Goal: Task Accomplishment & Management: Manage account settings

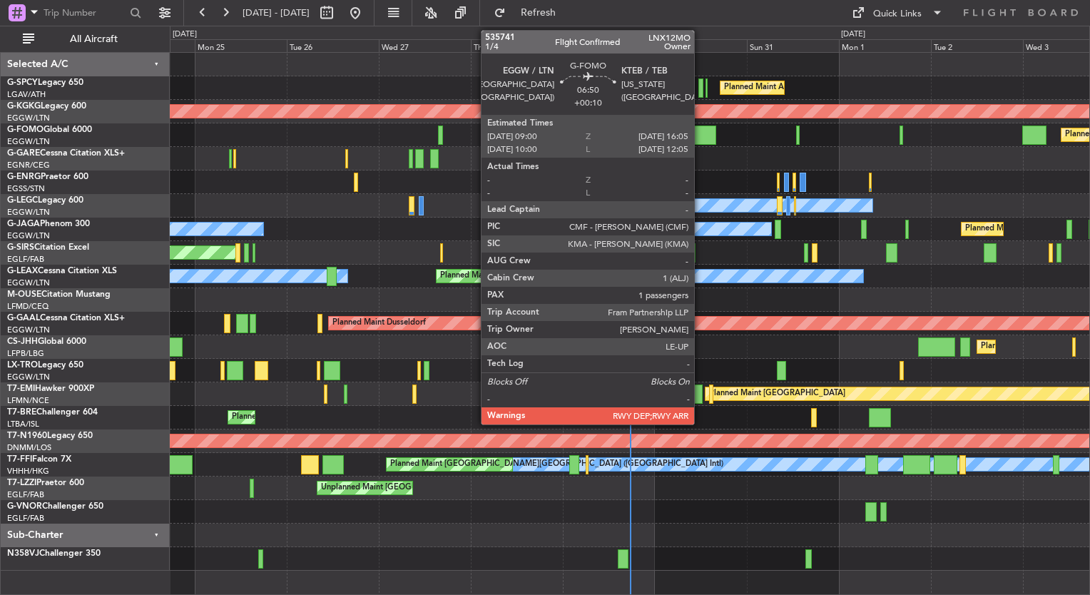
click at [700, 131] on div at bounding box center [703, 135] width 28 height 19
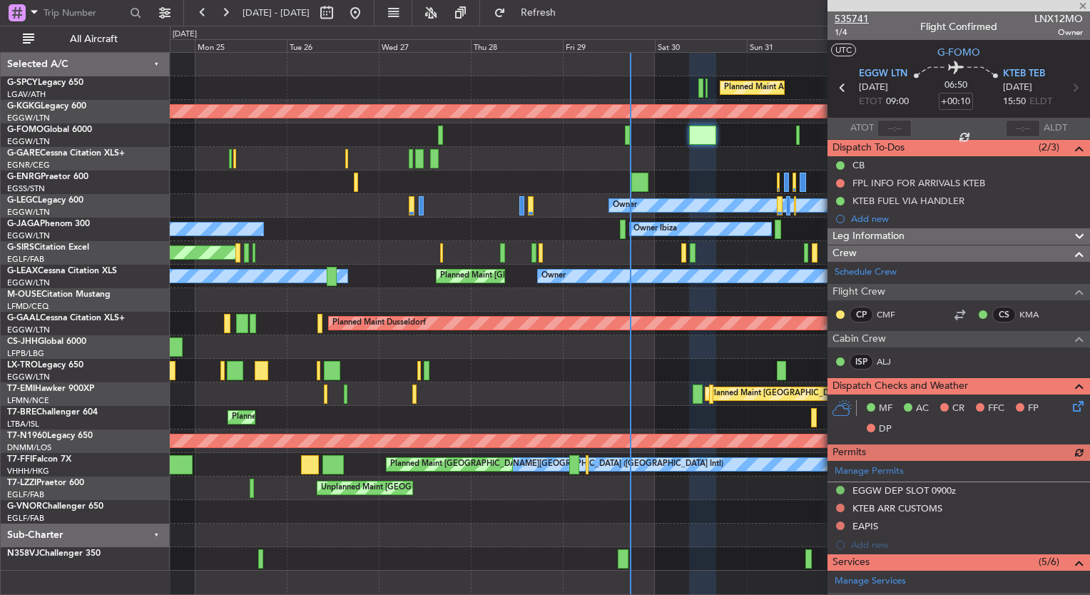
click at [852, 15] on span "535741" at bounding box center [852, 18] width 34 height 15
click at [558, 9] on span "Refresh" at bounding box center [539, 13] width 60 height 10
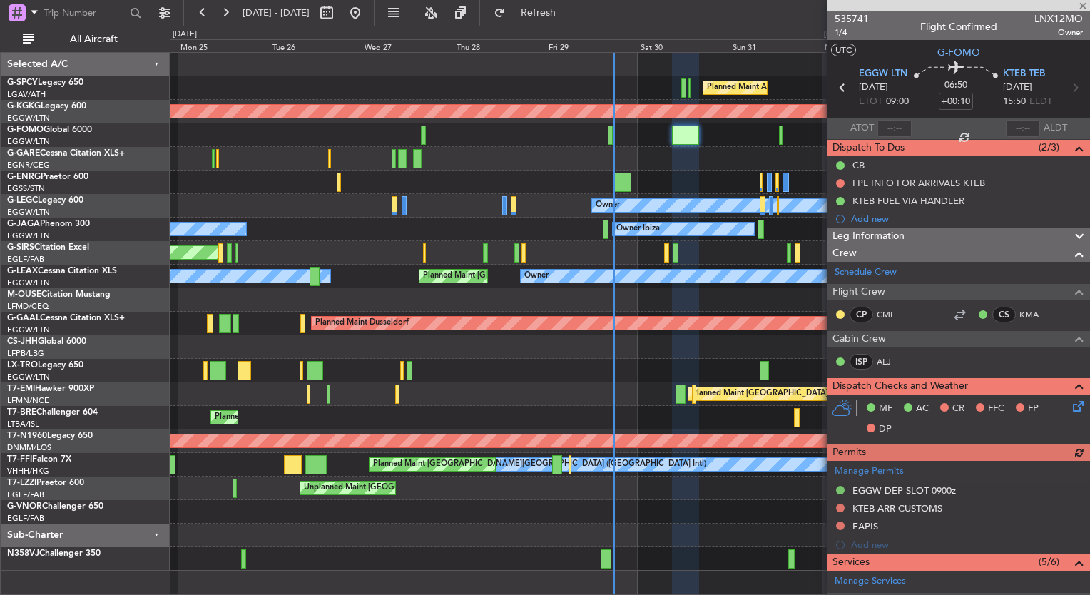
click at [578, 174] on div "Planned Maint Athens (Eleftherios Venizelos Intl) AOG Maint Istanbul (Ataturk) …" at bounding box center [629, 312] width 919 height 518
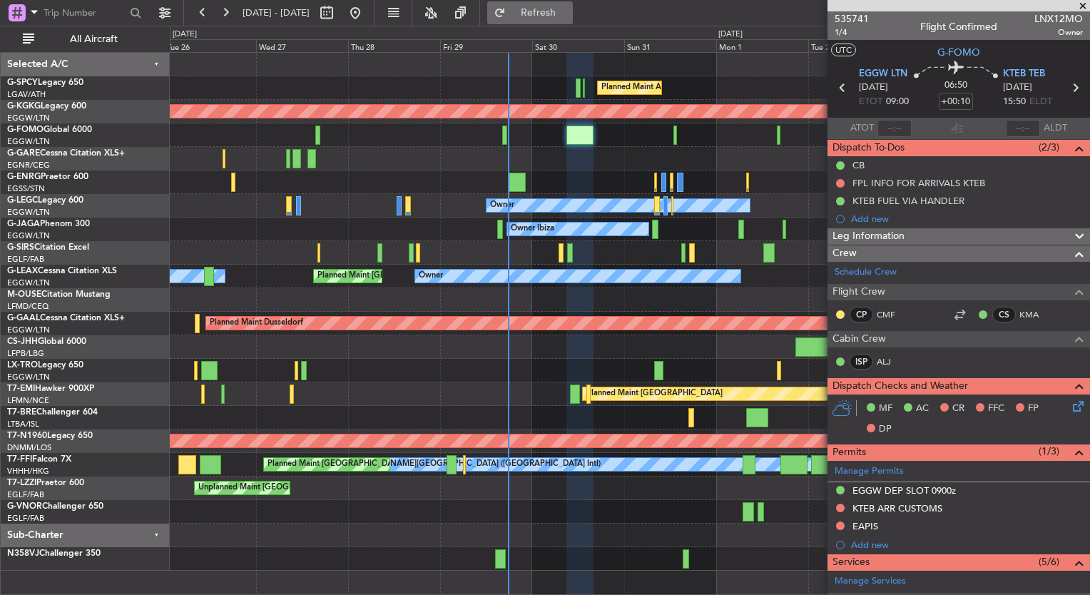
click at [551, 19] on button "Refresh" at bounding box center [530, 12] width 86 height 23
click at [549, 13] on button "Refresh" at bounding box center [530, 12] width 86 height 23
click at [573, 20] on button "Refresh" at bounding box center [530, 12] width 86 height 23
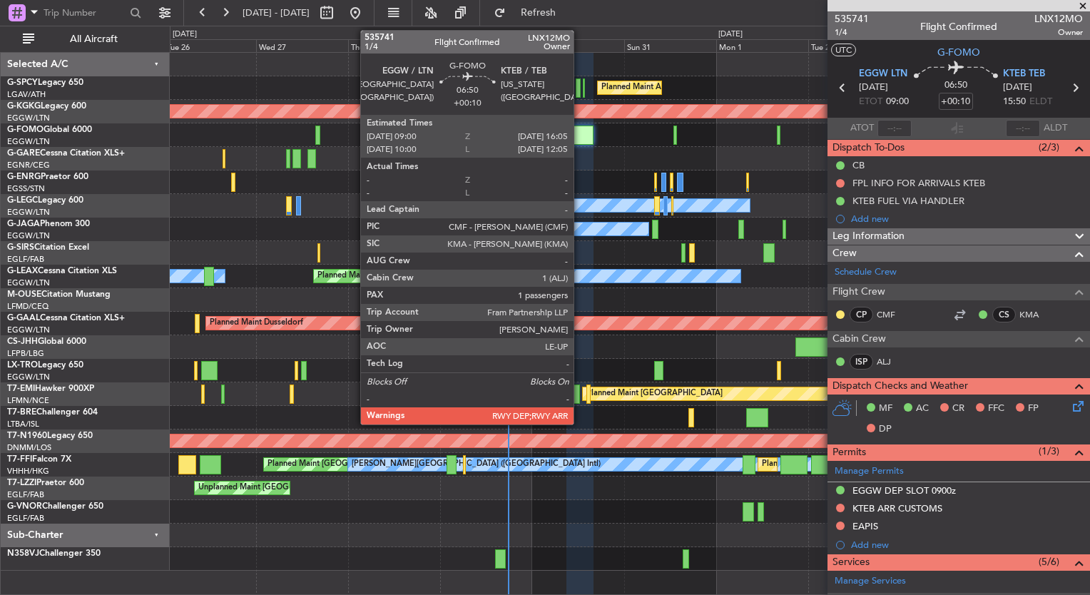
click at [580, 136] on div at bounding box center [580, 135] width 28 height 19
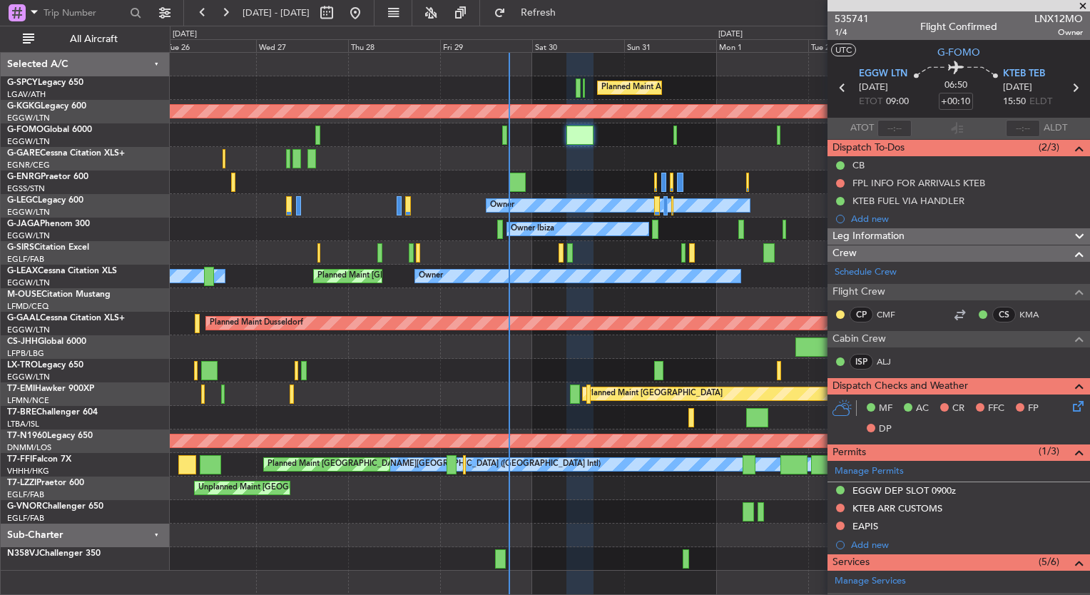
click at [662, 24] on div "26 Aug 2025 - 05 Sep 2025 Refresh Quick Links All Aircraft" at bounding box center [545, 13] width 1090 height 26
click at [670, 131] on div "Planned Maint [GEOGRAPHIC_DATA] ([GEOGRAPHIC_DATA])" at bounding box center [629, 135] width 919 height 24
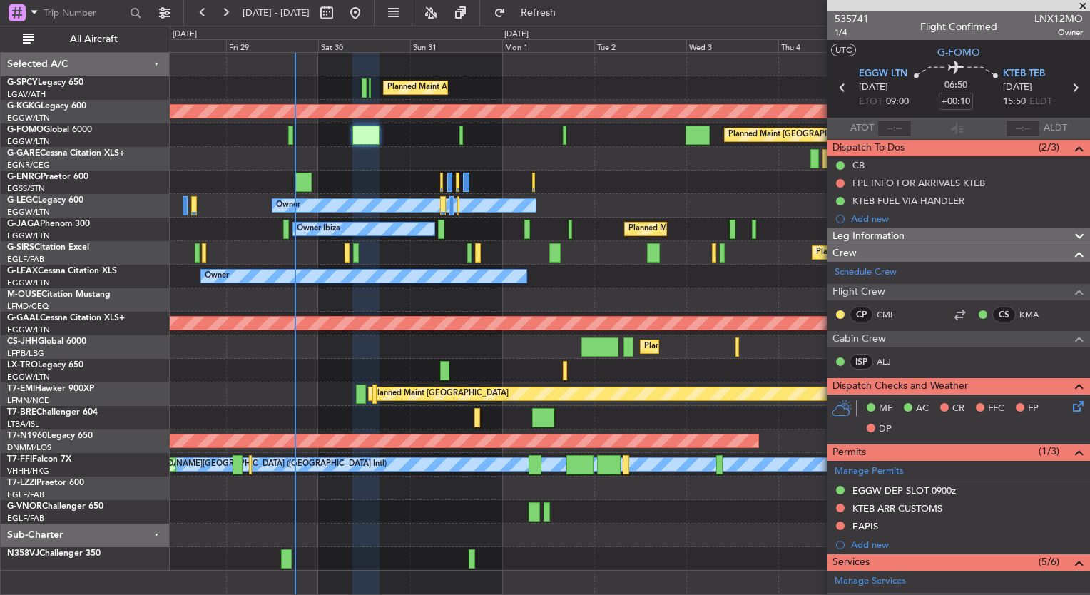
click at [551, 147] on div at bounding box center [629, 159] width 919 height 24
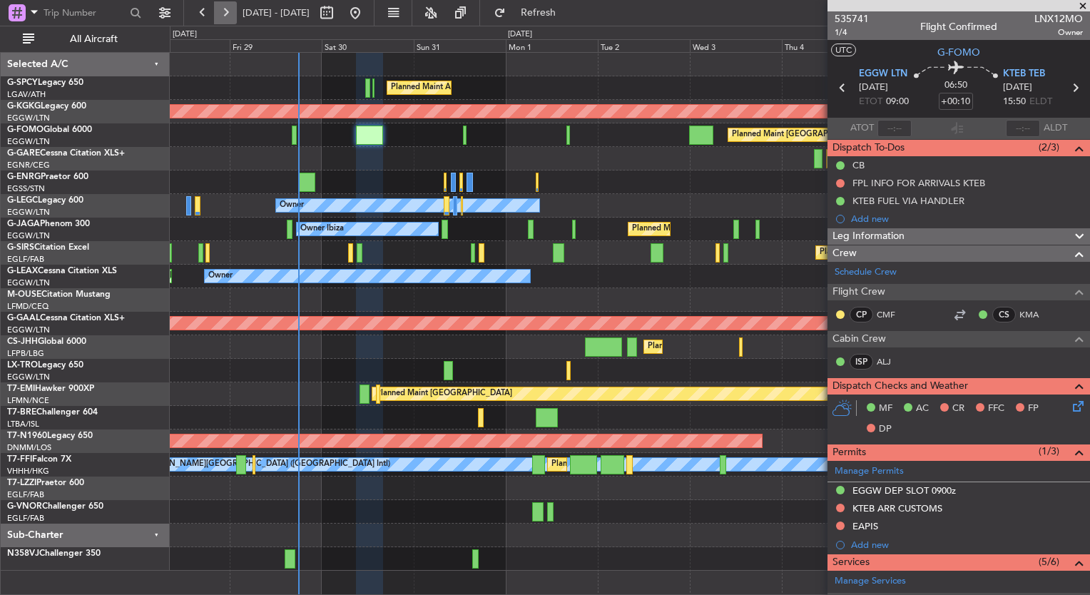
click at [214, 19] on button at bounding box center [225, 12] width 23 height 23
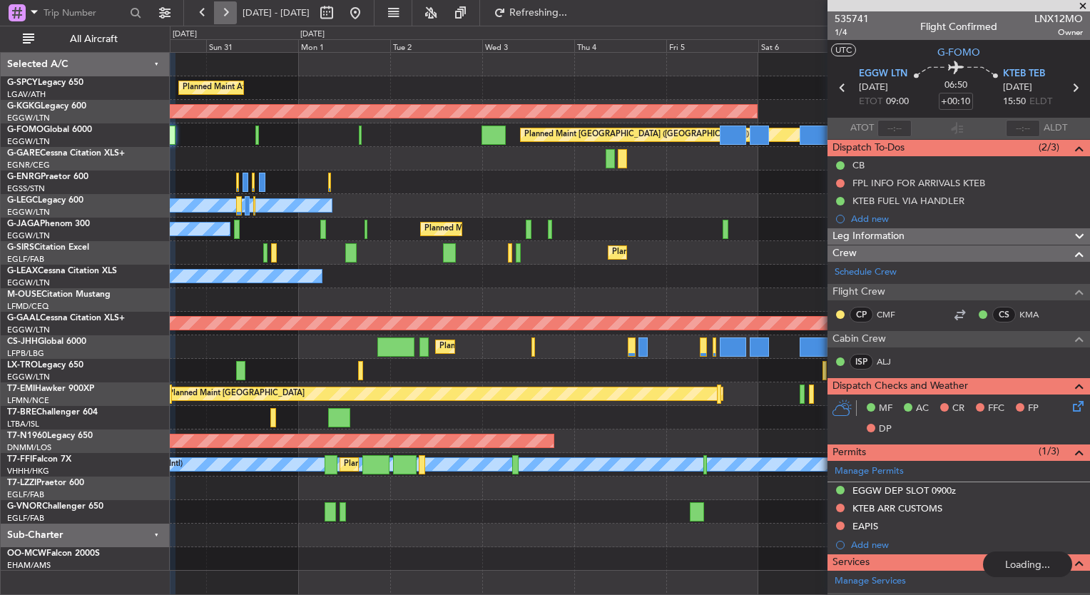
click at [214, 19] on button at bounding box center [225, 12] width 23 height 23
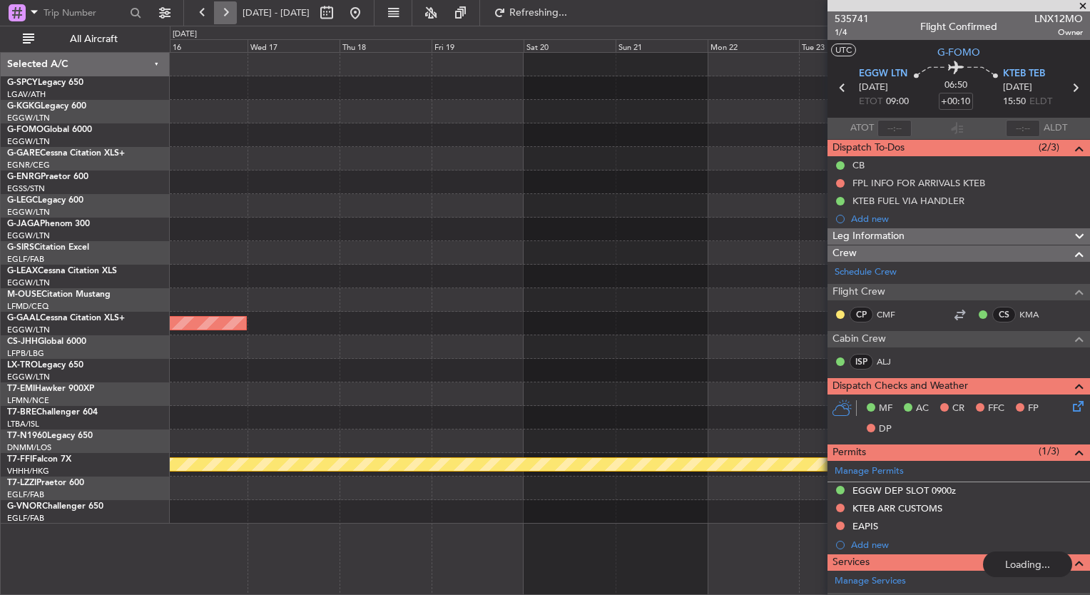
click at [214, 19] on button at bounding box center [225, 12] width 23 height 23
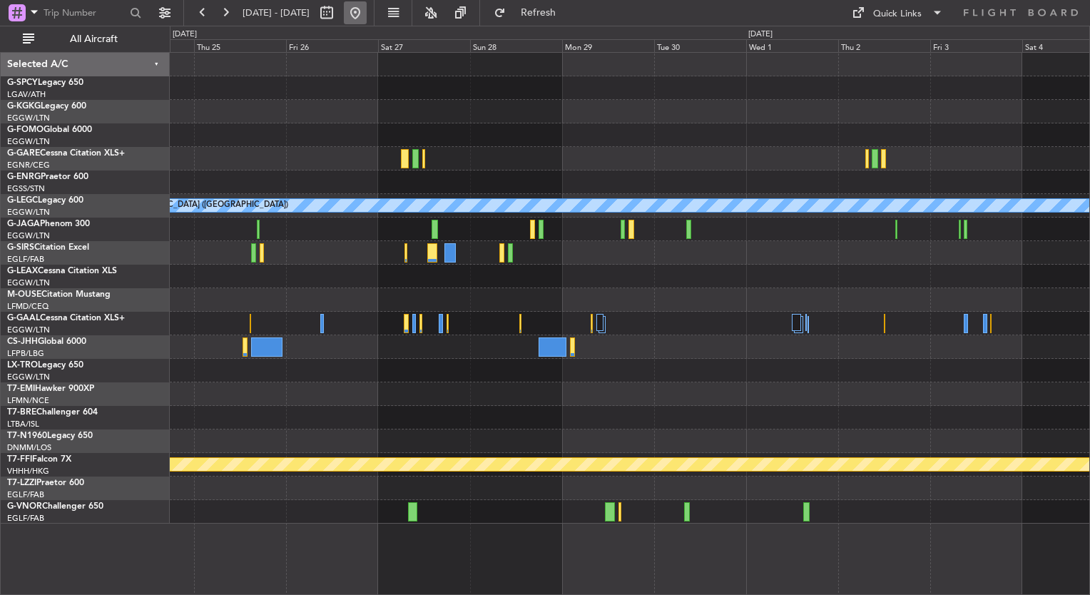
click at [367, 21] on button at bounding box center [355, 12] width 23 height 23
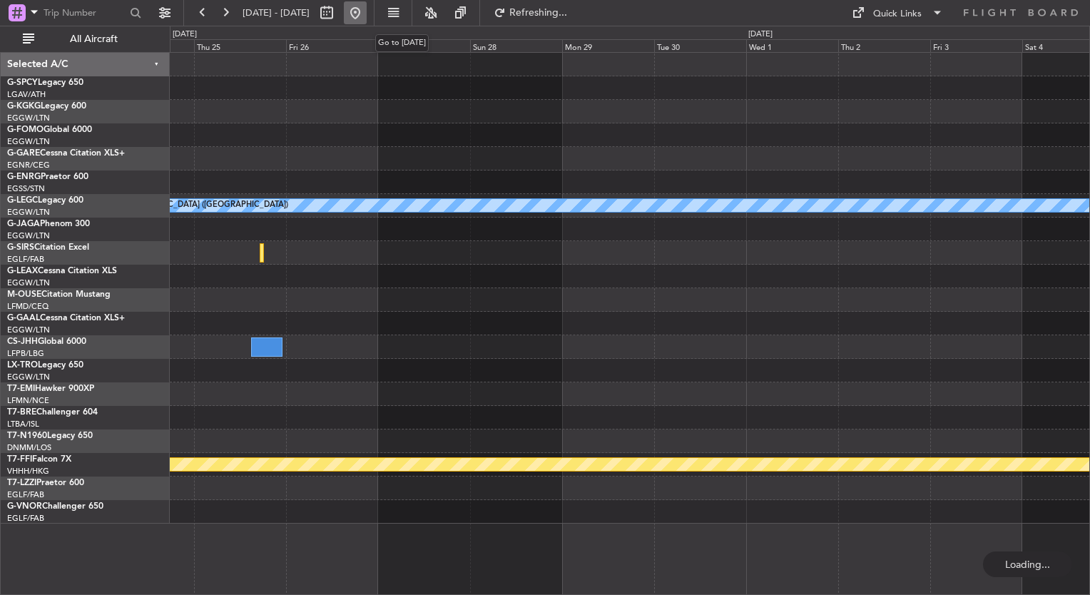
click at [367, 19] on button at bounding box center [355, 12] width 23 height 23
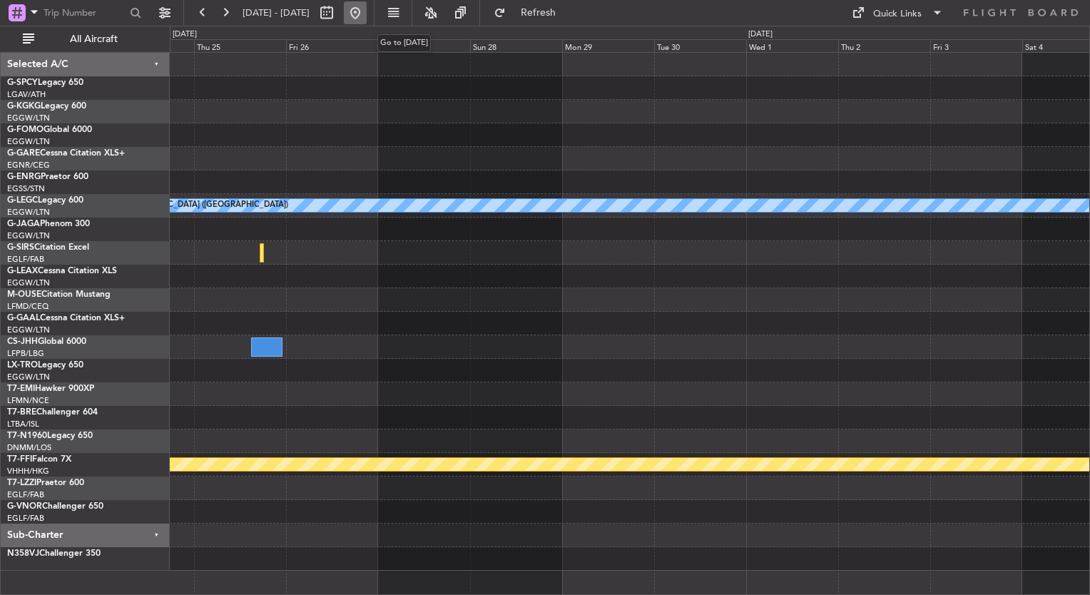
click at [367, 16] on button at bounding box center [355, 12] width 23 height 23
click at [367, 21] on button at bounding box center [355, 12] width 23 height 23
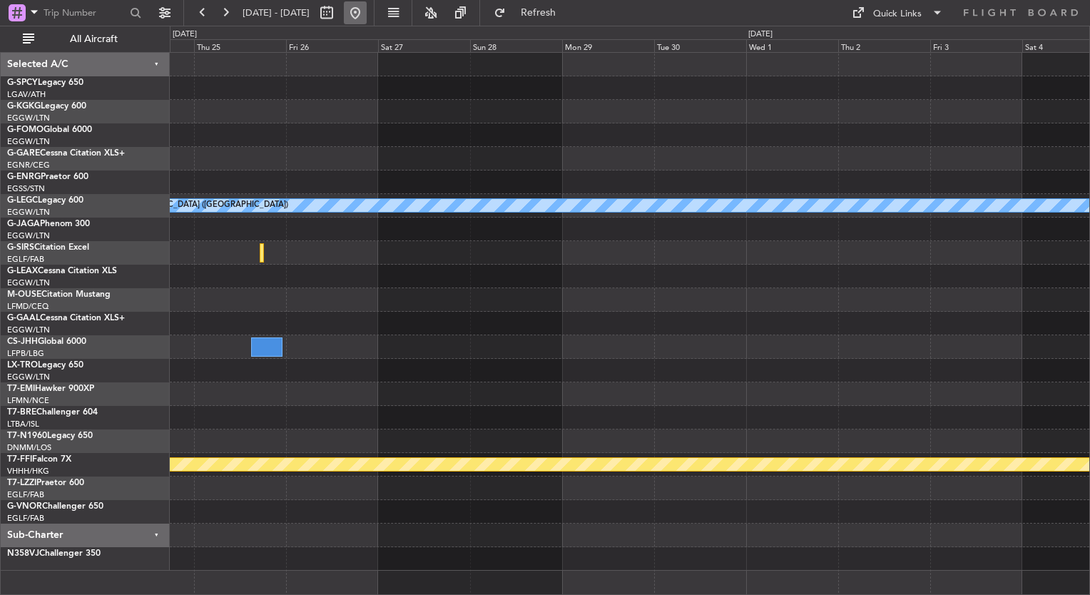
click at [367, 21] on button at bounding box center [355, 12] width 23 height 23
click at [556, 21] on button "Refresh" at bounding box center [530, 12] width 86 height 23
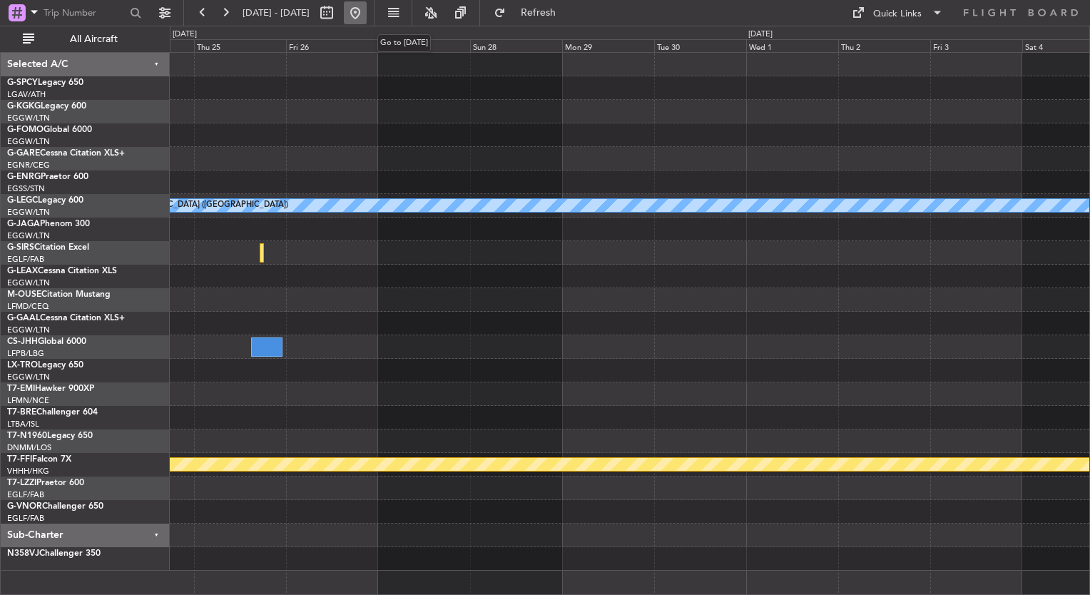
click at [367, 19] on button at bounding box center [355, 12] width 23 height 23
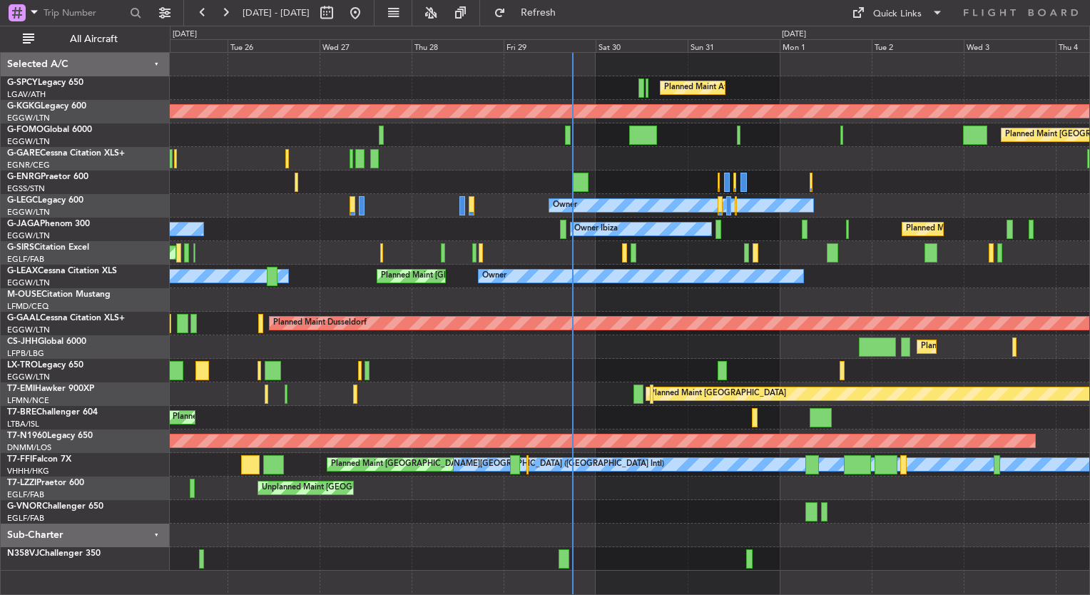
click at [591, 163] on div "Planned Maint Athens ([PERSON_NAME] Intl) AOG Maint [GEOGRAPHIC_DATA] ([GEOGRAP…" at bounding box center [629, 312] width 919 height 518
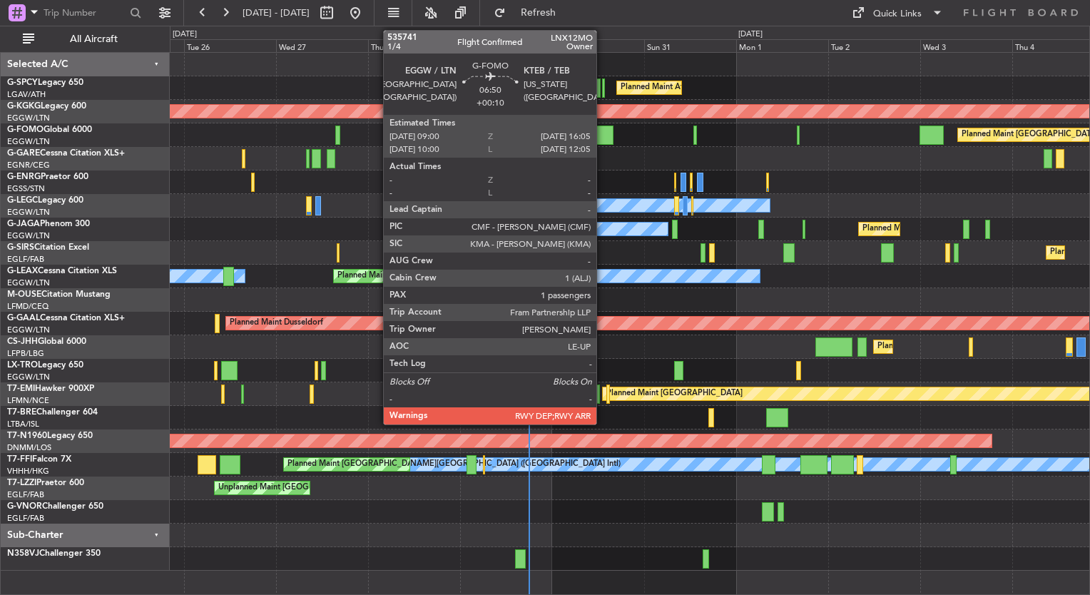
click at [603, 131] on div at bounding box center [600, 135] width 28 height 19
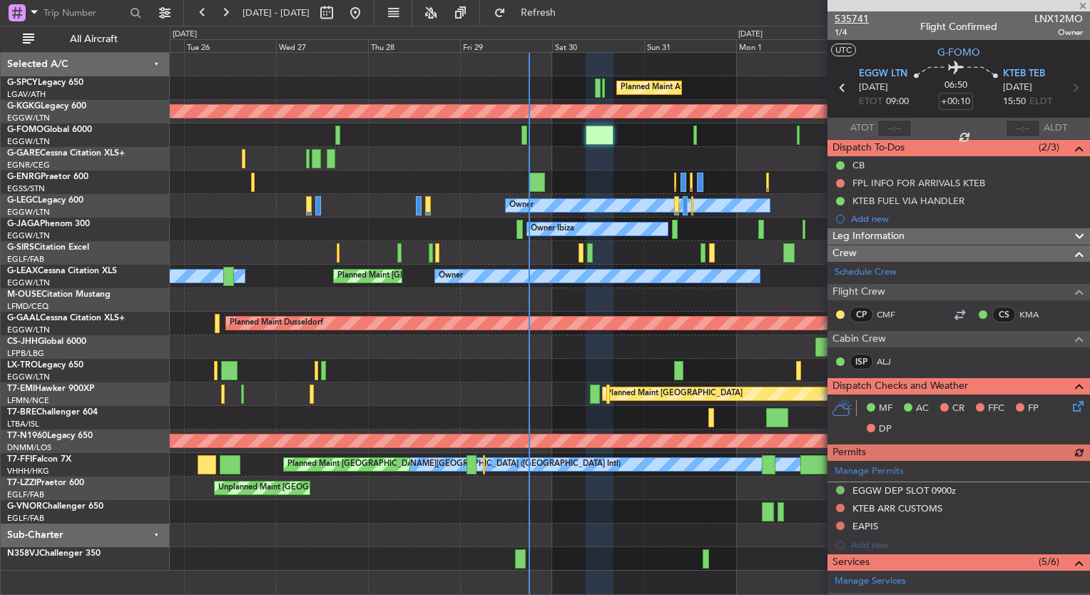
click at [863, 17] on span "535741" at bounding box center [852, 18] width 34 height 15
click at [861, 21] on span "535741" at bounding box center [852, 18] width 34 height 15
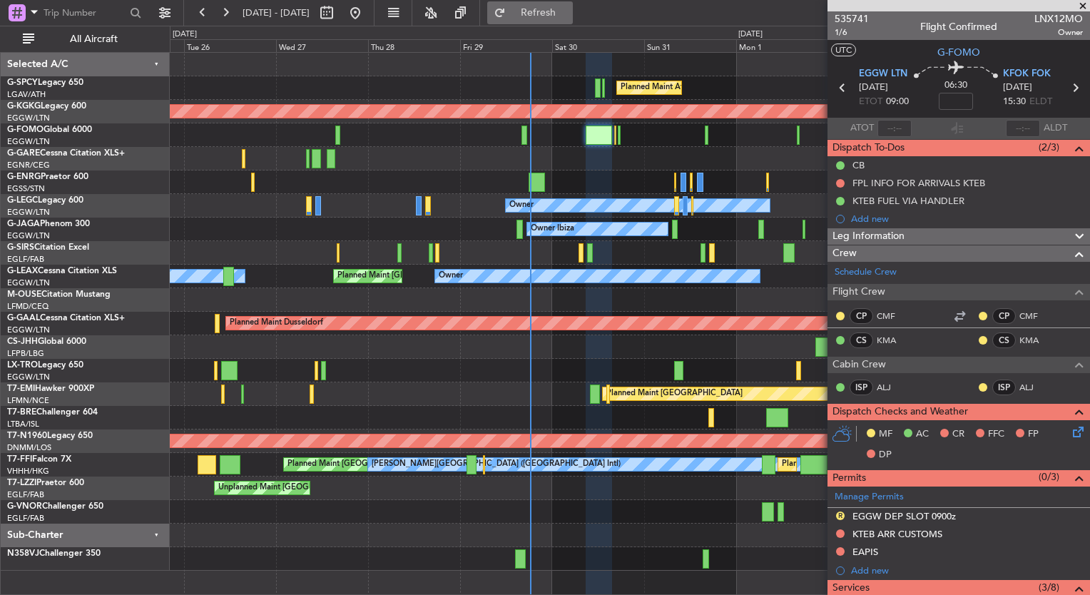
click at [573, 21] on button "Refresh" at bounding box center [530, 12] width 86 height 23
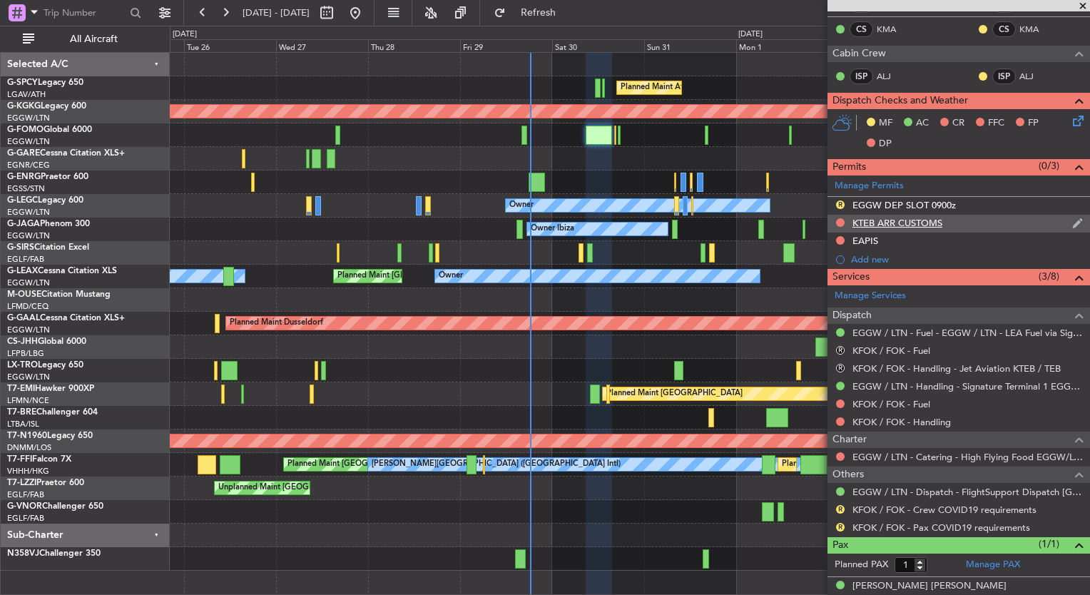
scroll to position [322, 0]
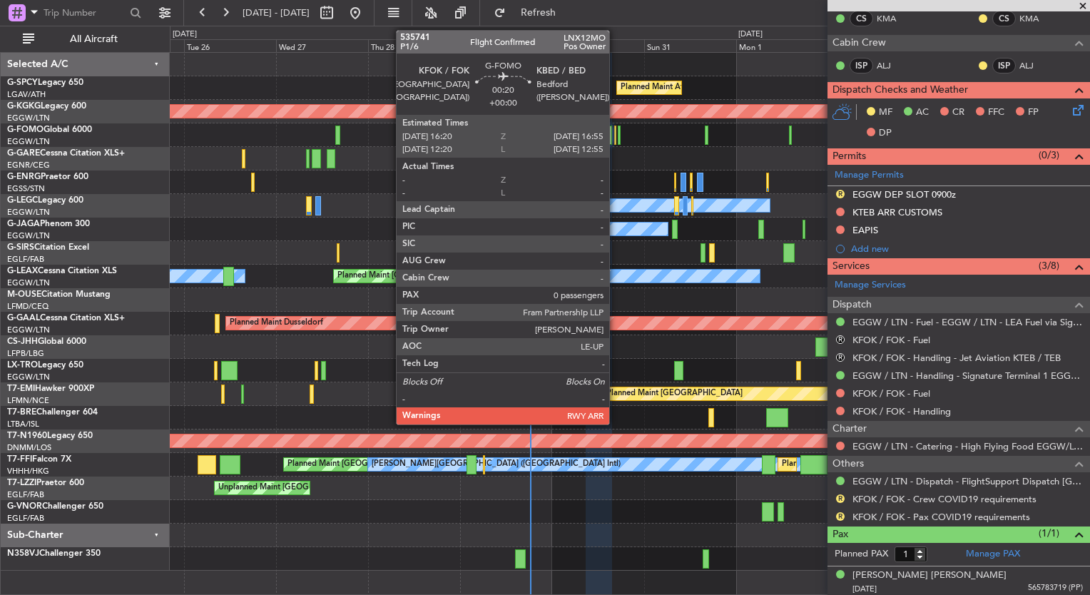
click at [616, 140] on div at bounding box center [615, 135] width 3 height 19
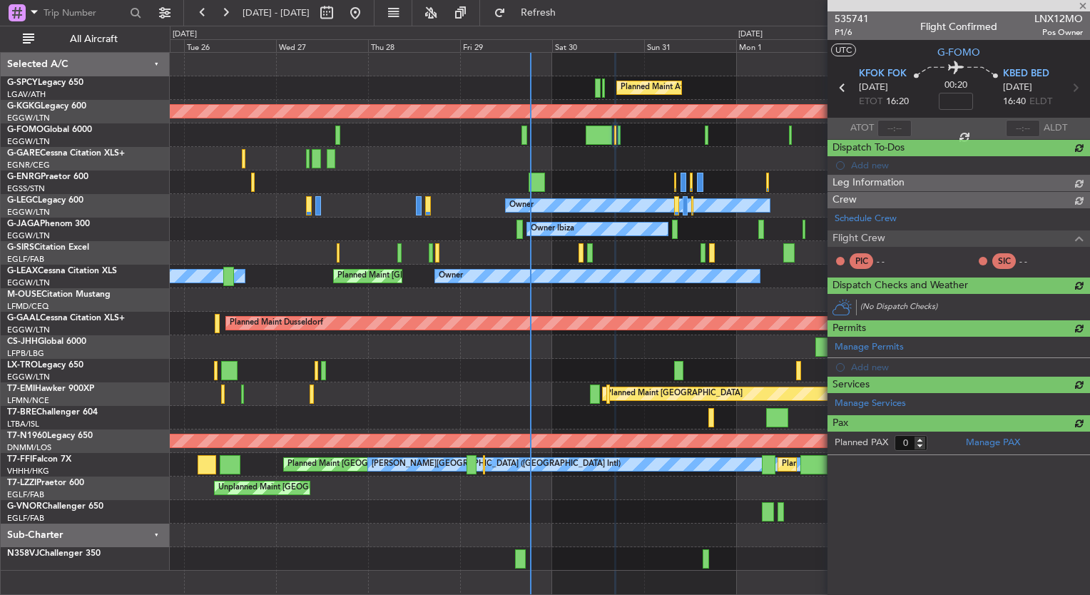
scroll to position [0, 0]
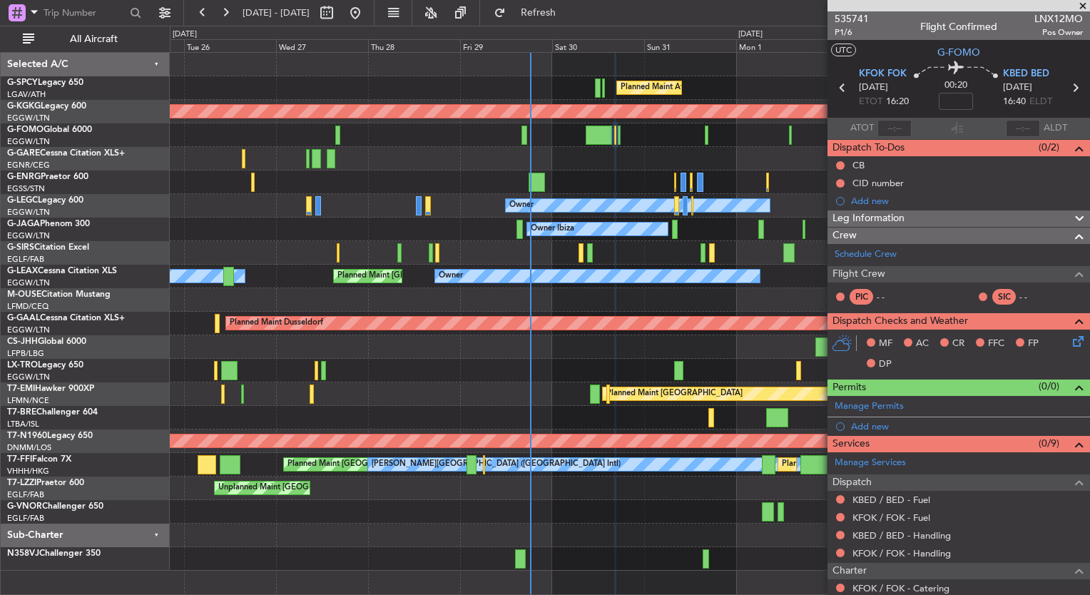
click at [621, 139] on div "Planned Maint [GEOGRAPHIC_DATA] ([GEOGRAPHIC_DATA])" at bounding box center [629, 135] width 919 height 24
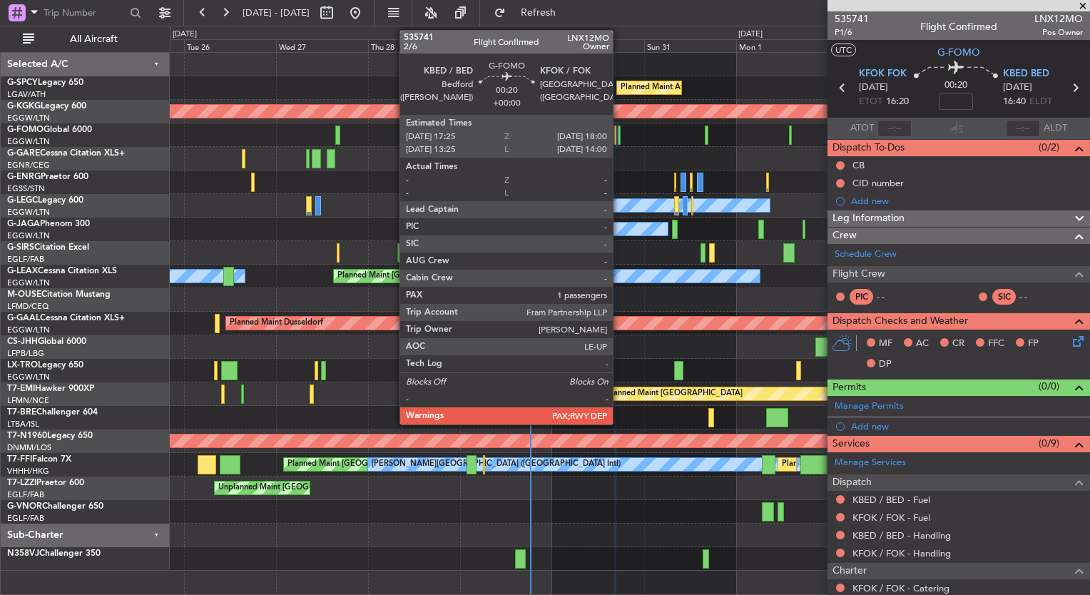
click at [619, 140] on div at bounding box center [619, 135] width 3 height 19
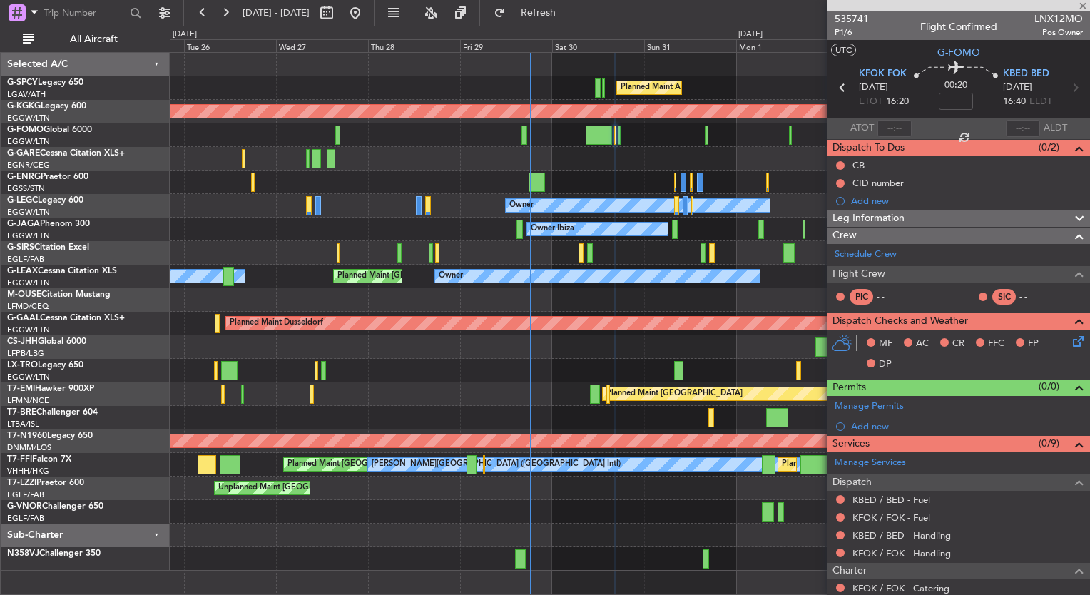
type input "1"
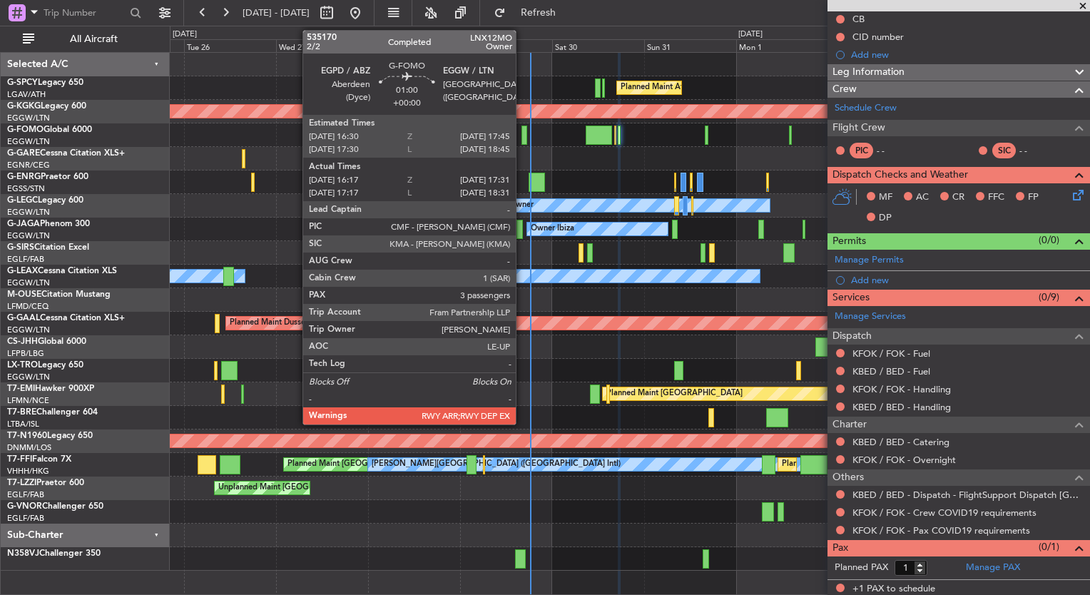
click at [522, 131] on div at bounding box center [523, 135] width 5 height 19
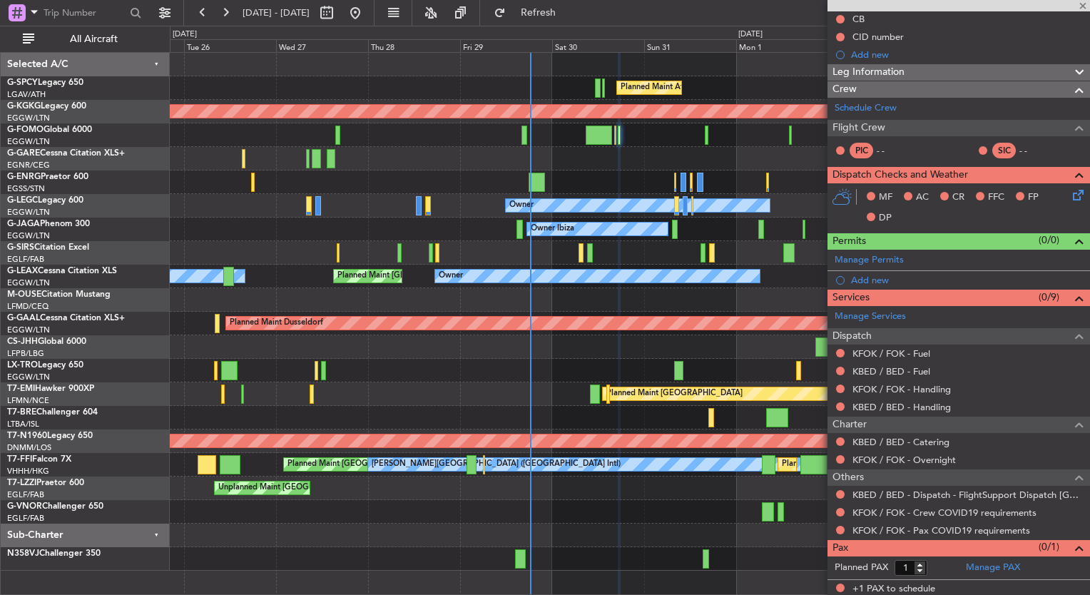
type input "16:17"
type input "17:16"
type input "3"
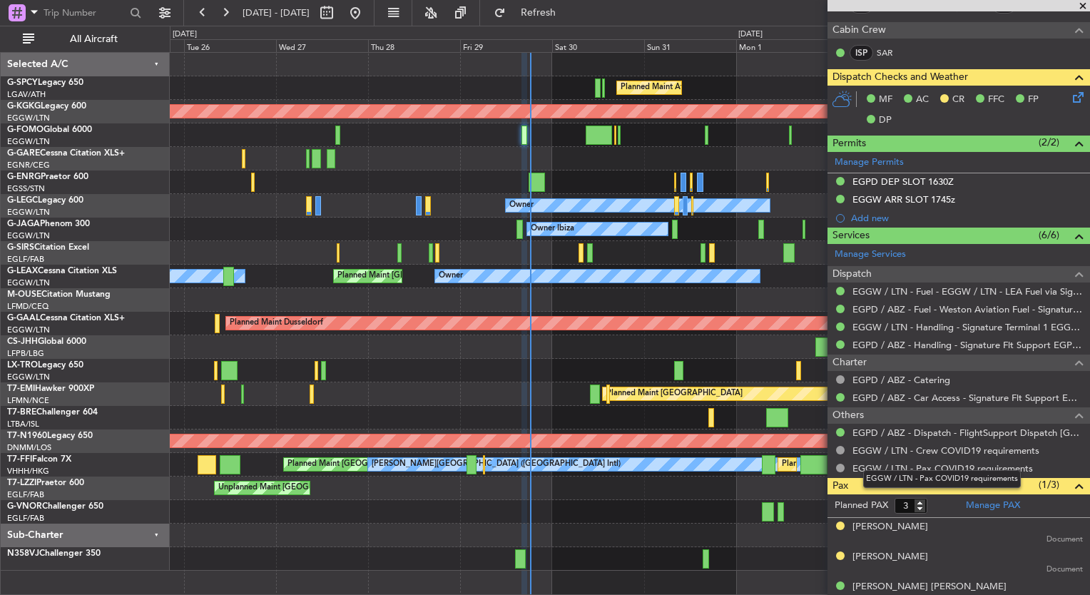
scroll to position [0, 0]
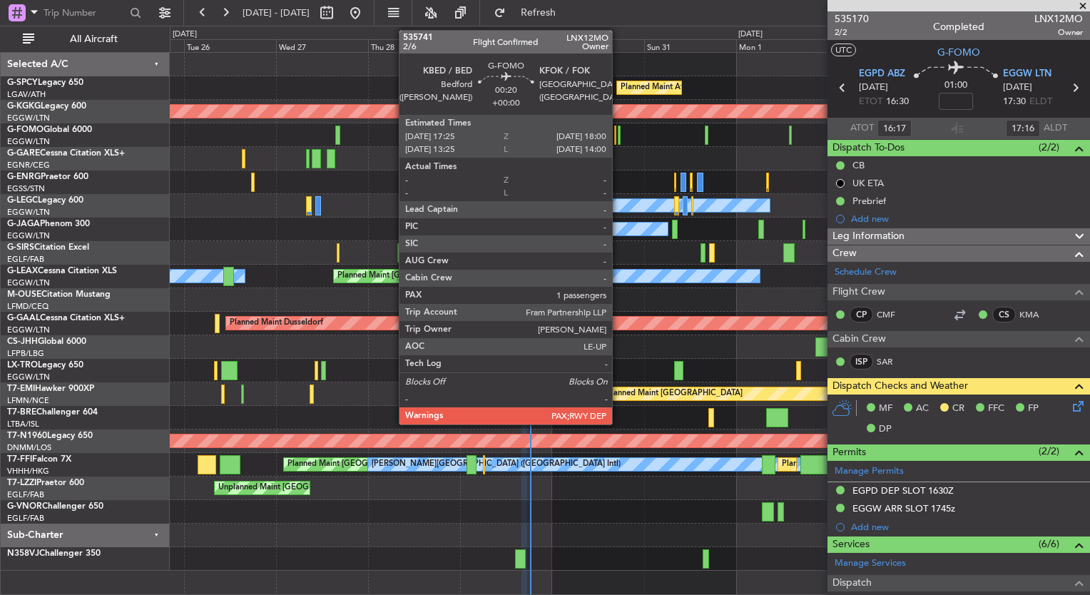
click at [618, 136] on div at bounding box center [619, 135] width 3 height 19
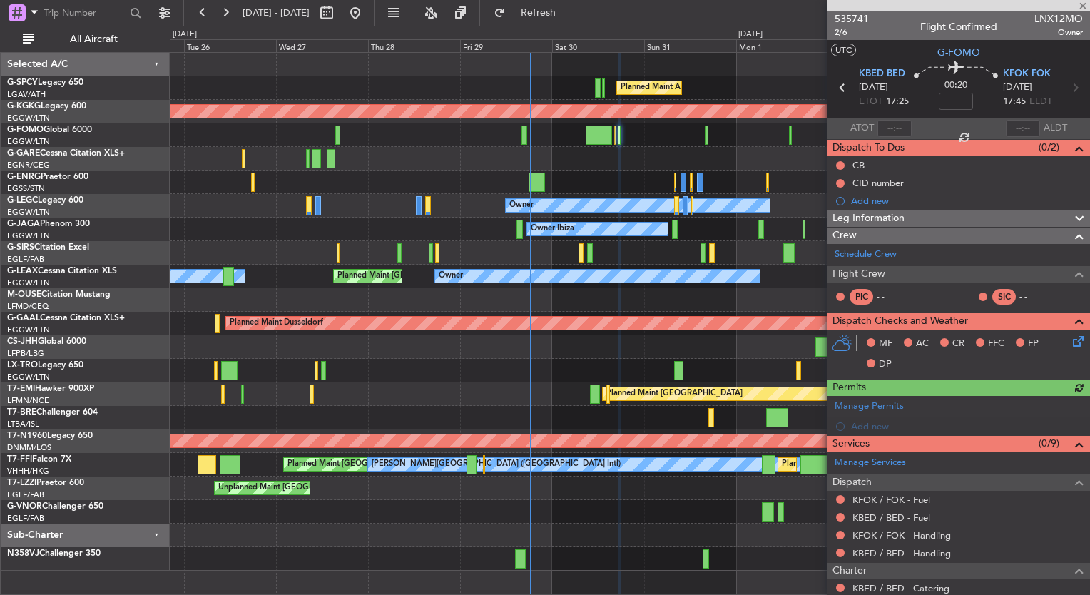
scroll to position [146, 0]
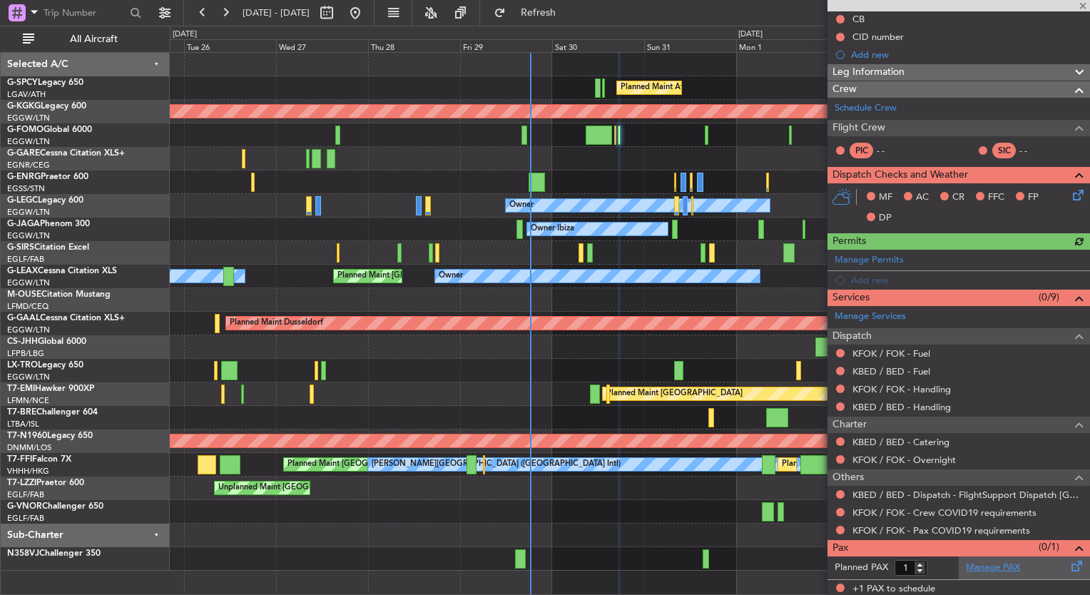
click at [987, 571] on link "Manage PAX" at bounding box center [993, 568] width 54 height 14
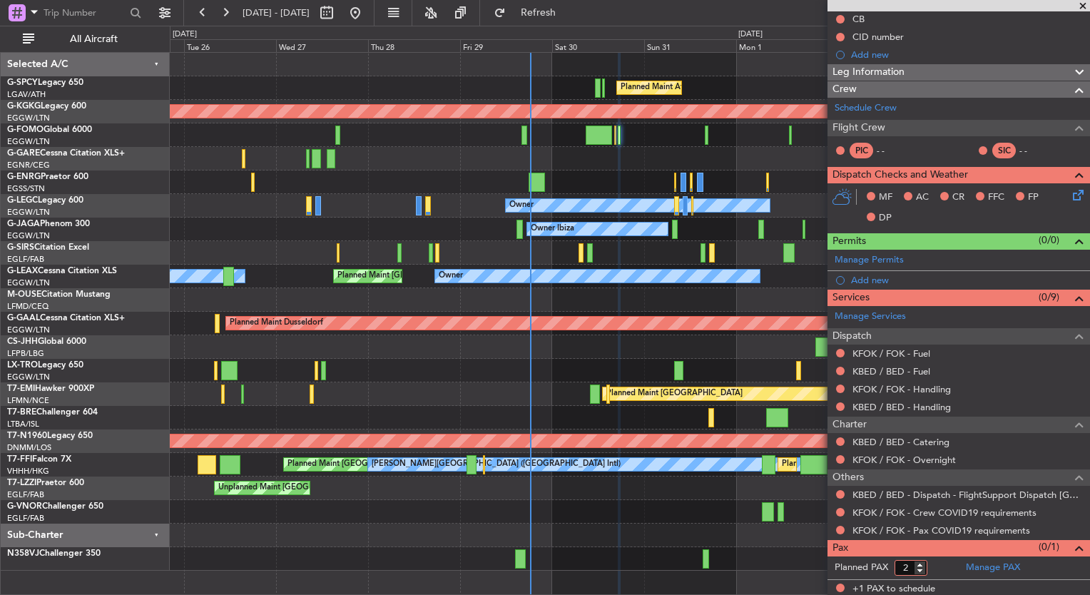
click at [918, 562] on input "2" at bounding box center [910, 568] width 33 height 16
type input "3"
click at [918, 562] on input "3" at bounding box center [910, 568] width 33 height 16
click at [932, 567] on form "Planned PAX 3" at bounding box center [892, 567] width 131 height 23
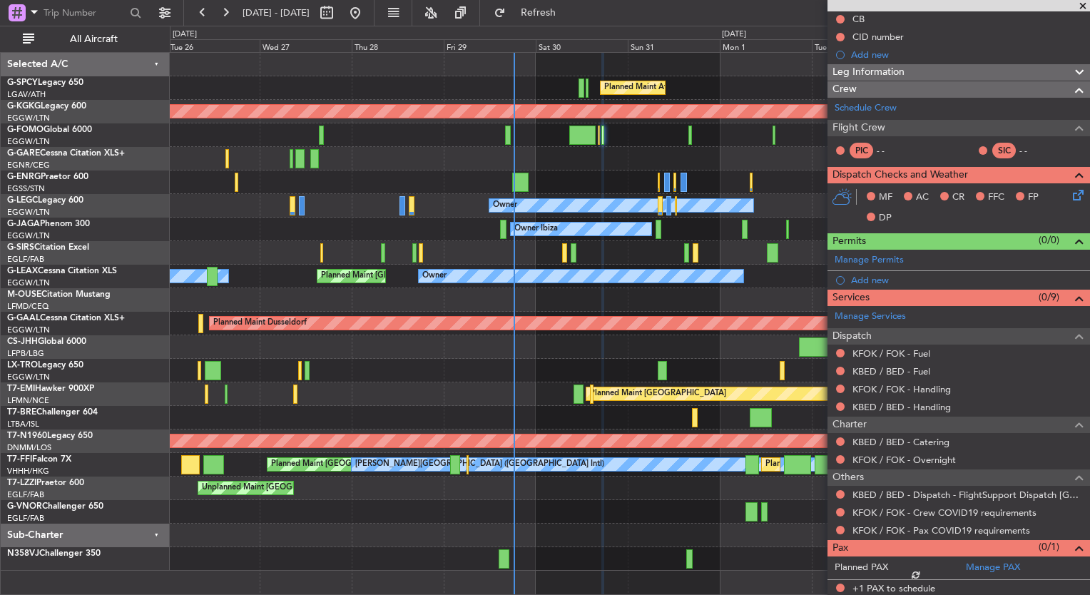
click at [588, 153] on div at bounding box center [629, 159] width 919 height 24
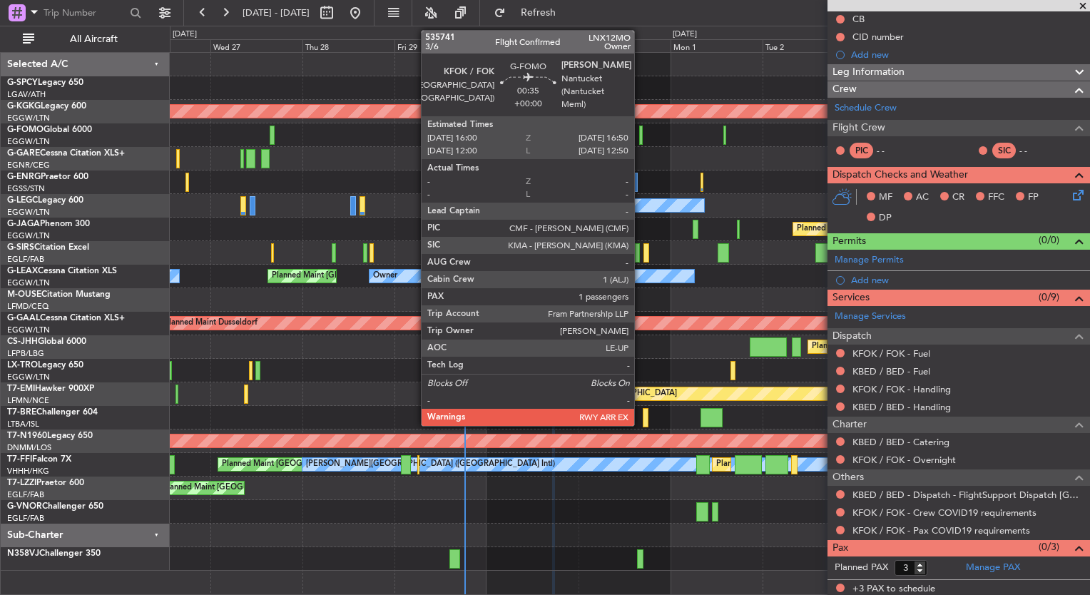
click at [641, 138] on div at bounding box center [641, 135] width 4 height 19
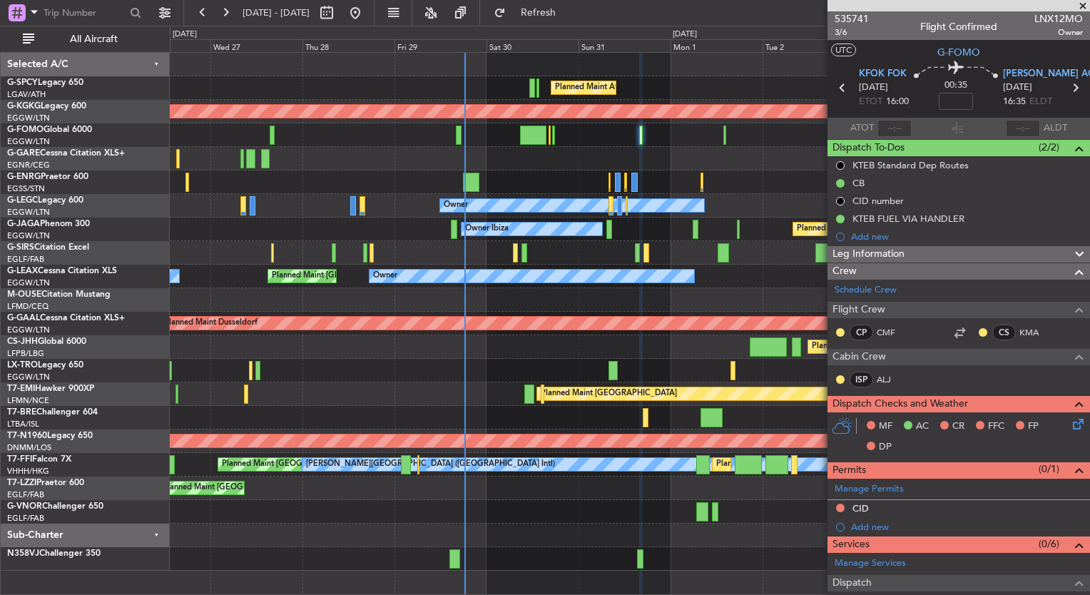
scroll to position [297, 0]
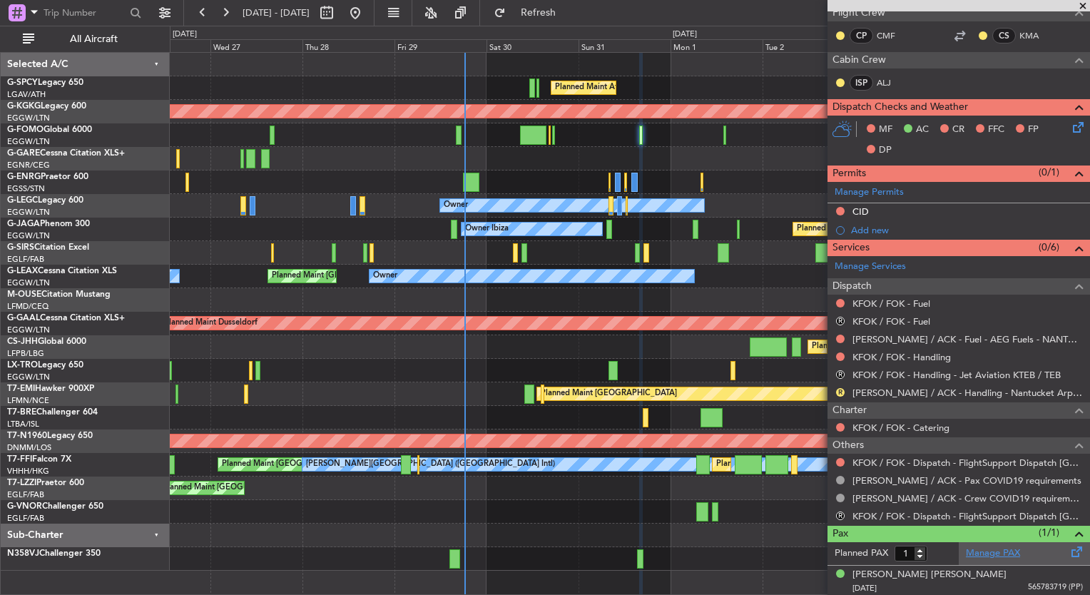
click at [1000, 552] on link "Manage PAX" at bounding box center [993, 553] width 54 height 14
click at [573, 20] on button "Refresh" at bounding box center [530, 12] width 86 height 23
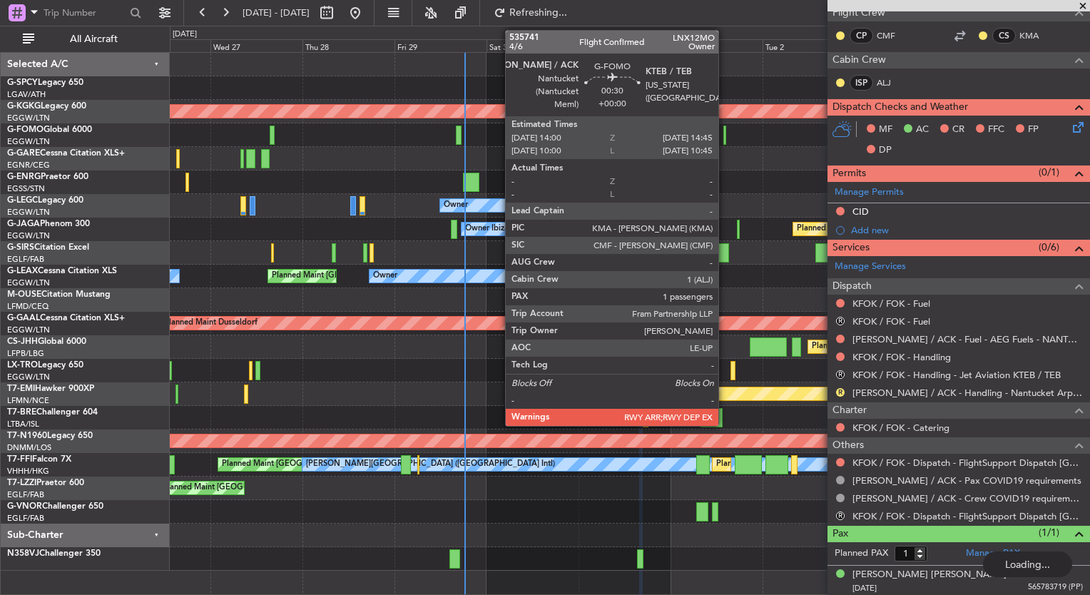
click at [725, 138] on div at bounding box center [725, 135] width 4 height 19
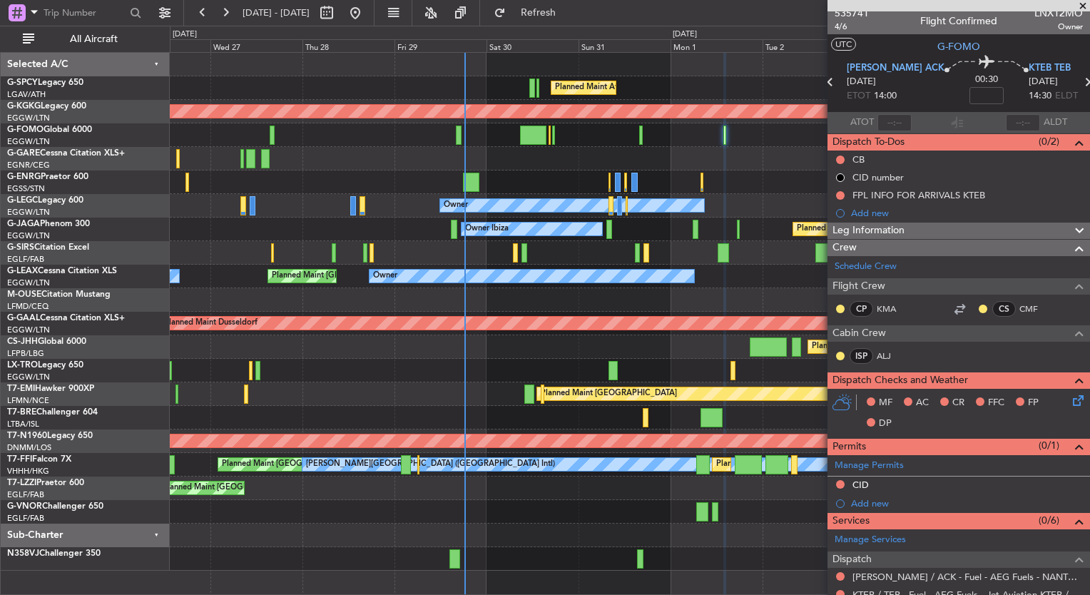
scroll to position [0, 0]
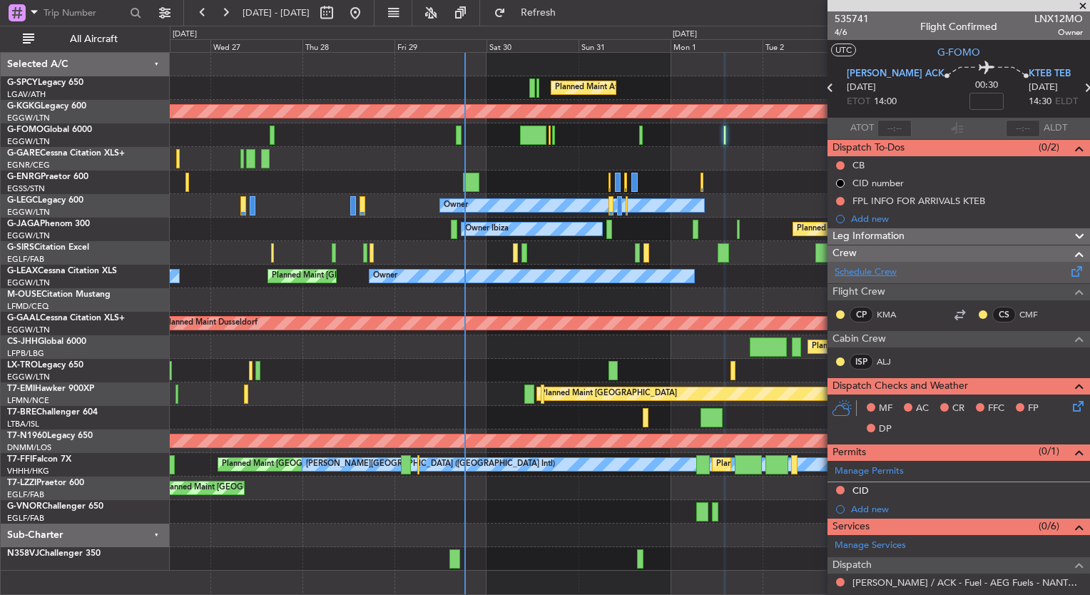
click at [866, 273] on link "Schedule Crew" at bounding box center [866, 272] width 62 height 14
click at [568, 18] on span "Refresh" at bounding box center [539, 13] width 60 height 10
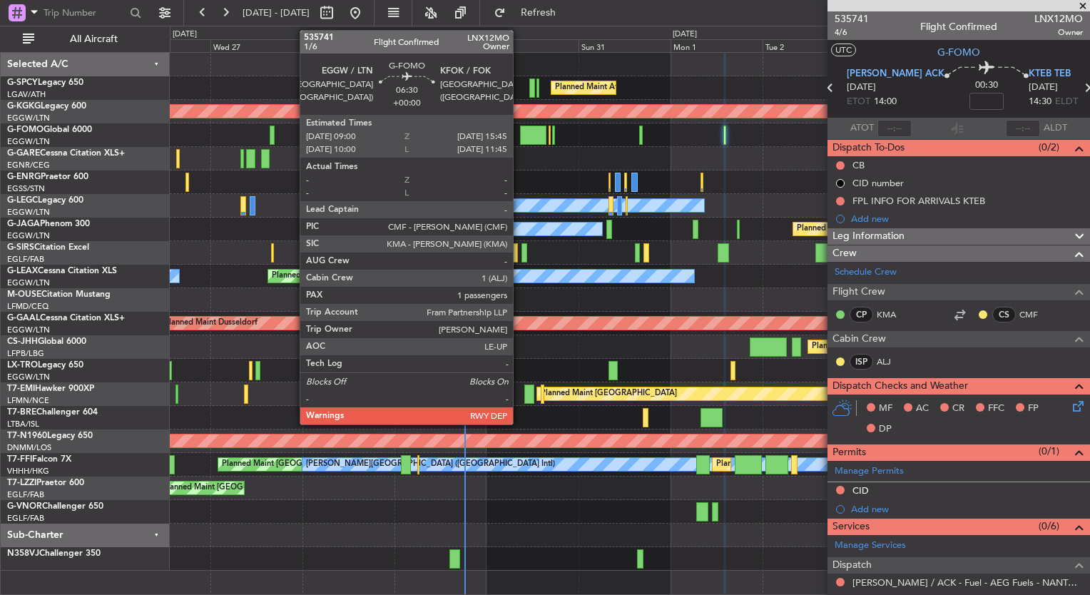
click at [520, 133] on div at bounding box center [533, 135] width 26 height 19
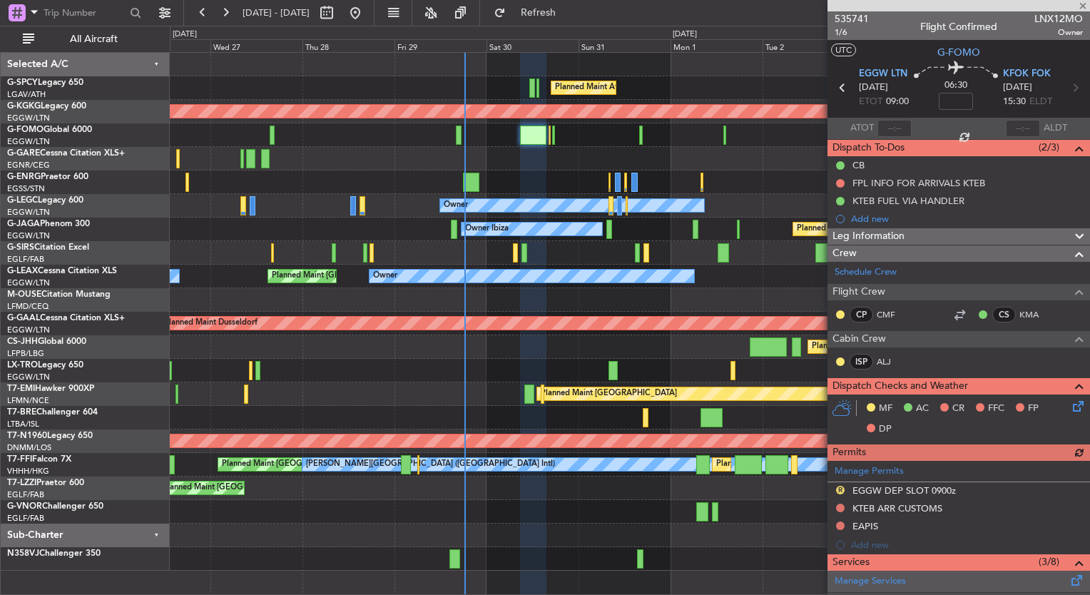
scroll to position [297, 0]
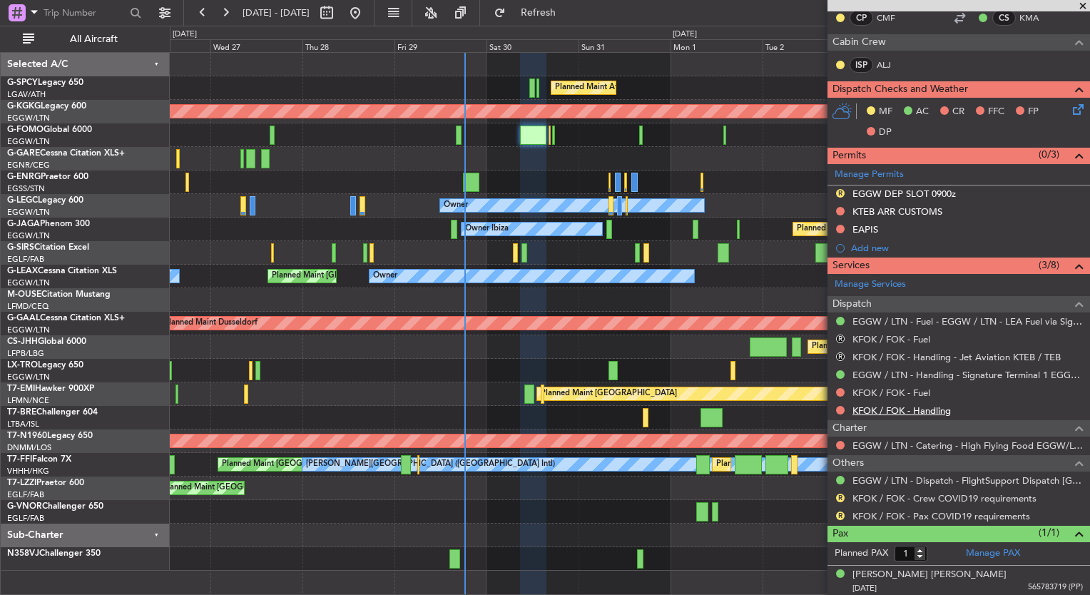
click at [913, 409] on link "KFOK / FOK - Handling" at bounding box center [901, 410] width 98 height 12
click at [566, 12] on span "Refresh" at bounding box center [539, 13] width 60 height 10
click at [921, 392] on link "KFOK / FOK - Fuel" at bounding box center [891, 393] width 78 height 12
click at [573, 24] on button "Refresh" at bounding box center [530, 12] width 86 height 23
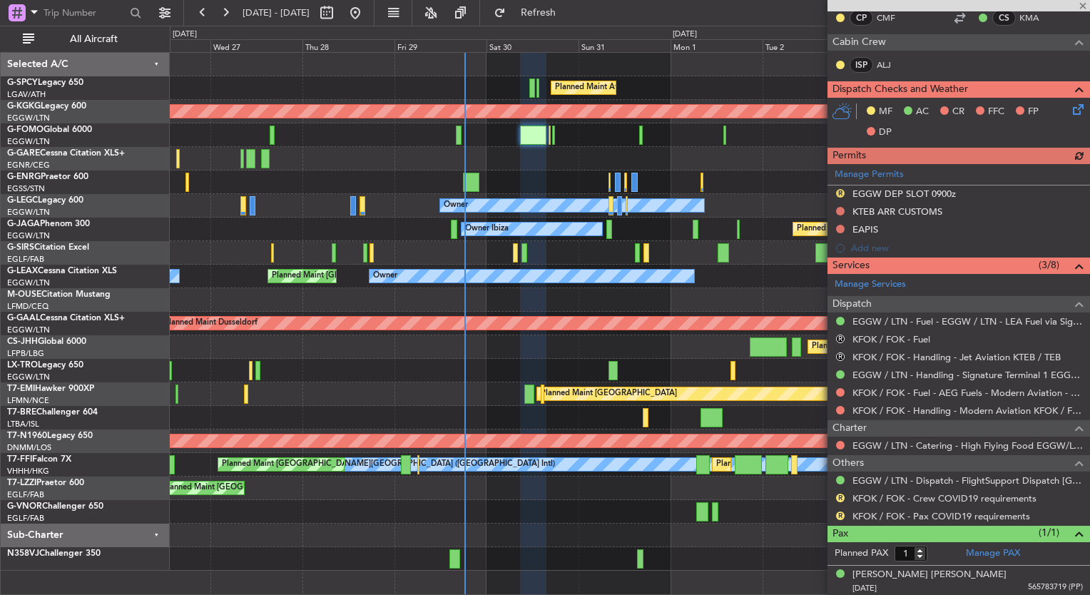
click at [547, 141] on div "Planned Maint [GEOGRAPHIC_DATA] ([GEOGRAPHIC_DATA])" at bounding box center [629, 135] width 919 height 24
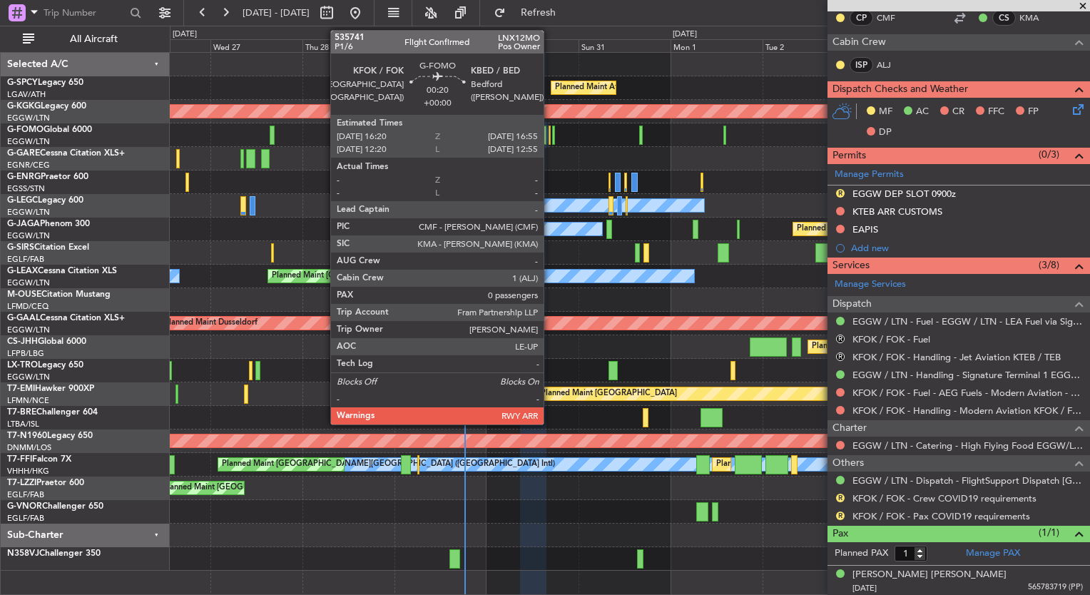
click at [550, 140] on div at bounding box center [549, 135] width 3 height 19
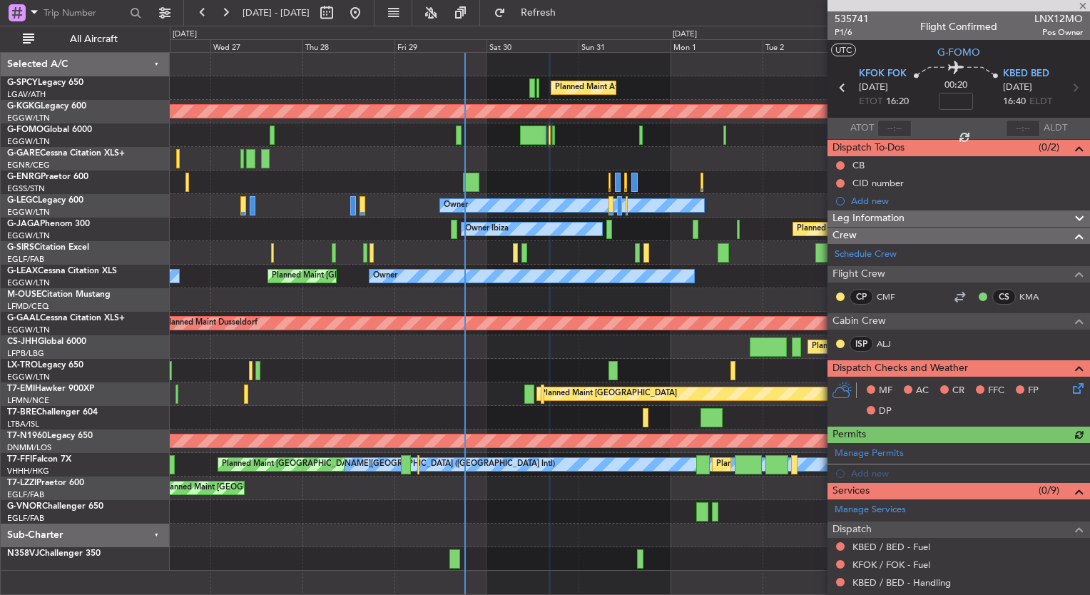
scroll to position [175, 0]
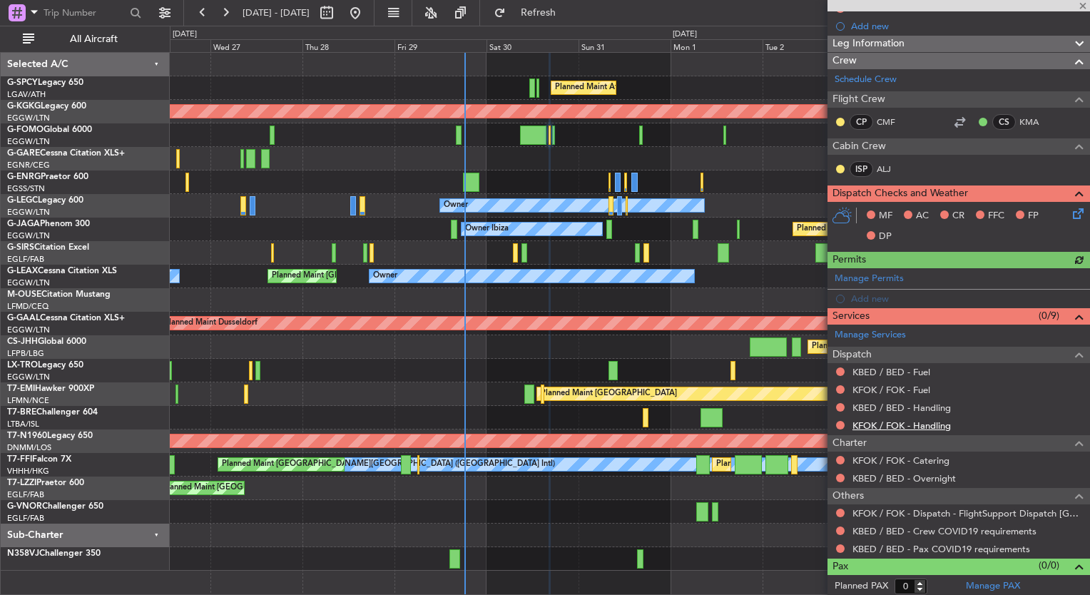
click at [940, 424] on link "KFOK / FOK - Handling" at bounding box center [901, 425] width 98 height 12
click at [568, 9] on span "Refresh" at bounding box center [539, 13] width 60 height 10
click at [920, 407] on link "KBED / BED - Handling" at bounding box center [901, 408] width 98 height 12
click at [565, 26] on div "Planned Maint Athens (Eleftherios Venizelos Intl) AOG Maint Istanbul (Ataturk) …" at bounding box center [545, 310] width 1090 height 569
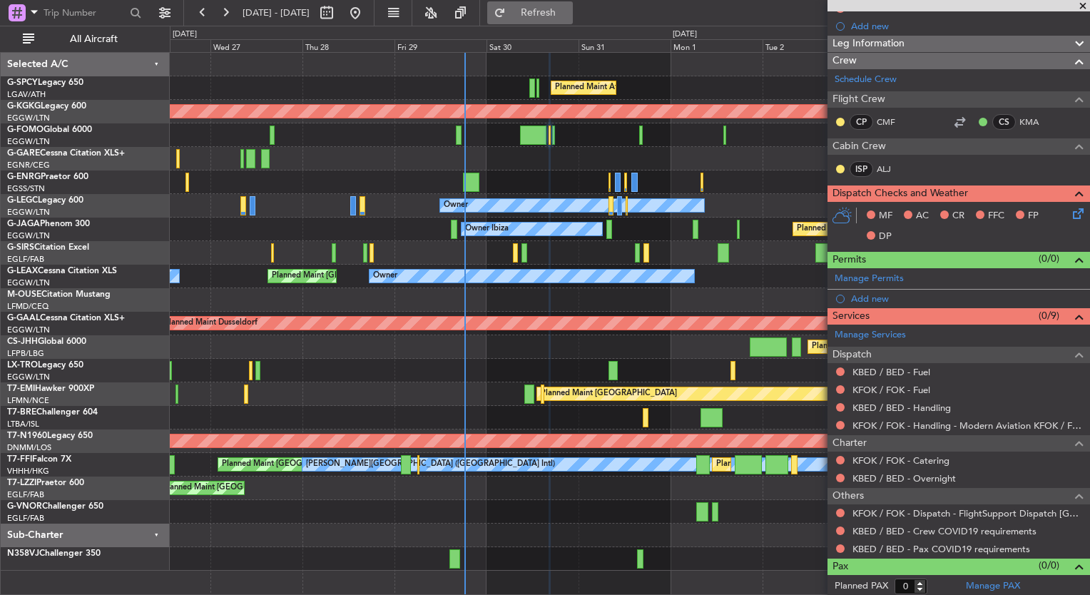
click at [560, 14] on span "Refresh" at bounding box center [539, 13] width 60 height 10
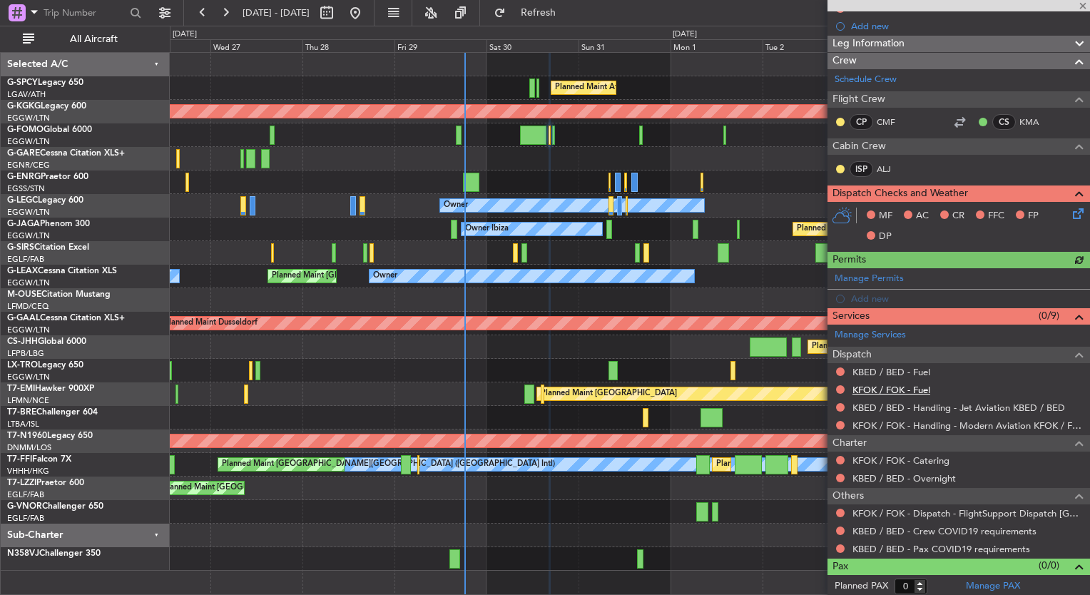
click at [922, 389] on link "KFOK / FOK - Fuel" at bounding box center [891, 390] width 78 height 12
click at [568, 12] on span "Refresh" at bounding box center [539, 13] width 60 height 10
click at [906, 370] on link "KBED / BED - Fuel" at bounding box center [891, 372] width 78 height 12
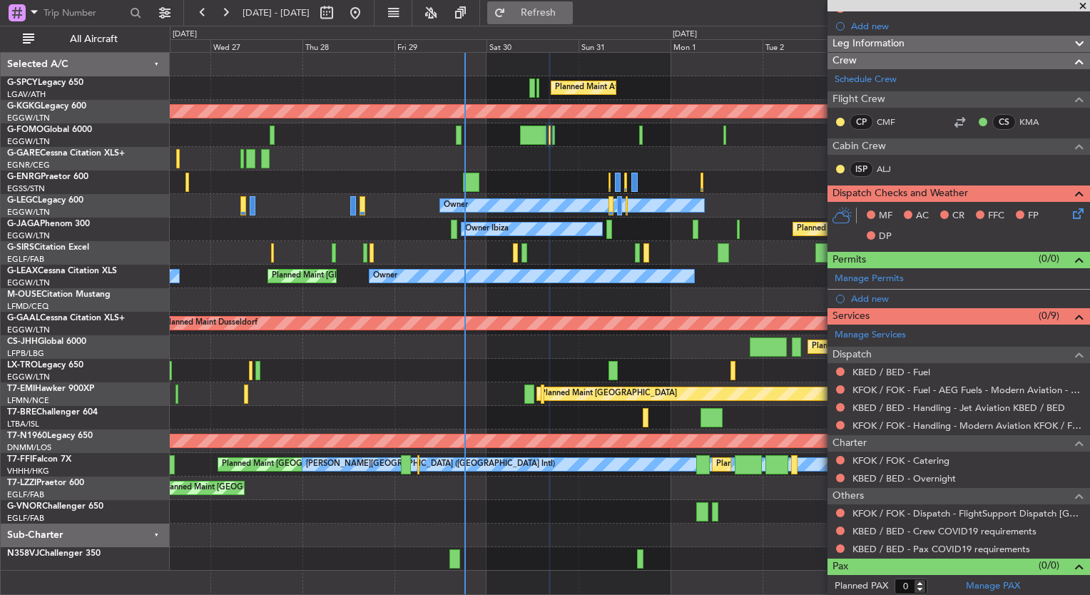
click at [568, 16] on span "Refresh" at bounding box center [539, 13] width 60 height 10
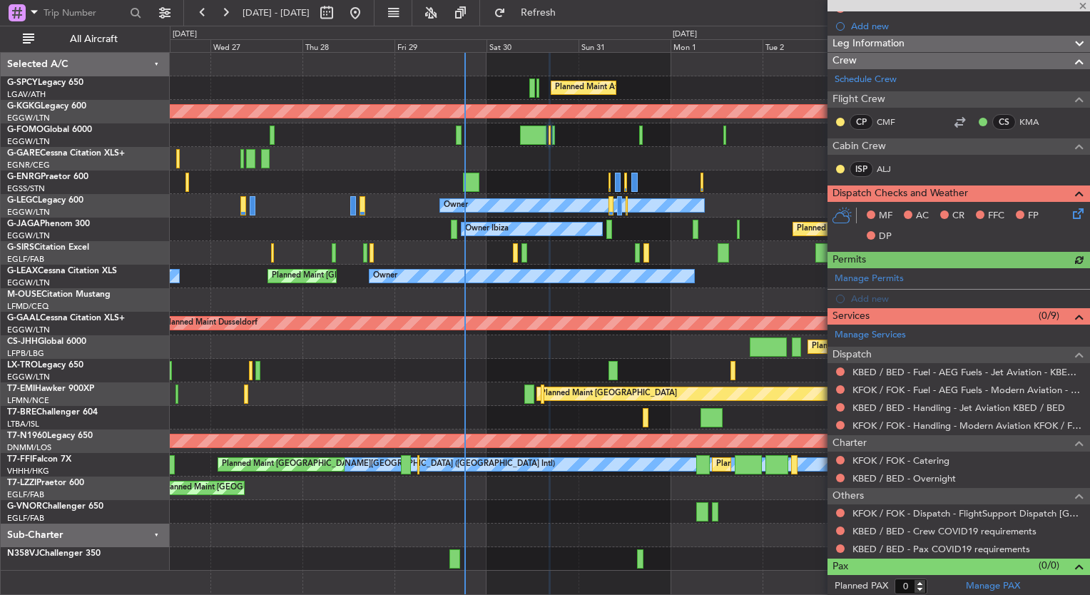
click at [556, 143] on div "Planned Maint [GEOGRAPHIC_DATA] ([GEOGRAPHIC_DATA])" at bounding box center [629, 135] width 919 height 24
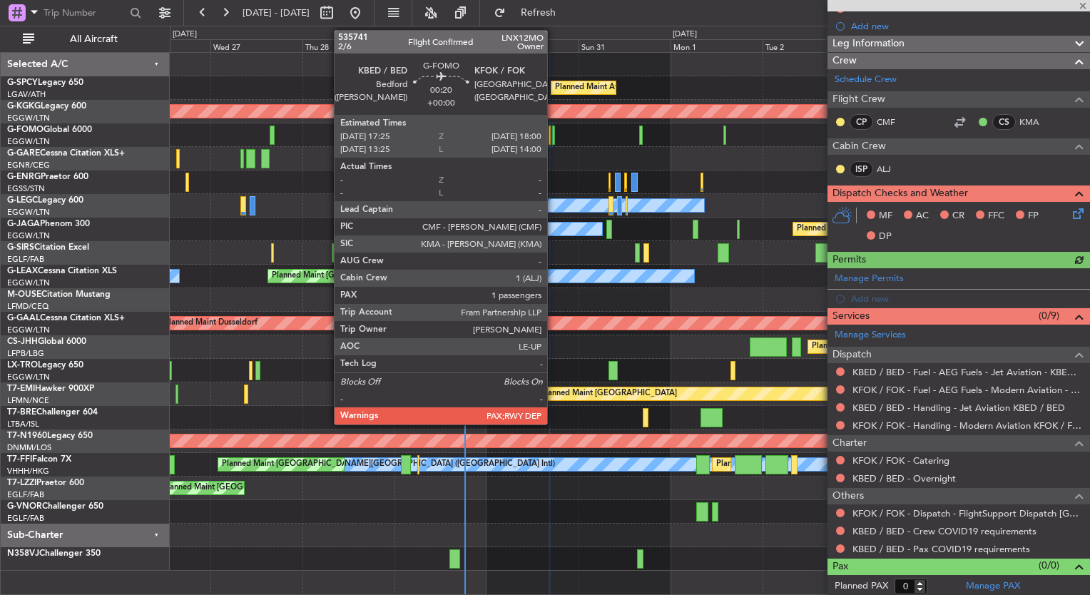
click at [553, 141] on div at bounding box center [553, 135] width 3 height 19
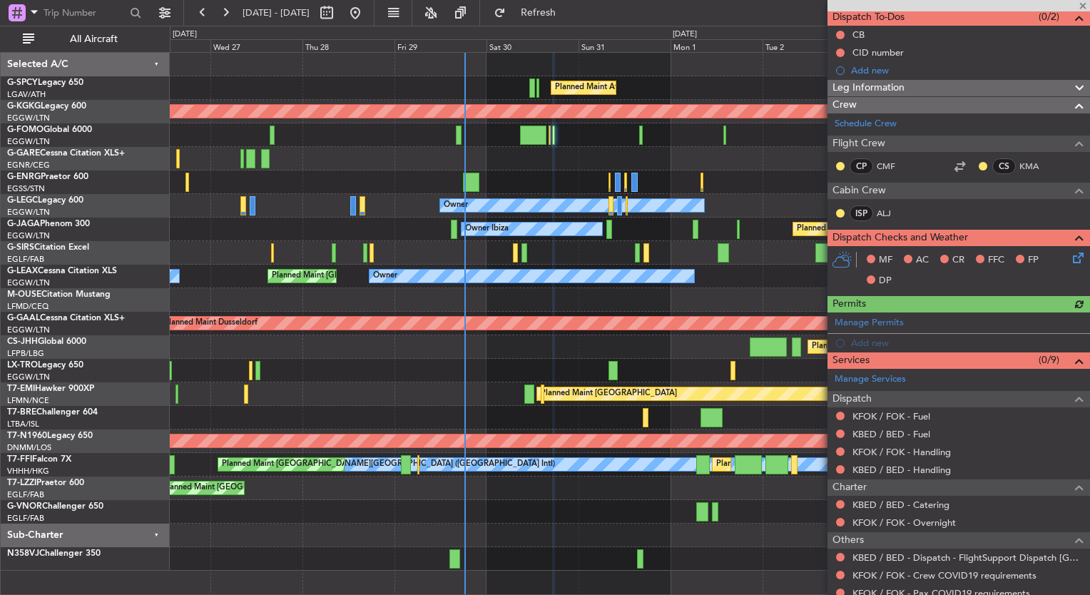
scroll to position [131, 0]
click at [936, 471] on link "KBED / BED - Handling" at bounding box center [901, 469] width 98 height 12
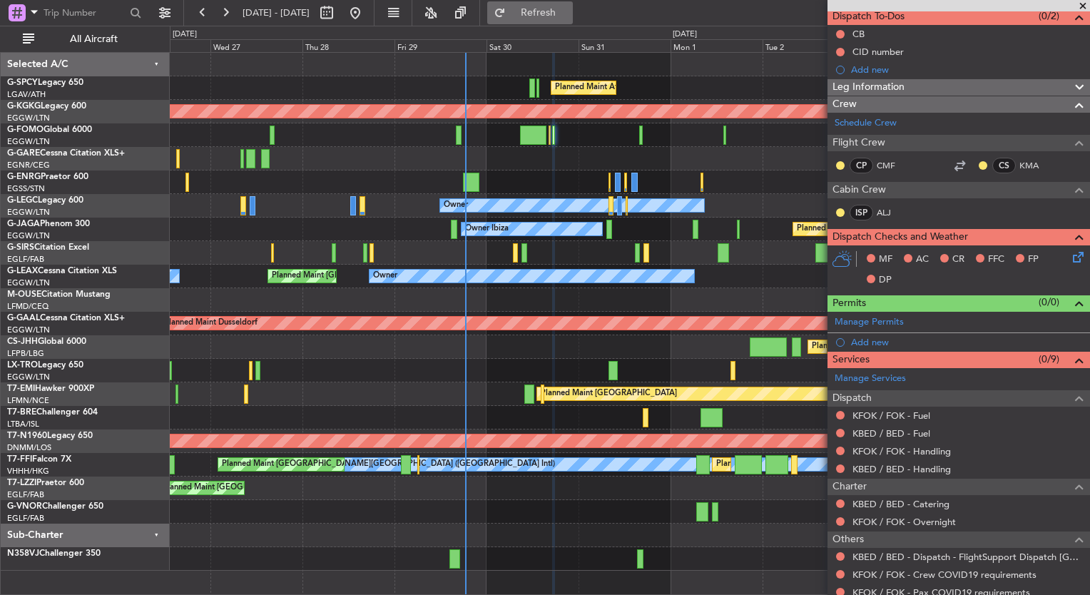
click at [568, 18] on span "Refresh" at bounding box center [539, 13] width 60 height 10
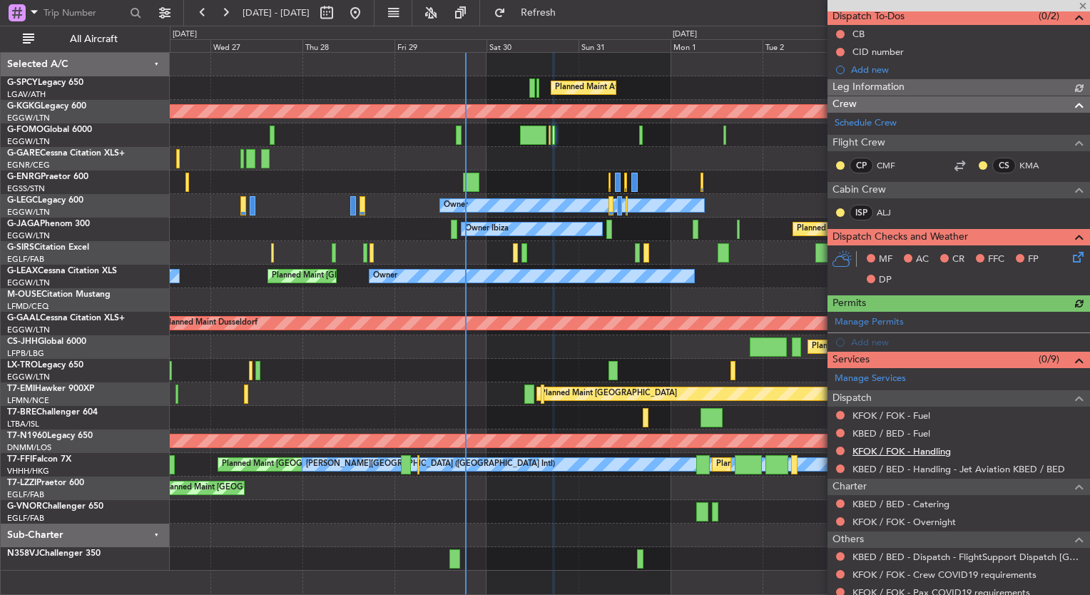
click at [922, 448] on link "KFOK / FOK - Handling" at bounding box center [901, 451] width 98 height 12
click at [568, 16] on span "Refresh" at bounding box center [539, 13] width 60 height 10
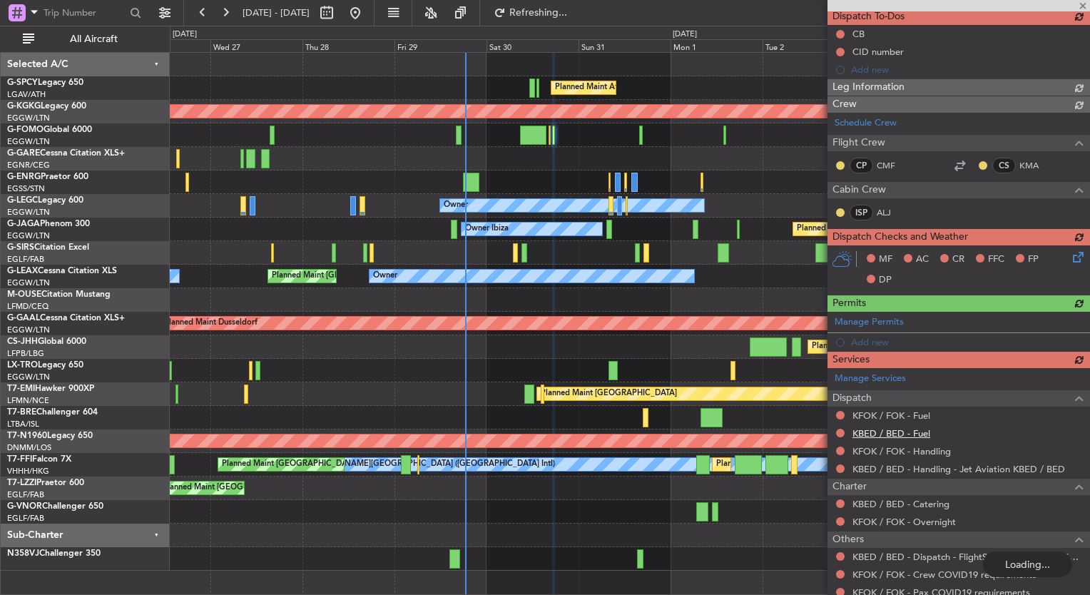
click at [924, 432] on div "Manage Services Dispatch KFOK / FOK - Fuel KBED / BED - Fuel KFOK / FOK - Handl…" at bounding box center [958, 484] width 262 height 233
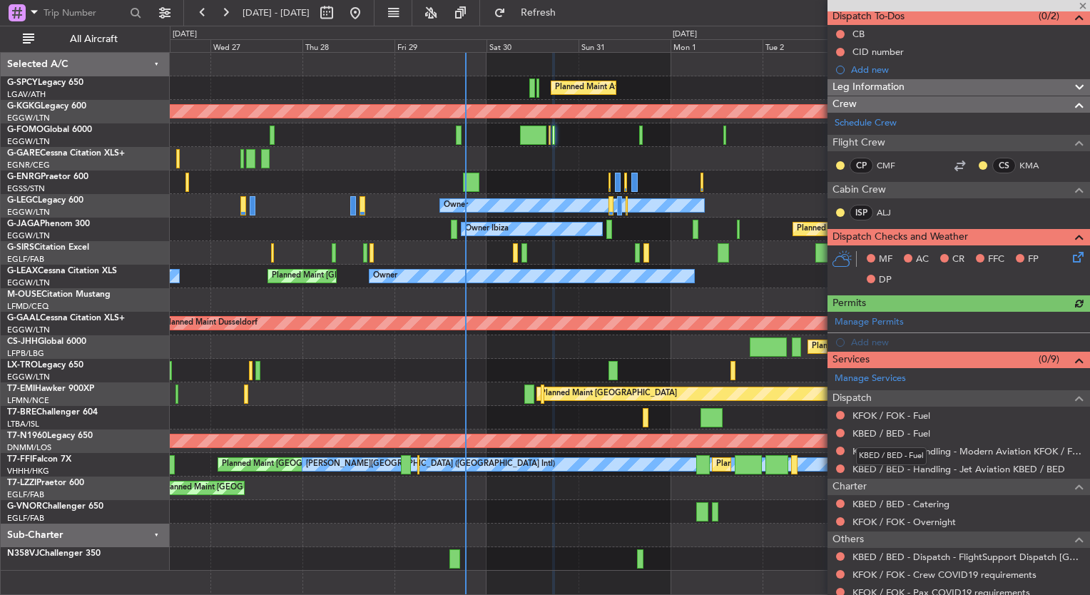
click at [924, 438] on mat-tooltip-component "KBED / BED - Fuel" at bounding box center [891, 456] width 91 height 38
click at [922, 428] on link "KBED / BED - Fuel" at bounding box center [891, 433] width 78 height 12
click at [558, 18] on button "Refresh" at bounding box center [530, 12] width 86 height 23
click at [923, 416] on link "KFOK / FOK - Fuel" at bounding box center [891, 415] width 78 height 12
click at [566, 19] on button "Refresh" at bounding box center [530, 12] width 86 height 23
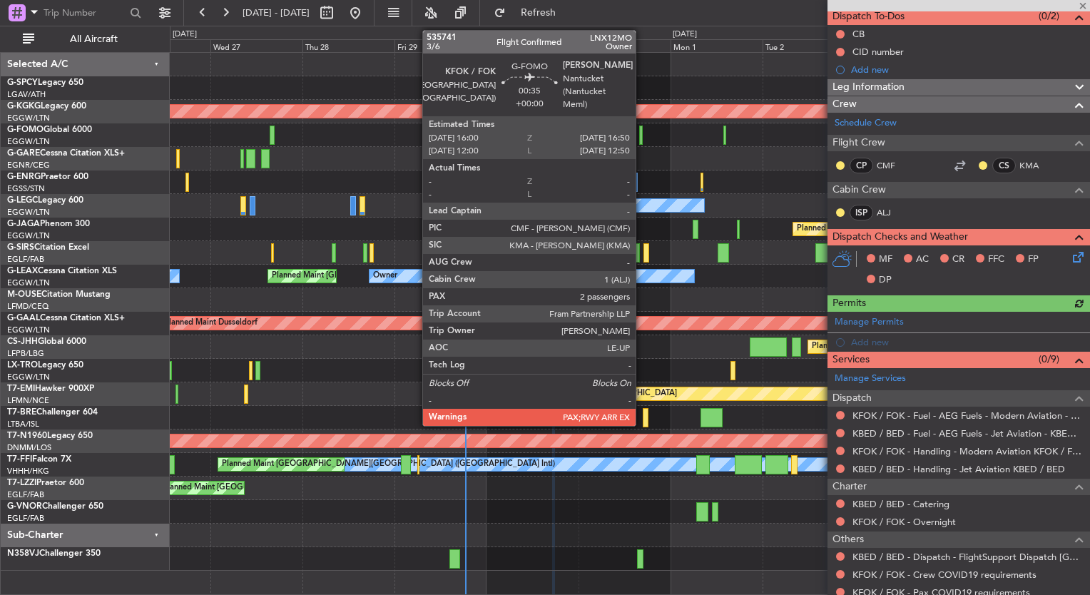
click at [643, 133] on div "Planned Maint [GEOGRAPHIC_DATA] ([GEOGRAPHIC_DATA])" at bounding box center [629, 135] width 919 height 24
click at [639, 133] on div at bounding box center [641, 135] width 4 height 19
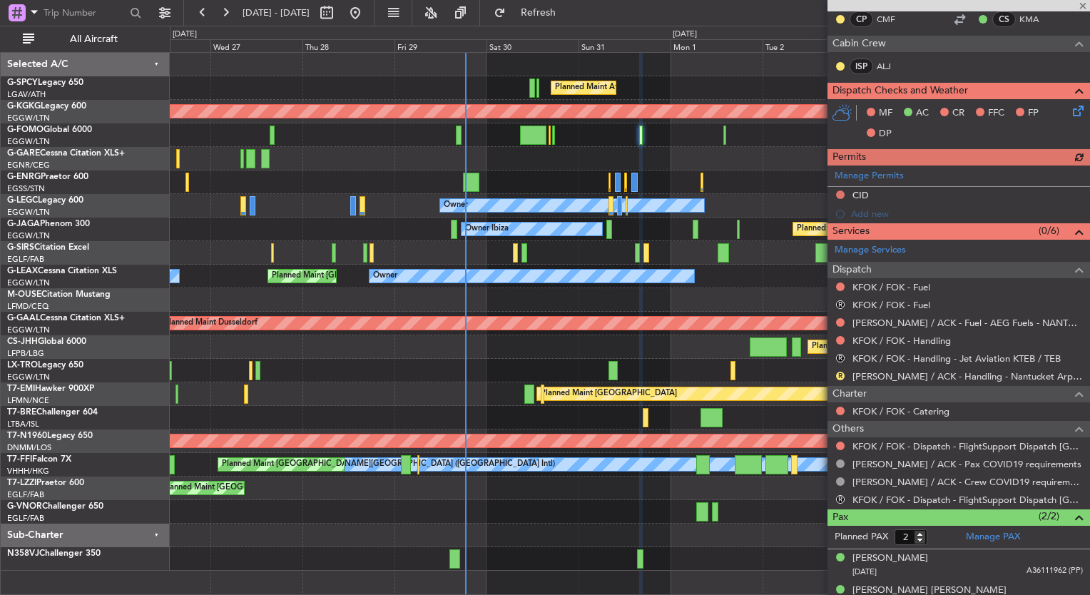
scroll to position [327, 0]
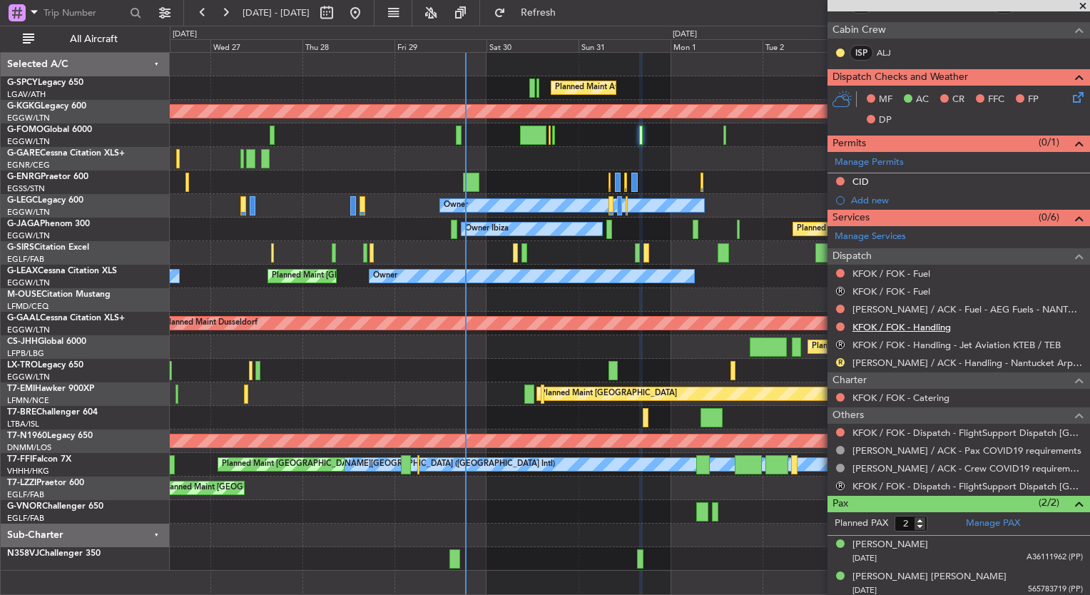
click at [933, 327] on link "KFOK / FOK - Handling" at bounding box center [901, 327] width 98 height 12
click at [564, 24] on button "Refresh" at bounding box center [530, 12] width 86 height 23
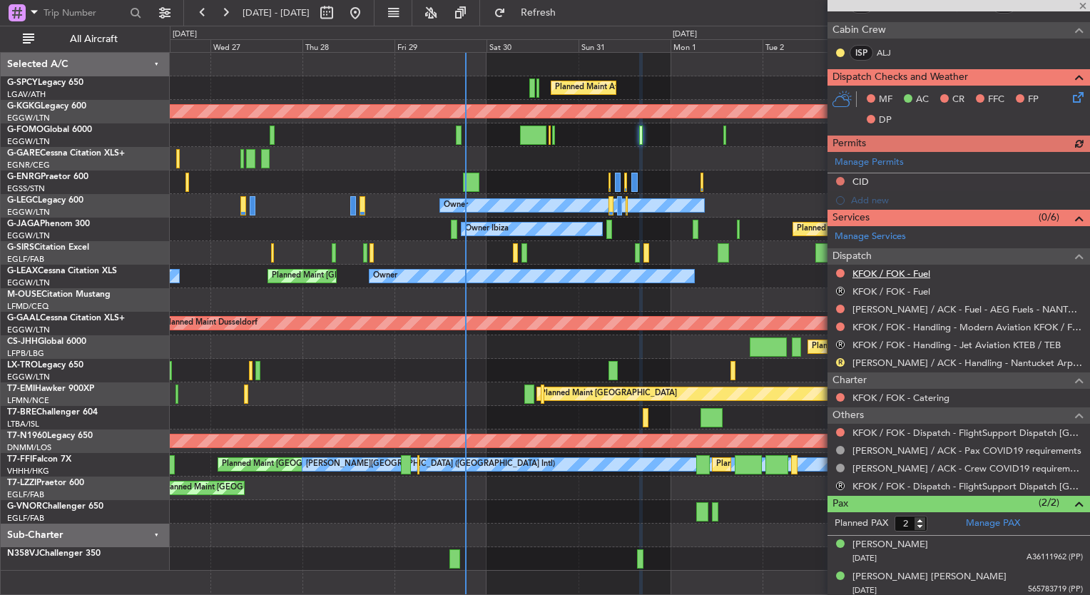
click at [904, 270] on link "KFOK / FOK - Fuel" at bounding box center [891, 273] width 78 height 12
click at [568, 13] on span "Refresh" at bounding box center [539, 13] width 60 height 10
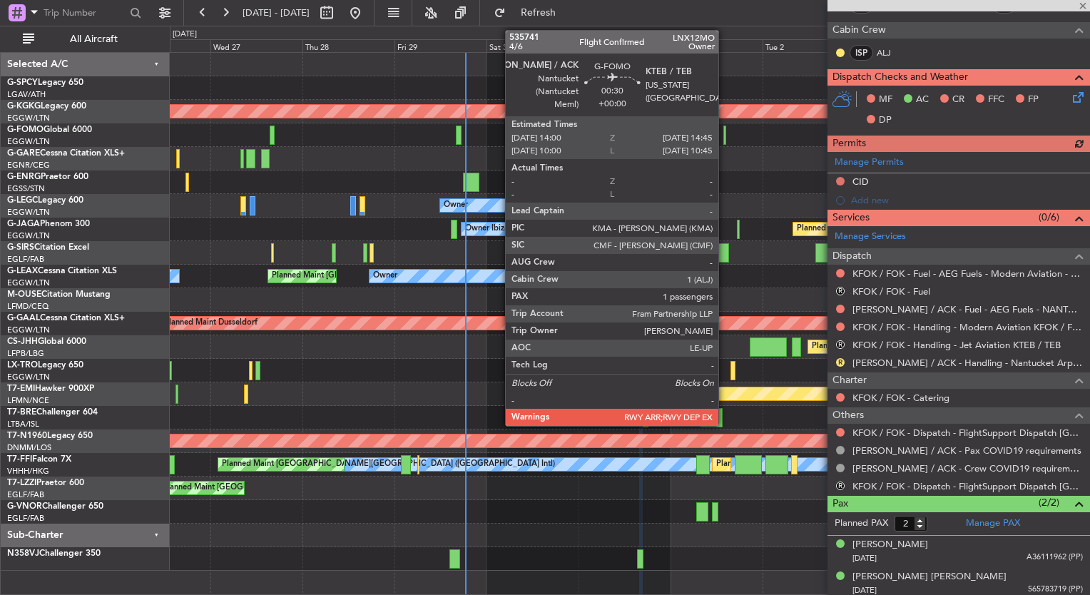
click at [725, 133] on div at bounding box center [725, 135] width 4 height 19
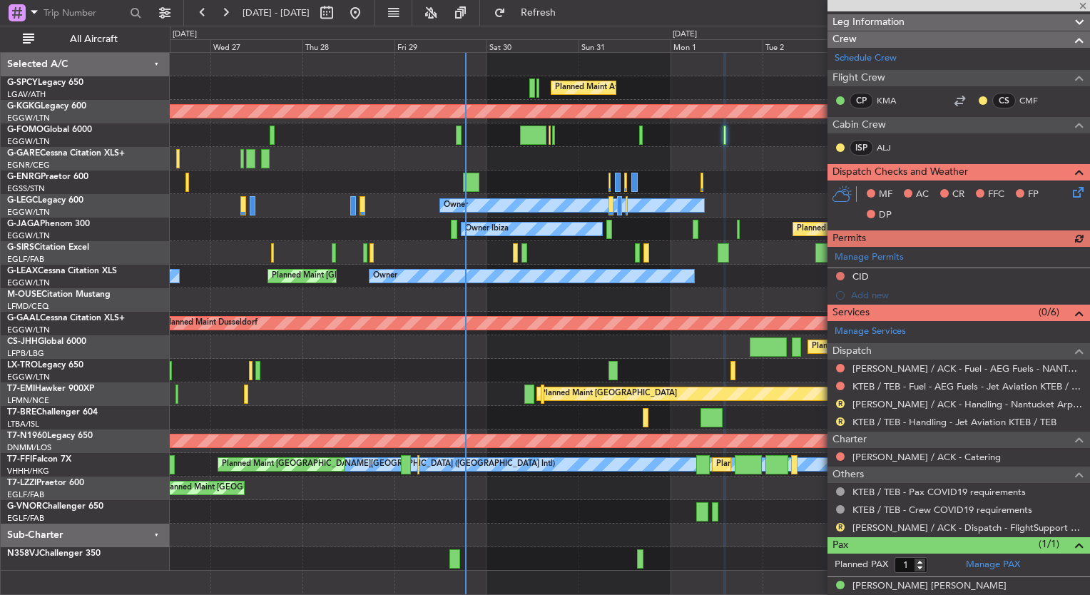
scroll to position [214, 0]
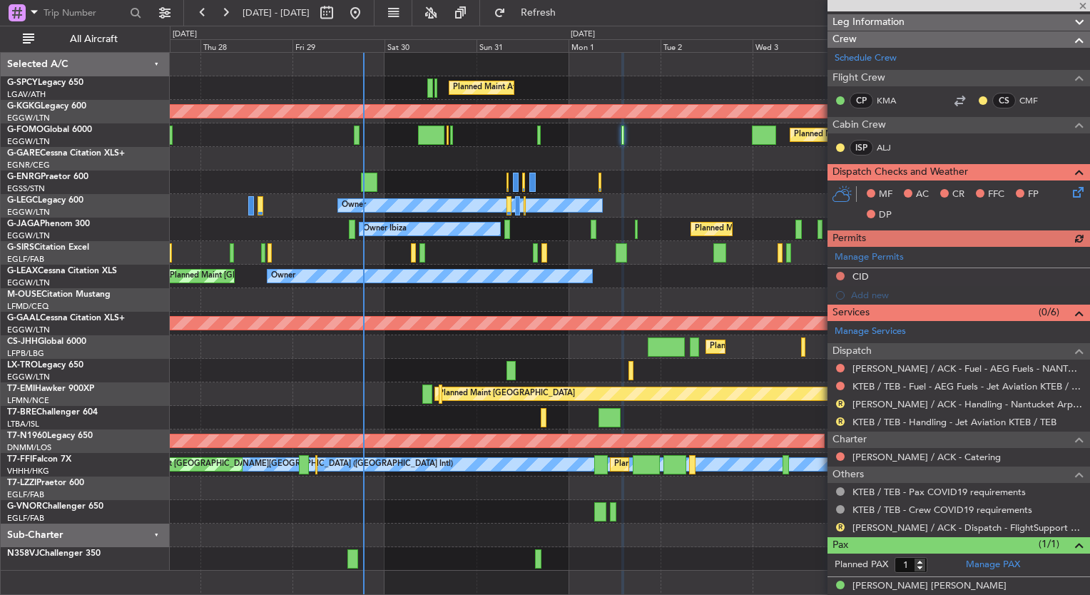
click at [692, 133] on div "Planned Maint [GEOGRAPHIC_DATA] ([GEOGRAPHIC_DATA])" at bounding box center [629, 135] width 919 height 24
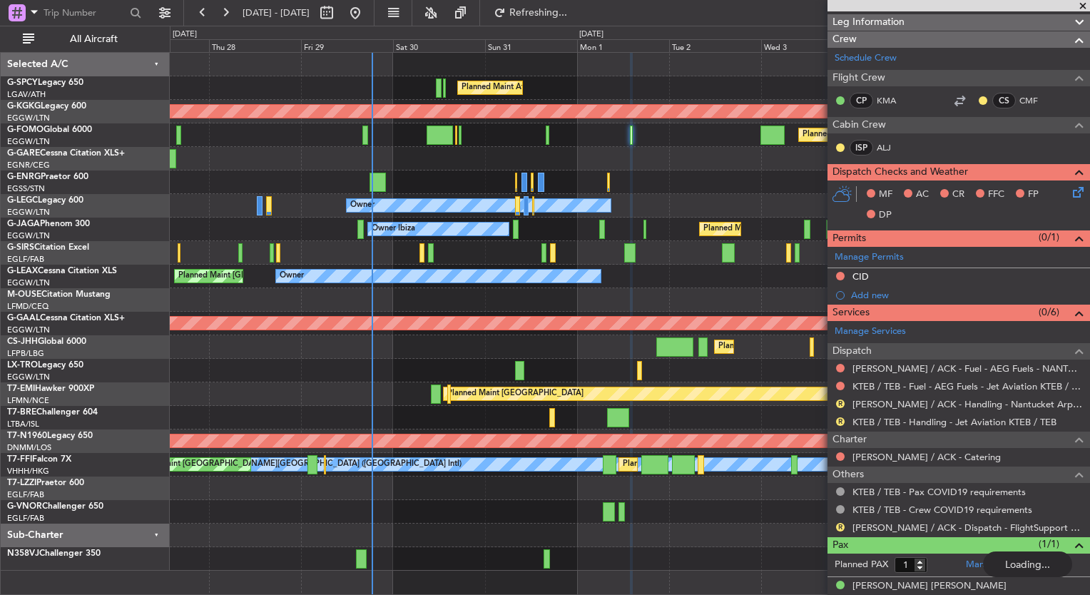
click at [833, 245] on fb-app "27 Aug 2025 - 06 Sep 2025 Refreshing... Quick Links All Aircraft Planned Maint …" at bounding box center [545, 303] width 1090 height 584
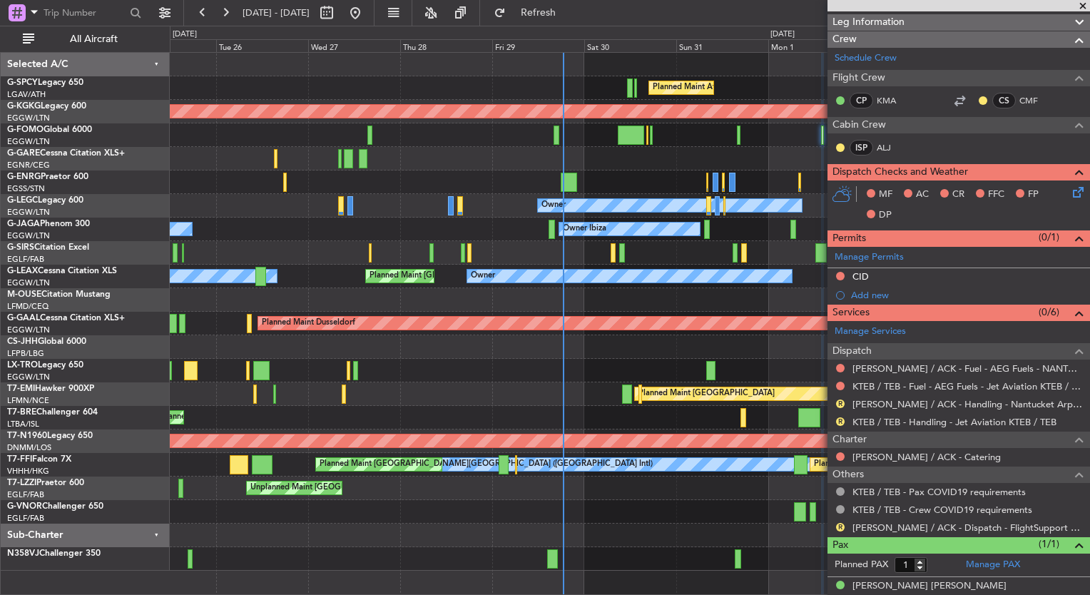
click at [716, 583] on div "Planned Maint Athens (Eleftherios Venizelos Intl) AOG Maint Istanbul (Ataturk) …" at bounding box center [630, 323] width 920 height 543
click at [903, 527] on link "KACK / ACK - Dispatch - FlightSupport Dispatch UK" at bounding box center [967, 527] width 230 height 12
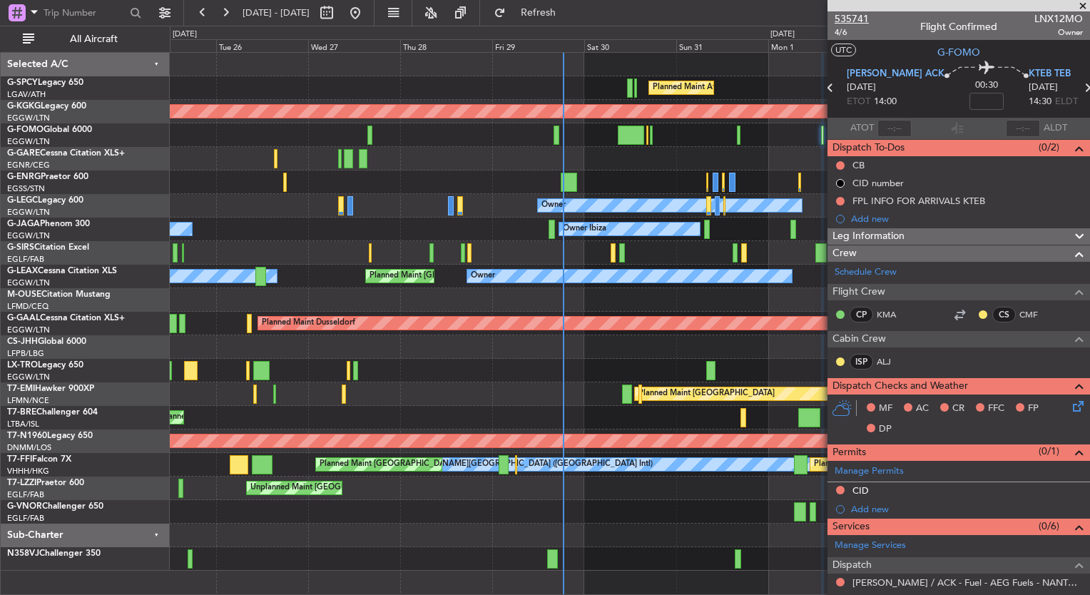
click at [844, 17] on span "535741" at bounding box center [852, 18] width 34 height 15
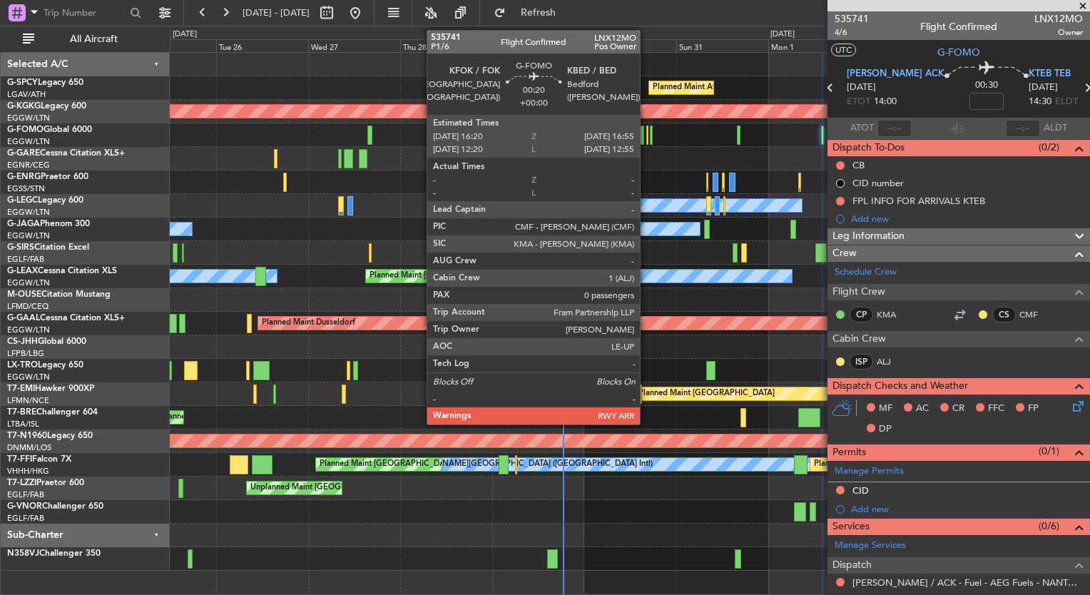
click at [646, 140] on div at bounding box center [647, 135] width 3 height 19
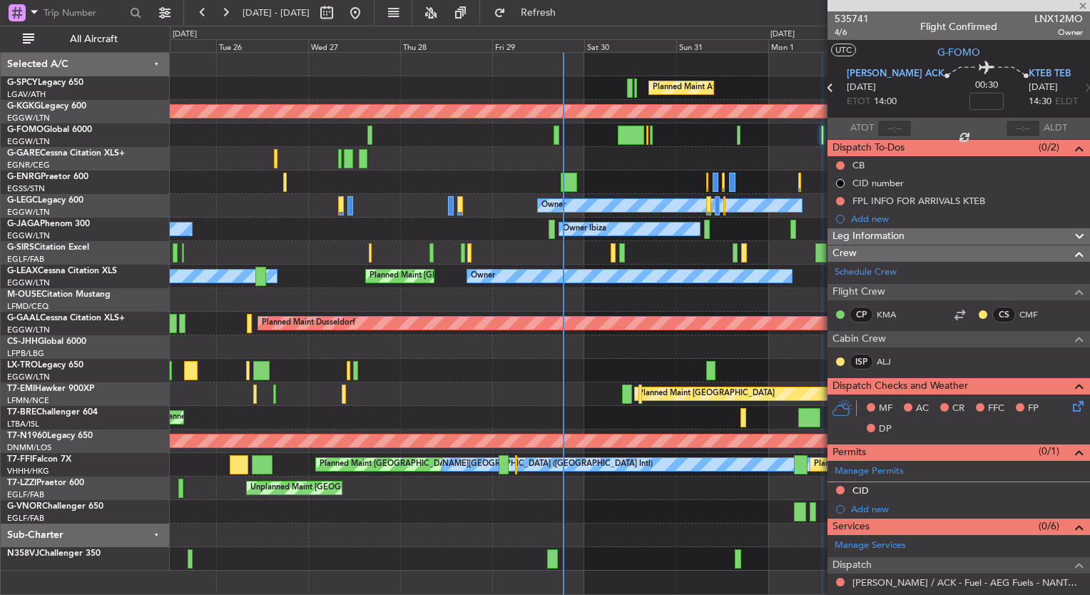
type input "0"
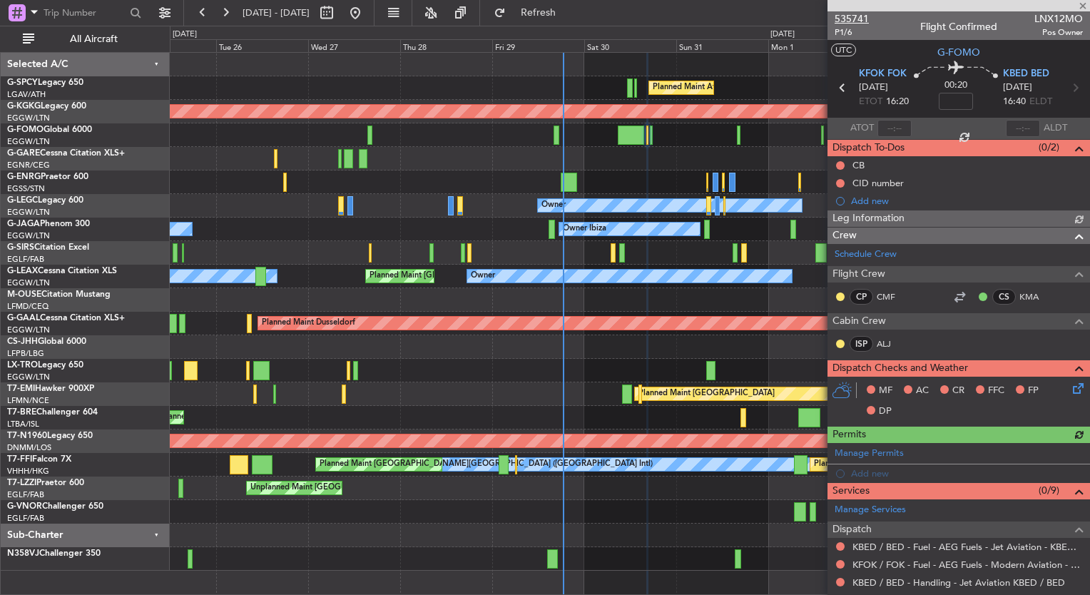
click at [859, 21] on span "535741" at bounding box center [852, 18] width 34 height 15
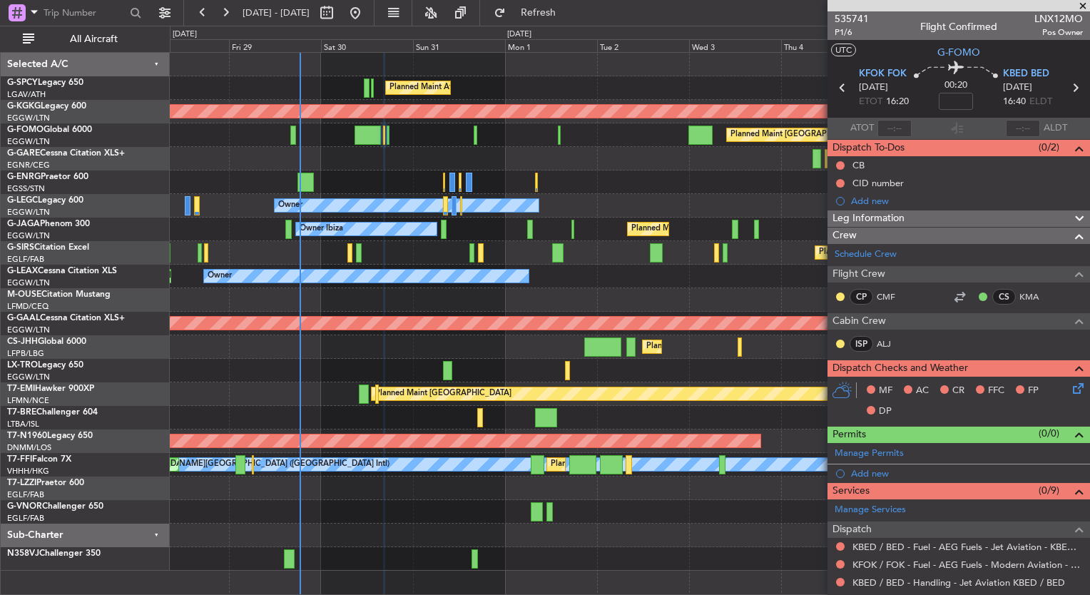
click at [402, 515] on div "Planned Maint Athens (Eleftherios Venizelos Intl) AOG Maint Istanbul (Ataturk) …" at bounding box center [629, 312] width 919 height 518
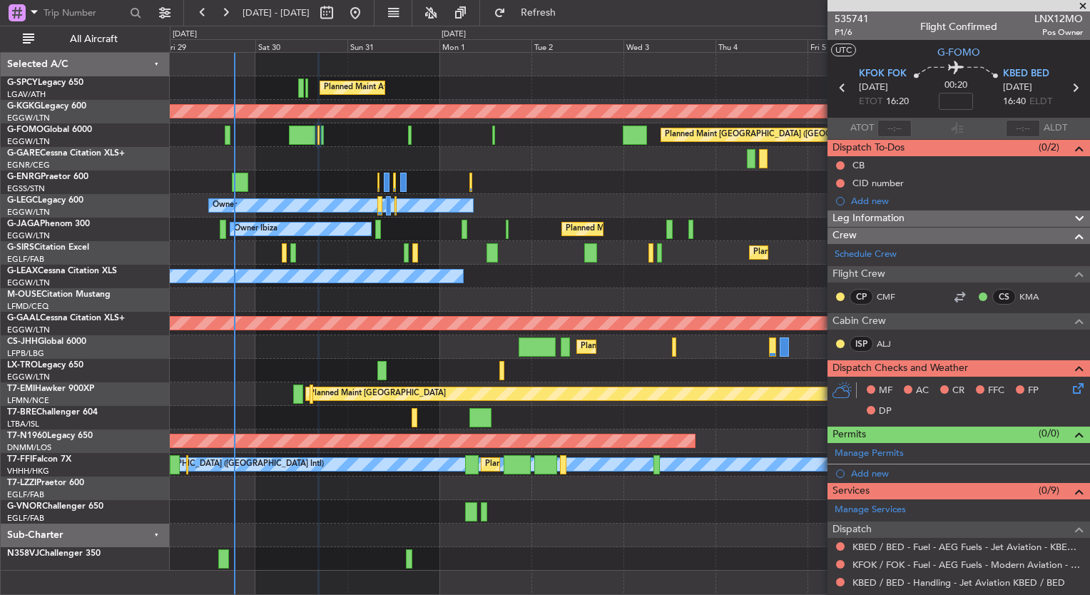
click at [391, 509] on div at bounding box center [629, 512] width 919 height 24
click at [1081, 4] on span at bounding box center [1083, 6] width 14 height 13
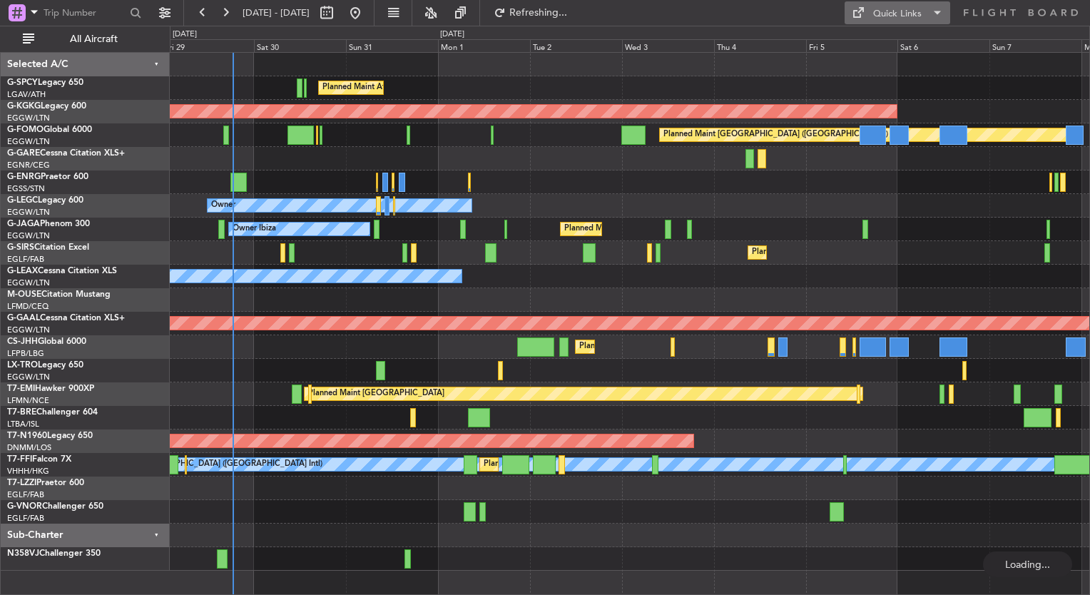
click at [907, 18] on div "Quick Links" at bounding box center [897, 14] width 49 height 14
click at [902, 55] on button "Trip Builder" at bounding box center [897, 47] width 107 height 34
click at [565, 8] on span "Refresh" at bounding box center [539, 13] width 60 height 10
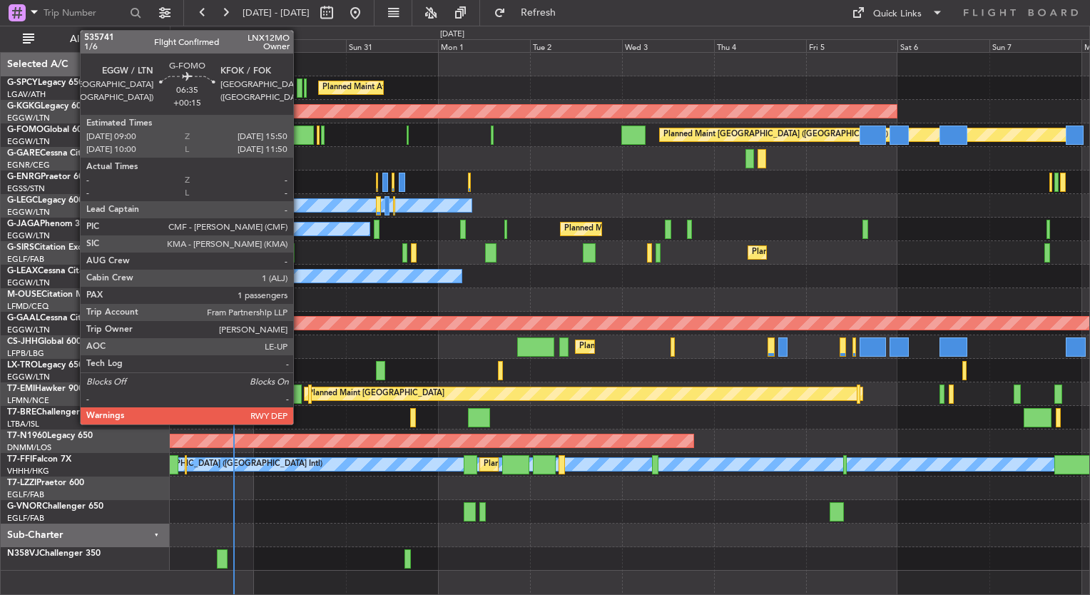
click at [300, 139] on div at bounding box center [300, 135] width 26 height 19
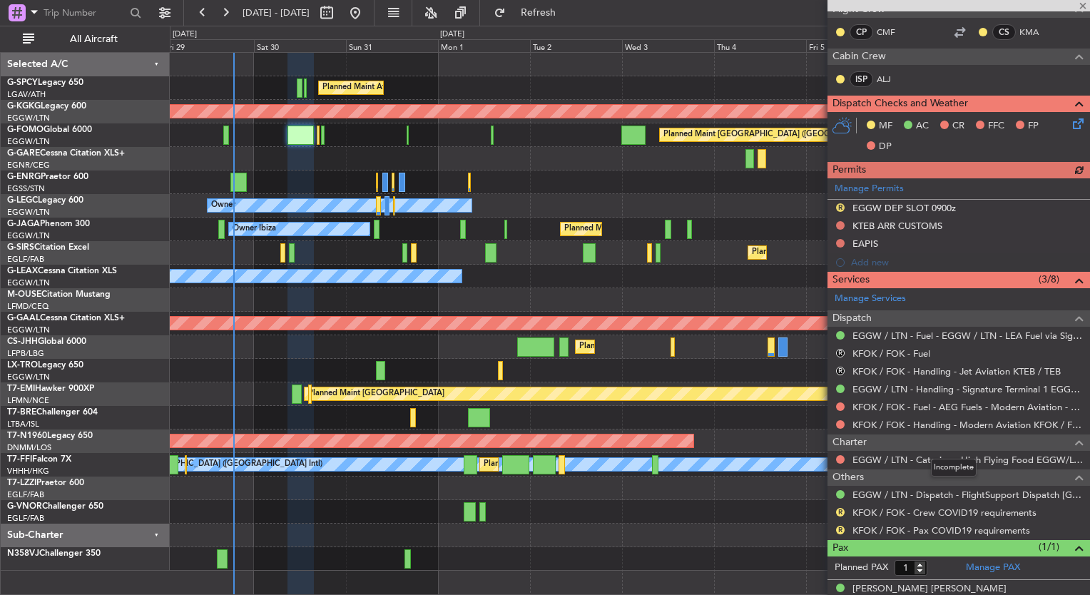
scroll to position [297, 0]
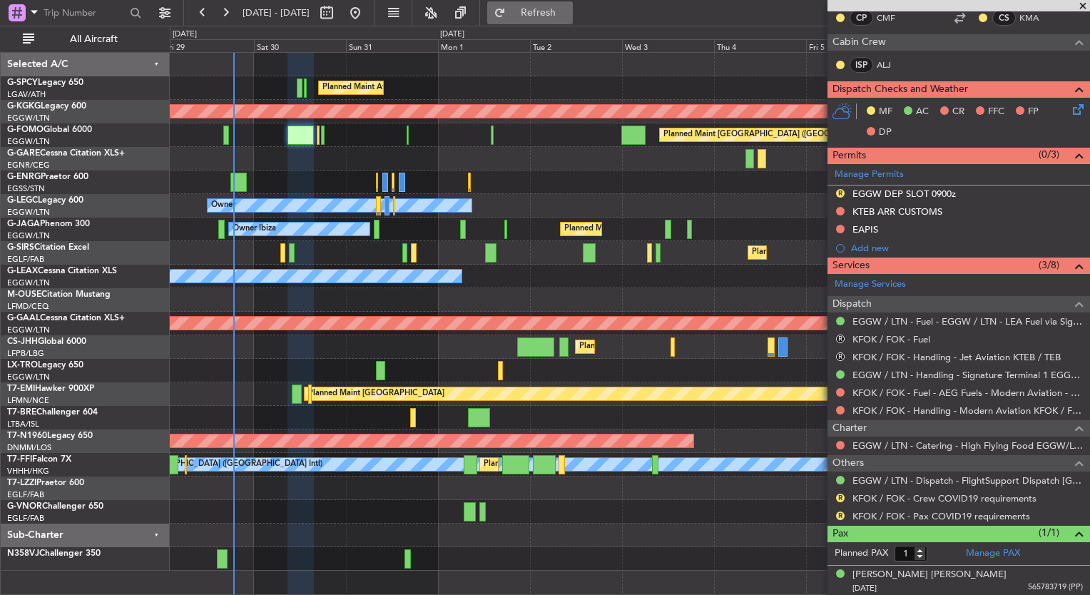
click at [568, 12] on span "Refresh" at bounding box center [539, 13] width 60 height 10
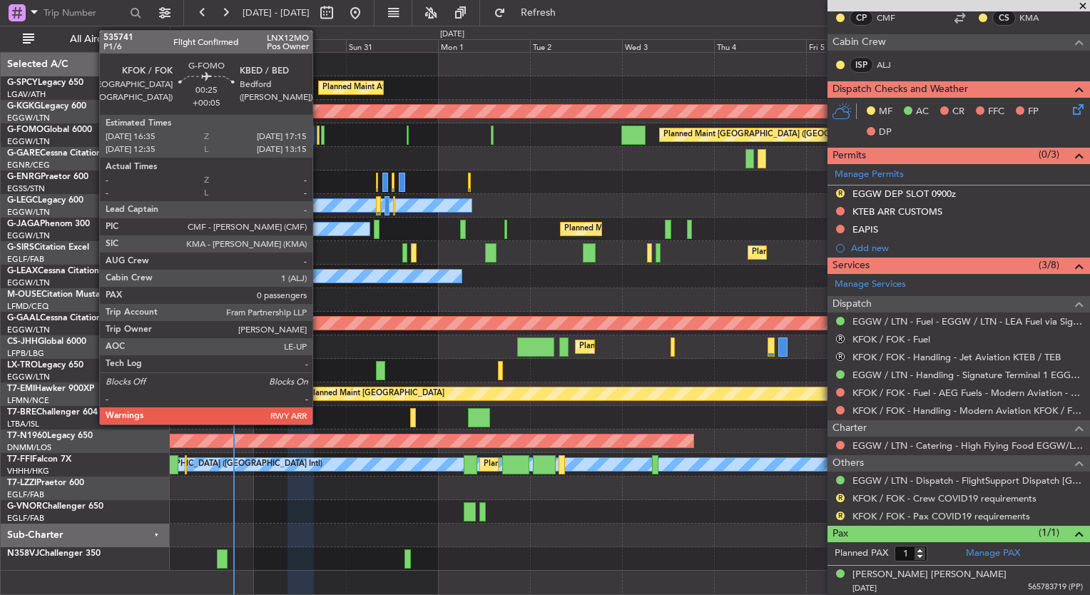
click at [320, 136] on div "Planned Maint [GEOGRAPHIC_DATA] ([GEOGRAPHIC_DATA])" at bounding box center [629, 135] width 919 height 24
click at [322, 136] on div at bounding box center [323, 135] width 4 height 19
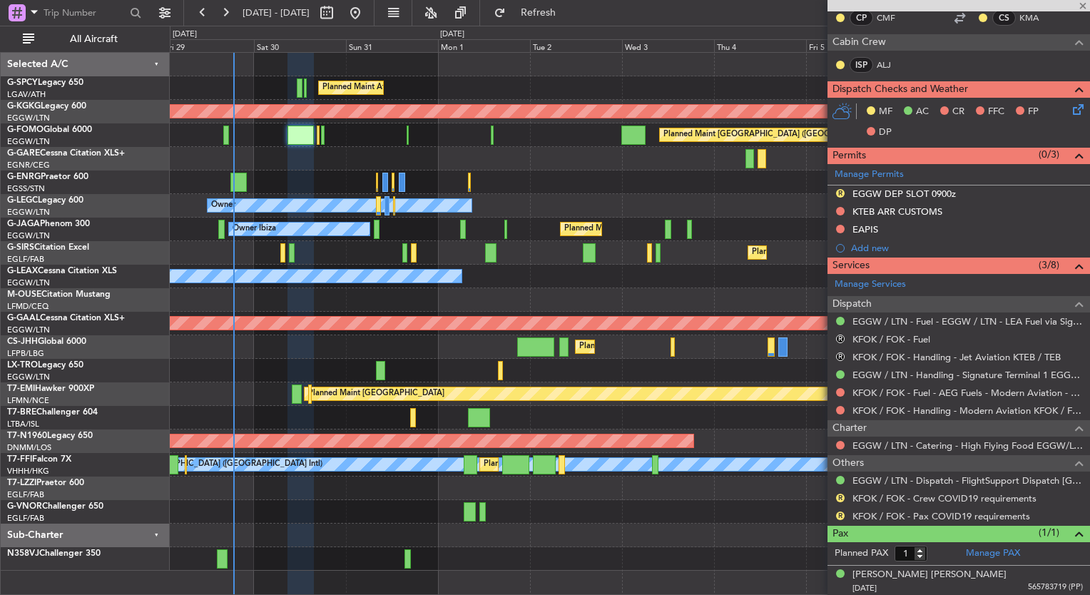
type input "+00:10"
type input "3"
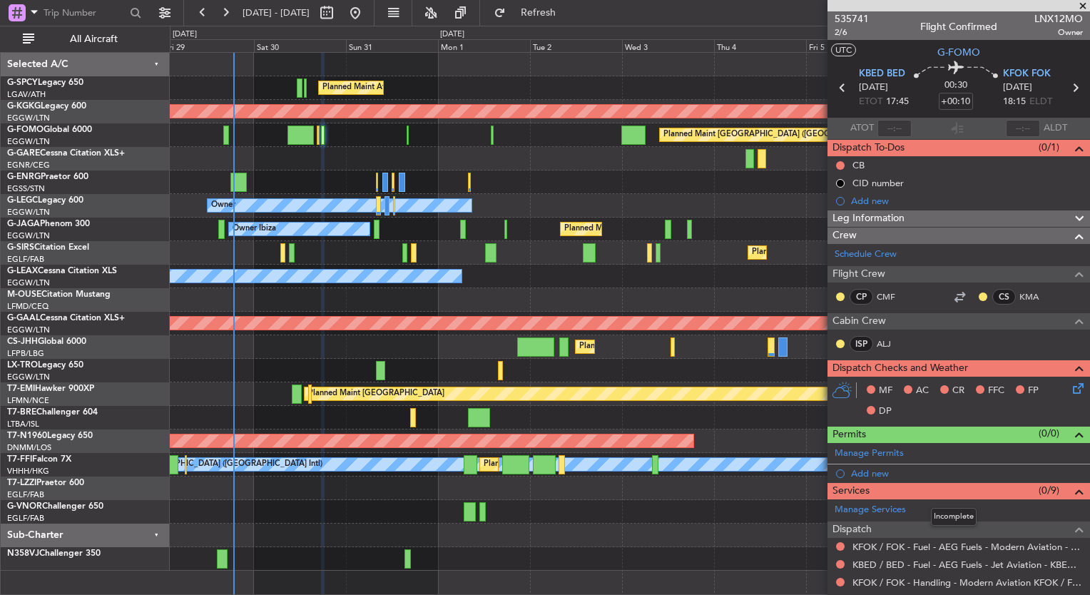
scroll to position [225, 0]
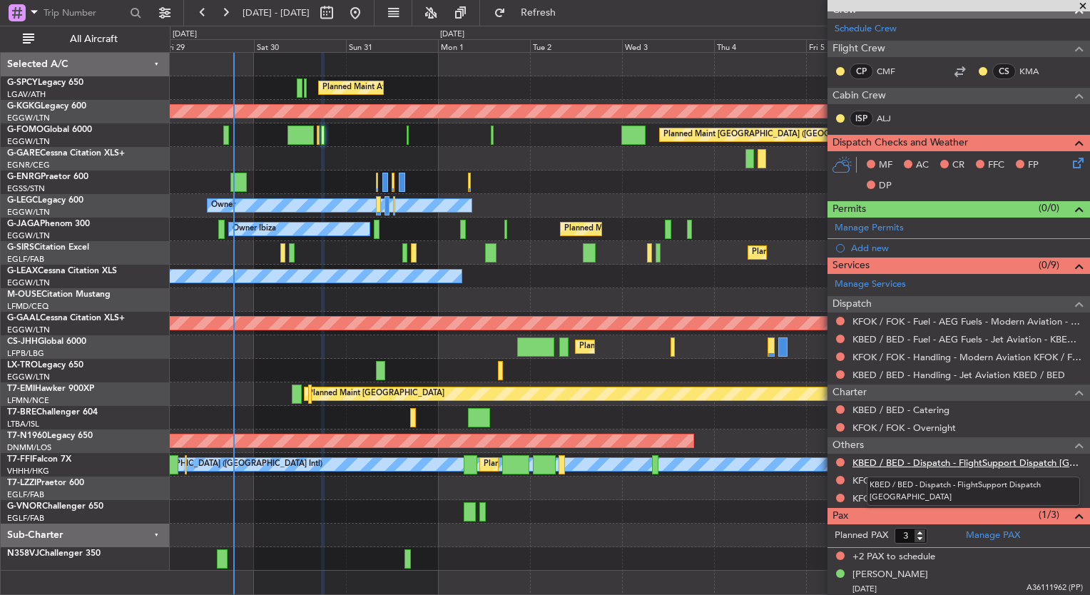
click at [910, 464] on link "KBED / BED - Dispatch - FlightSupport Dispatch UK" at bounding box center [967, 462] width 230 height 12
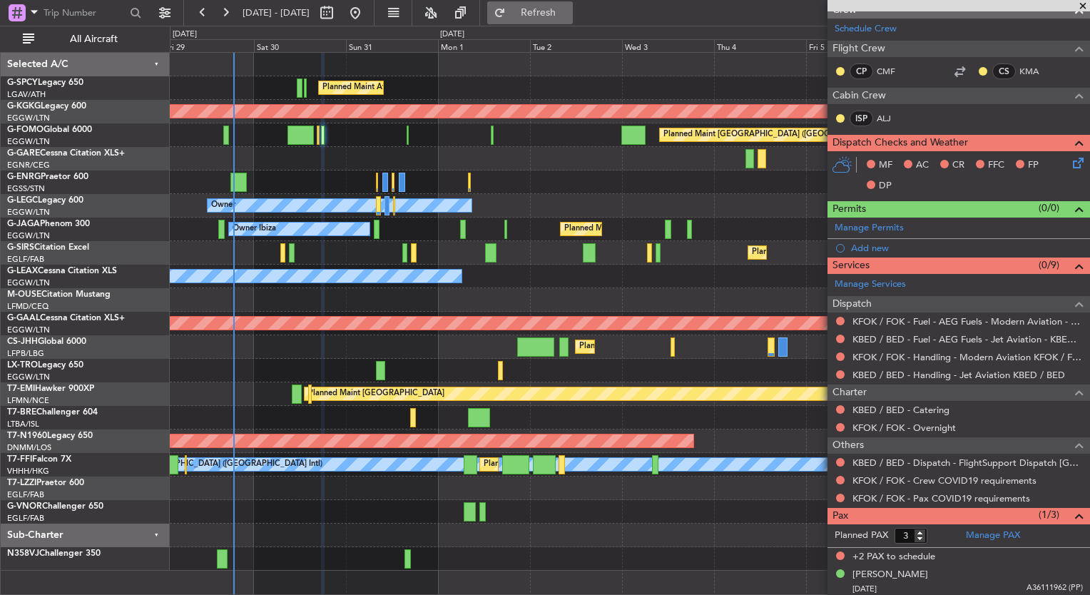
click at [565, 13] on span "Refresh" at bounding box center [539, 13] width 60 height 10
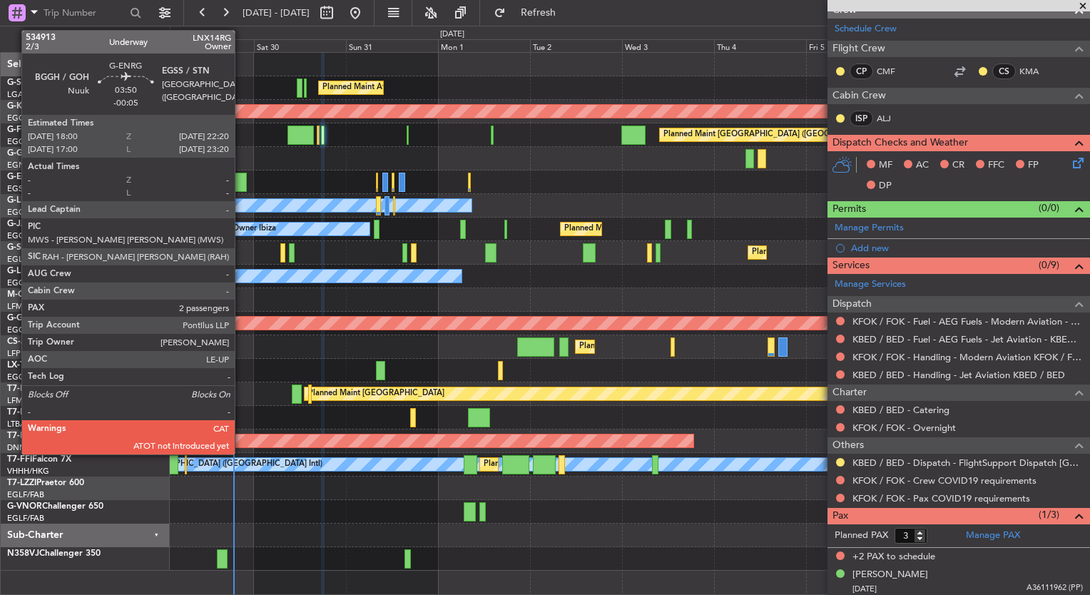
click at [243, 177] on div at bounding box center [238, 182] width 17 height 19
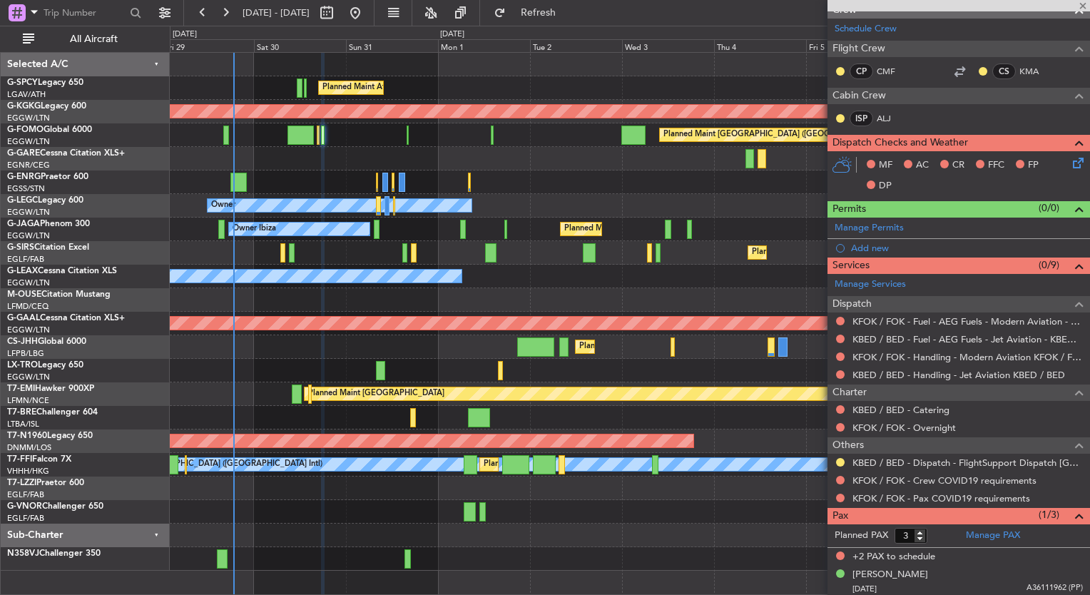
type input "-00:05"
type input "2"
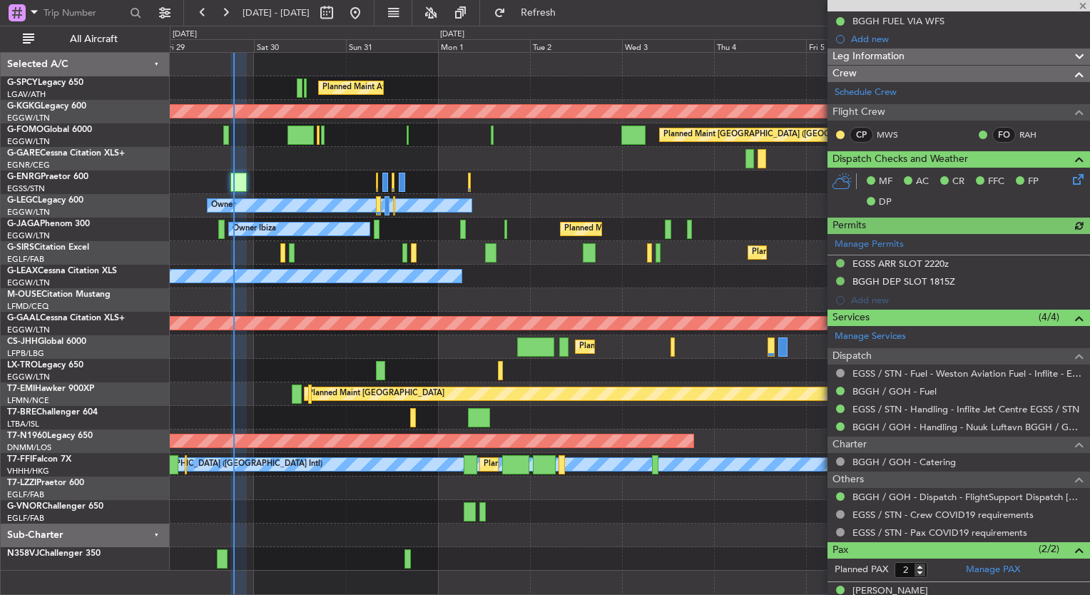
scroll to position [228, 0]
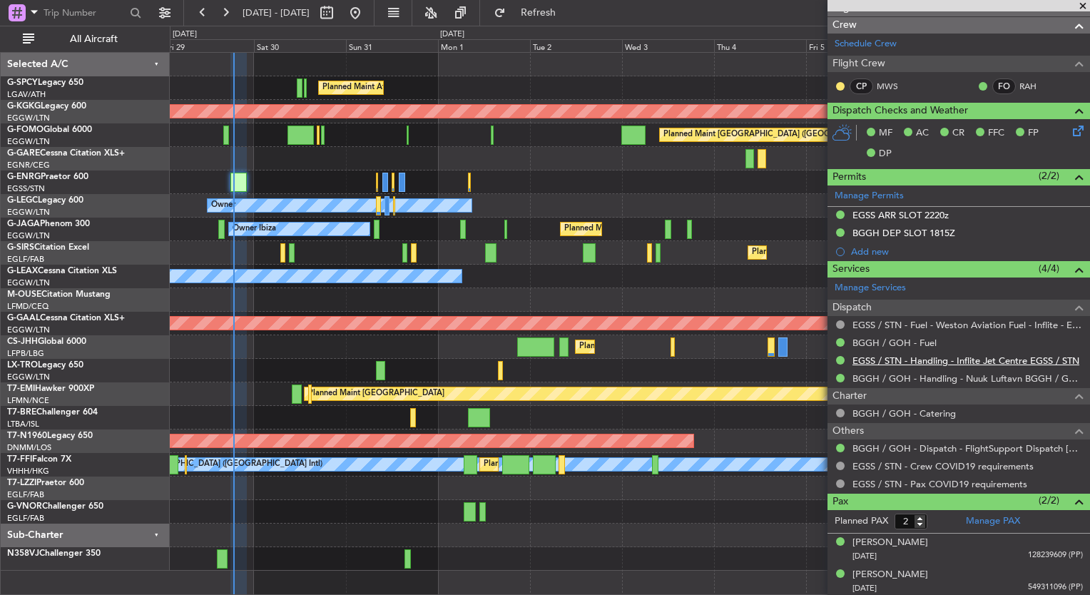
click at [973, 358] on link "EGSS / STN - Handling - Inflite Jet Centre EGSS / STN" at bounding box center [965, 360] width 227 height 12
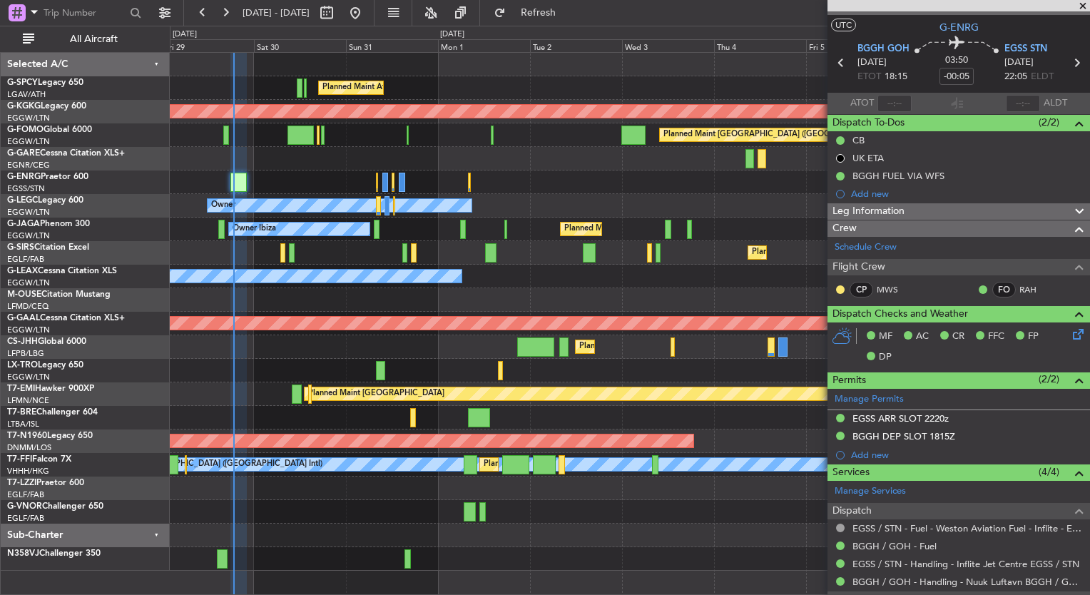
scroll to position [0, 0]
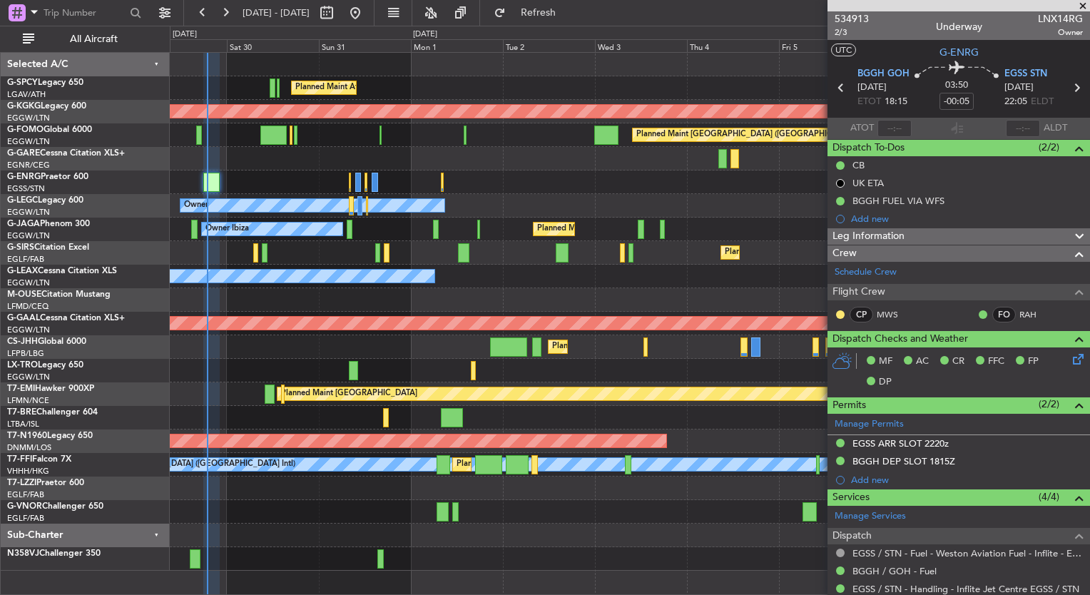
click at [322, 513] on div at bounding box center [629, 512] width 919 height 24
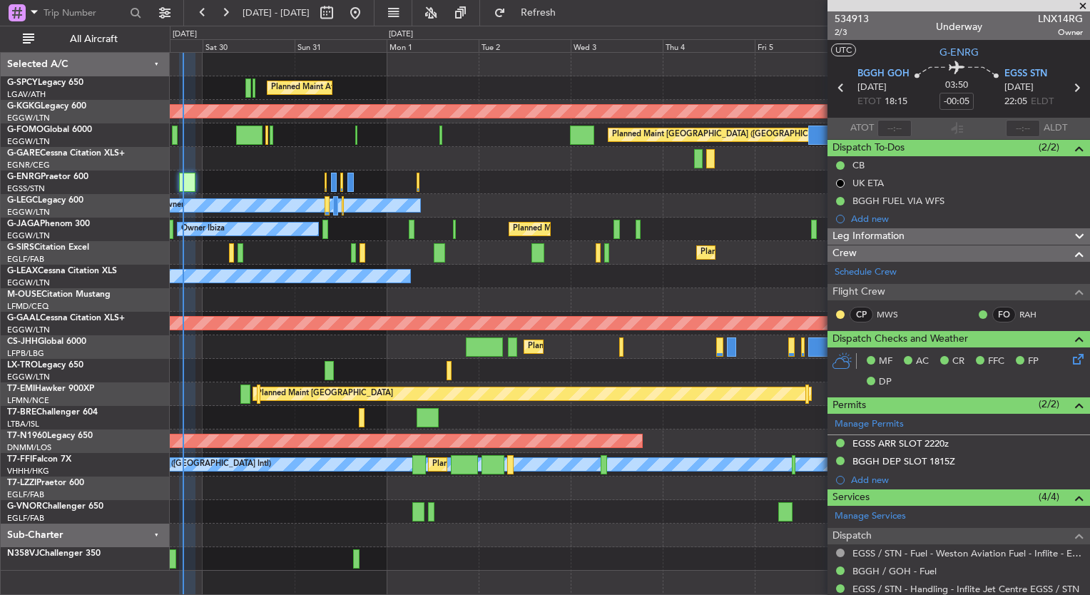
click at [294, 507] on div at bounding box center [629, 512] width 919 height 24
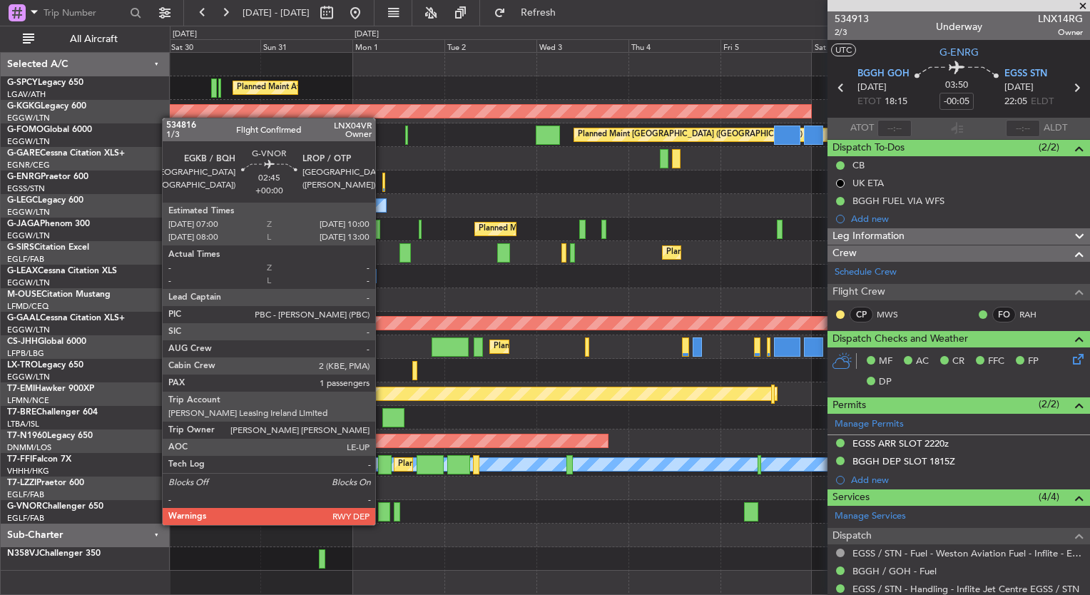
click at [382, 511] on div at bounding box center [384, 511] width 12 height 19
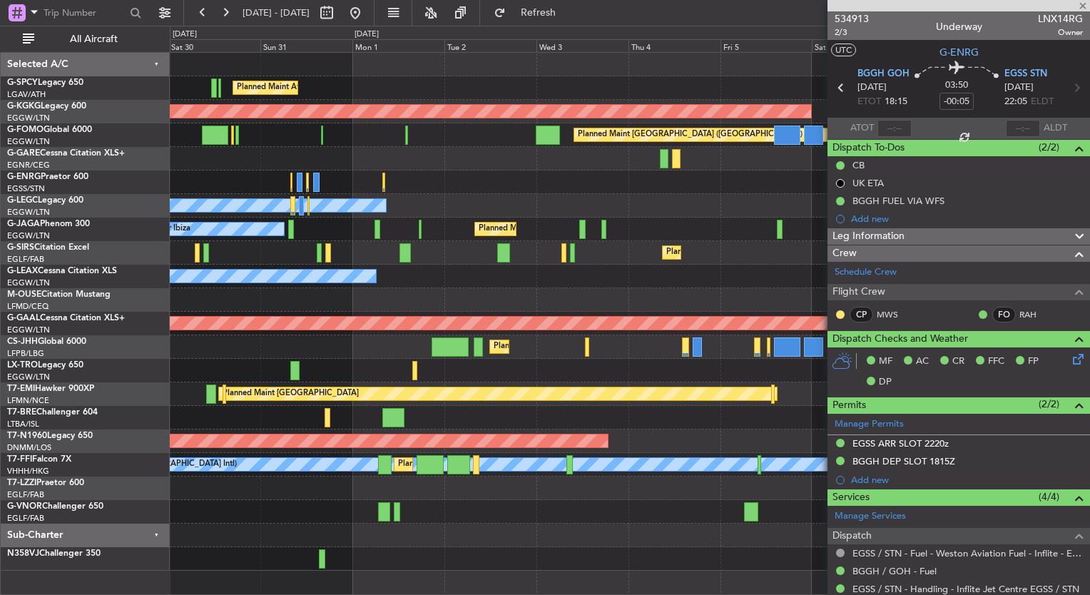
type input "1"
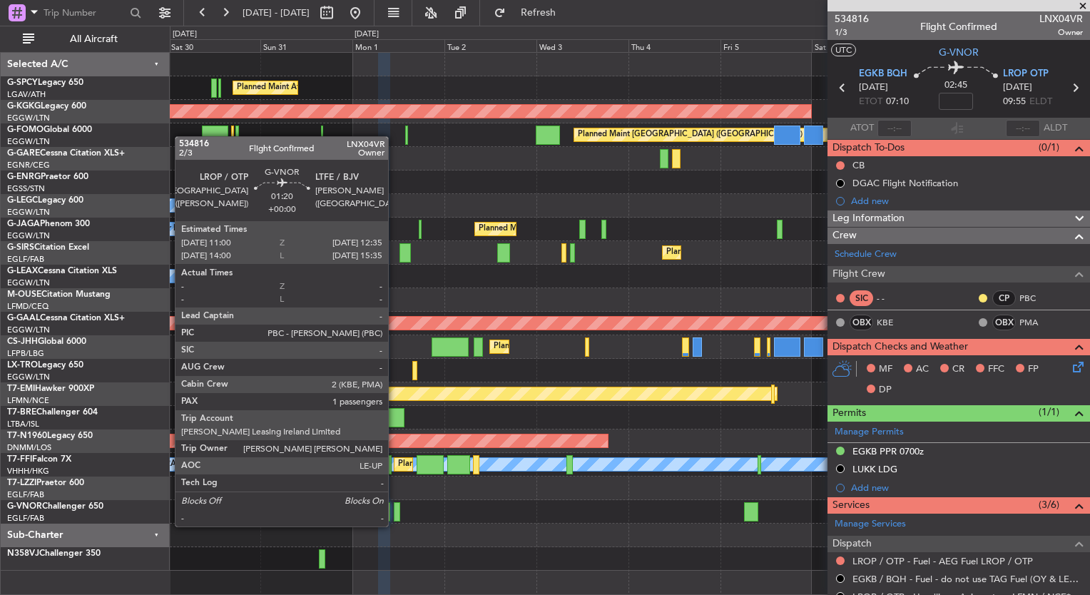
click at [395, 514] on div at bounding box center [397, 511] width 6 height 19
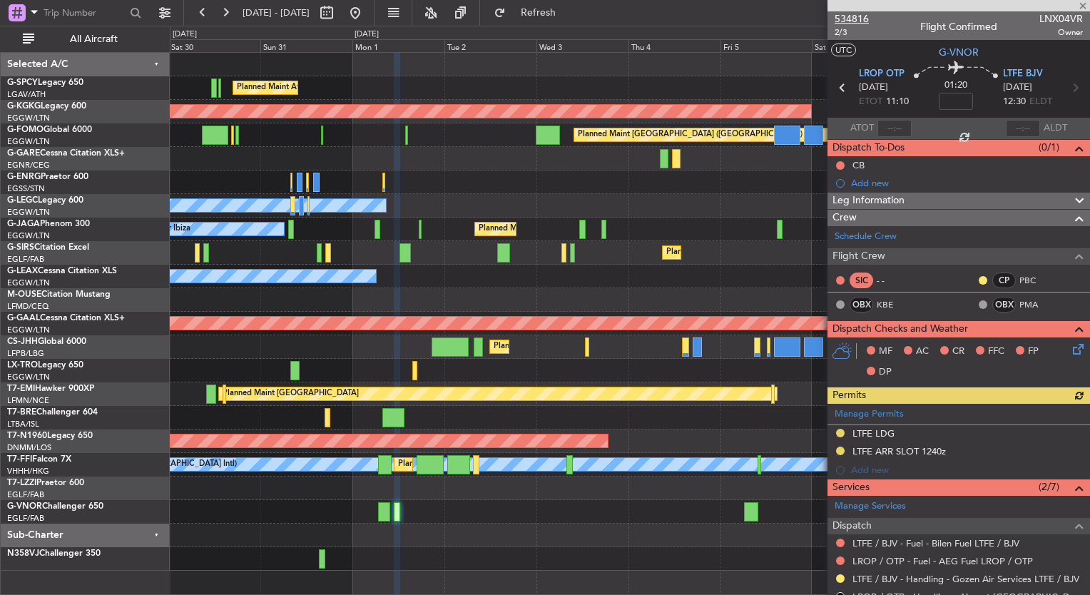
click at [862, 22] on span "534816" at bounding box center [852, 18] width 34 height 15
click at [568, 16] on span "Refresh" at bounding box center [539, 13] width 60 height 10
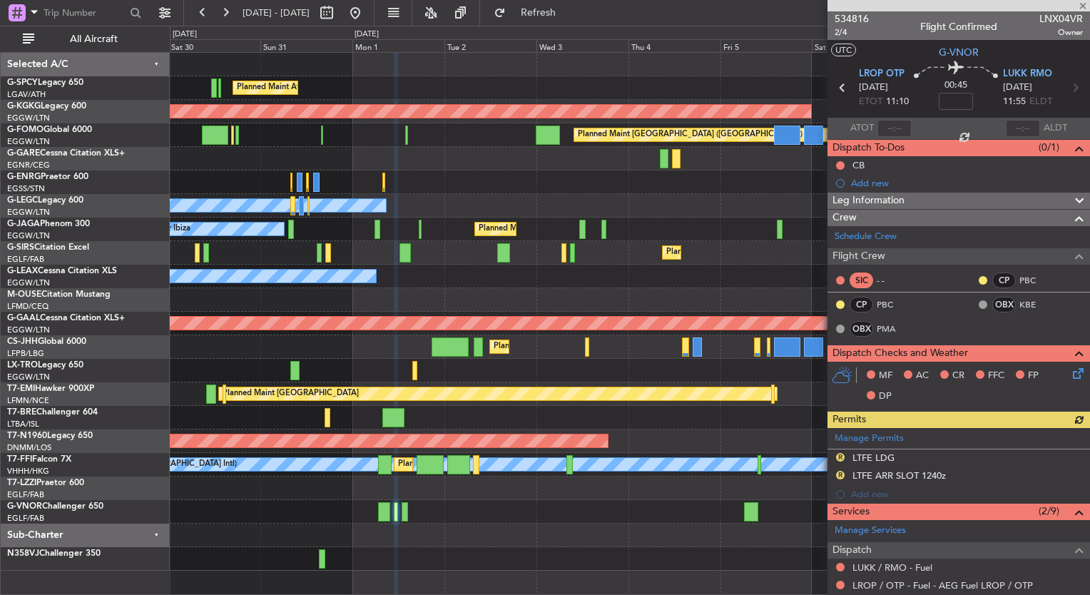
scroll to position [281, 0]
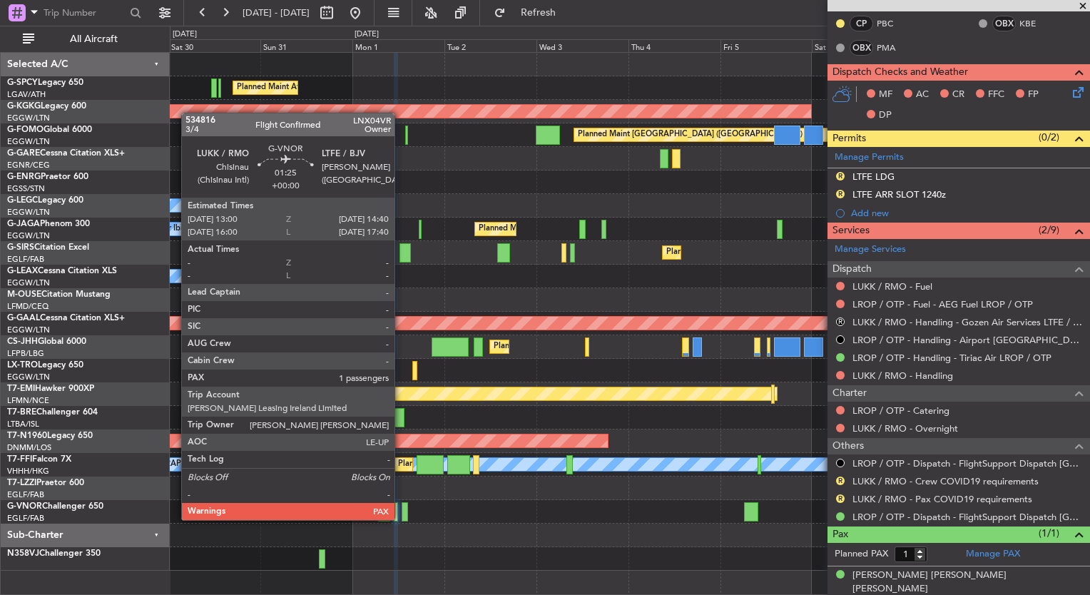
click at [402, 505] on div at bounding box center [405, 511] width 6 height 19
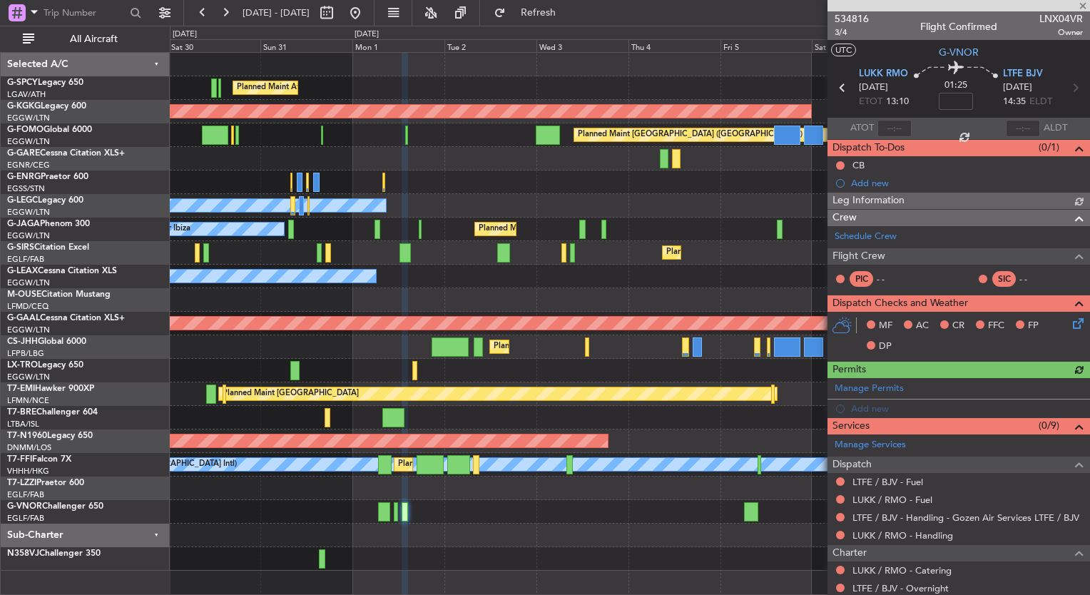
scroll to position [128, 0]
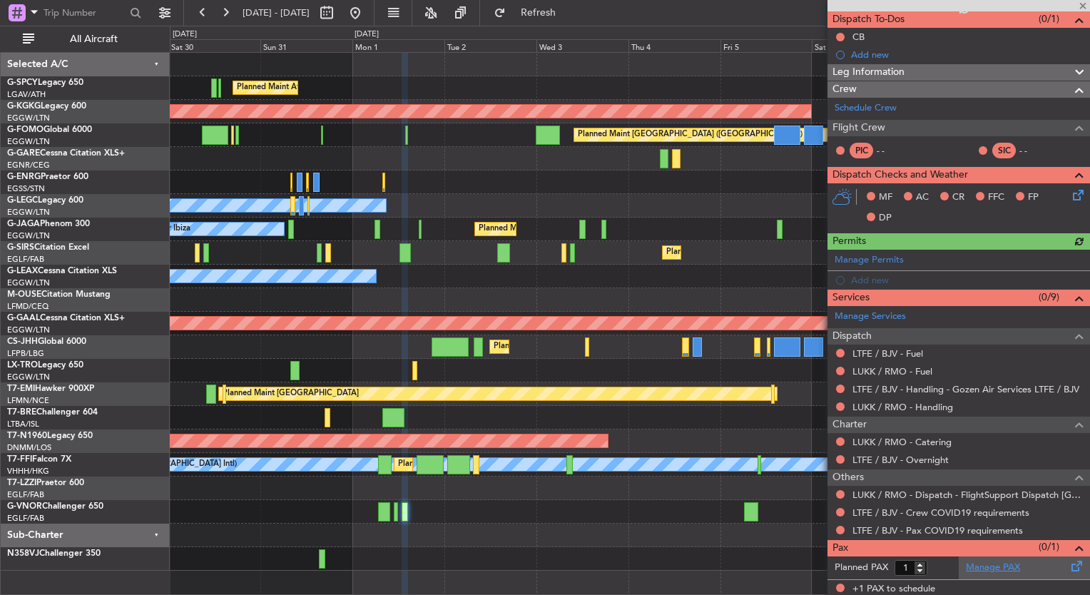
click at [996, 566] on link "Manage PAX" at bounding box center [993, 568] width 54 height 14
click at [1001, 565] on link "Manage PAX" at bounding box center [993, 568] width 54 height 14
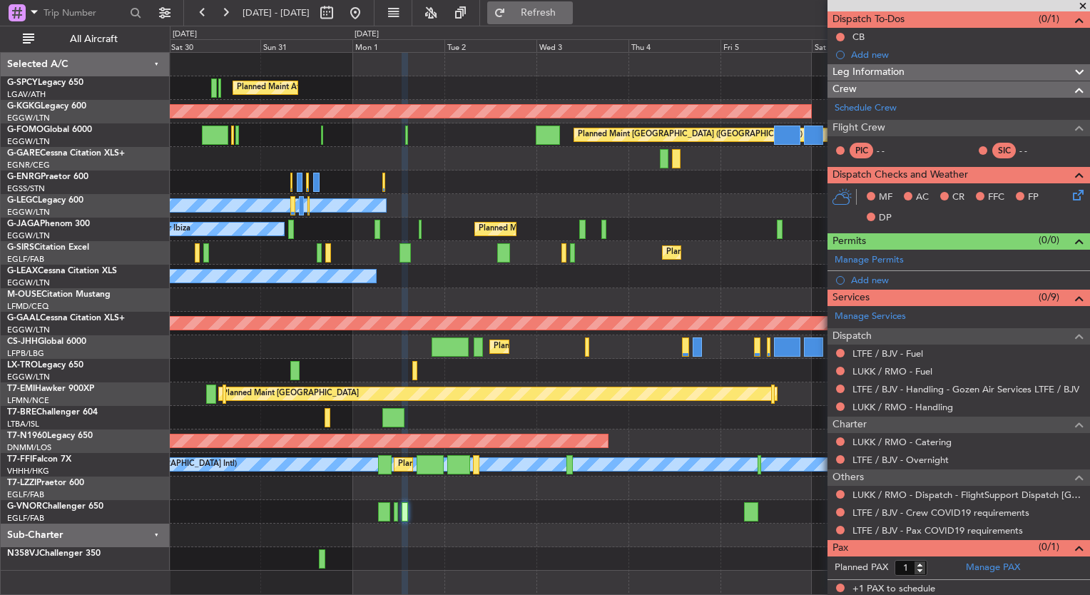
click at [568, 13] on span "Refresh" at bounding box center [539, 13] width 60 height 10
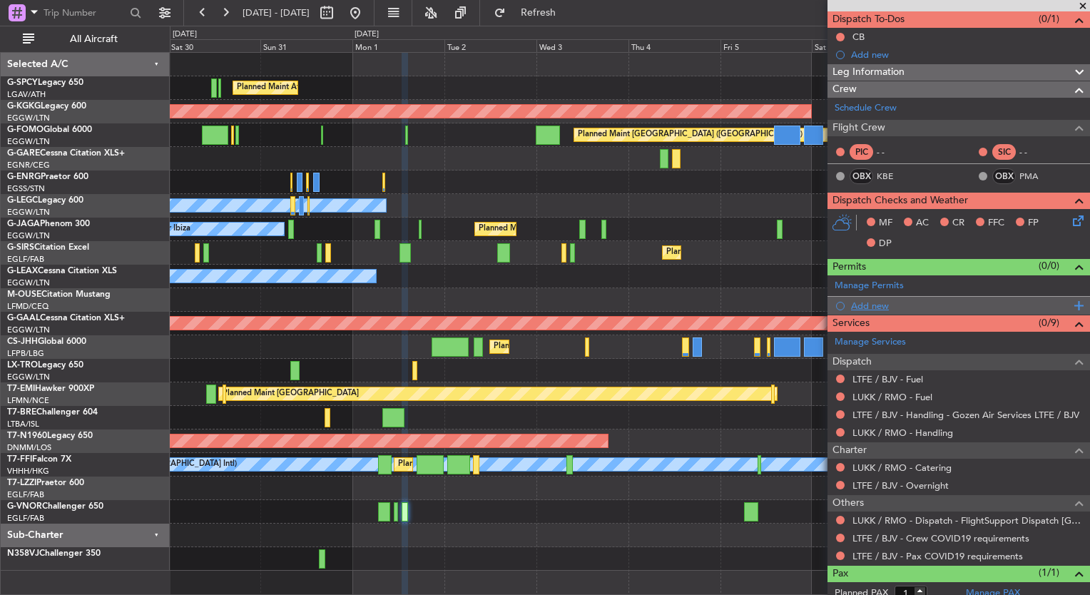
drag, startPoint x: 887, startPoint y: 343, endPoint x: 927, endPoint y: 297, distance: 60.7
click at [927, 297] on div "534816 3/4 Flight Confirmed LNX04VR Owner UTC G-VNOR LUKK RMO 01/09/2025 ETOT 1…" at bounding box center [958, 267] width 262 height 768
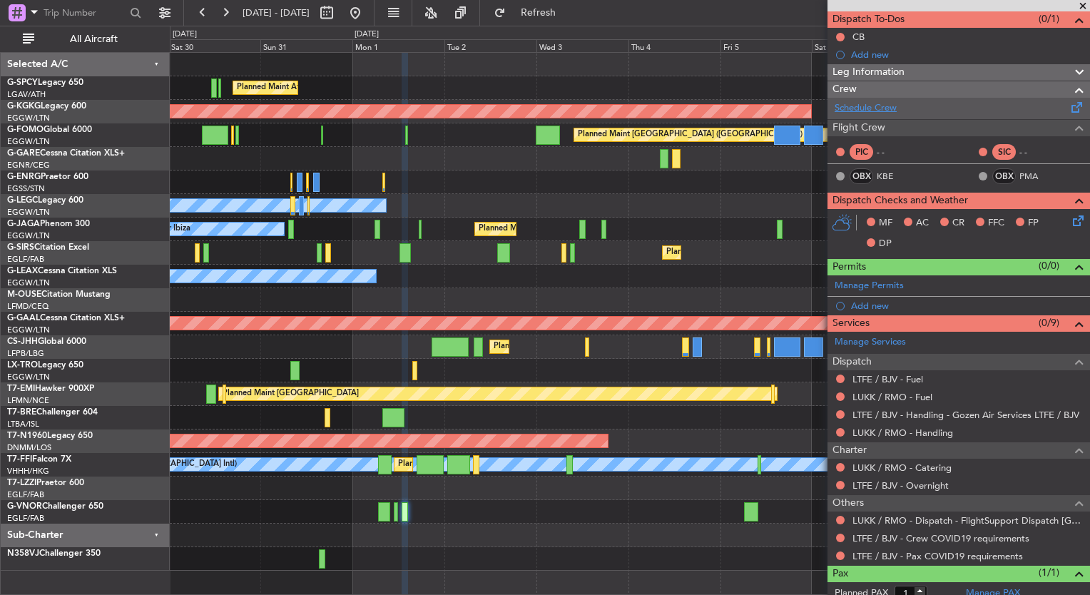
click at [874, 110] on link "Schedule Crew" at bounding box center [866, 108] width 62 height 14
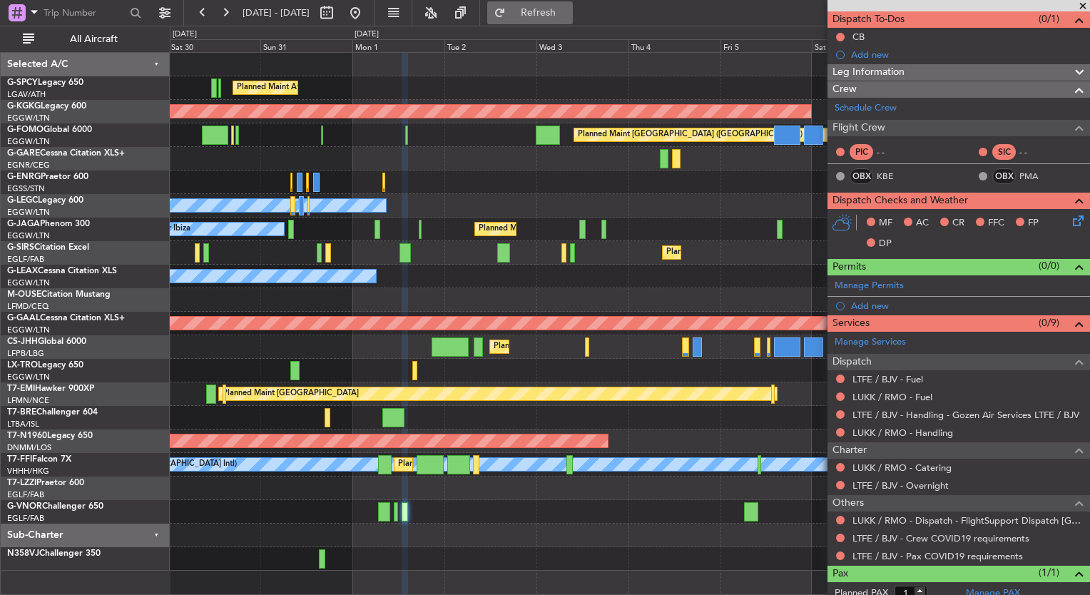
click at [556, 21] on button "Refresh" at bounding box center [530, 12] width 86 height 23
click at [923, 432] on link "LUKK / RMO - Handling" at bounding box center [902, 433] width 101 height 12
click at [568, 17] on span "Refresh" at bounding box center [539, 13] width 60 height 10
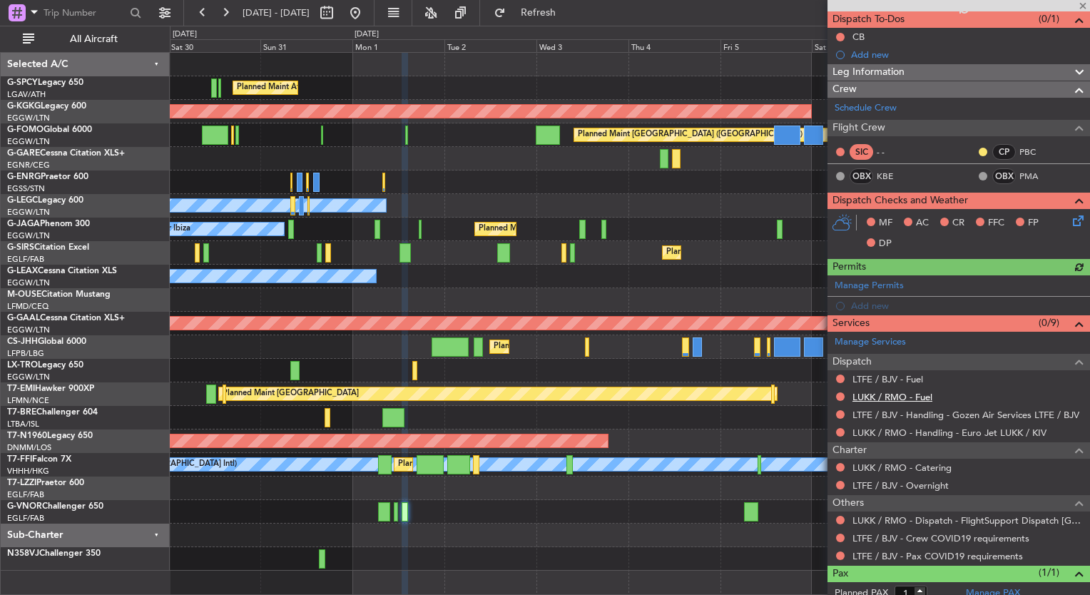
click at [919, 396] on link "LUKK / RMO - Fuel" at bounding box center [892, 397] width 80 height 12
click at [568, 16] on span "Refresh" at bounding box center [539, 13] width 60 height 10
click at [909, 379] on link "LTFE / BJV - Fuel" at bounding box center [887, 379] width 71 height 12
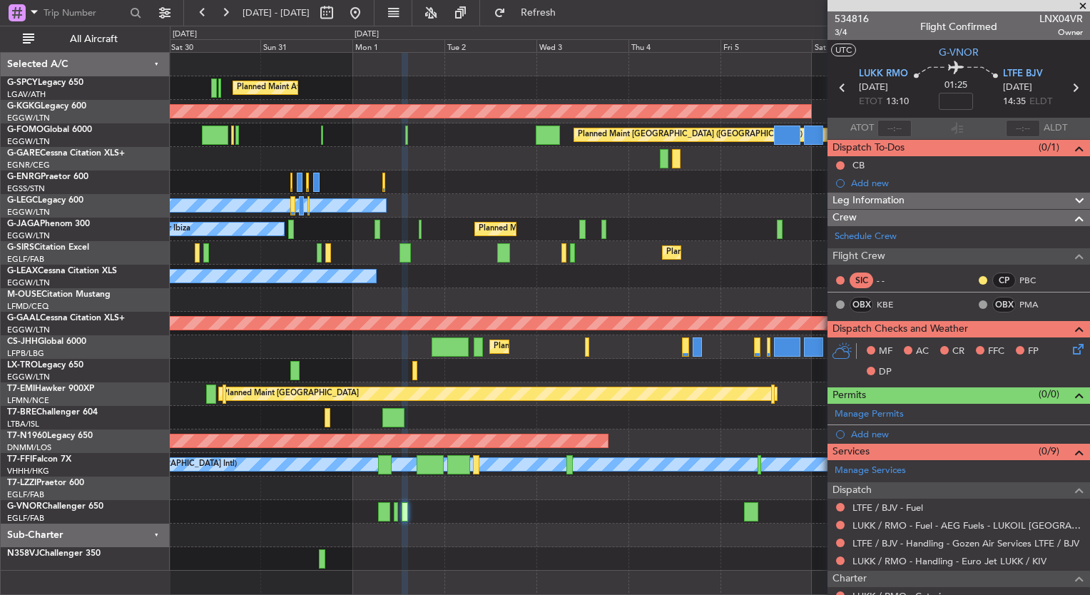
scroll to position [128, 0]
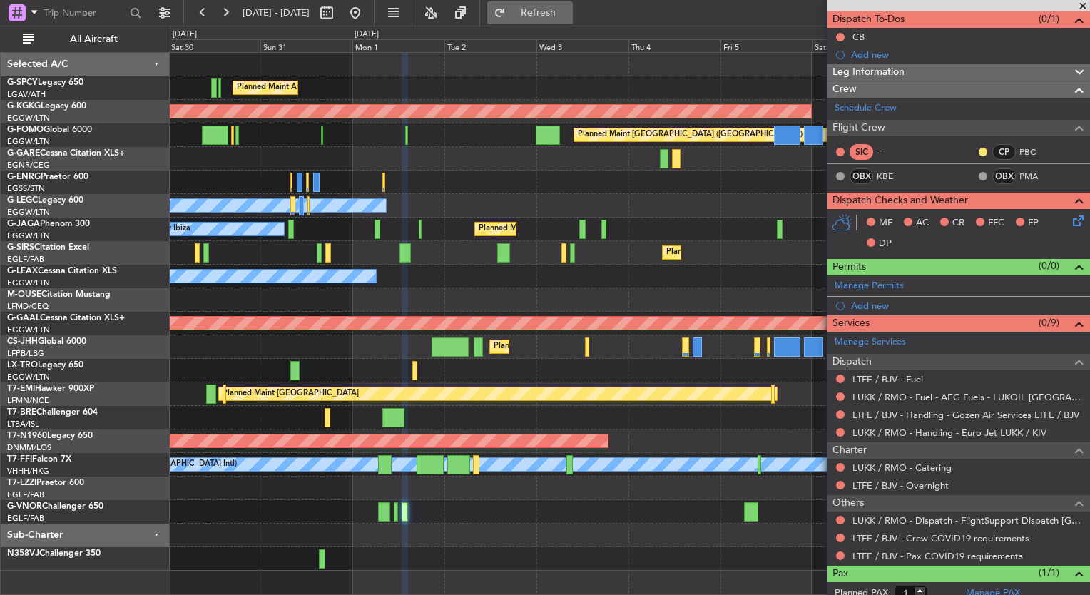
click at [568, 10] on span "Refresh" at bounding box center [539, 13] width 60 height 10
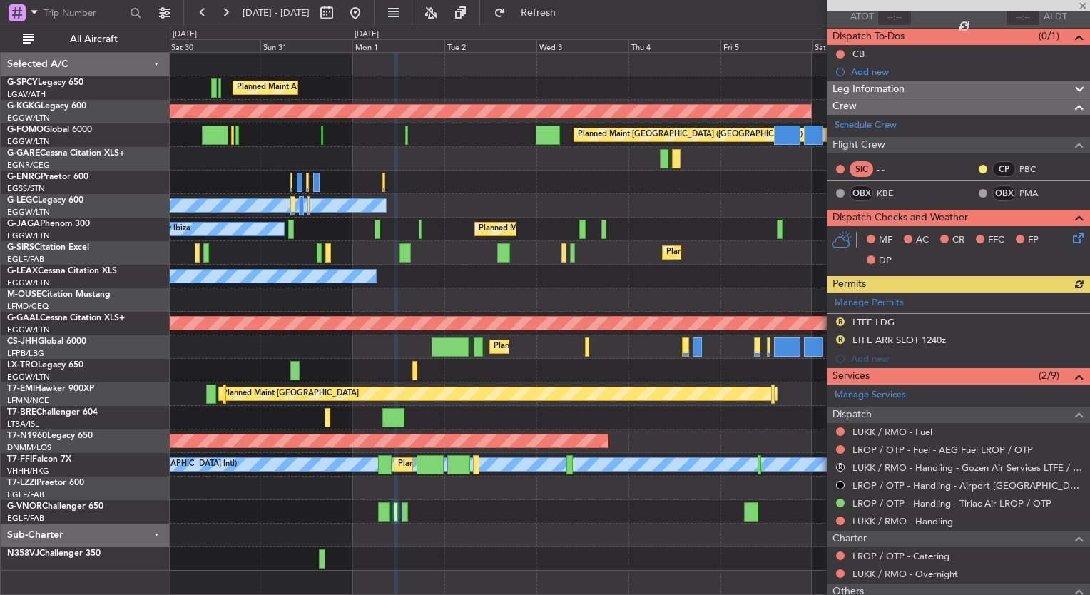
scroll to position [114, 0]
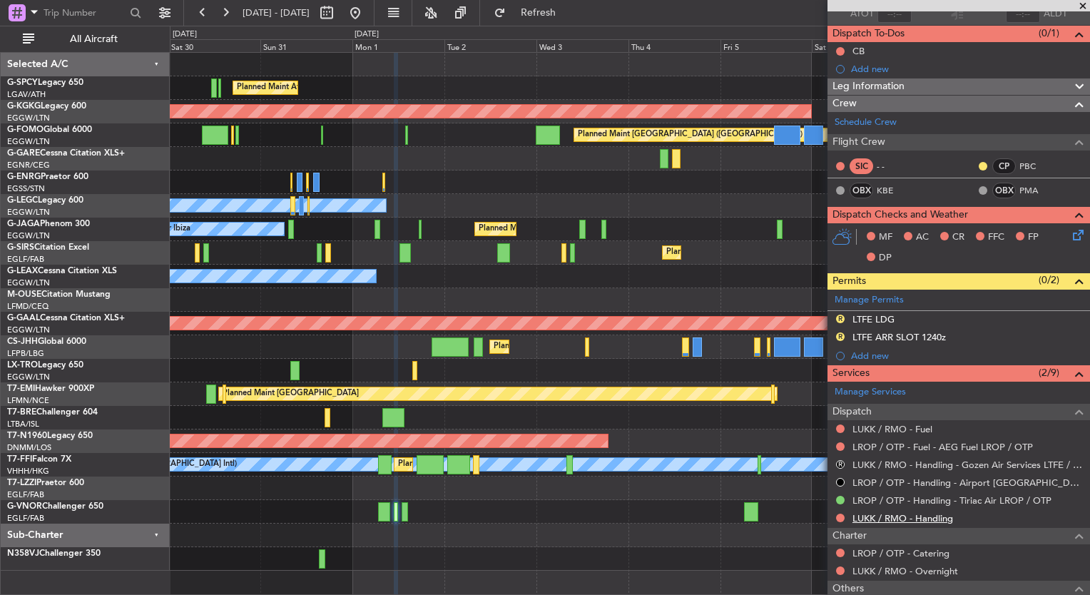
click at [918, 516] on link "LUKK / RMO - Handling" at bounding box center [902, 518] width 101 height 12
click at [568, 10] on span "Refresh" at bounding box center [539, 13] width 60 height 10
click at [927, 429] on link "LUKK / RMO - Fuel" at bounding box center [892, 429] width 80 height 12
click at [568, 18] on span "Refresh" at bounding box center [539, 13] width 60 height 10
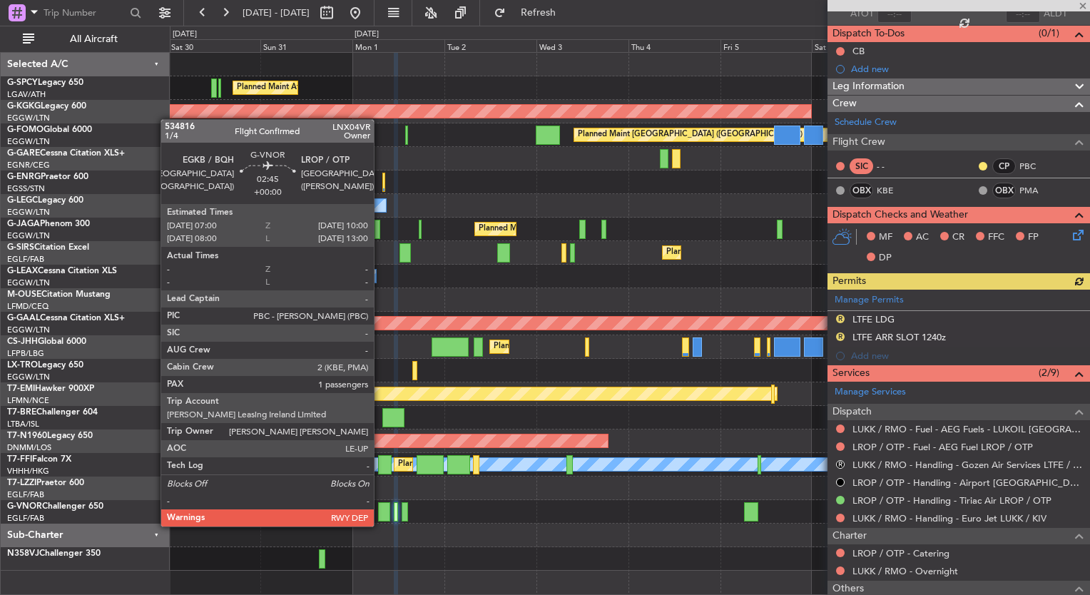
click at [380, 512] on div at bounding box center [384, 511] width 12 height 19
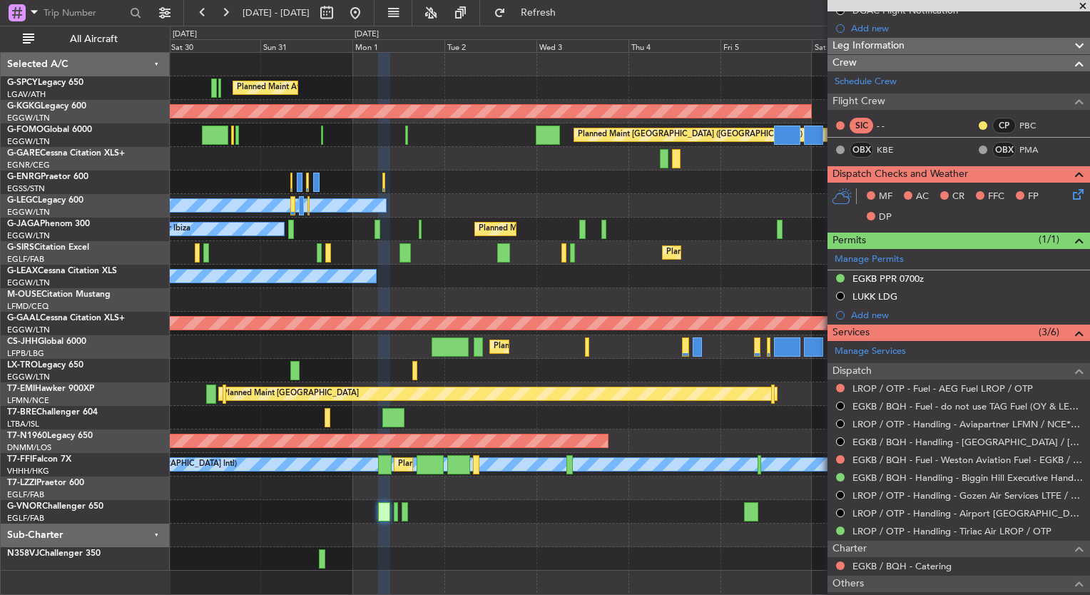
scroll to position [0, 0]
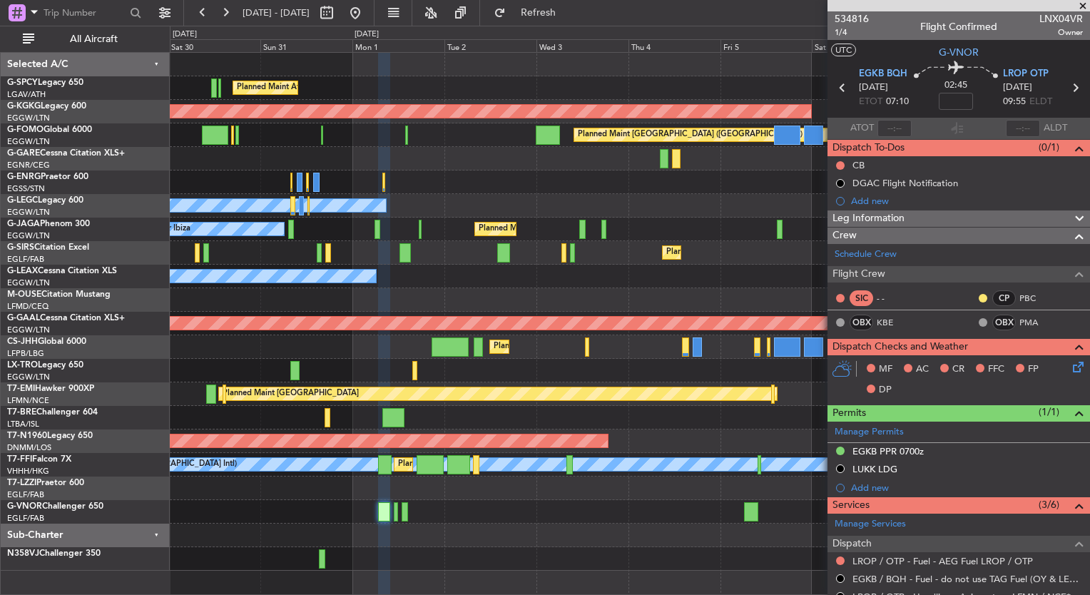
click at [1082, 6] on span at bounding box center [1083, 6] width 14 height 13
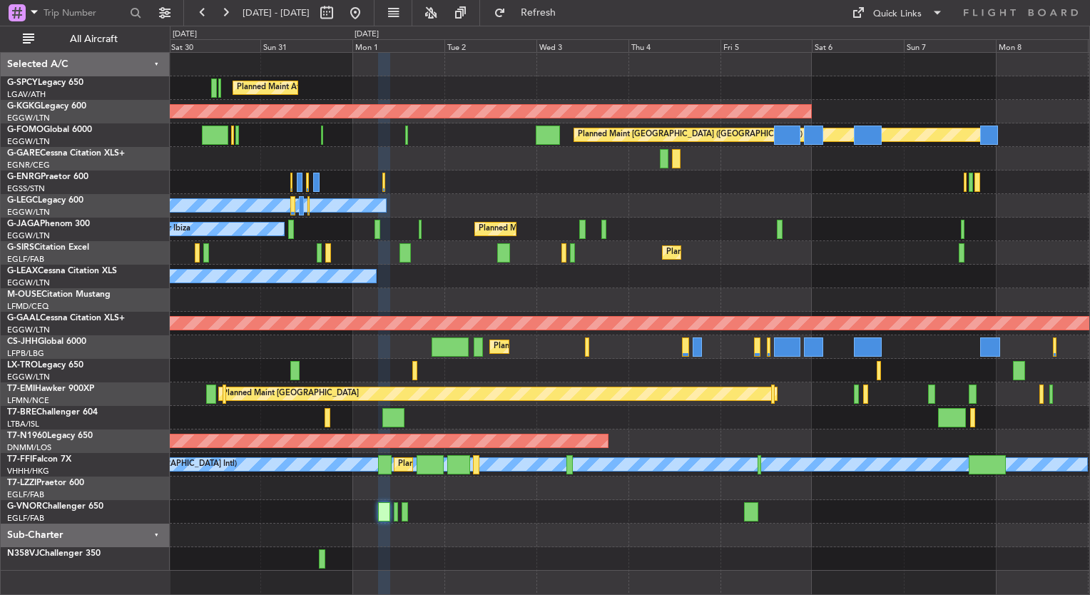
type input "0"
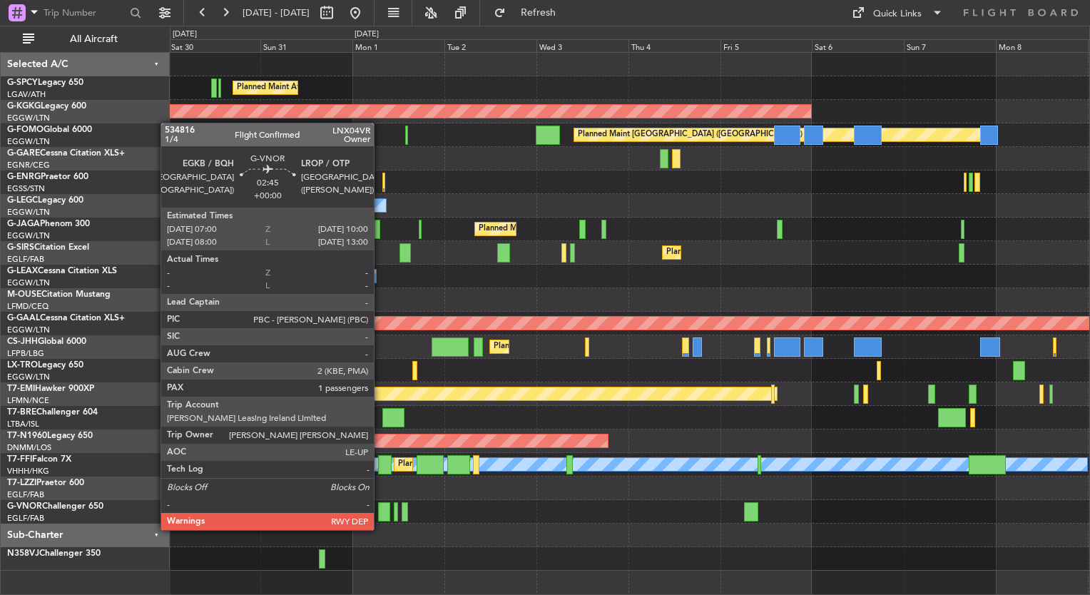
click at [380, 515] on div at bounding box center [384, 511] width 12 height 19
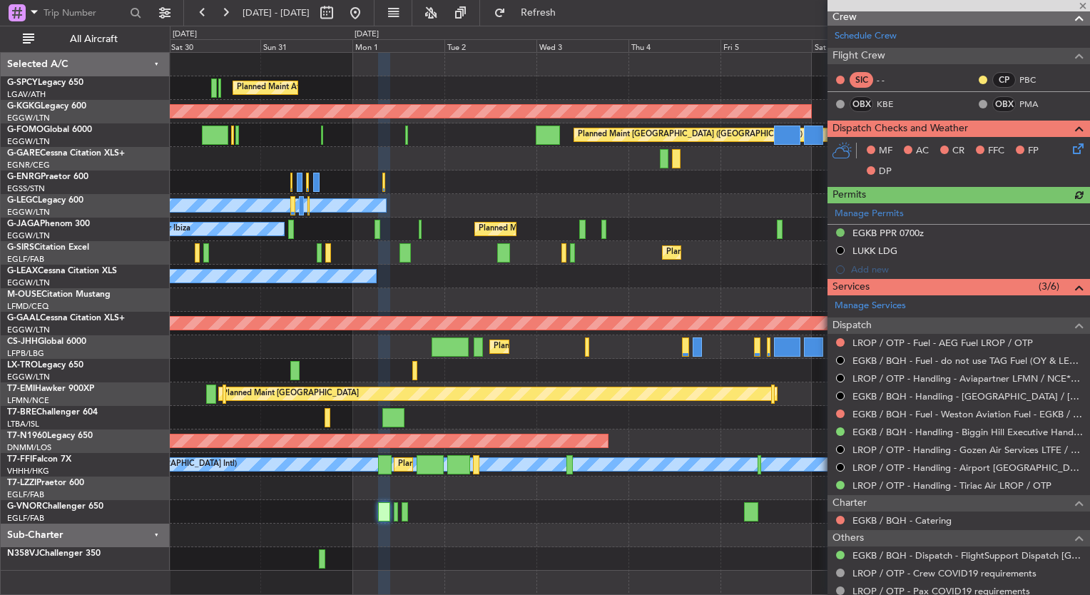
scroll to position [231, 0]
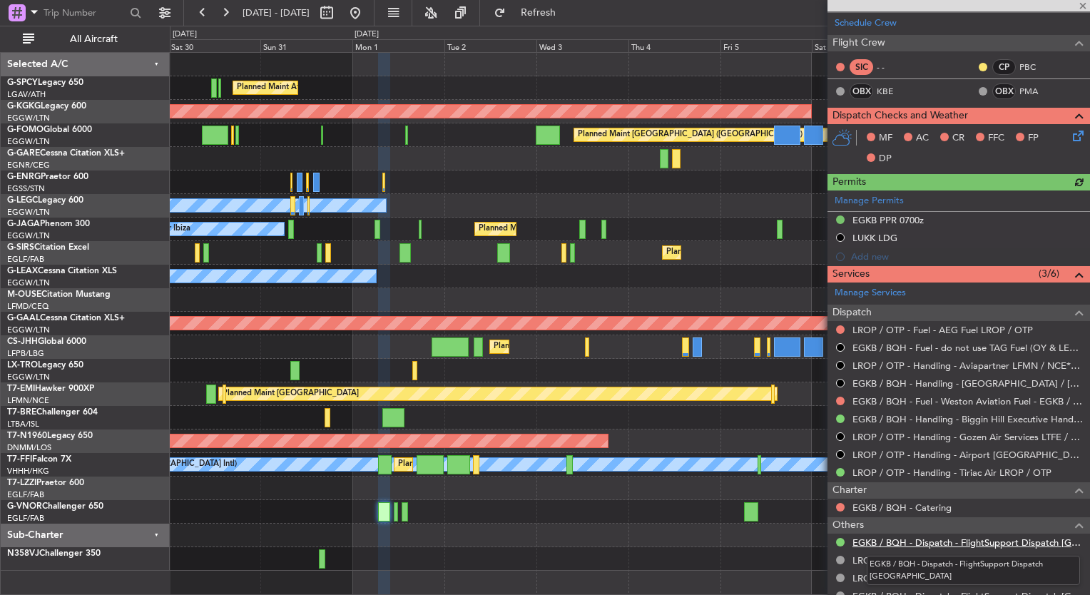
click at [984, 540] on link "EGKB / BQH - Dispatch - FlightSupport Dispatch [GEOGRAPHIC_DATA]" at bounding box center [967, 542] width 230 height 12
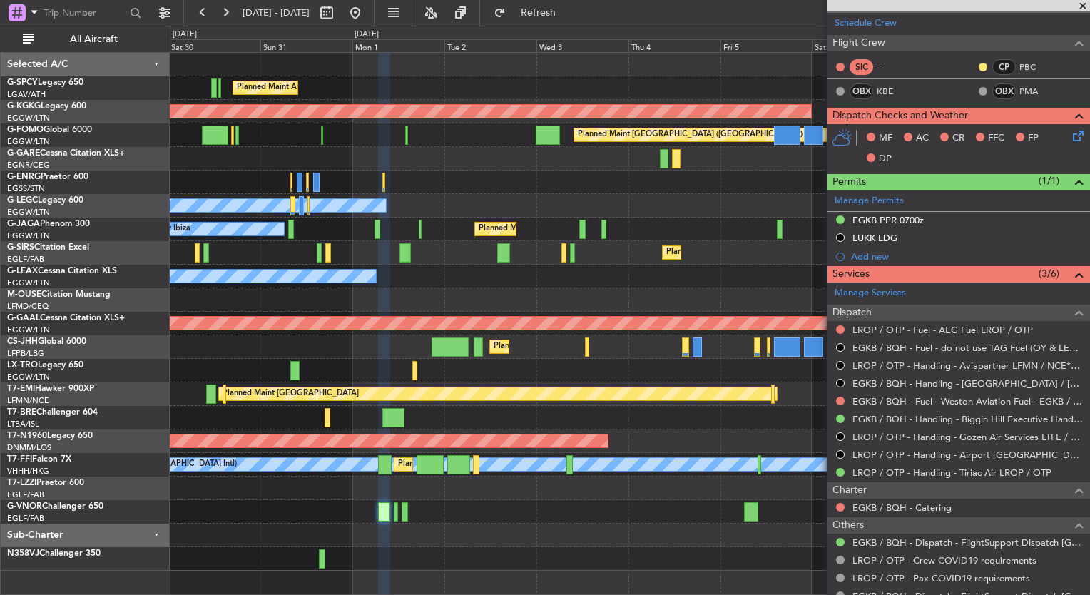
scroll to position [0, 0]
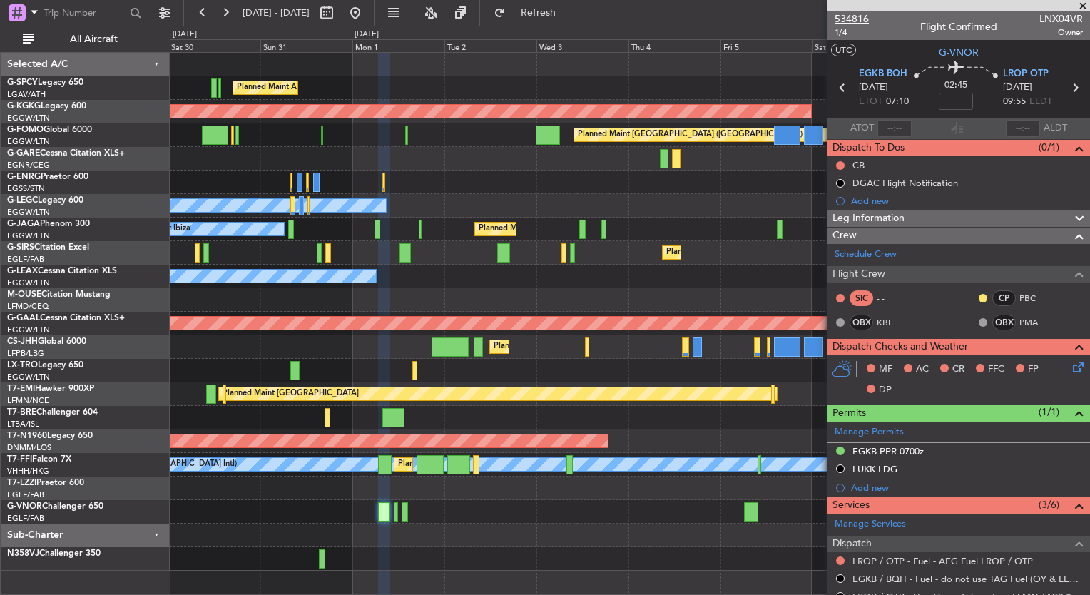
click at [865, 13] on span "534816" at bounding box center [852, 18] width 34 height 15
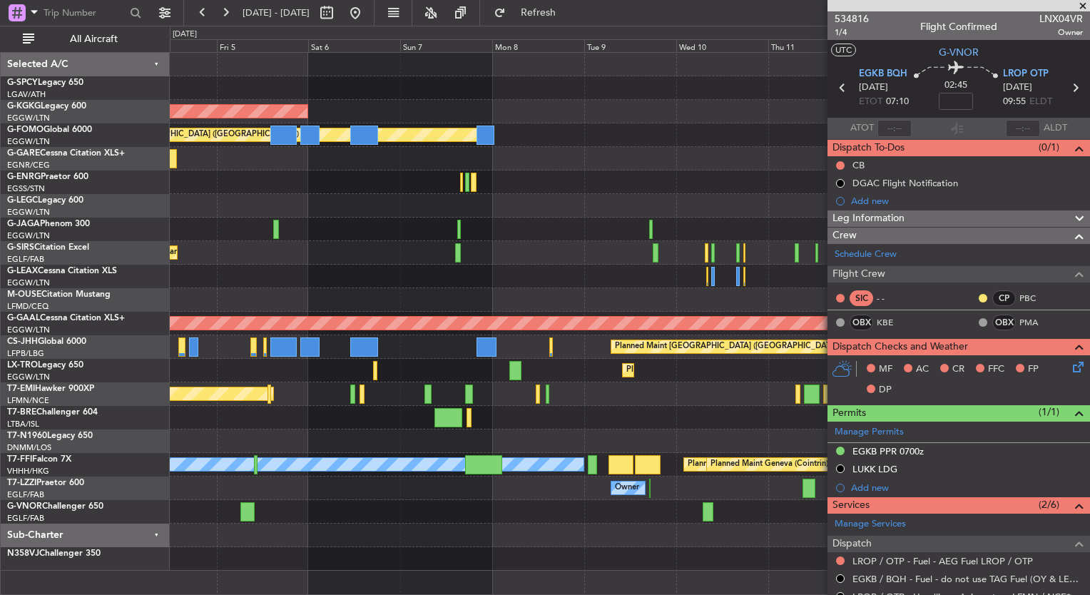
click at [84, 185] on div "AOG Maint Istanbul (Ataturk) Planned Maint London (Luton) Owner Planned Maint L…" at bounding box center [545, 310] width 1090 height 569
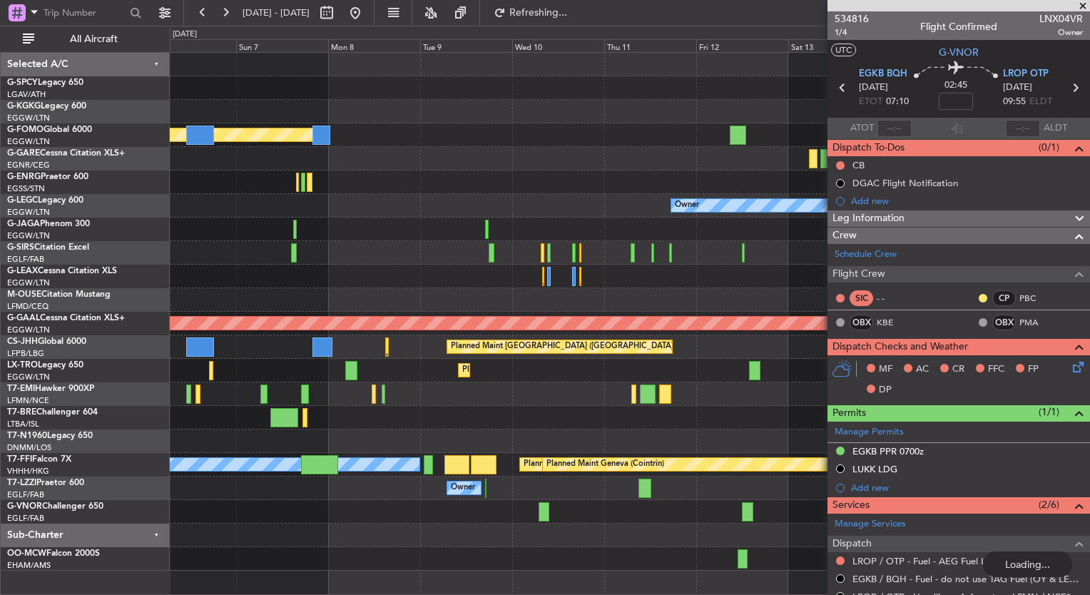
click at [200, 195] on div "AOG Maint Istanbul (Ataturk) Planned Maint London (Luton) Owner Planned Maint L…" at bounding box center [629, 312] width 919 height 518
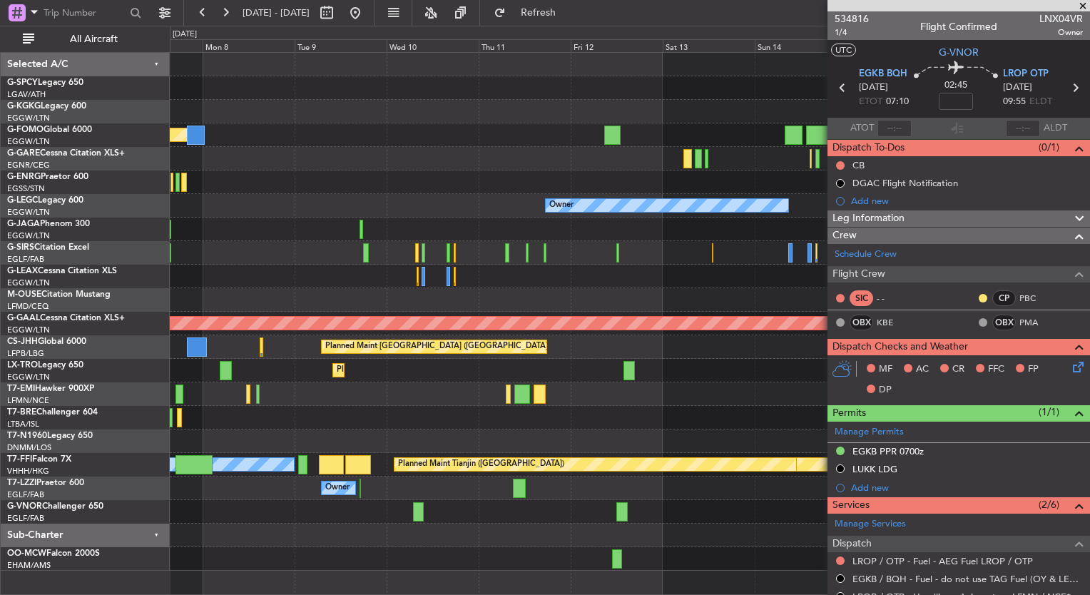
click at [389, 189] on div "AOG Maint Istanbul (Ataturk) Planned Maint London (Luton) Owner Planned Maint D…" at bounding box center [629, 312] width 919 height 518
click at [367, 18] on button at bounding box center [355, 12] width 23 height 23
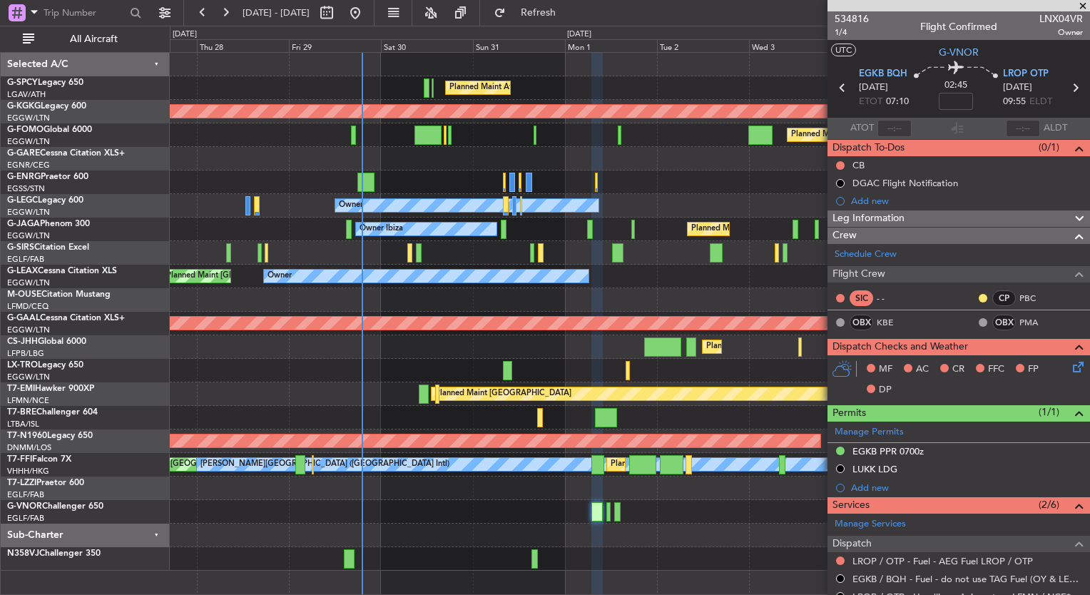
click at [237, 173] on div "Planned Maint Athens (Eleftherios Venizelos Intl) AOG Maint Istanbul (Ataturk) …" at bounding box center [629, 312] width 919 height 518
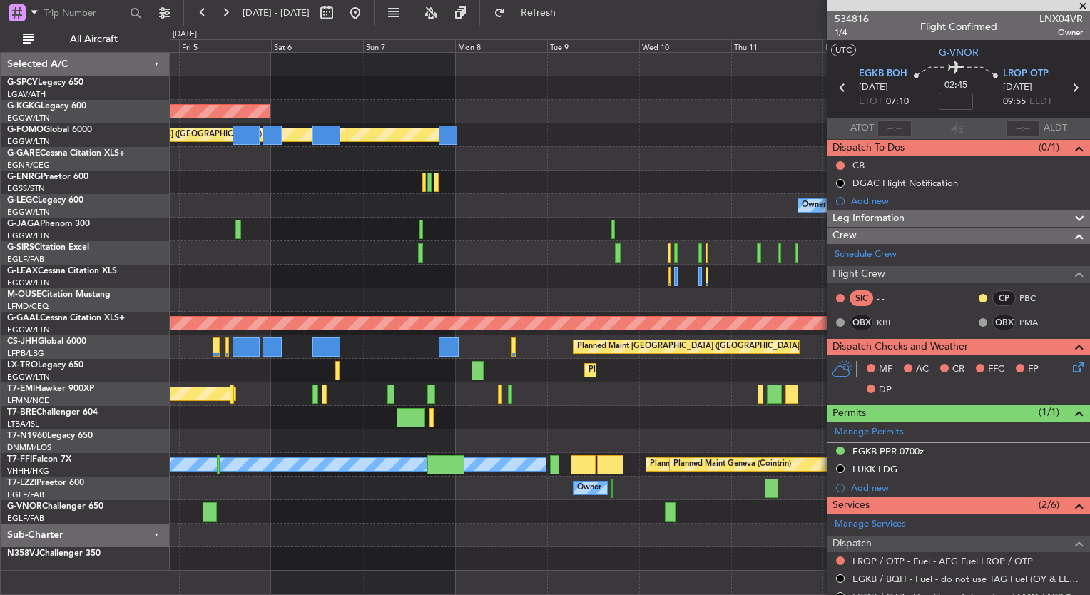
click at [218, 175] on div "AOG Maint Istanbul (Ataturk) Planned Maint London (Luton) Owner Planned Maint L…" at bounding box center [629, 312] width 919 height 518
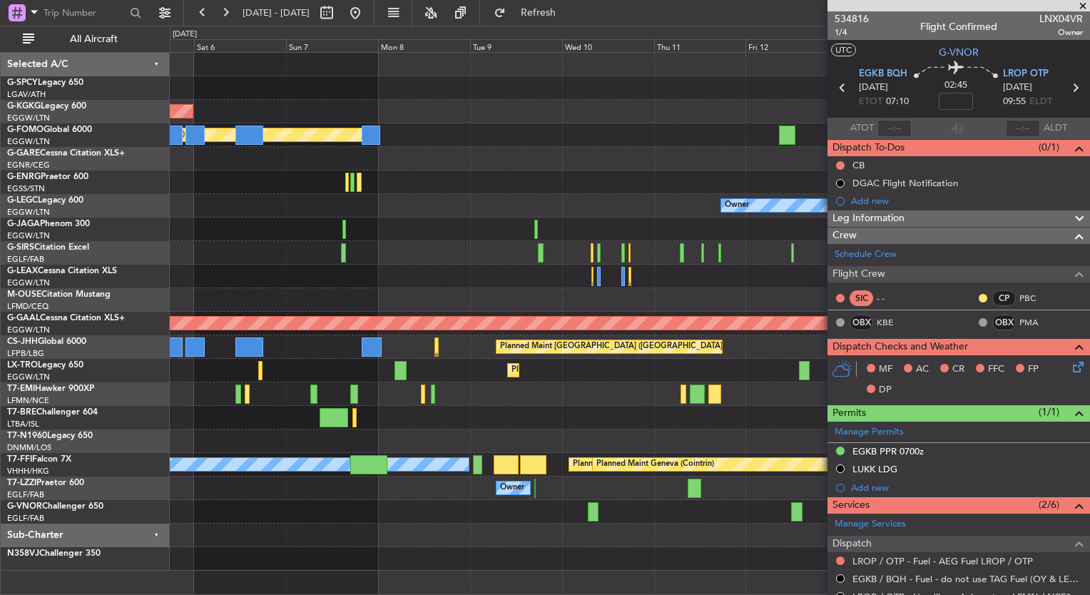
click at [185, 190] on div "AOG Maint Istanbul (Ataturk) Planned Maint London (Luton) Owner Planned Maint L…" at bounding box center [629, 312] width 919 height 518
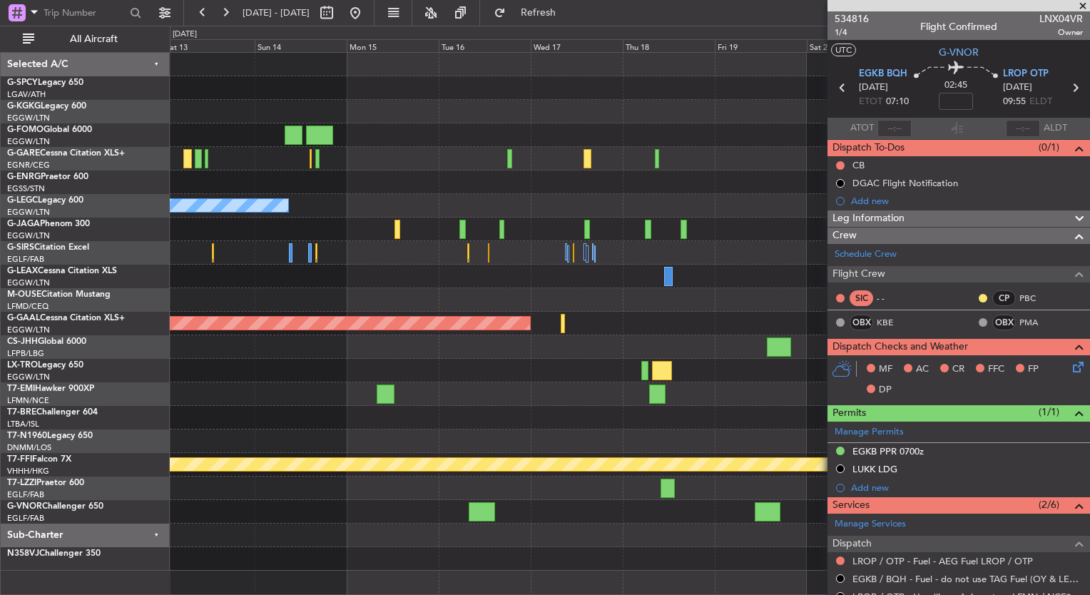
click at [238, 235] on div "Owner A/C Unavailable London (Luton) Planned Maint Dusseldorf Planned Maint Par…" at bounding box center [629, 312] width 919 height 518
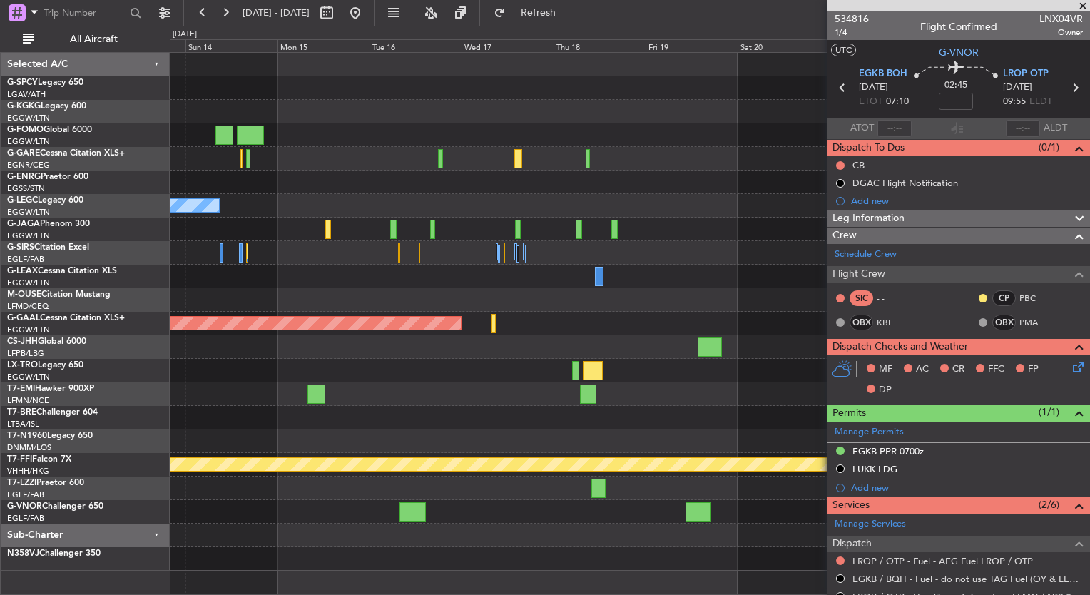
click at [469, 277] on div at bounding box center [629, 277] width 919 height 24
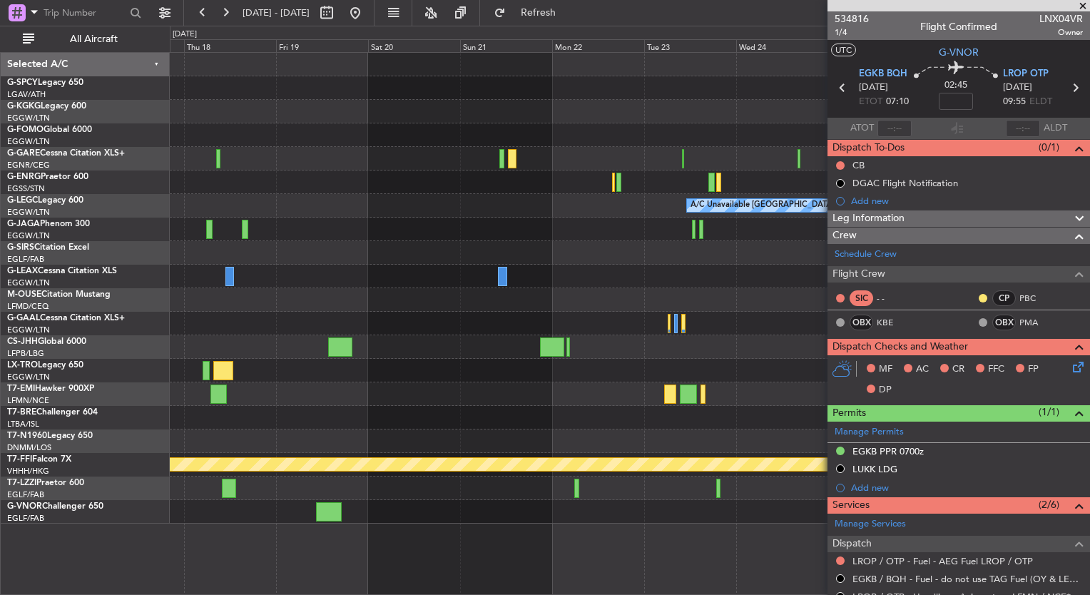
click at [270, 250] on div "A/C Unavailable London (Luton) Planned Maint Dusseldorf Planned Maint Geneva (C…" at bounding box center [629, 288] width 919 height 471
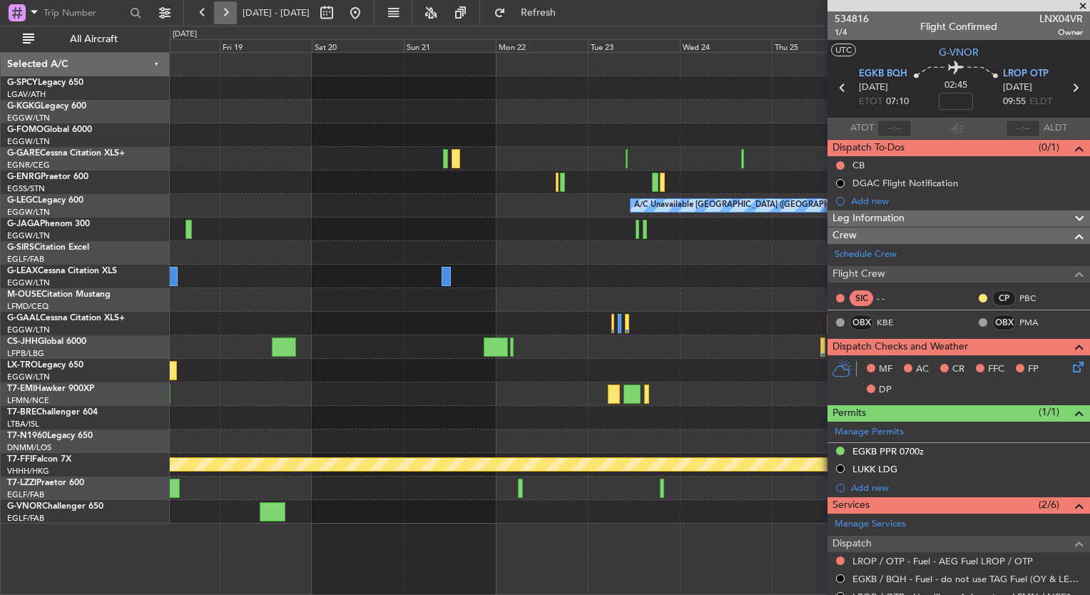
click at [218, 15] on button at bounding box center [225, 12] width 23 height 23
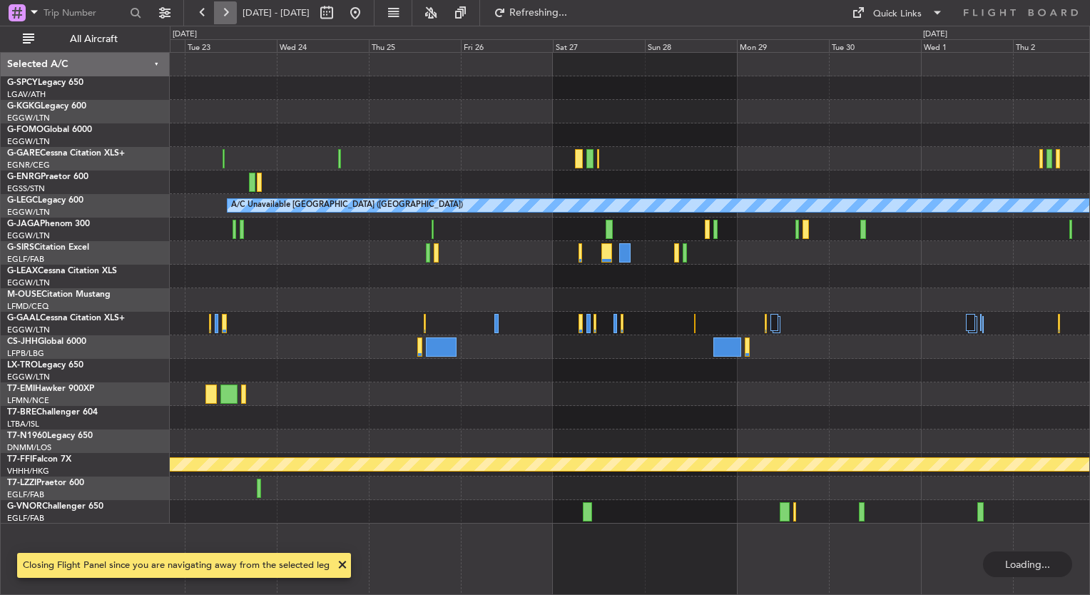
click at [218, 15] on button at bounding box center [225, 12] width 23 height 23
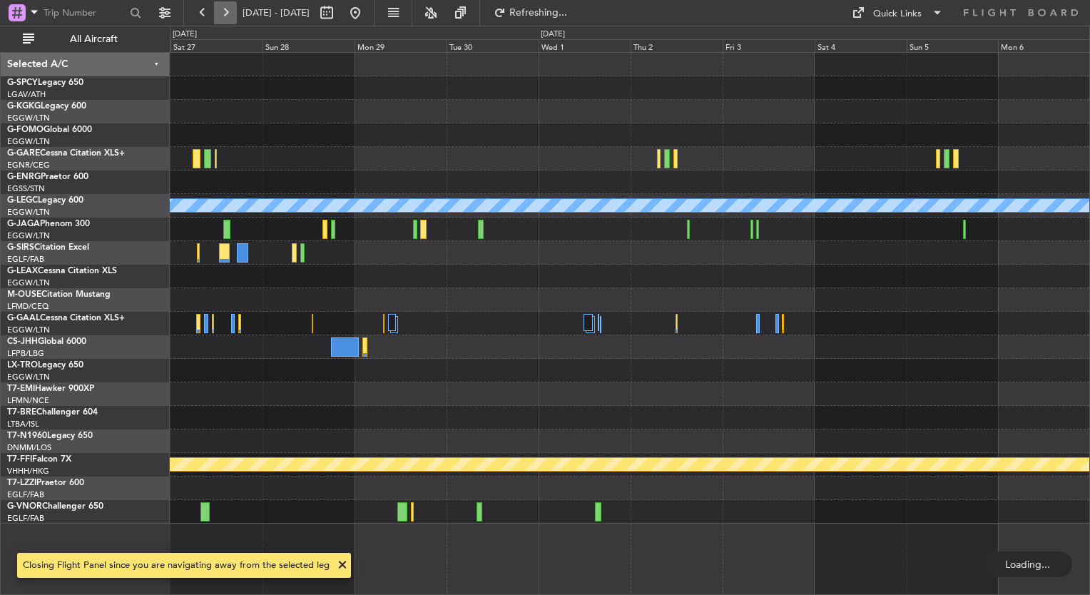
click at [218, 15] on button at bounding box center [225, 12] width 23 height 23
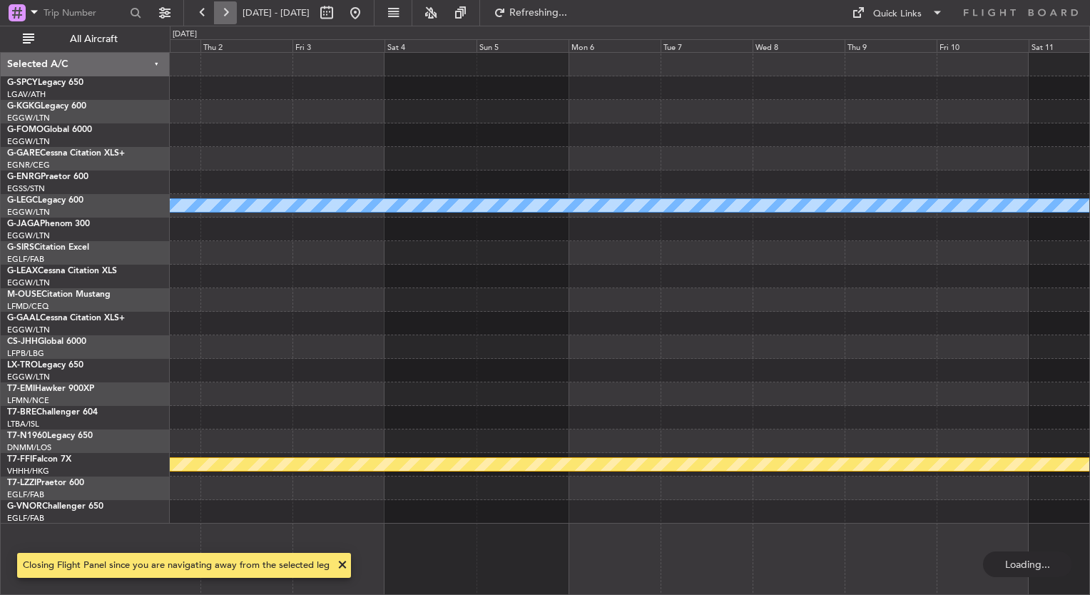
click at [218, 15] on button at bounding box center [225, 12] width 23 height 23
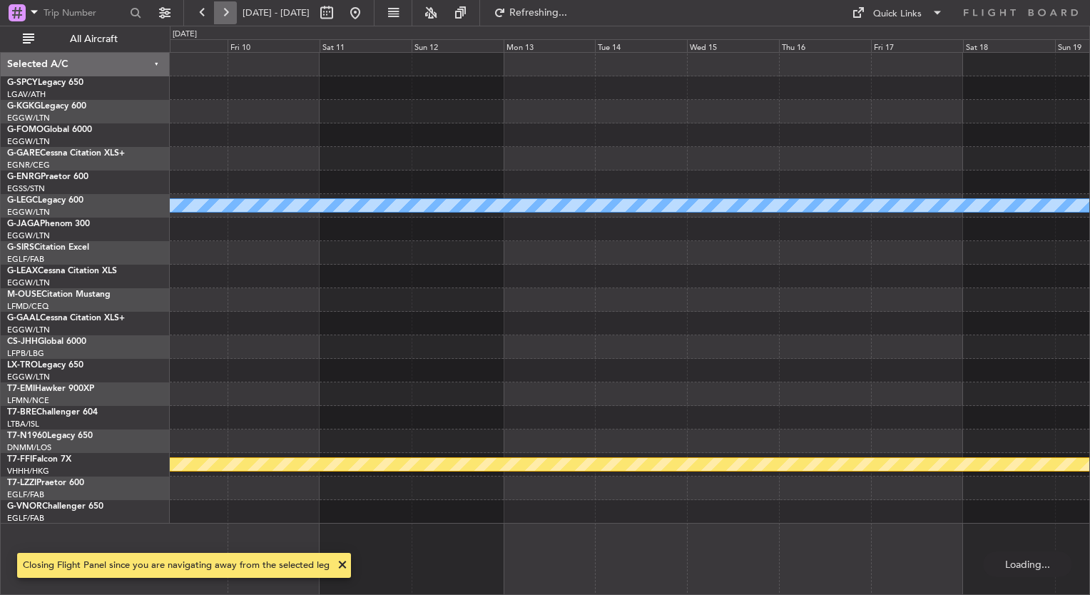
click at [218, 15] on button at bounding box center [225, 12] width 23 height 23
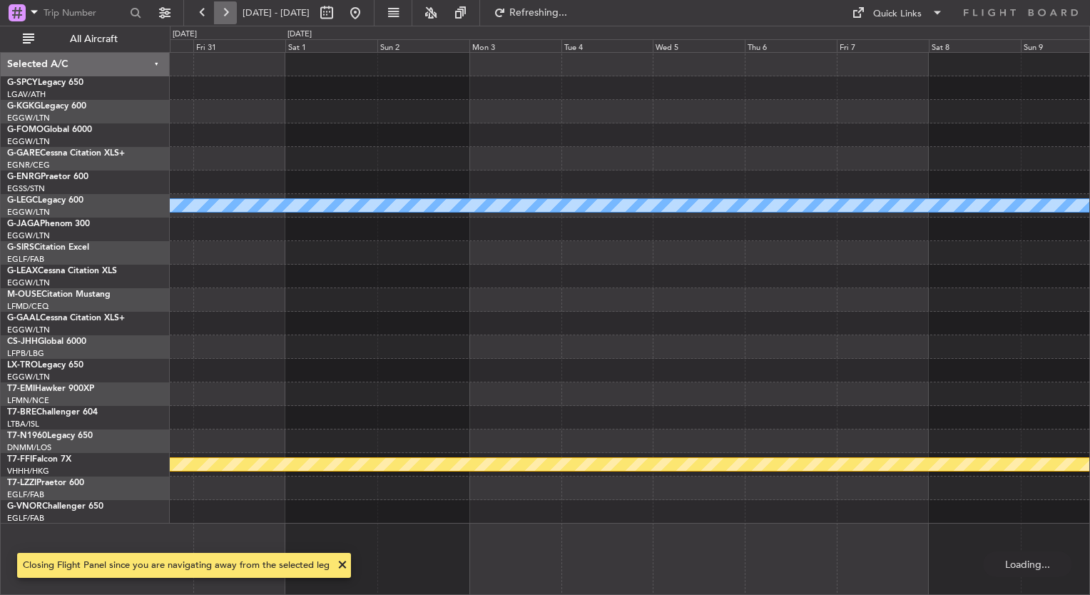
click at [218, 15] on button at bounding box center [225, 12] width 23 height 23
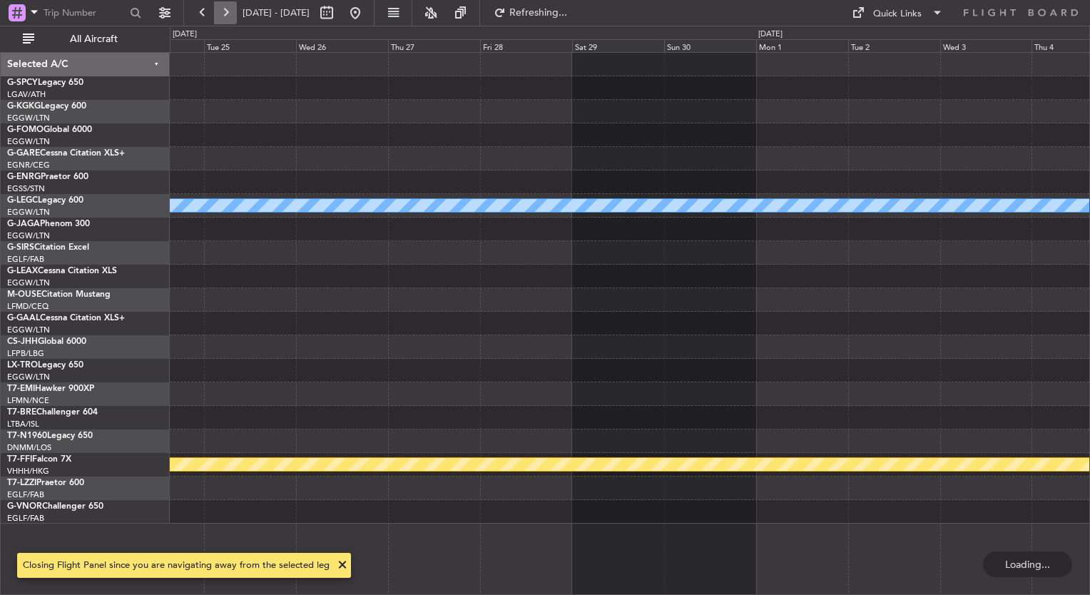
click at [218, 15] on button at bounding box center [225, 12] width 23 height 23
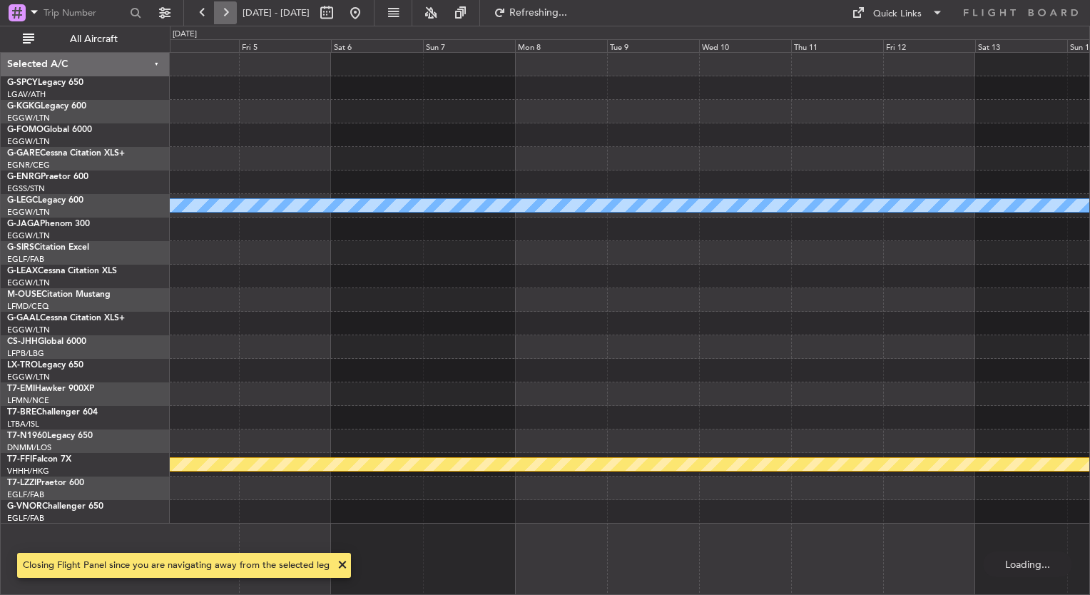
click at [218, 15] on button at bounding box center [225, 12] width 23 height 23
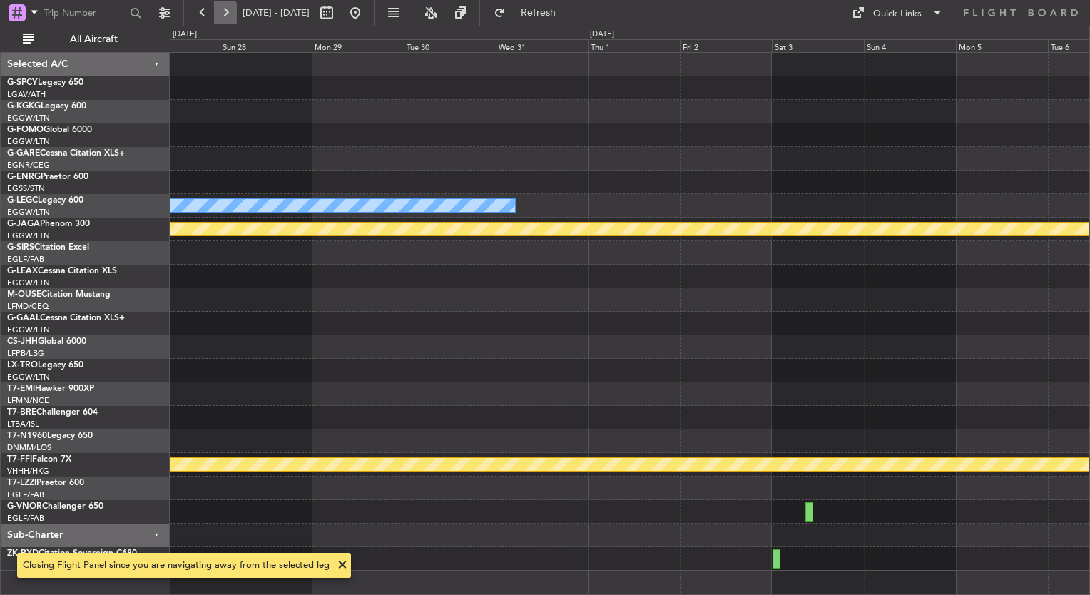
click at [218, 15] on button at bounding box center [225, 12] width 23 height 23
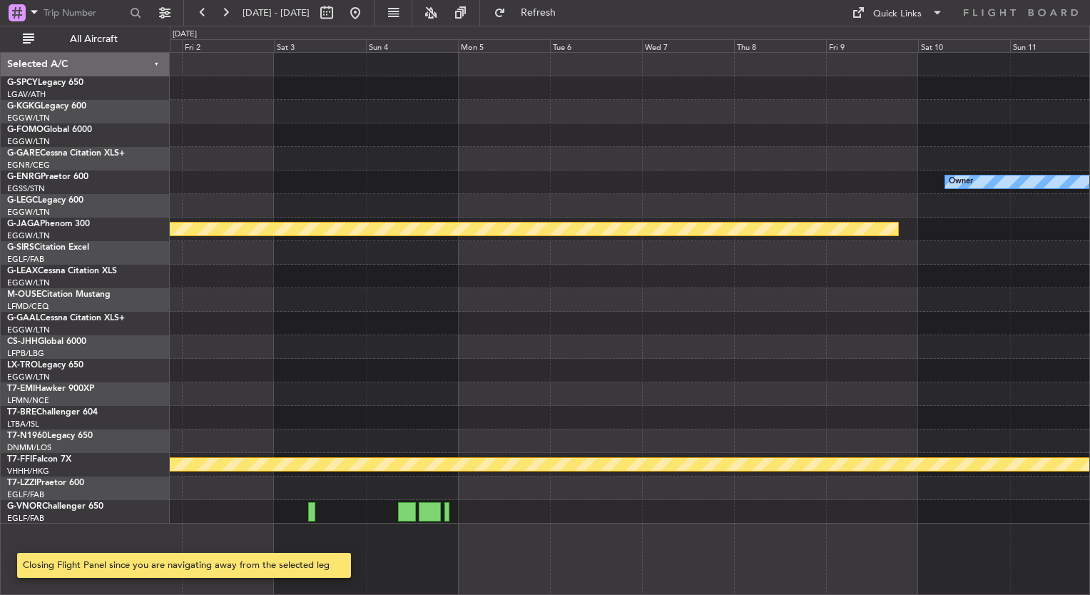
click at [655, 245] on div "Owner A/C Unavailable London (Luton) Planned Maint St Gallen (Altenrhein) Plann…" at bounding box center [629, 288] width 919 height 471
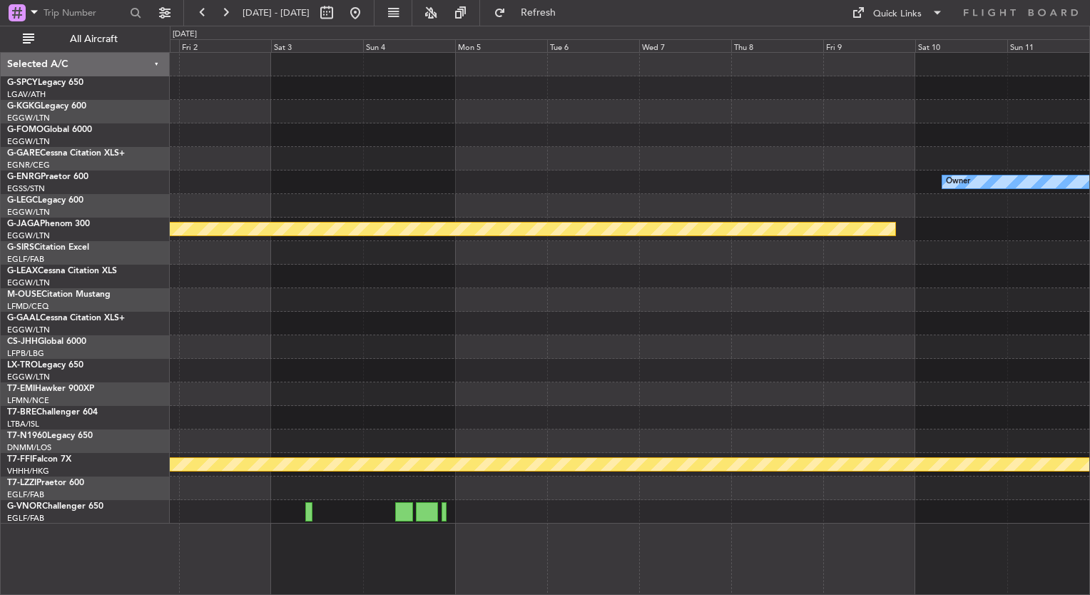
click at [536, 184] on div "Owner" at bounding box center [629, 182] width 919 height 24
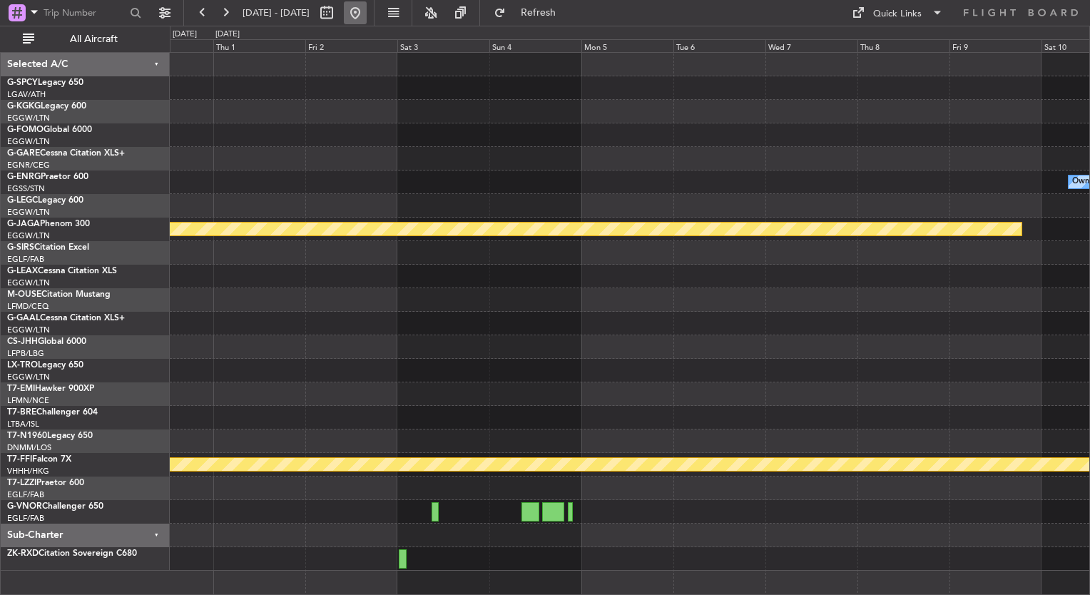
click at [367, 19] on button at bounding box center [355, 12] width 23 height 23
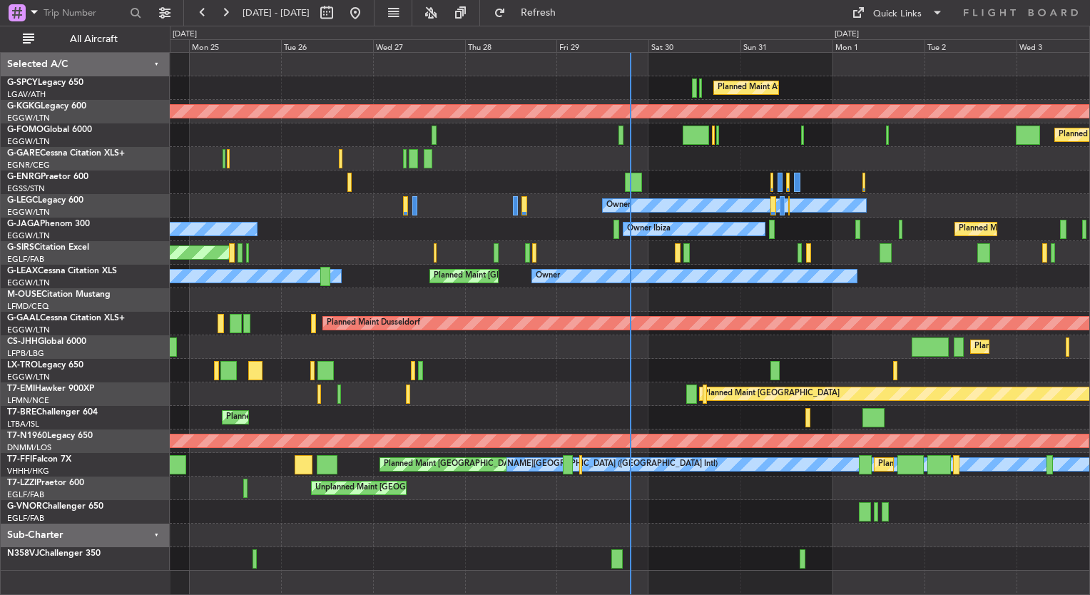
click at [111, 273] on div "Planned Maint Athens (Eleftherios Venizelos Intl) AOG Maint Istanbul (Ataturk) …" at bounding box center [545, 310] width 1090 height 569
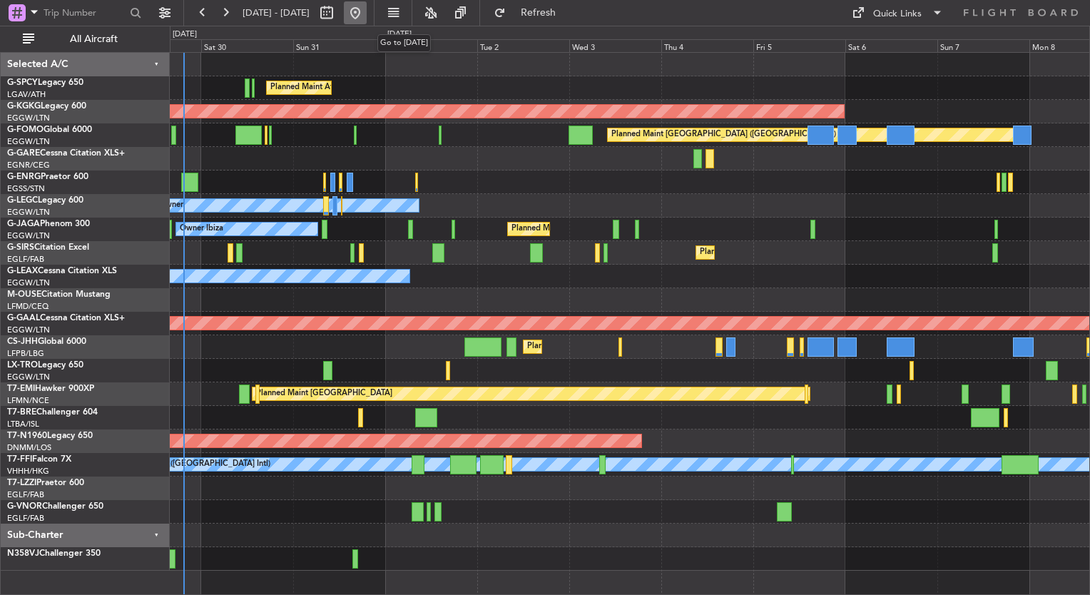
click at [367, 13] on button at bounding box center [355, 12] width 23 height 23
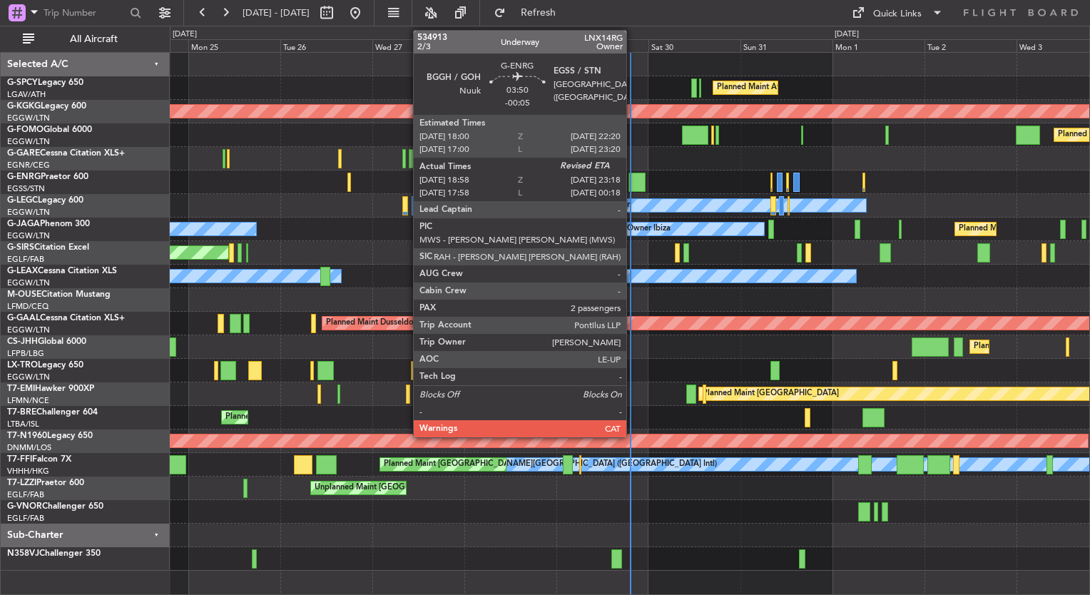
click at [633, 183] on div at bounding box center [636, 182] width 17 height 19
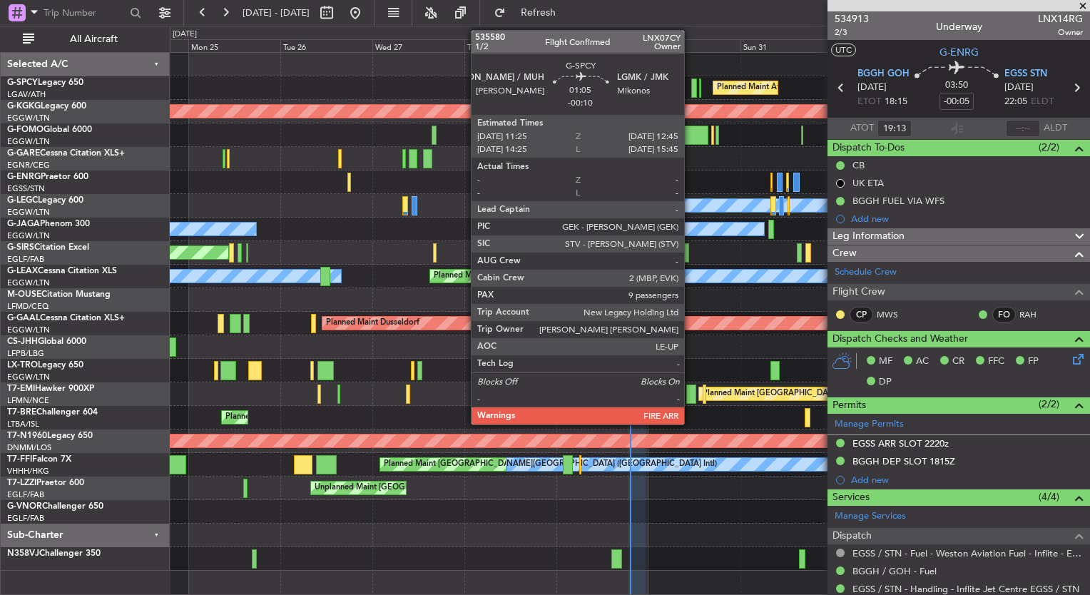
click at [691, 86] on div at bounding box center [694, 87] width 6 height 19
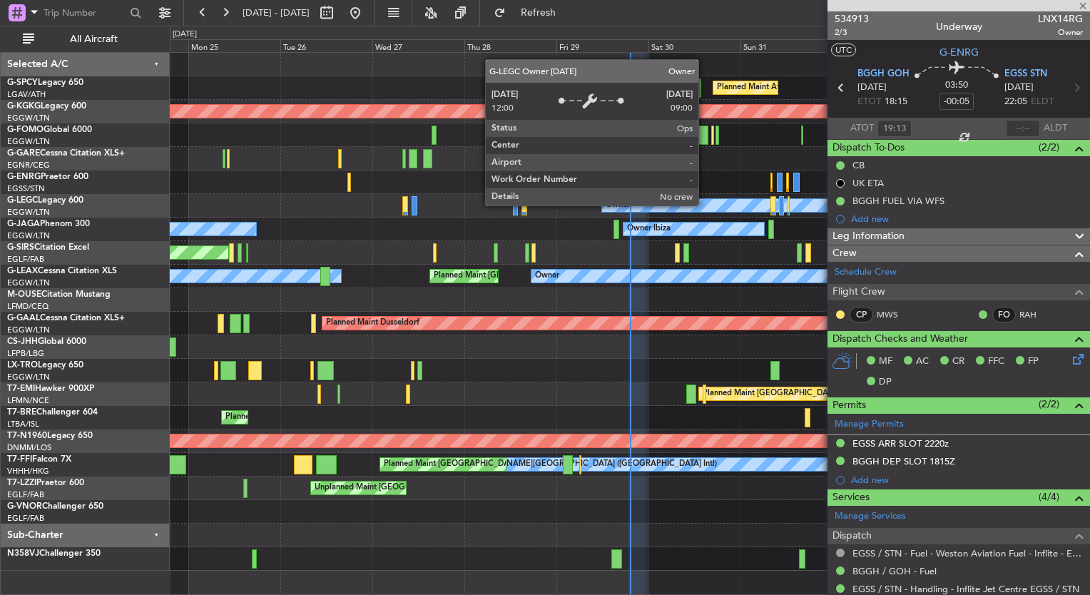
type input "-00:10"
type input "9"
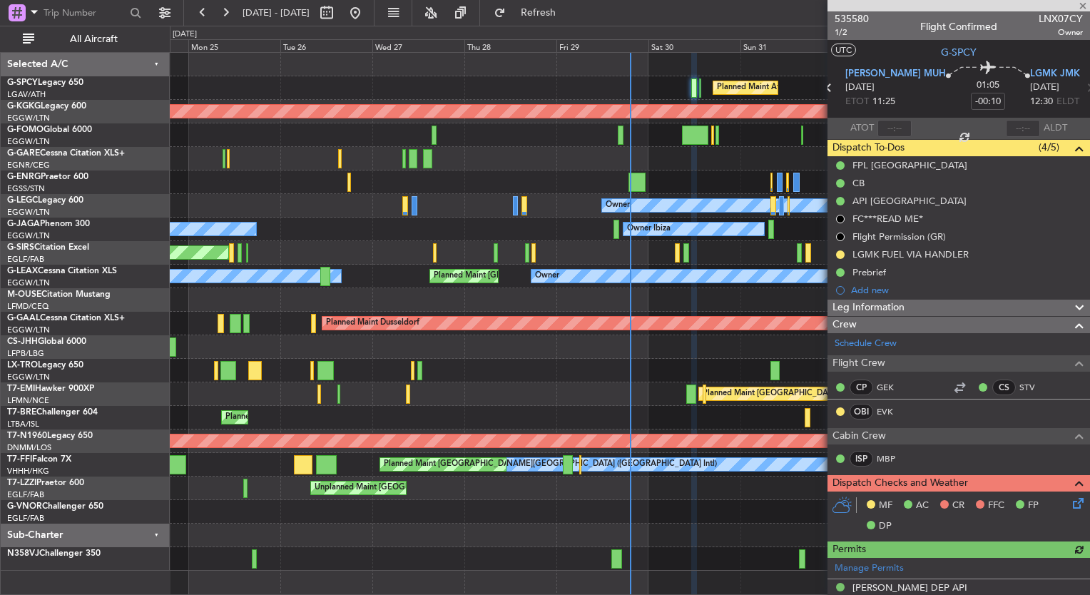
click at [1070, 505] on icon at bounding box center [1075, 500] width 11 height 11
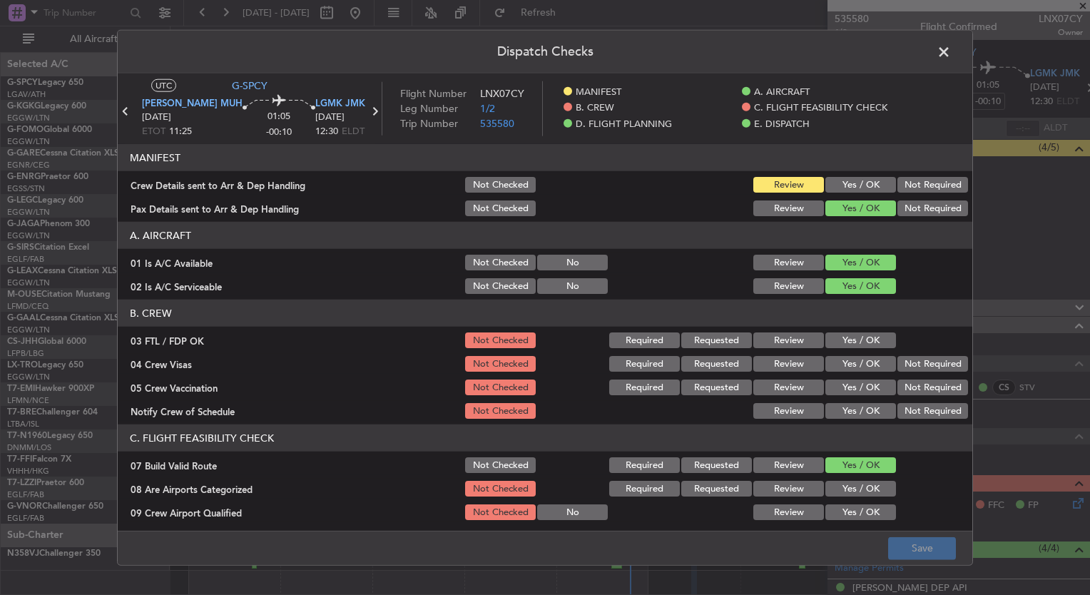
click at [951, 51] on span at bounding box center [951, 55] width 0 height 29
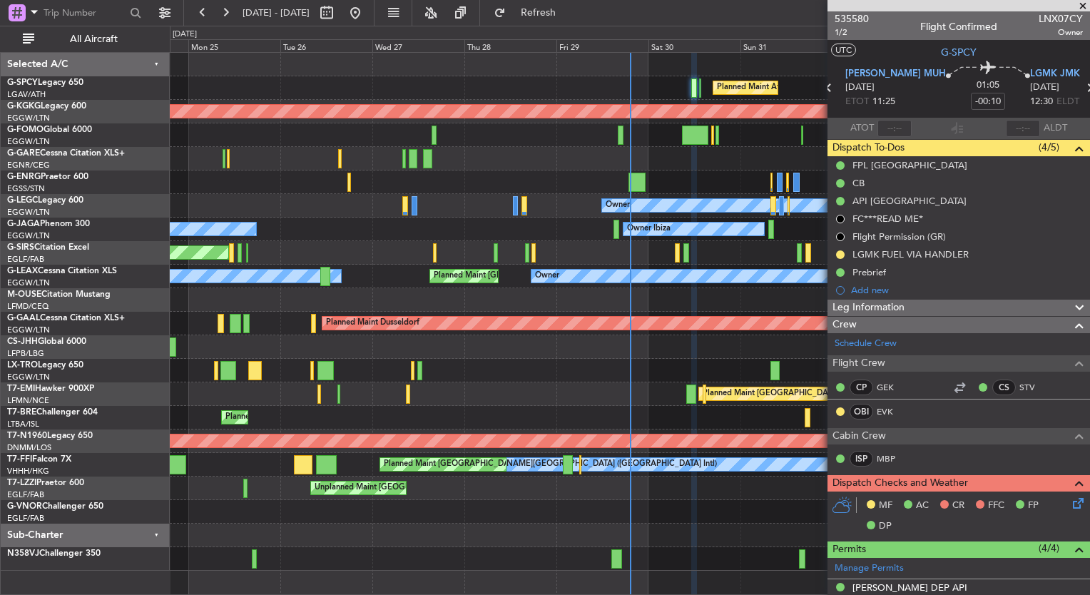
click at [1070, 504] on icon at bounding box center [1075, 500] width 11 height 11
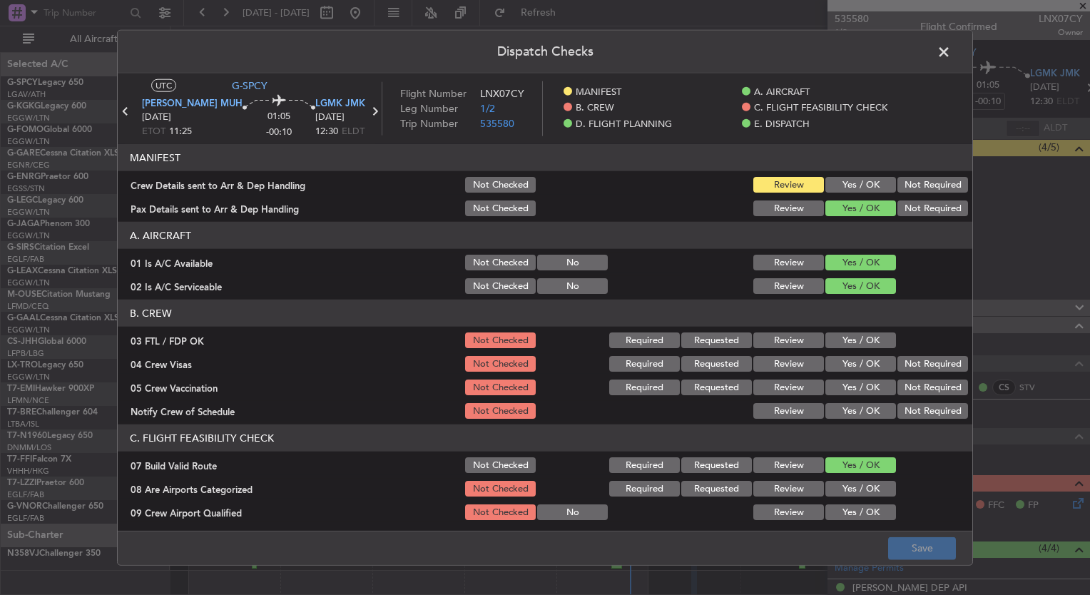
click at [854, 339] on button "Yes / OK" at bounding box center [860, 340] width 71 height 16
click at [854, 359] on button "Yes / OK" at bounding box center [860, 364] width 71 height 16
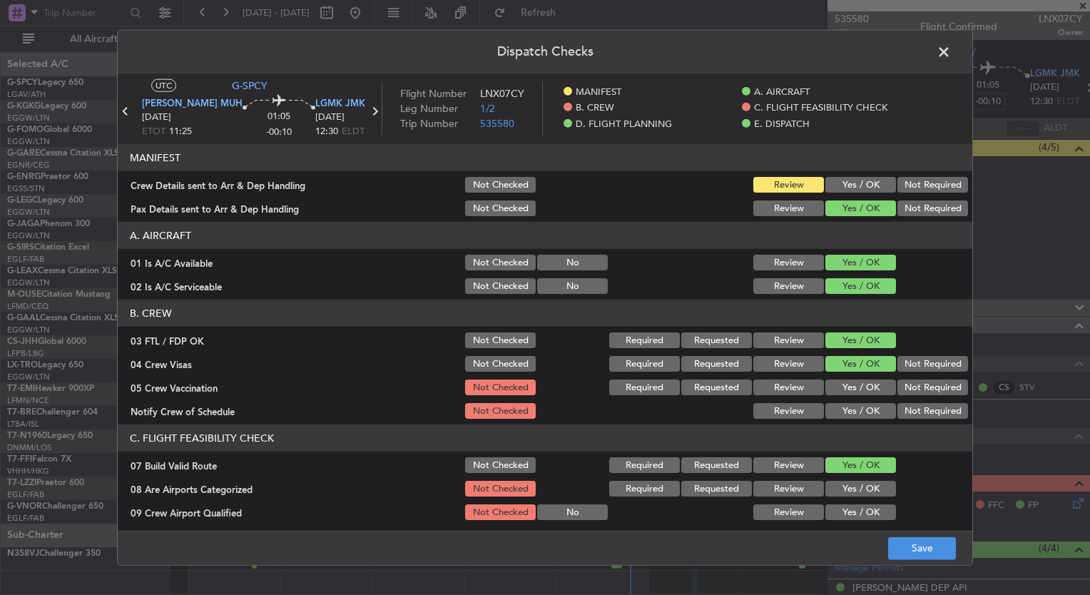
click at [857, 387] on button "Yes / OK" at bounding box center [860, 387] width 71 height 16
click at [856, 404] on button "Yes / OK" at bounding box center [860, 411] width 71 height 16
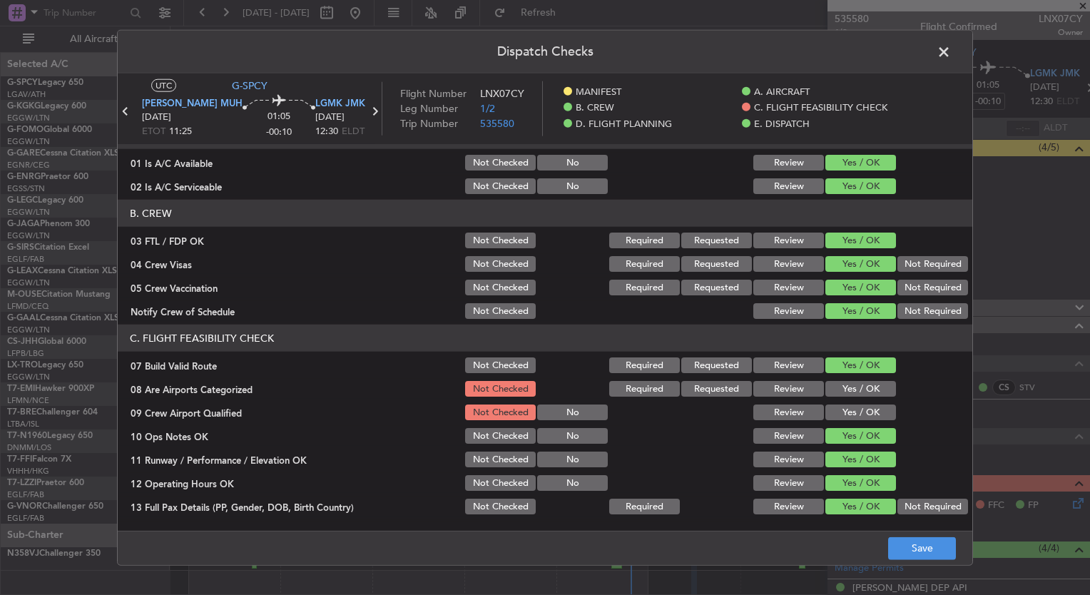
scroll to position [105, 0]
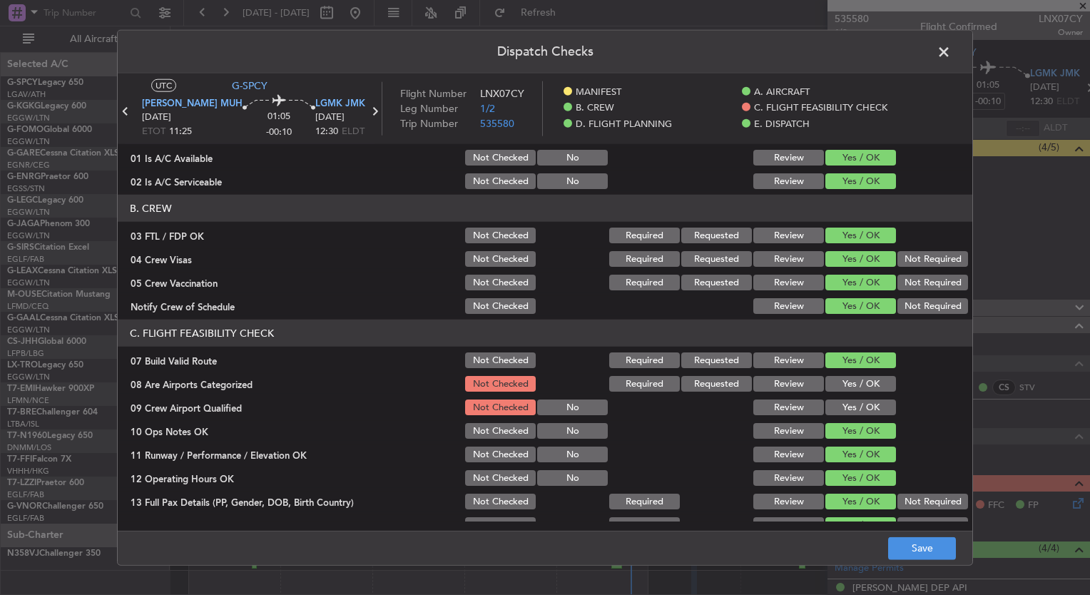
click at [849, 386] on button "Yes / OK" at bounding box center [860, 384] width 71 height 16
click at [852, 404] on button "Yes / OK" at bounding box center [860, 407] width 71 height 16
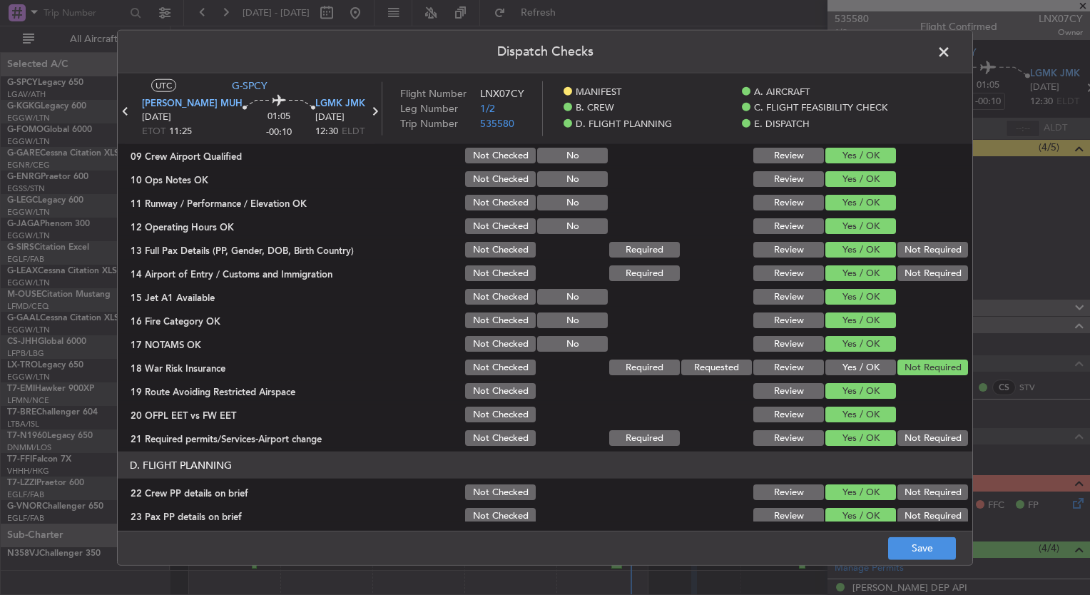
scroll to position [356, 0]
click at [910, 545] on button "Save" at bounding box center [922, 547] width 68 height 23
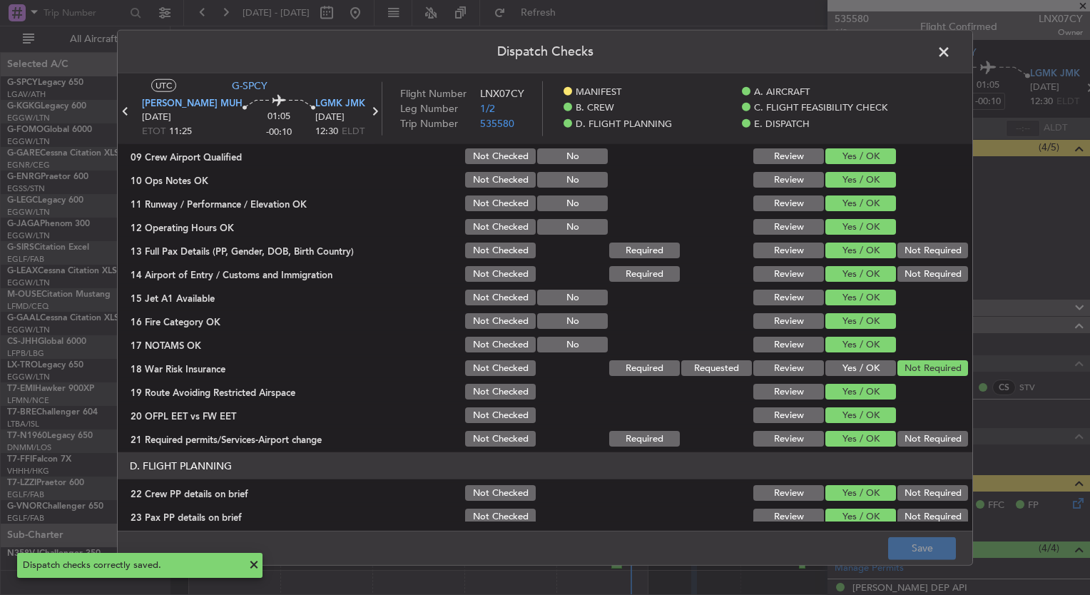
click at [951, 56] on span at bounding box center [951, 55] width 0 height 29
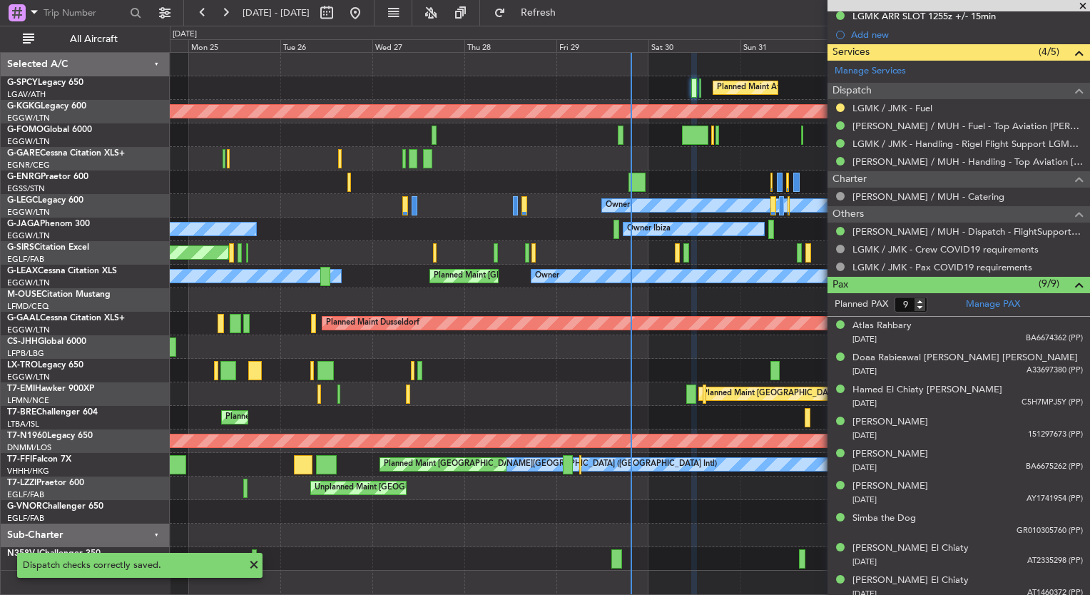
scroll to position [630, 0]
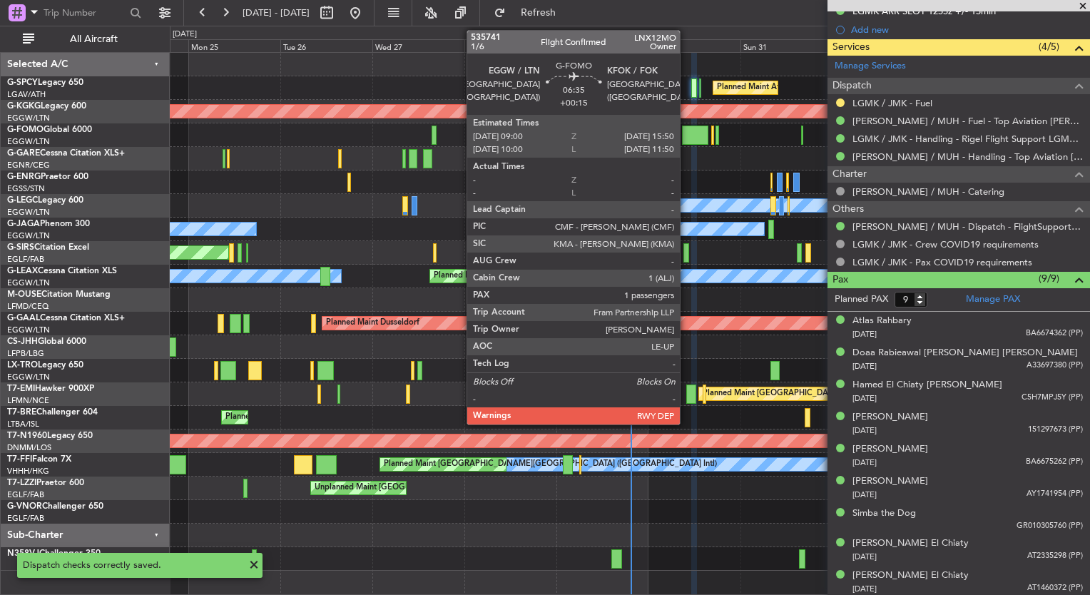
click at [686, 135] on div at bounding box center [695, 135] width 26 height 19
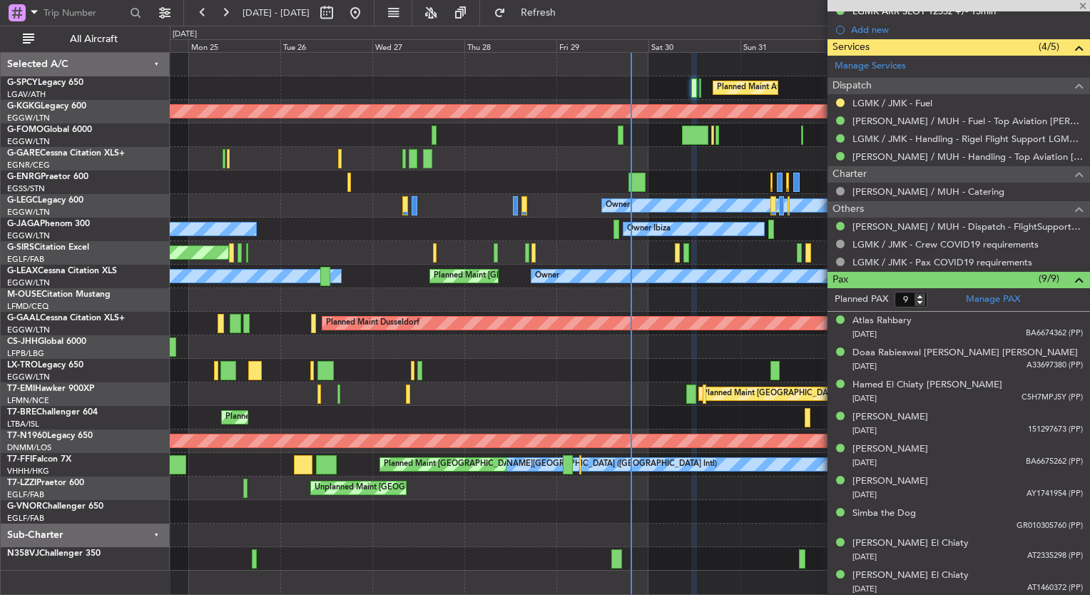
type input "+00:15"
type input "1"
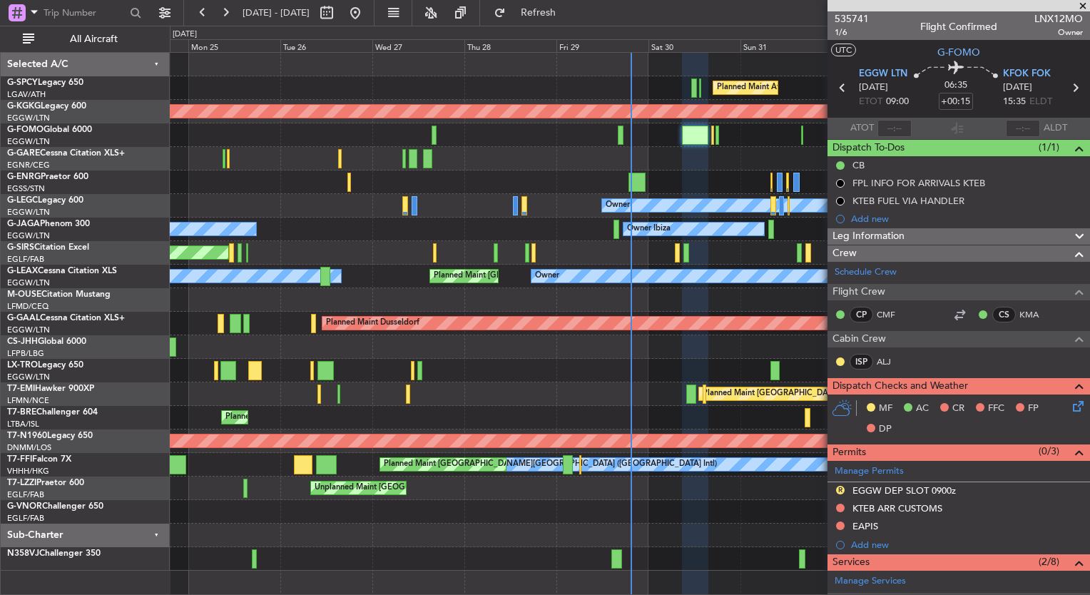
click at [336, 579] on div "Planned Maint Athens (Eleftherios Venizelos Intl) AOG Maint Istanbul (Ataturk) …" at bounding box center [630, 323] width 920 height 543
click at [1070, 406] on icon at bounding box center [1075, 403] width 11 height 11
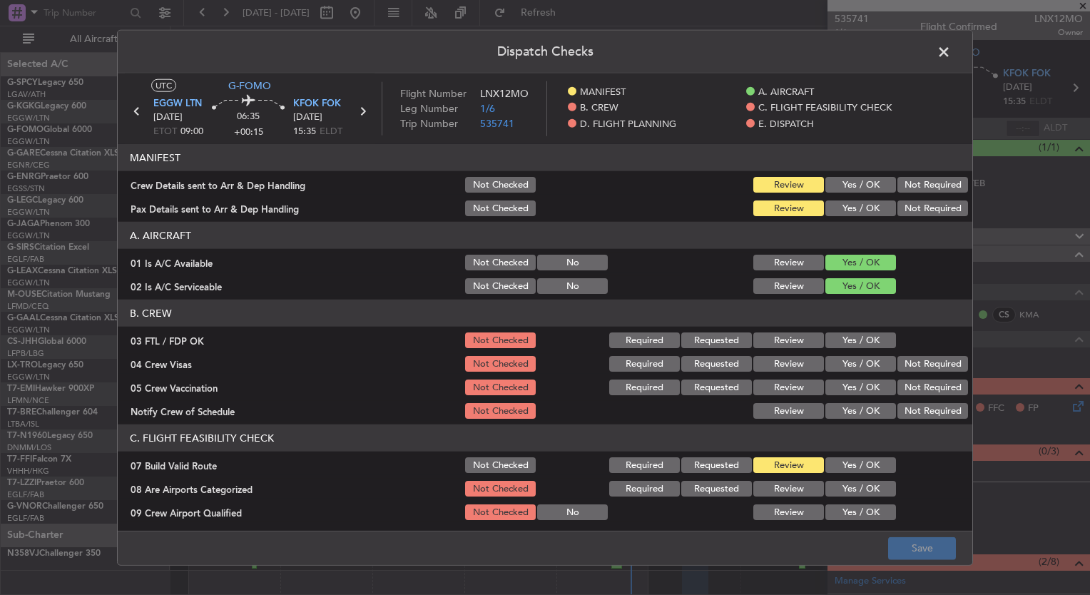
click at [836, 339] on button "Yes / OK" at bounding box center [860, 340] width 71 height 16
click at [836, 358] on button "Yes / OK" at bounding box center [860, 364] width 71 height 16
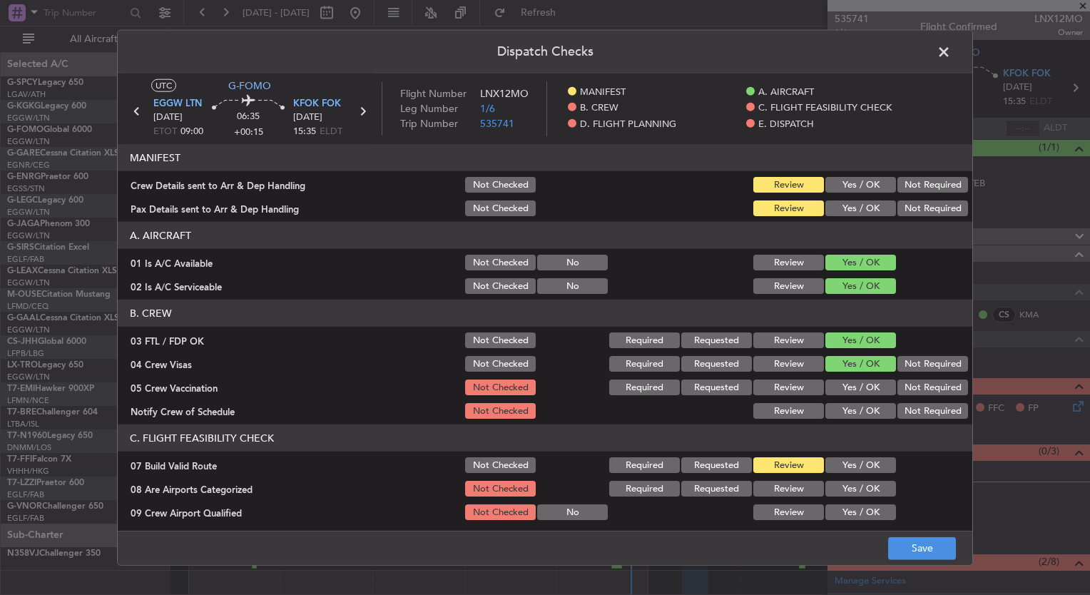
click at [842, 378] on div "Yes / OK" at bounding box center [859, 387] width 72 height 20
click at [847, 387] on button "Yes / OK" at bounding box center [860, 387] width 71 height 16
click at [853, 407] on button "Yes / OK" at bounding box center [860, 411] width 71 height 16
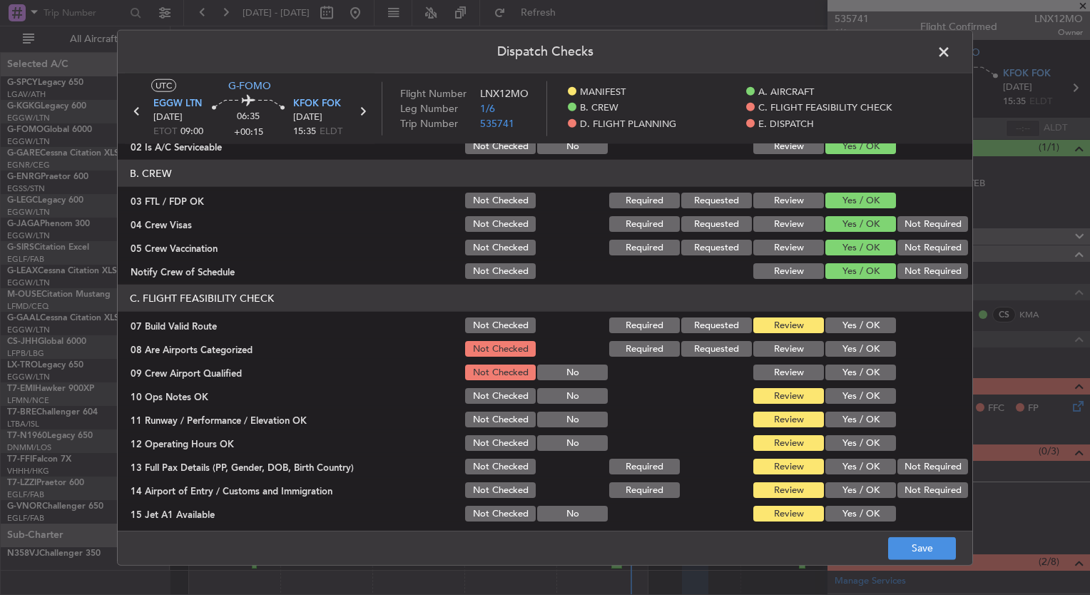
scroll to position [140, 0]
click at [846, 347] on button "Yes / OK" at bounding box center [860, 349] width 71 height 16
click at [848, 367] on button "Yes / OK" at bounding box center [860, 372] width 71 height 16
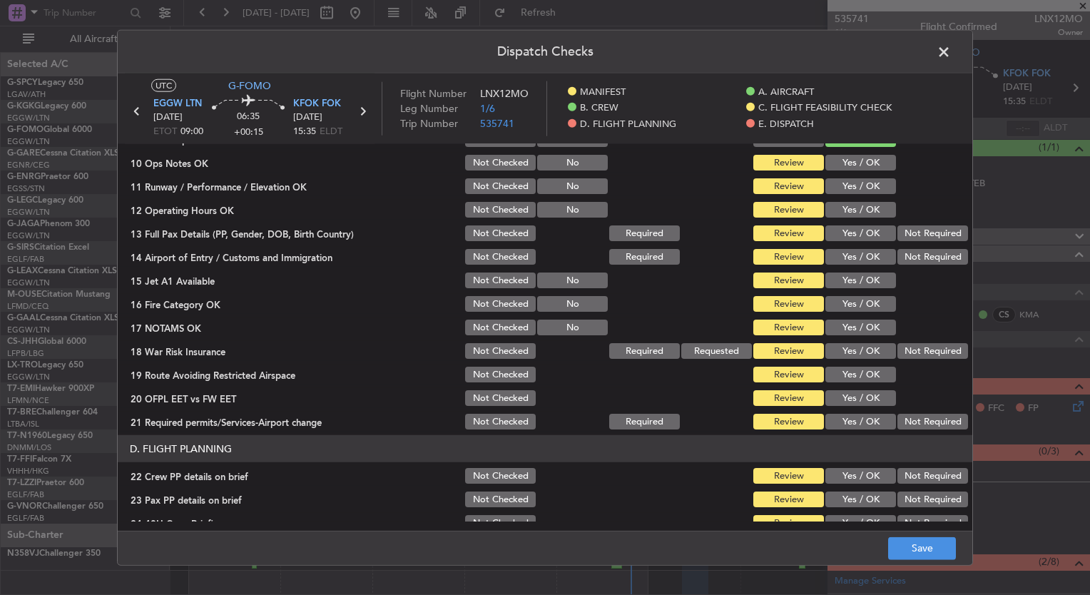
scroll to position [375, 0]
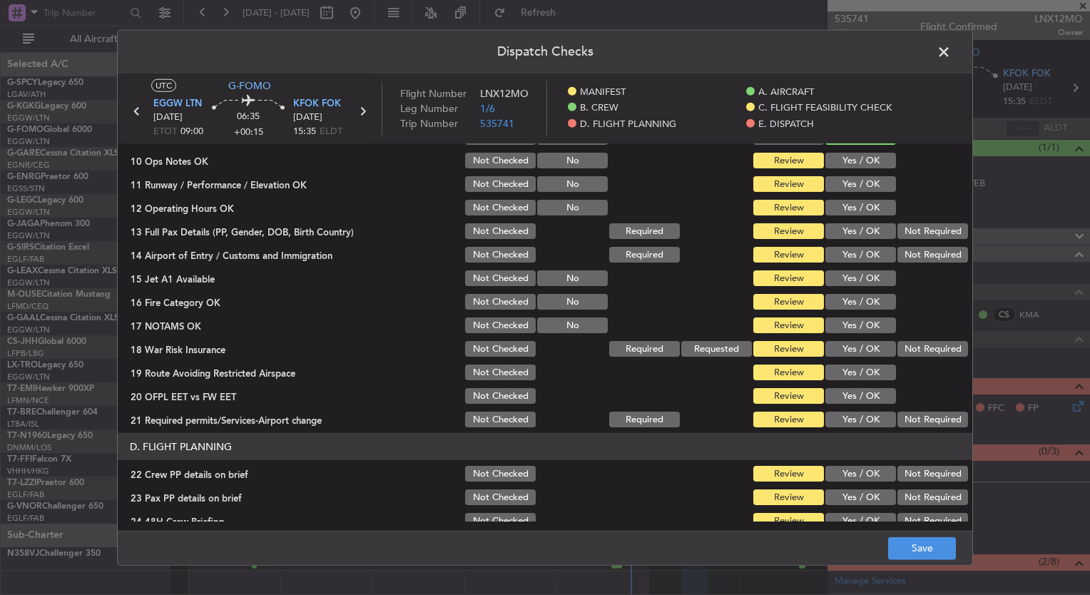
click at [915, 347] on button "Not Required" at bounding box center [932, 349] width 71 height 16
click at [936, 552] on button "Save" at bounding box center [922, 547] width 68 height 23
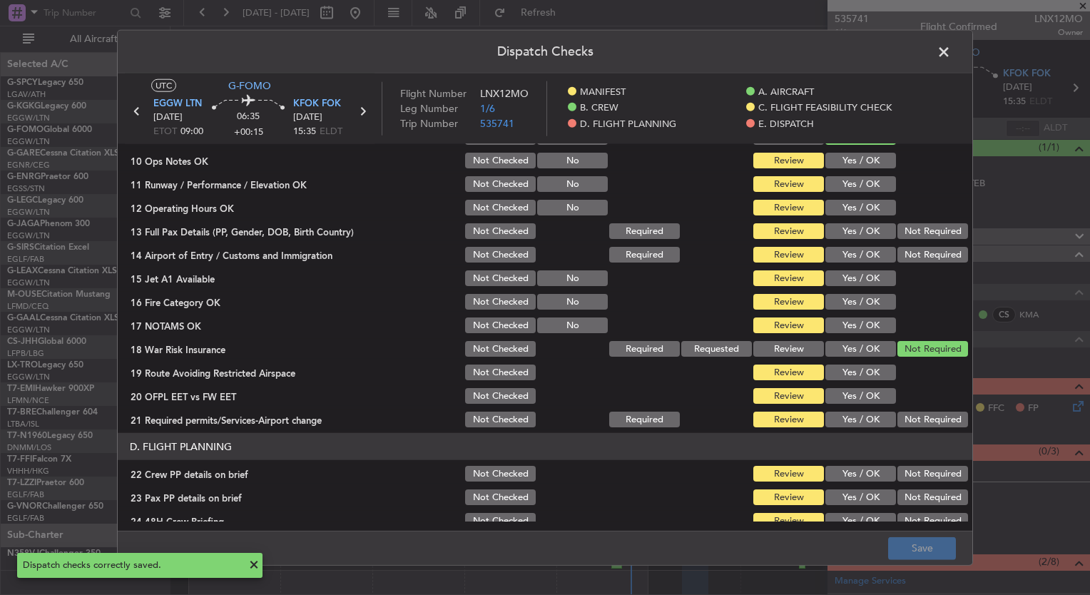
click at [951, 53] on span at bounding box center [951, 55] width 0 height 29
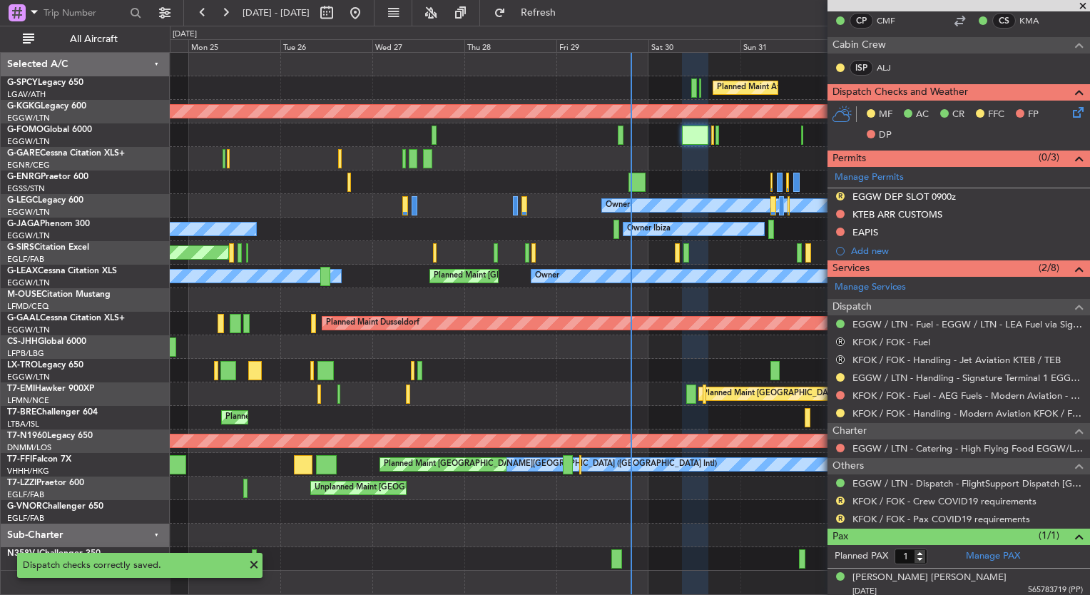
scroll to position [0, 0]
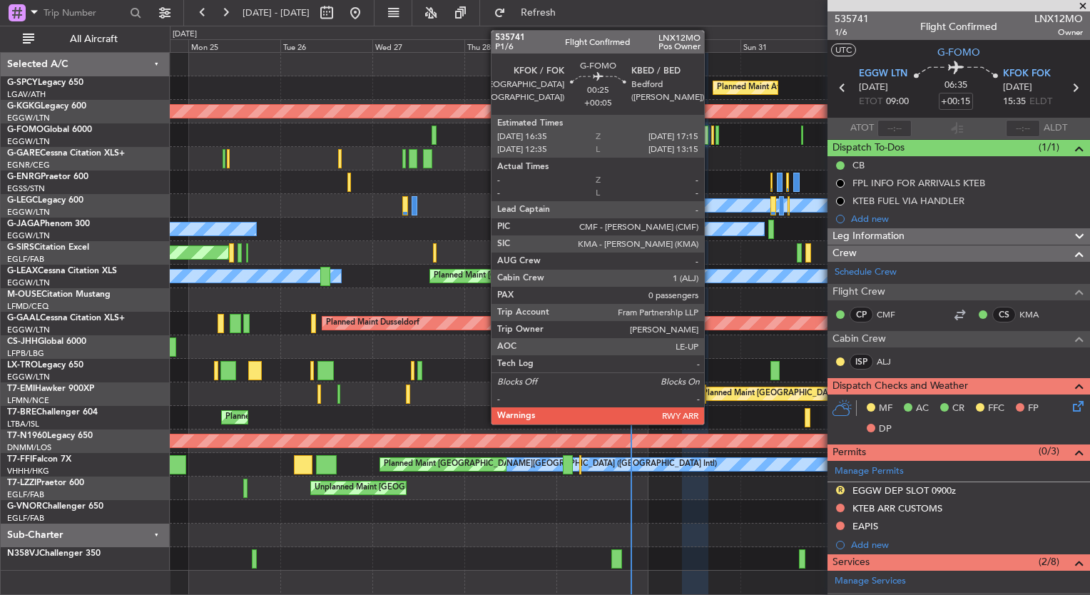
click at [711, 142] on div at bounding box center [712, 135] width 3 height 19
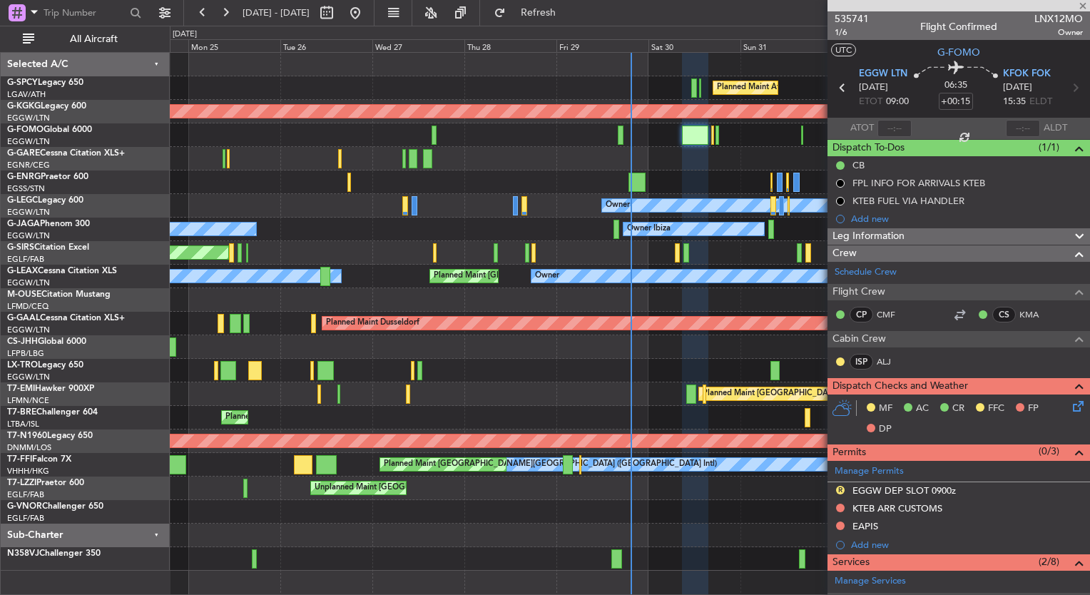
type input "+00:05"
type input "0"
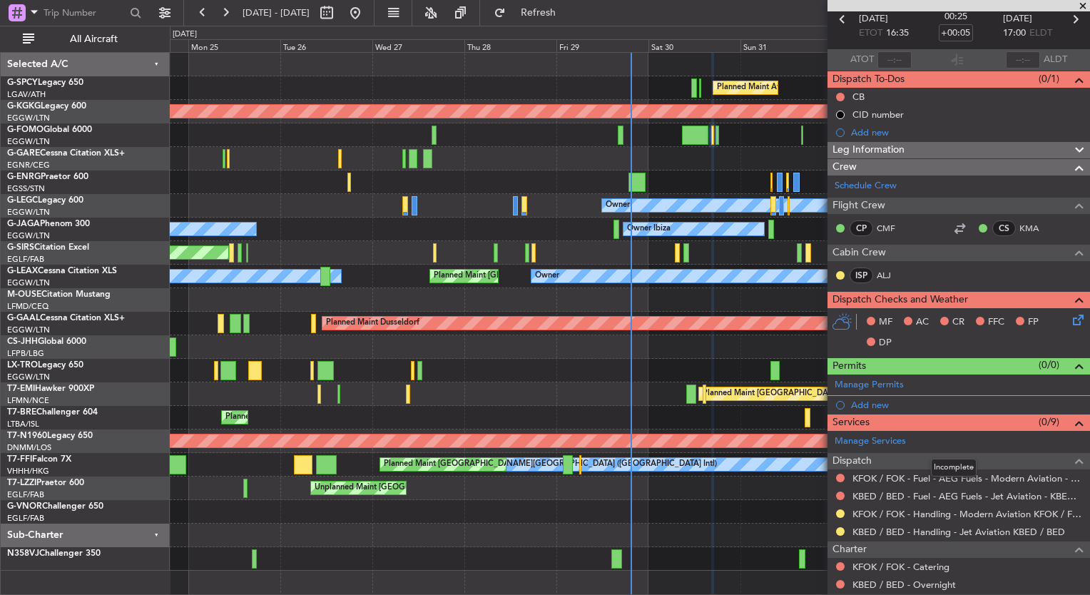
scroll to position [57, 0]
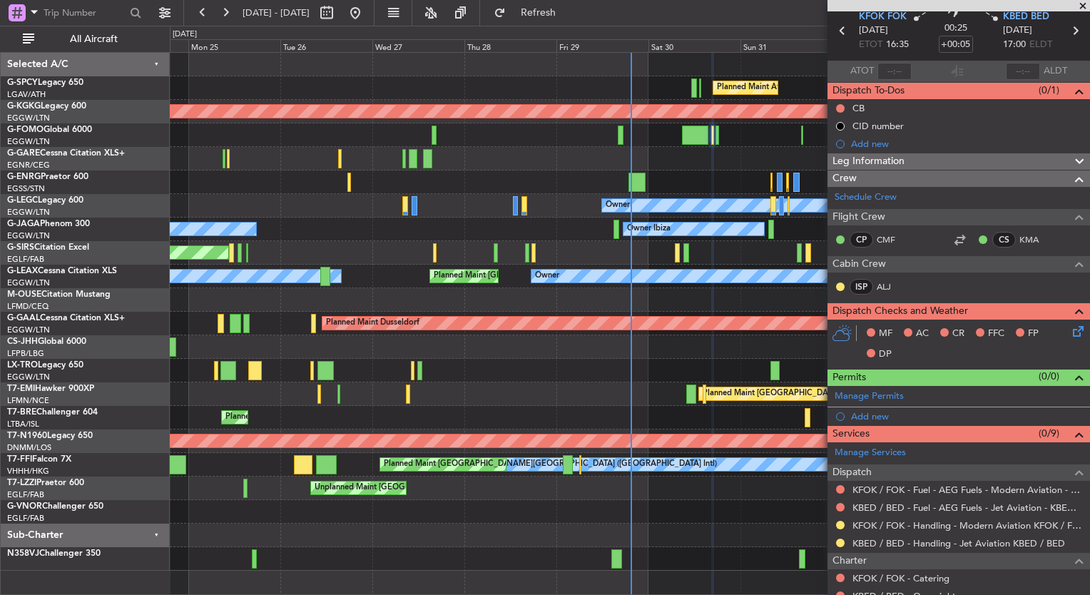
click at [1070, 328] on icon at bounding box center [1075, 328] width 11 height 11
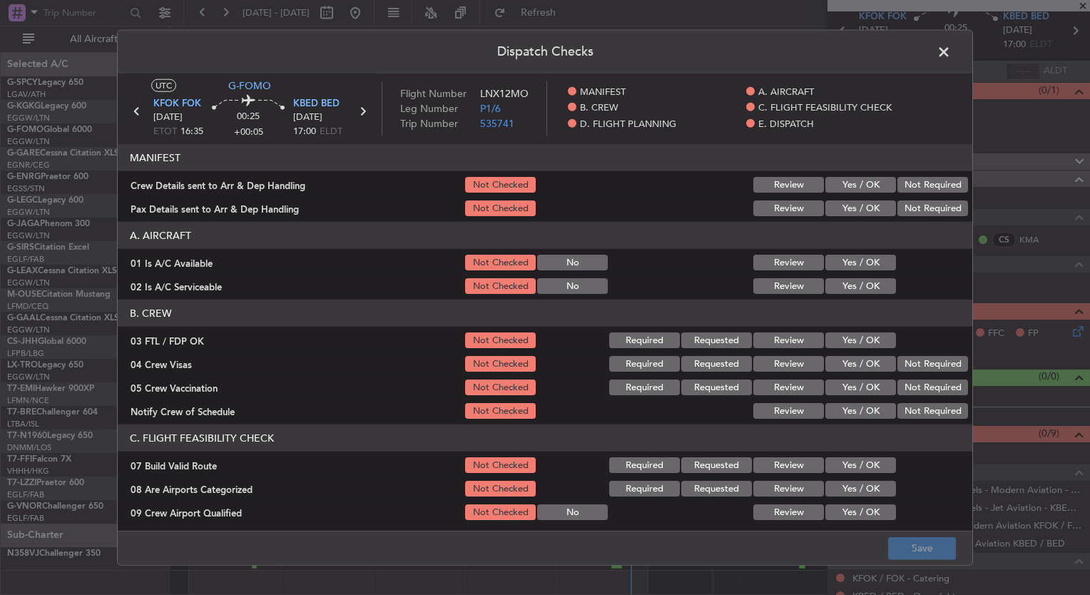
click at [832, 265] on button "Yes / OK" at bounding box center [860, 263] width 71 height 16
click at [832, 285] on button "Yes / OK" at bounding box center [860, 286] width 71 height 16
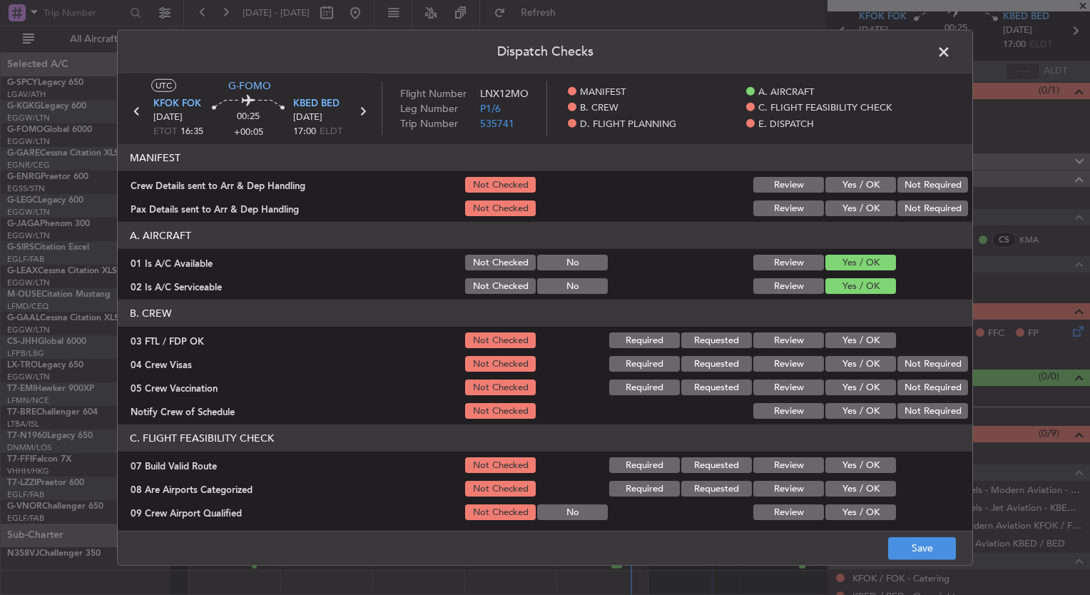
click at [856, 341] on button "Yes / OK" at bounding box center [860, 340] width 71 height 16
click at [852, 361] on button "Yes / OK" at bounding box center [860, 364] width 71 height 16
click at [850, 384] on button "Yes / OK" at bounding box center [860, 387] width 71 height 16
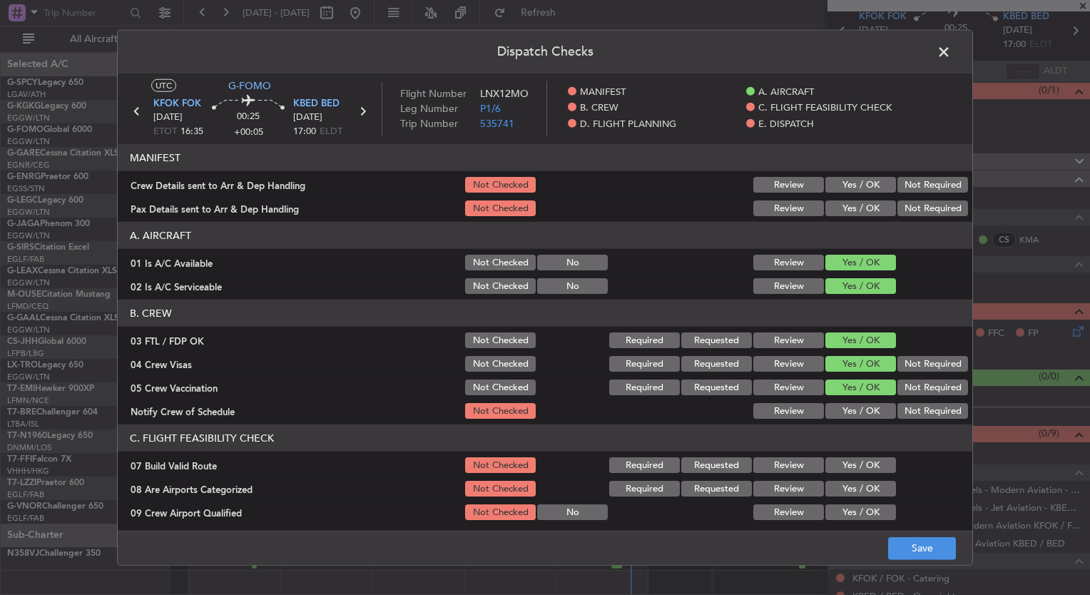
click at [853, 409] on button "Yes / OK" at bounding box center [860, 411] width 71 height 16
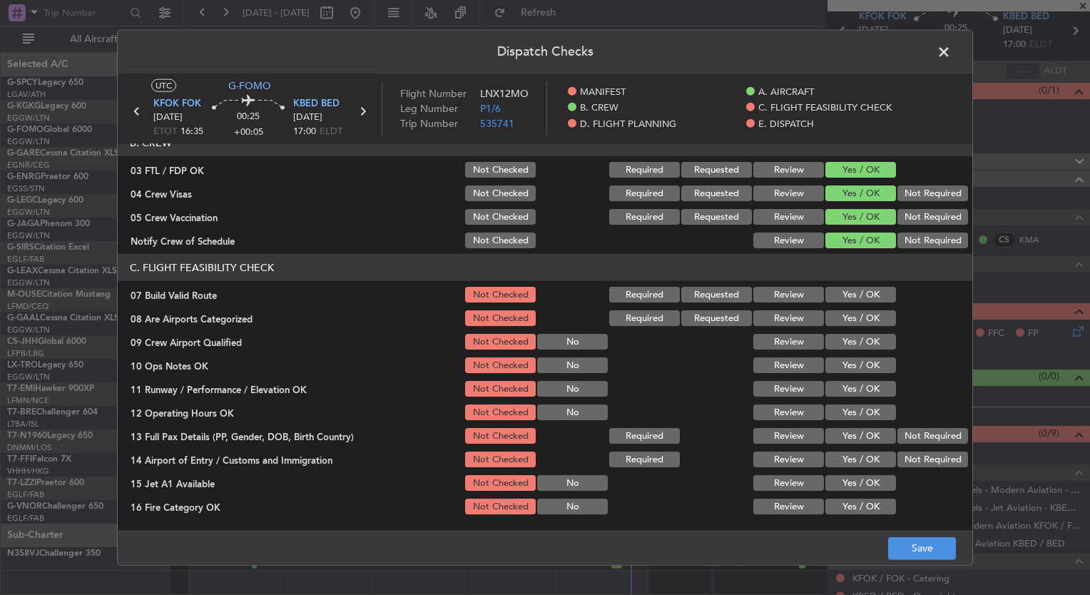
click at [839, 319] on button "Yes / OK" at bounding box center [860, 318] width 71 height 16
click at [842, 339] on button "Yes / OK" at bounding box center [860, 342] width 71 height 16
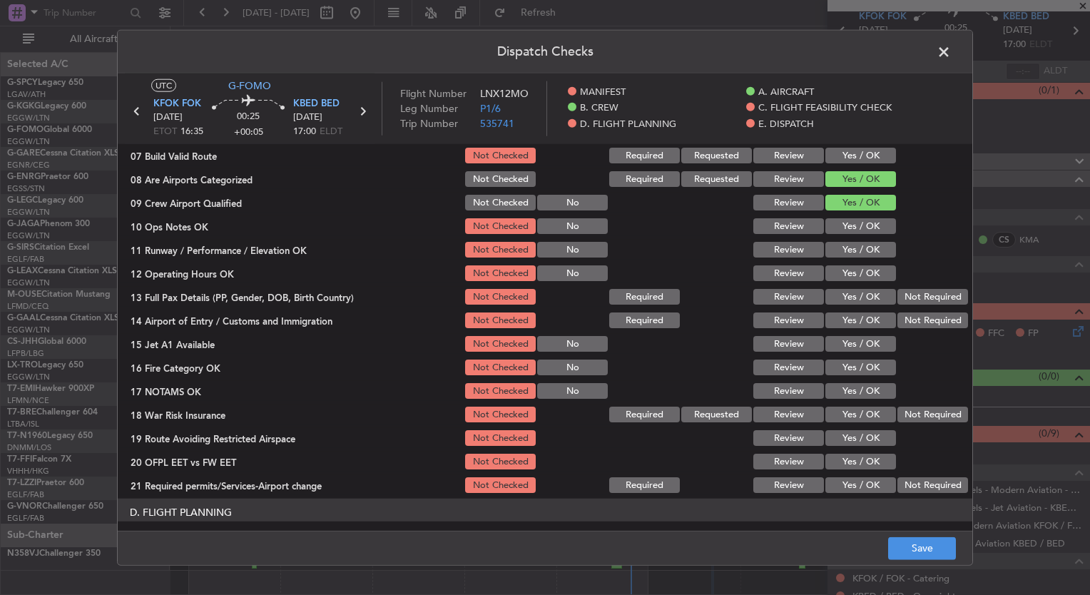
scroll to position [314, 0]
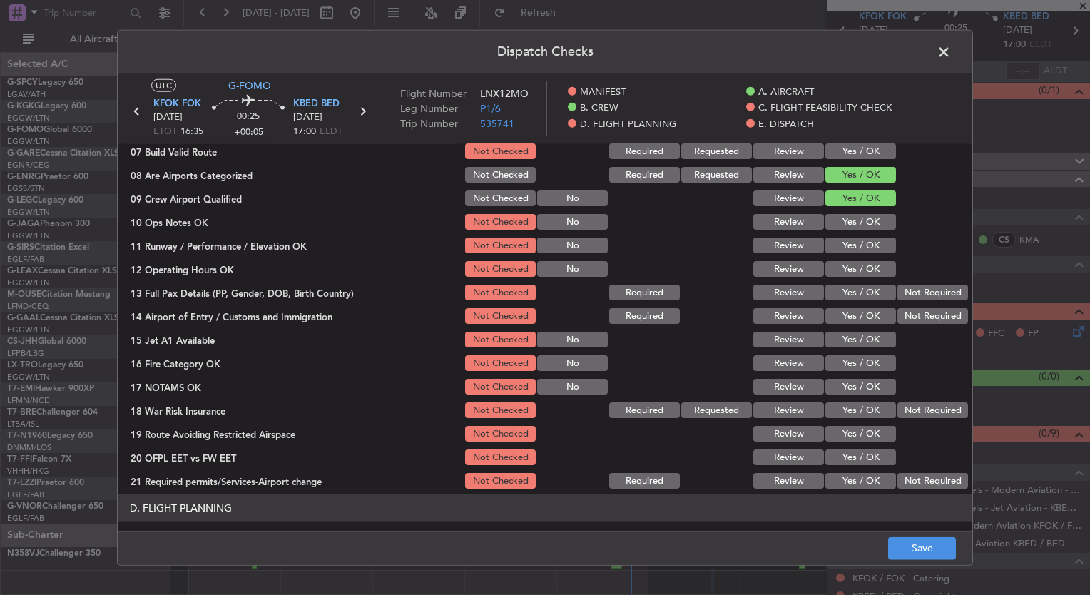
click at [912, 410] on button "Not Required" at bounding box center [932, 410] width 71 height 16
click at [931, 551] on button "Save" at bounding box center [922, 547] width 68 height 23
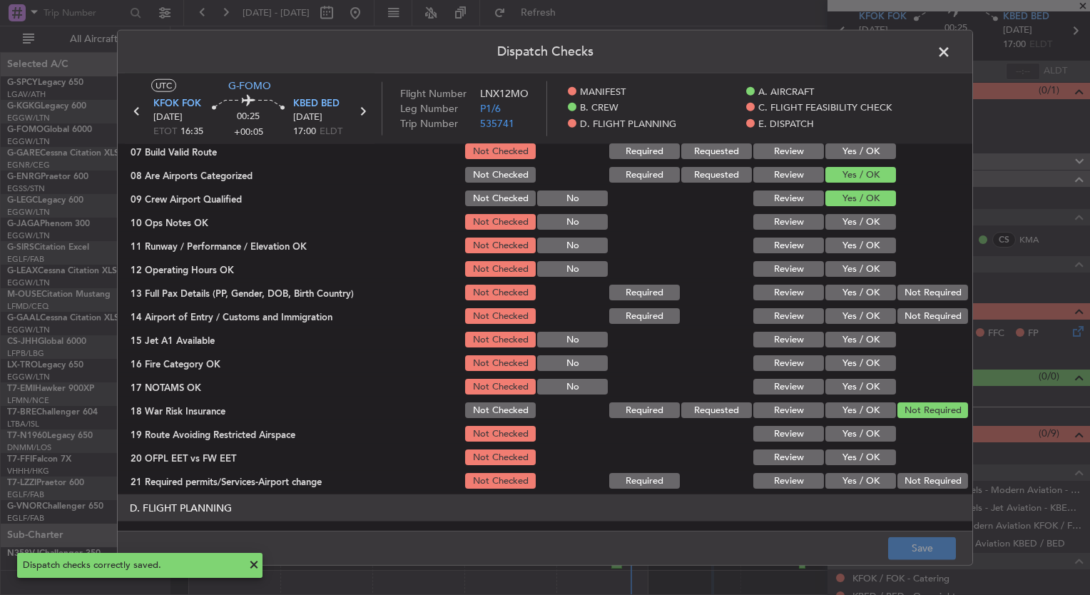
click at [951, 52] on span at bounding box center [951, 55] width 0 height 29
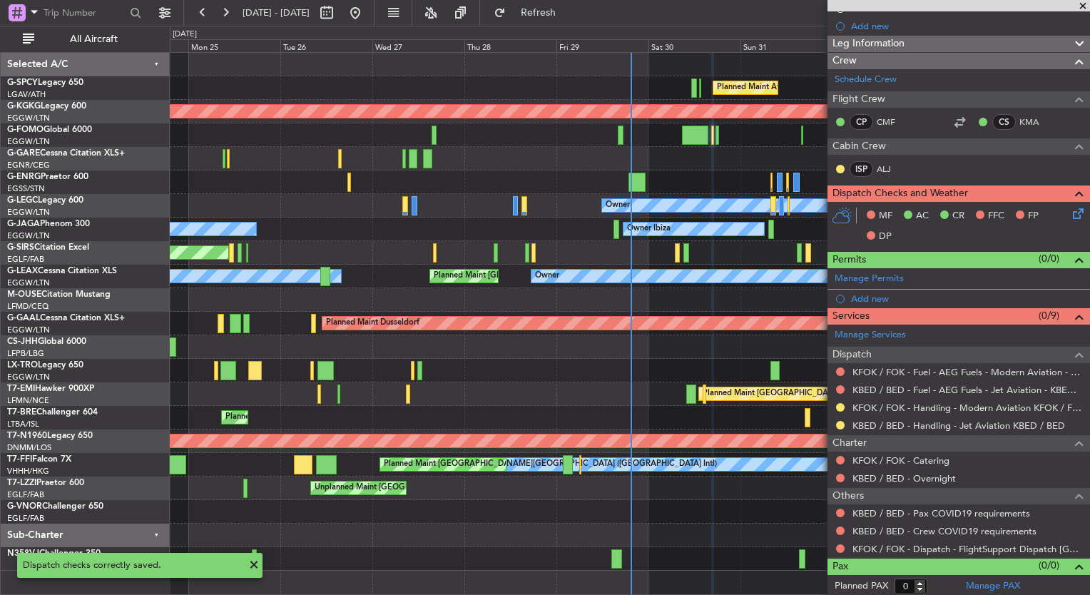
scroll to position [175, 0]
click at [837, 459] on button at bounding box center [840, 460] width 9 height 9
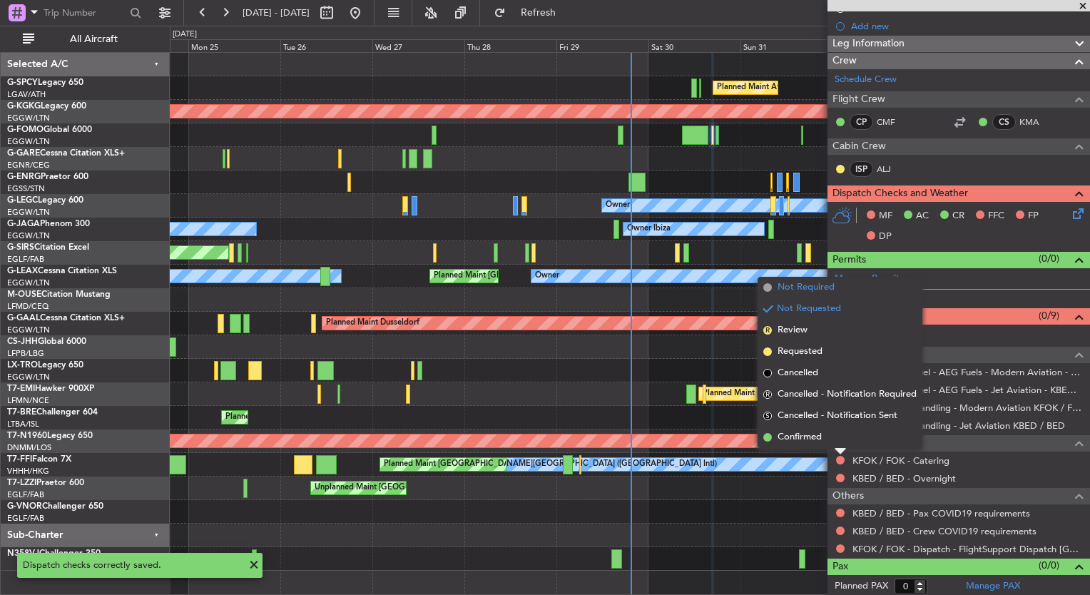
click at [799, 288] on span "Not Required" at bounding box center [805, 287] width 57 height 14
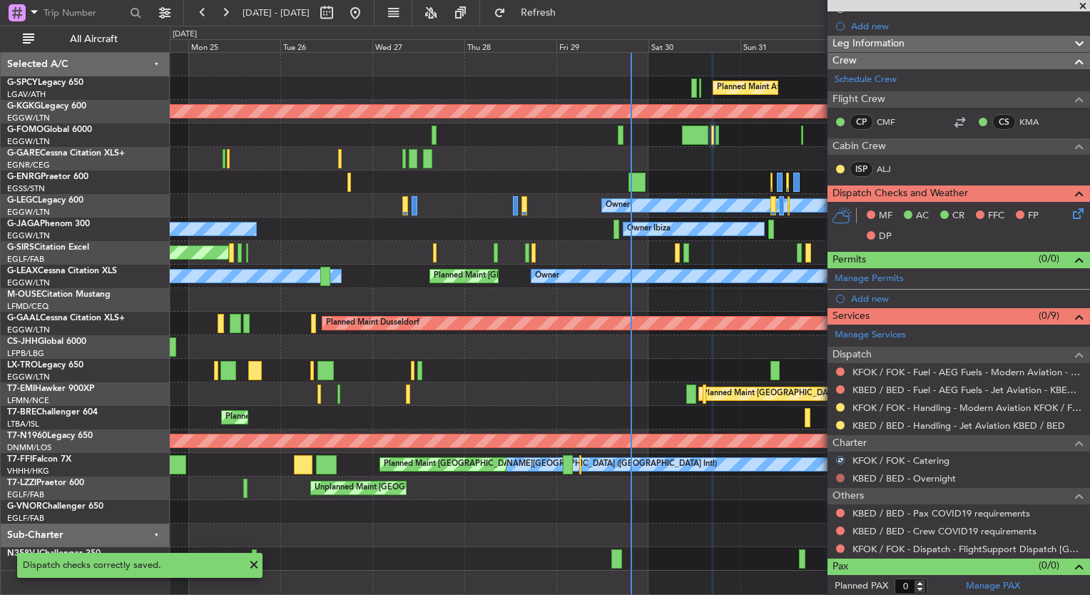
click at [839, 476] on button at bounding box center [840, 478] width 9 height 9
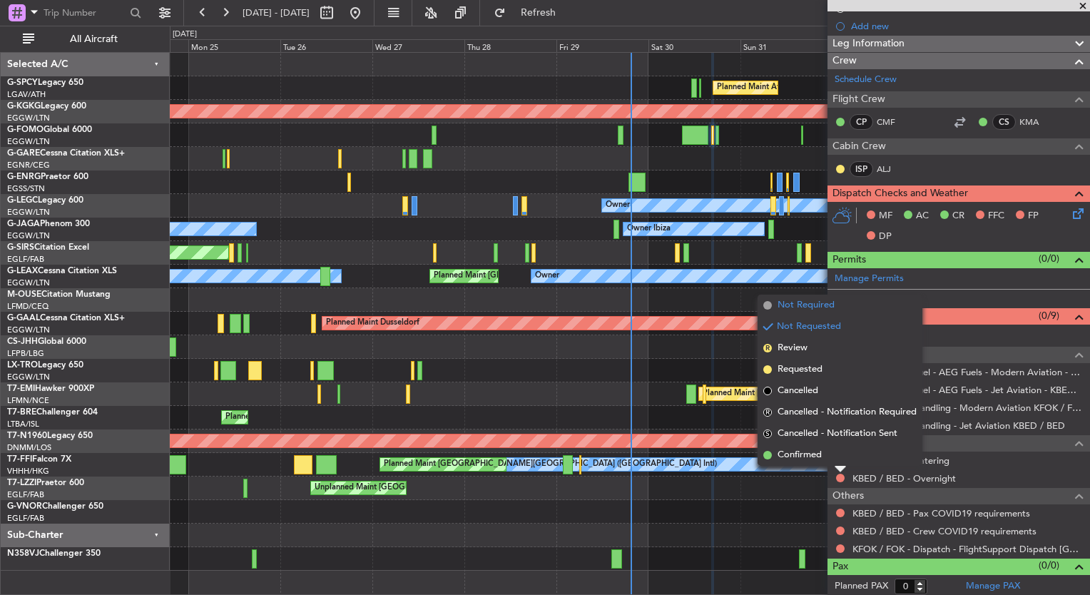
click at [826, 298] on span "Not Required" at bounding box center [805, 305] width 57 height 14
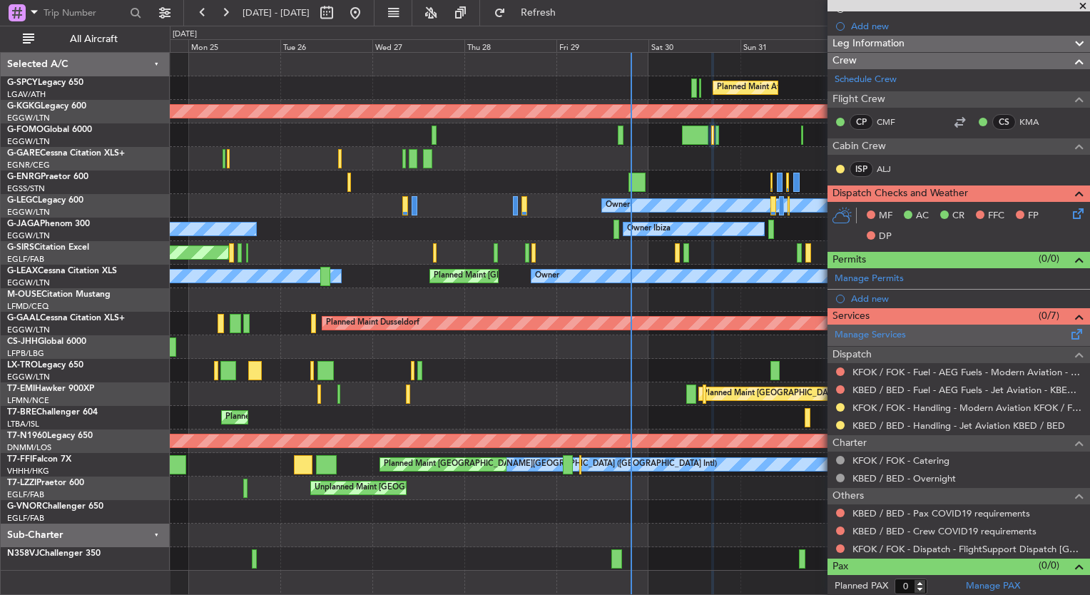
scroll to position [0, 0]
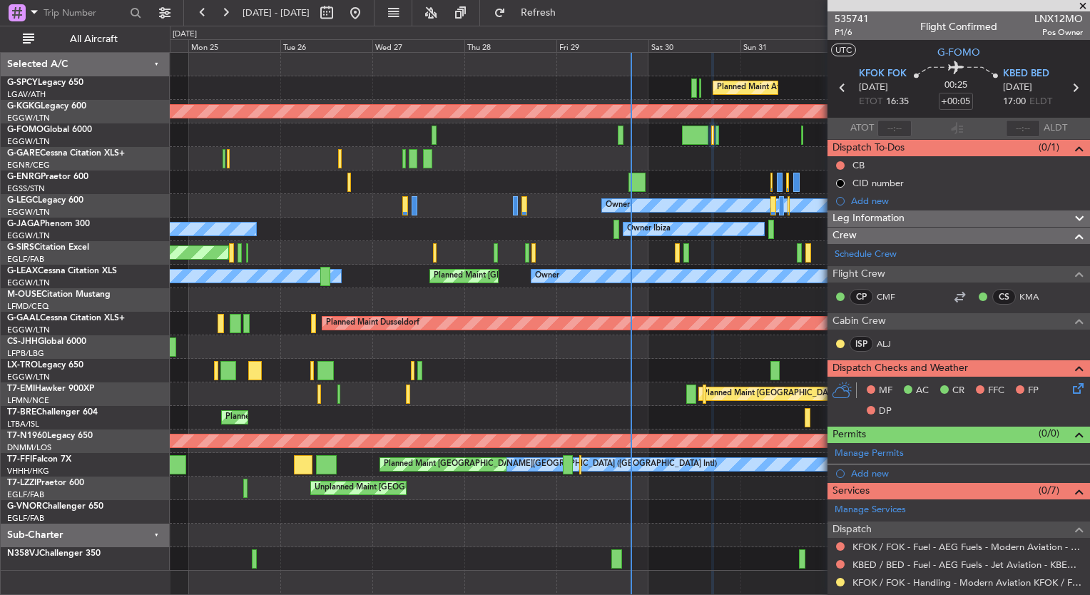
click at [1083, 3] on span at bounding box center [1083, 6] width 14 height 13
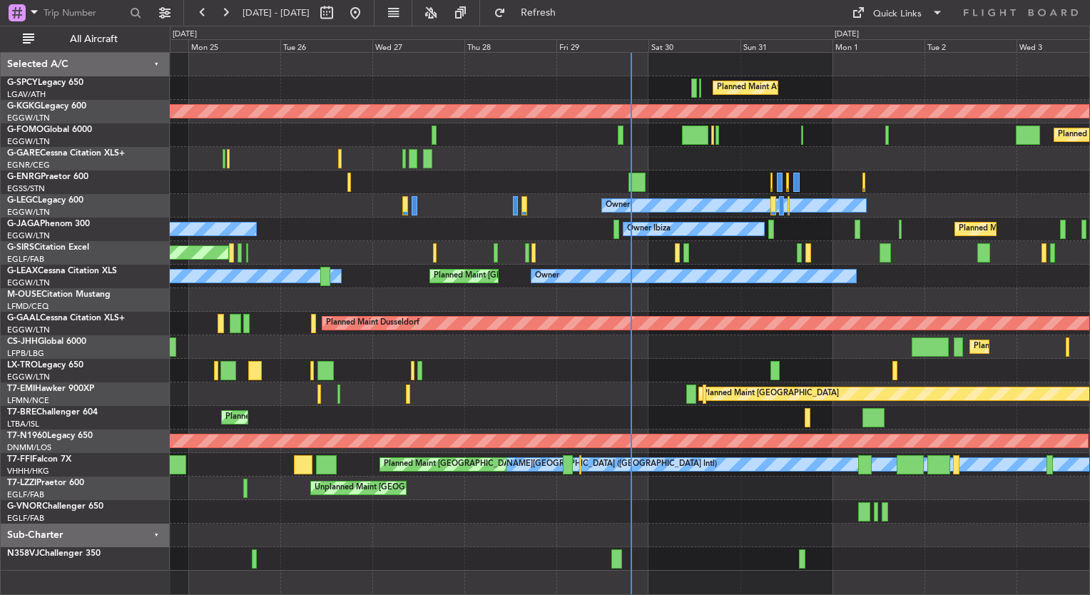
click at [719, 137] on div "Planned Maint [GEOGRAPHIC_DATA] ([GEOGRAPHIC_DATA])" at bounding box center [629, 135] width 919 height 24
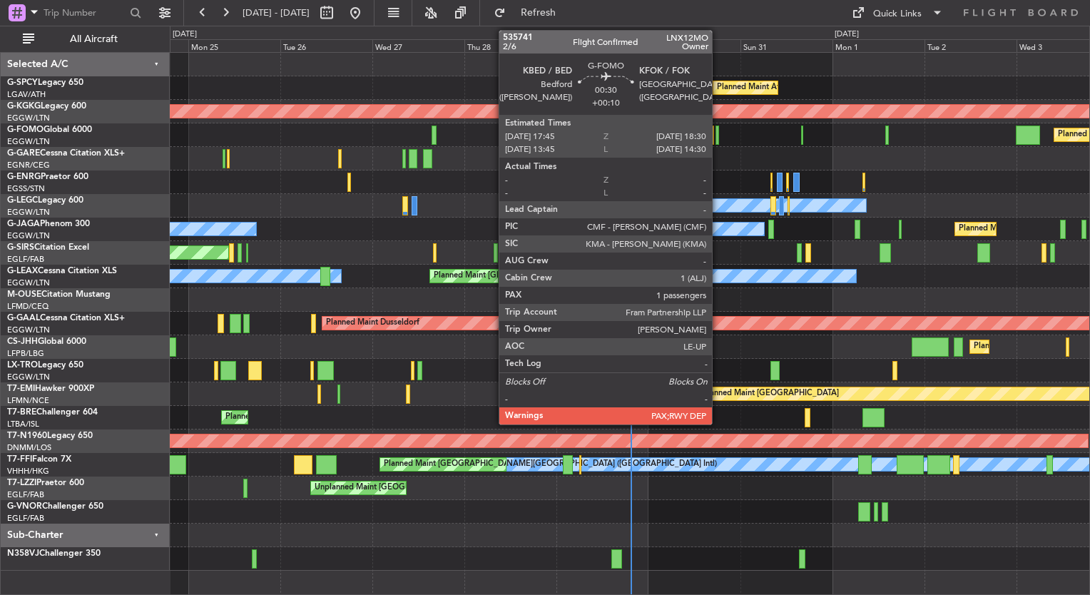
click at [718, 138] on div at bounding box center [717, 135] width 4 height 19
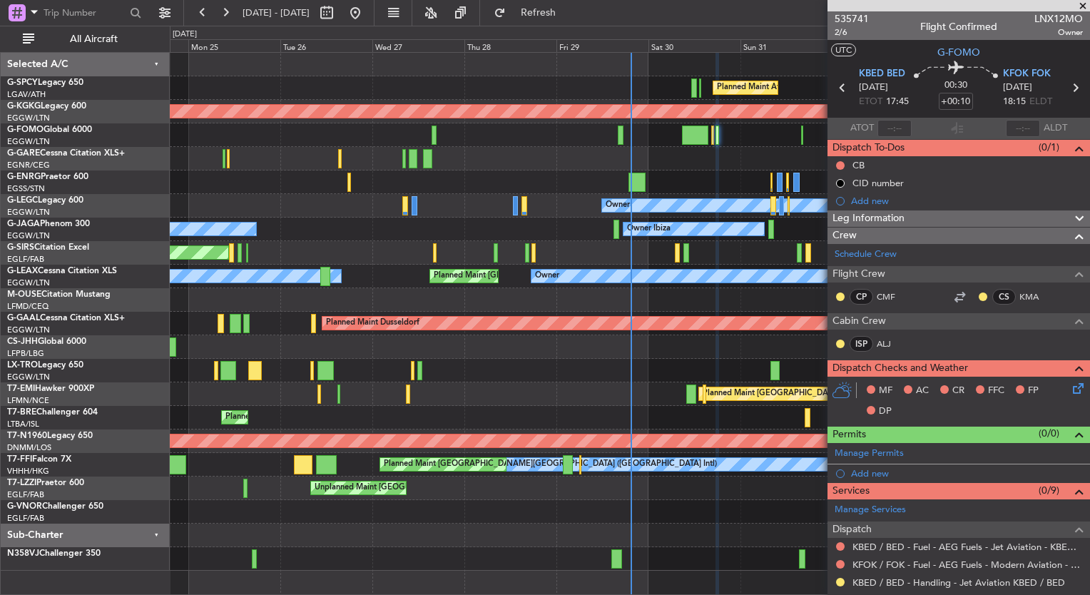
click at [1070, 392] on icon at bounding box center [1075, 385] width 11 height 11
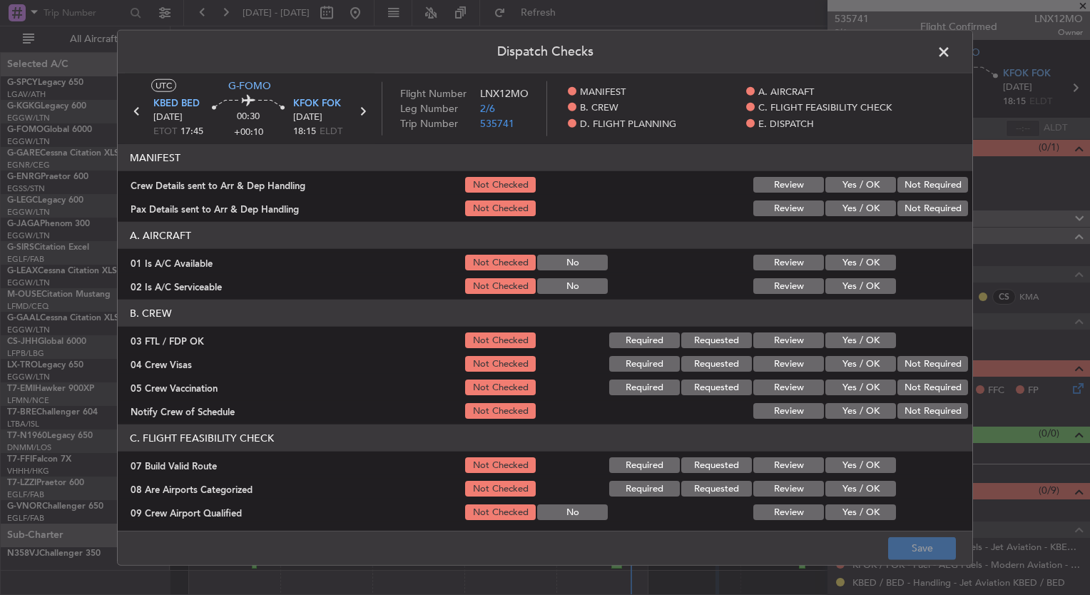
click at [847, 261] on button "Yes / OK" at bounding box center [860, 263] width 71 height 16
click at [844, 283] on button "Yes / OK" at bounding box center [860, 286] width 71 height 16
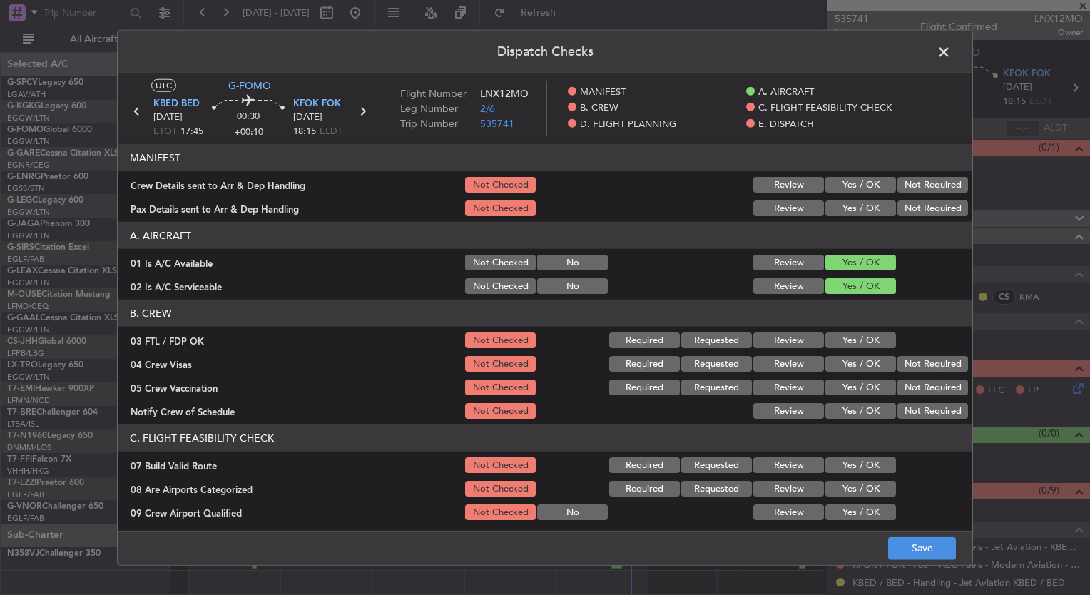
click at [853, 334] on button "Yes / OK" at bounding box center [860, 340] width 71 height 16
click at [857, 362] on button "Yes / OK" at bounding box center [860, 364] width 71 height 16
click at [862, 389] on button "Yes / OK" at bounding box center [860, 387] width 71 height 16
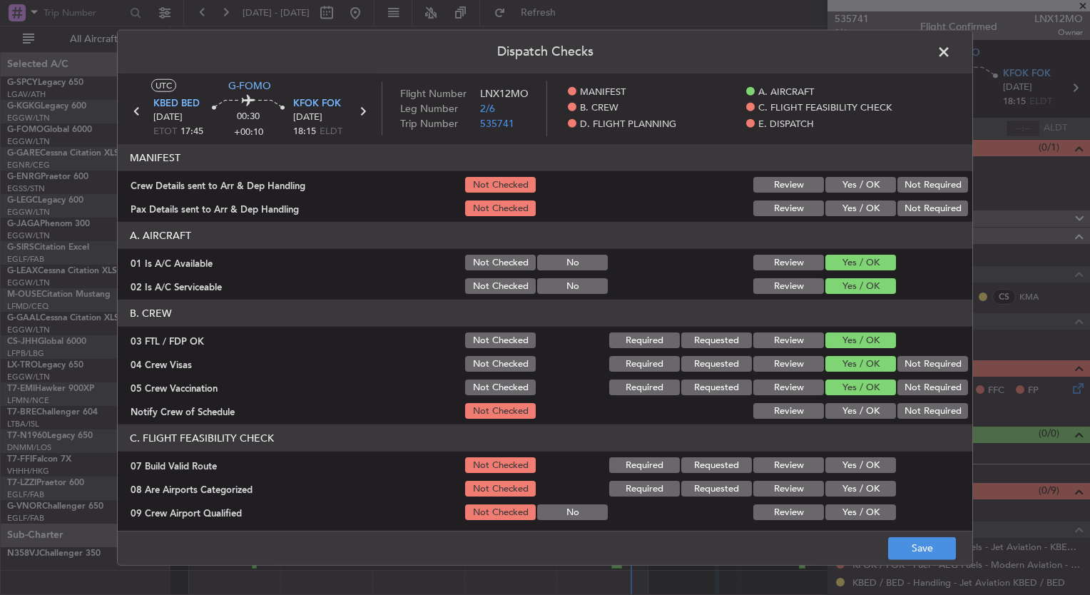
click at [859, 407] on button "Yes / OK" at bounding box center [860, 411] width 71 height 16
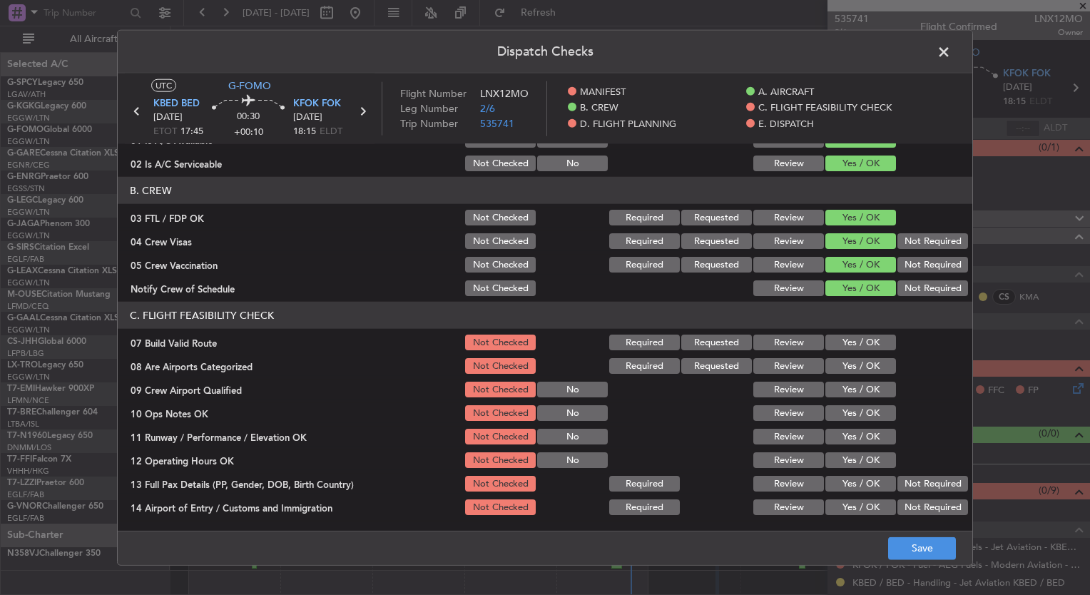
scroll to position [126, 0]
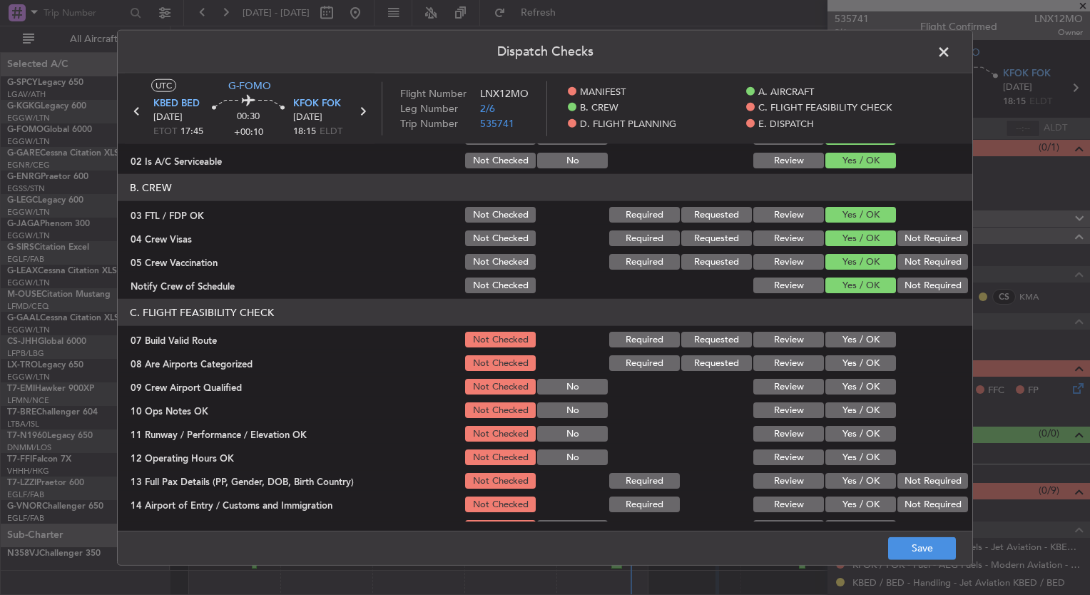
click at [844, 366] on button "Yes / OK" at bounding box center [860, 363] width 71 height 16
click at [848, 387] on button "Yes / OK" at bounding box center [860, 387] width 71 height 16
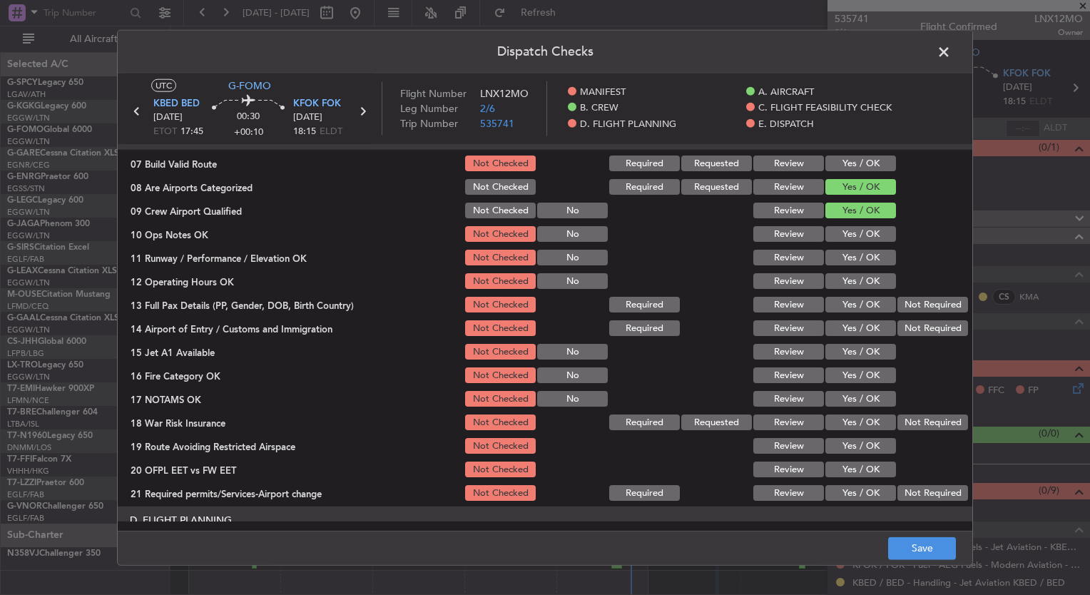
scroll to position [302, 0]
click at [906, 419] on button "Not Required" at bounding box center [932, 422] width 71 height 16
click at [937, 547] on button "Save" at bounding box center [922, 547] width 68 height 23
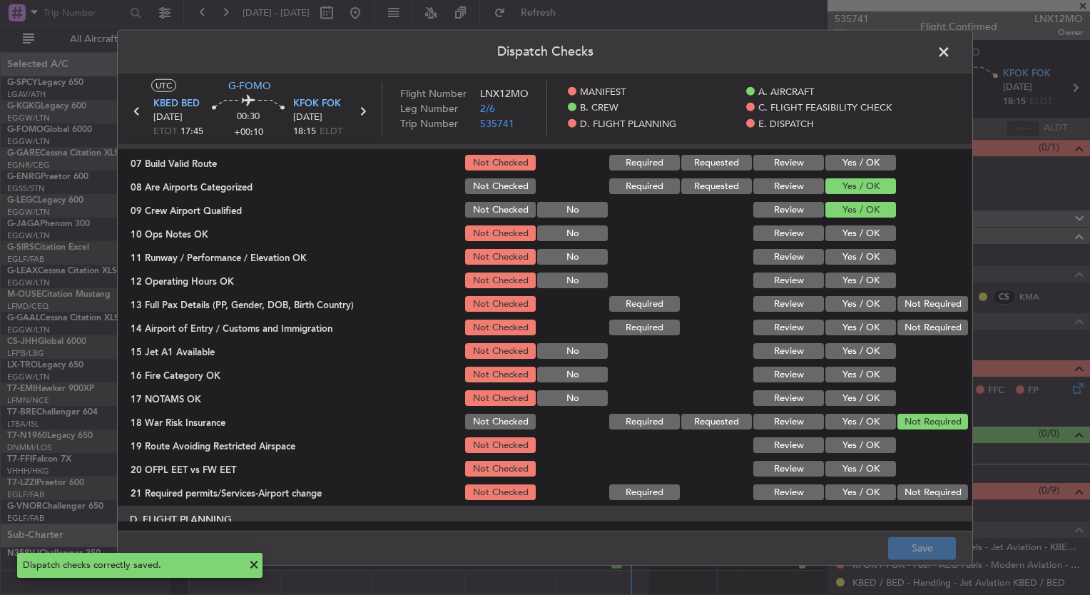
click at [951, 50] on span at bounding box center [951, 55] width 0 height 29
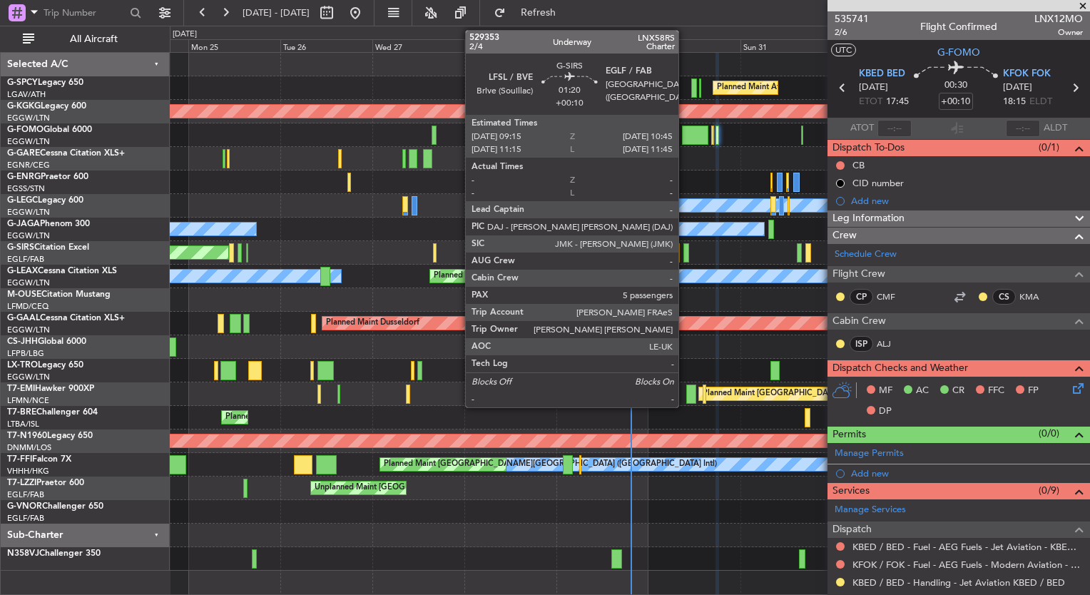
click at [685, 258] on div at bounding box center [686, 252] width 6 height 19
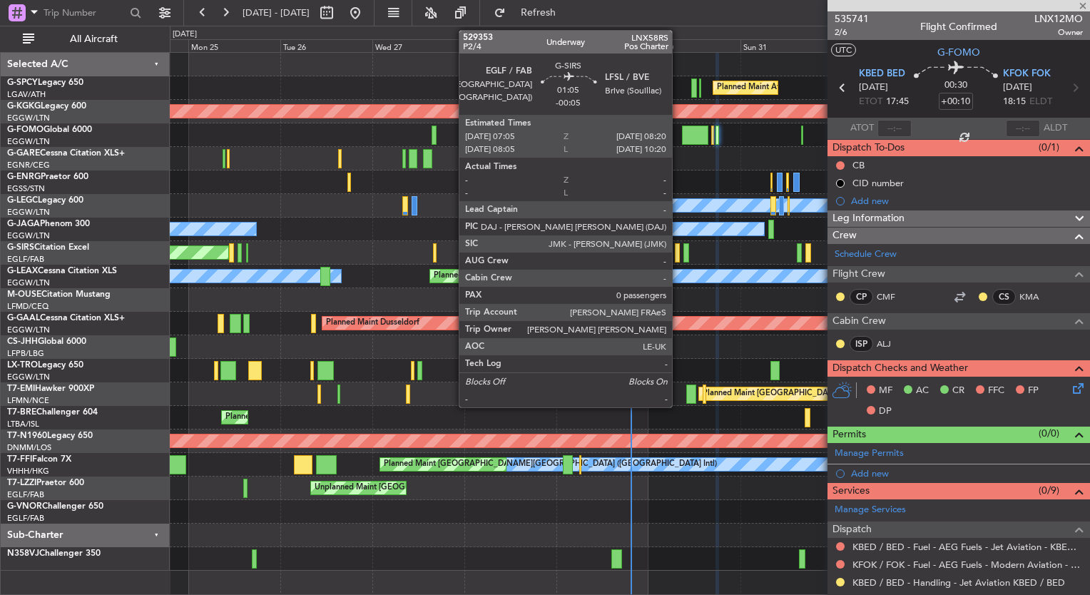
click at [678, 255] on div at bounding box center [677, 252] width 5 height 19
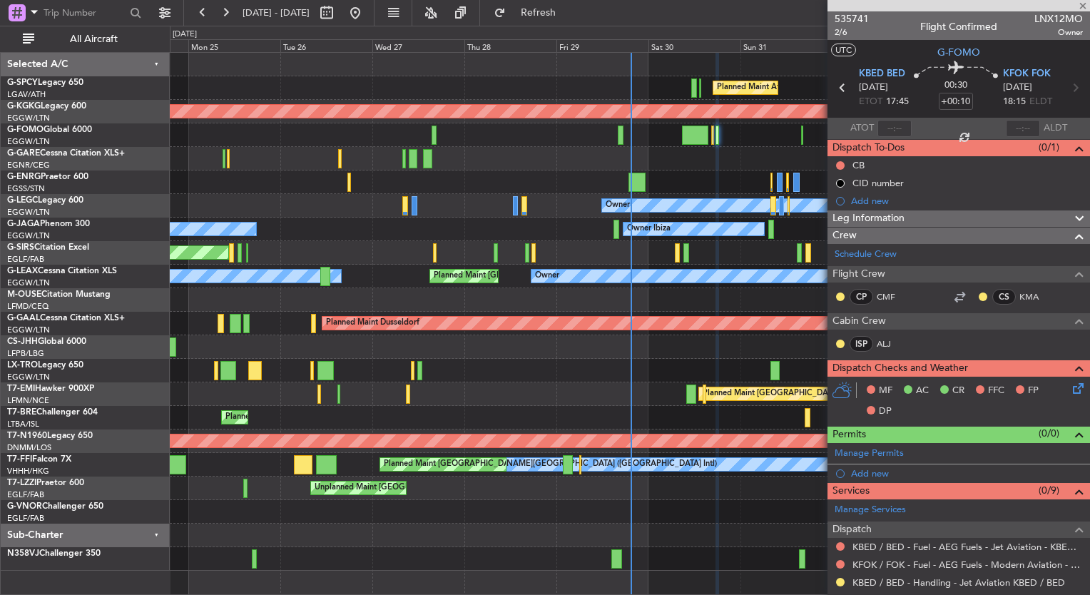
type input "-00:05"
type input "0"
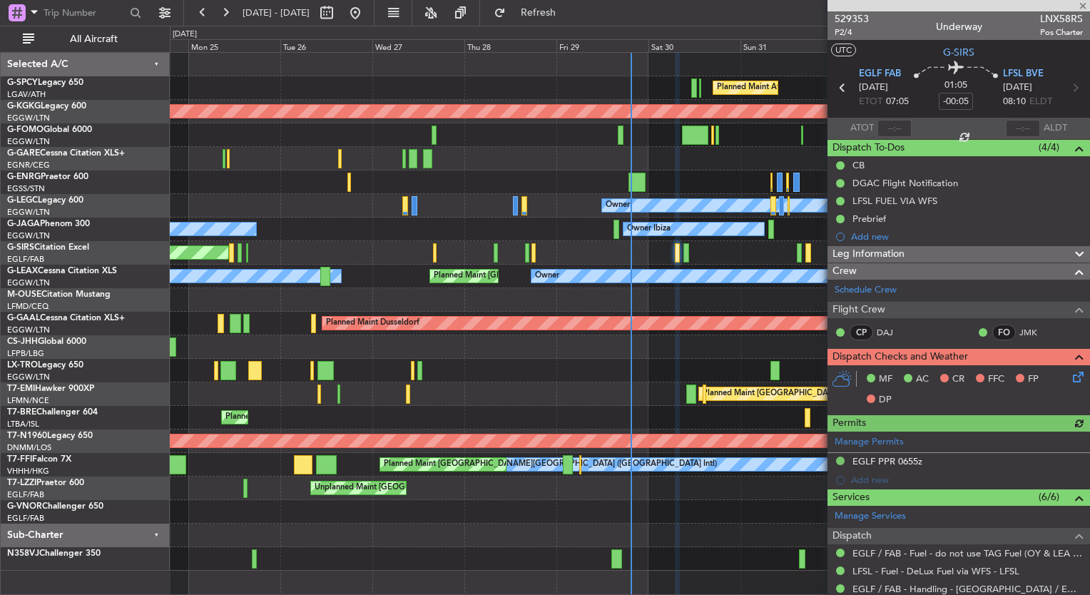
scroll to position [163, 0]
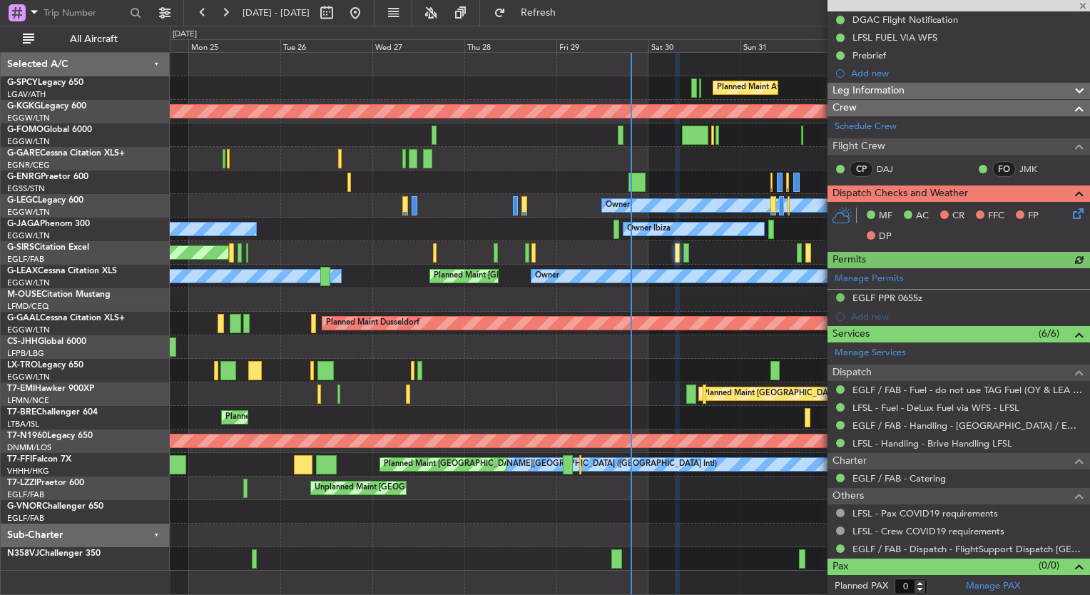
click at [1071, 212] on icon at bounding box center [1075, 210] width 11 height 11
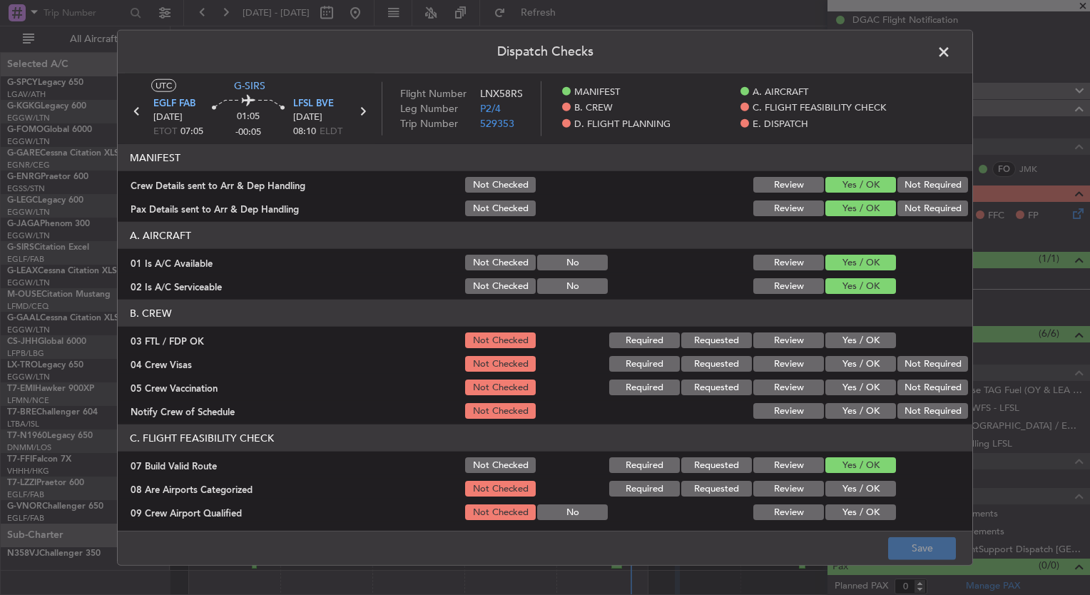
click at [864, 339] on button "Yes / OK" at bounding box center [860, 340] width 71 height 16
click at [862, 367] on button "Yes / OK" at bounding box center [860, 364] width 71 height 16
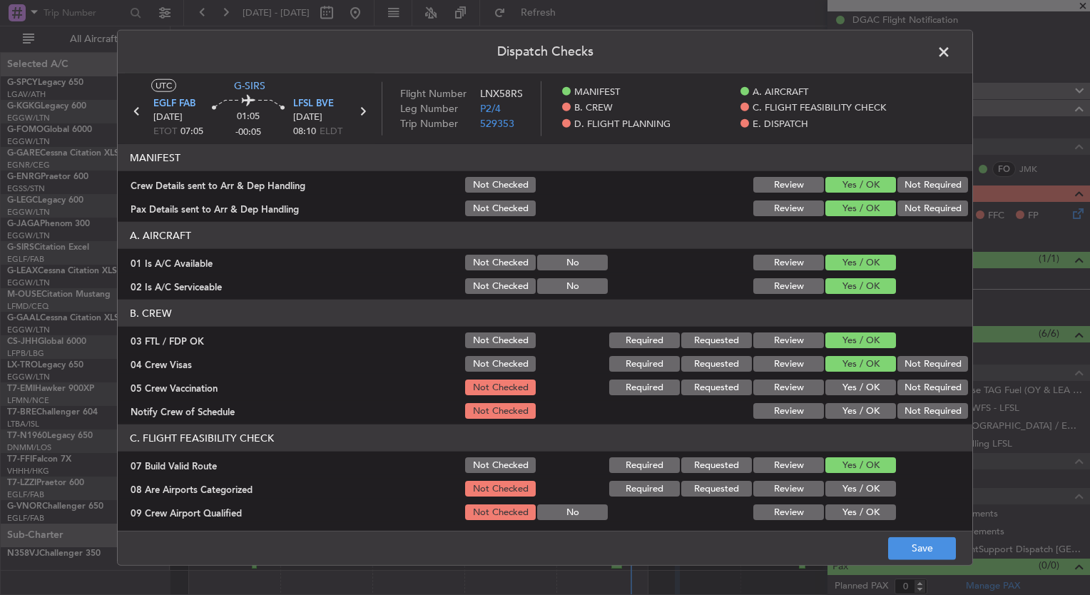
click at [862, 386] on button "Yes / OK" at bounding box center [860, 387] width 71 height 16
click at [862, 407] on button "Yes / OK" at bounding box center [860, 411] width 71 height 16
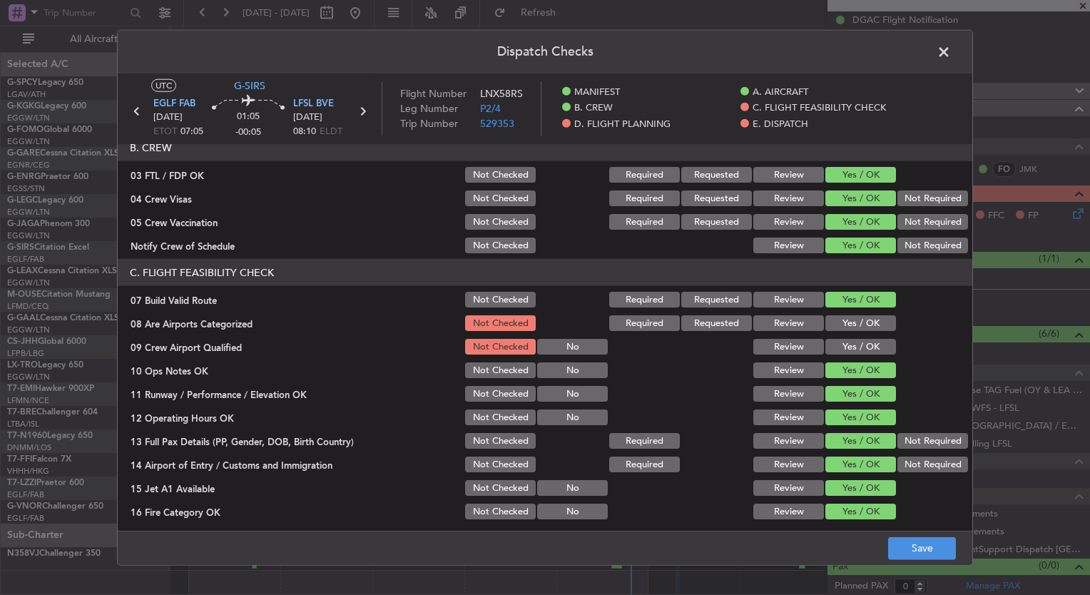
scroll to position [174, 0]
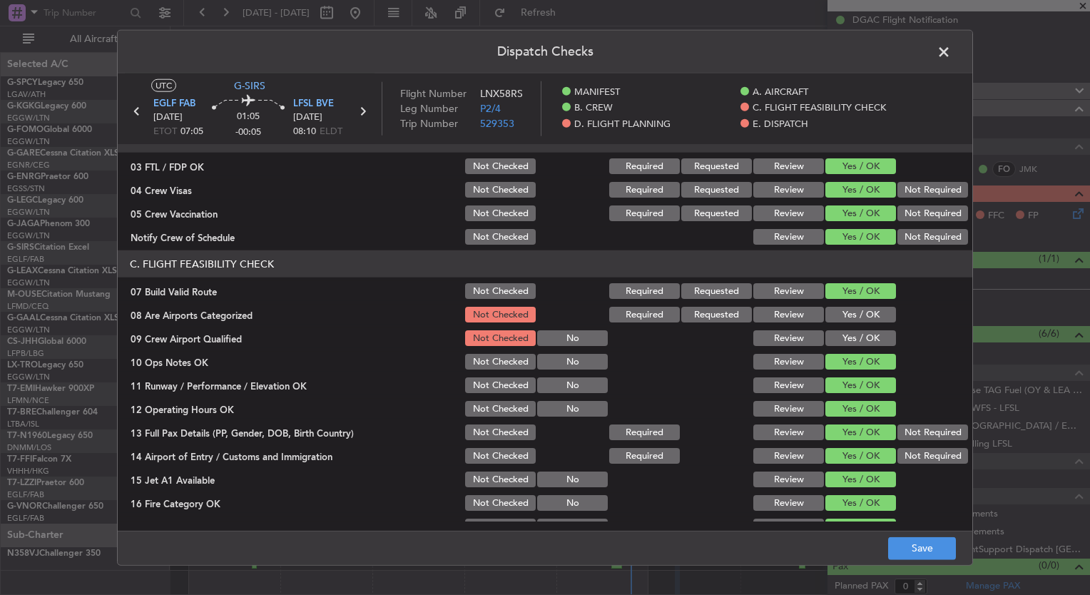
click at [838, 321] on button "Yes / OK" at bounding box center [860, 315] width 71 height 16
click at [841, 335] on button "Yes / OK" at bounding box center [860, 338] width 71 height 16
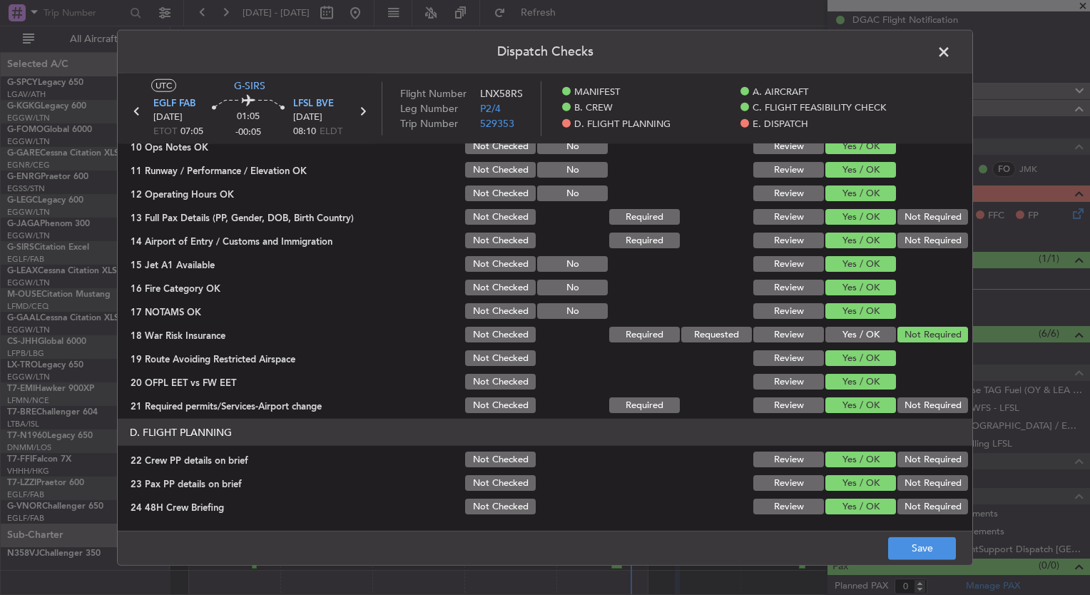
scroll to position [390, 0]
click at [918, 548] on button "Save" at bounding box center [922, 547] width 68 height 23
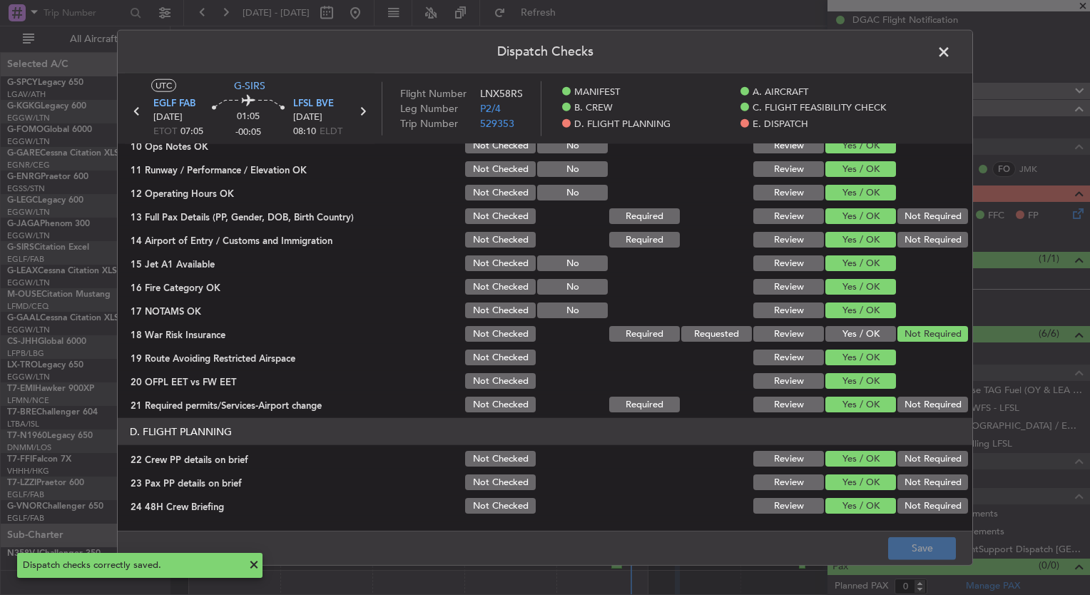
click at [951, 54] on span at bounding box center [951, 55] width 0 height 29
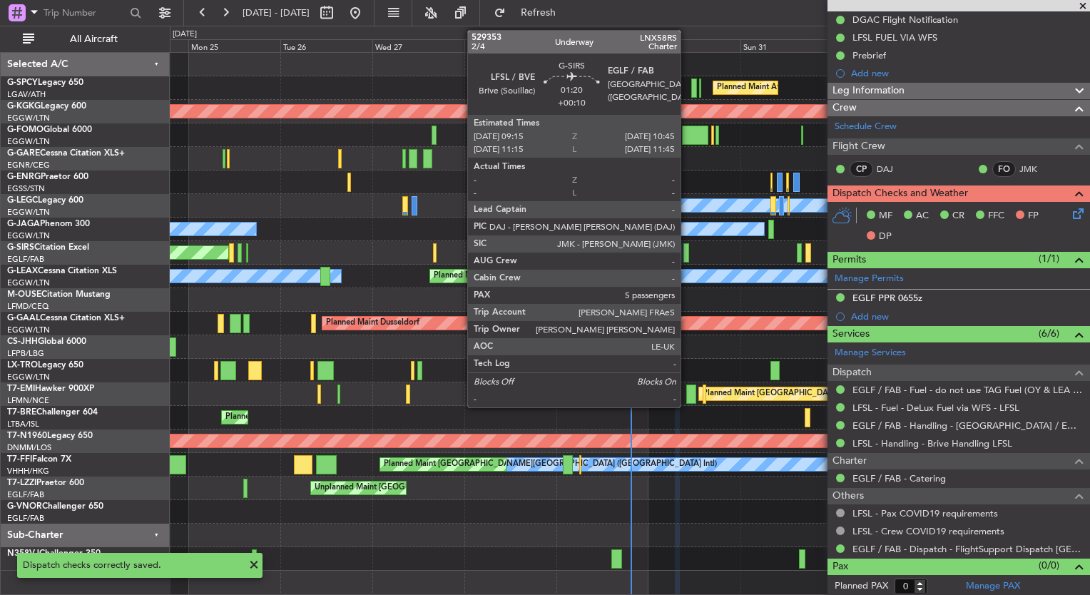
click at [687, 255] on div at bounding box center [686, 252] width 6 height 19
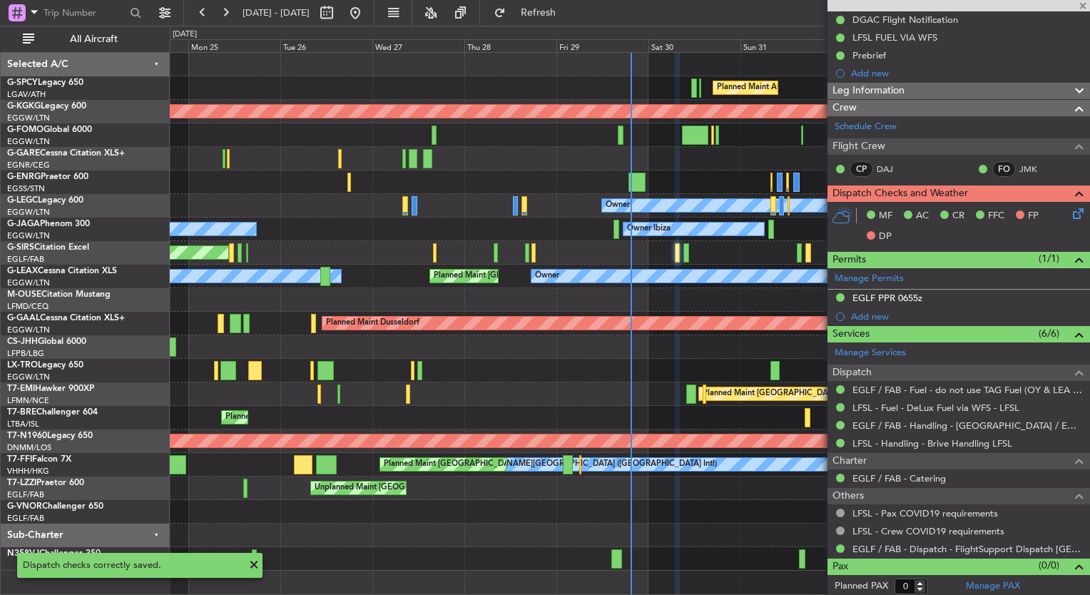
type input "+00:10"
type input "5"
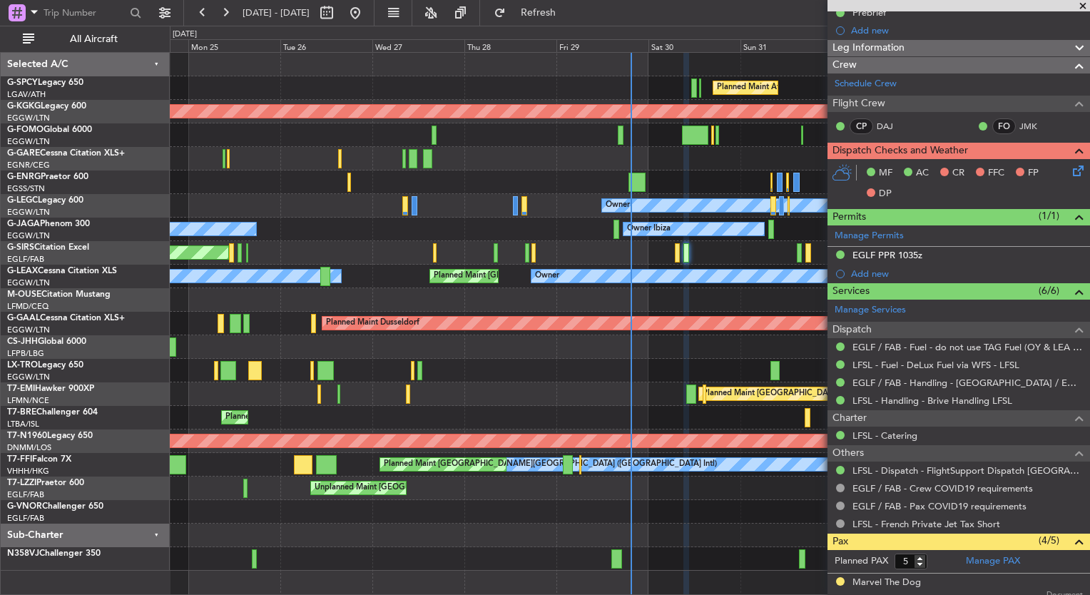
scroll to position [191, 0]
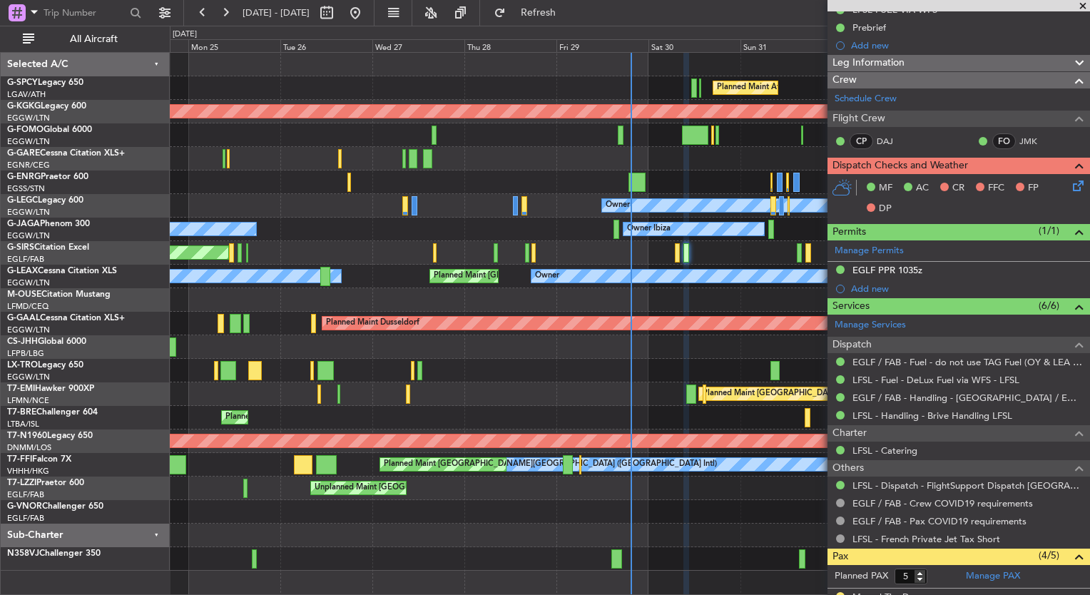
click at [1070, 182] on icon at bounding box center [1075, 183] width 11 height 11
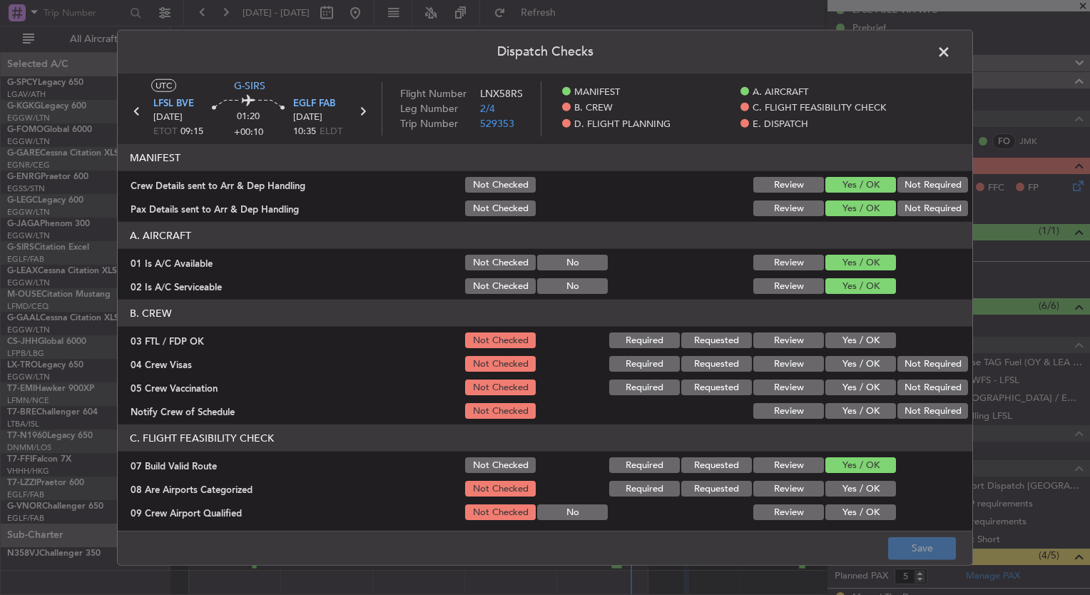
click at [862, 330] on div "Yes / OK" at bounding box center [859, 340] width 72 height 20
click at [861, 339] on button "Yes / OK" at bounding box center [860, 340] width 71 height 16
click at [862, 354] on div "Yes / OK" at bounding box center [859, 364] width 72 height 20
click at [862, 359] on button "Yes / OK" at bounding box center [860, 364] width 71 height 16
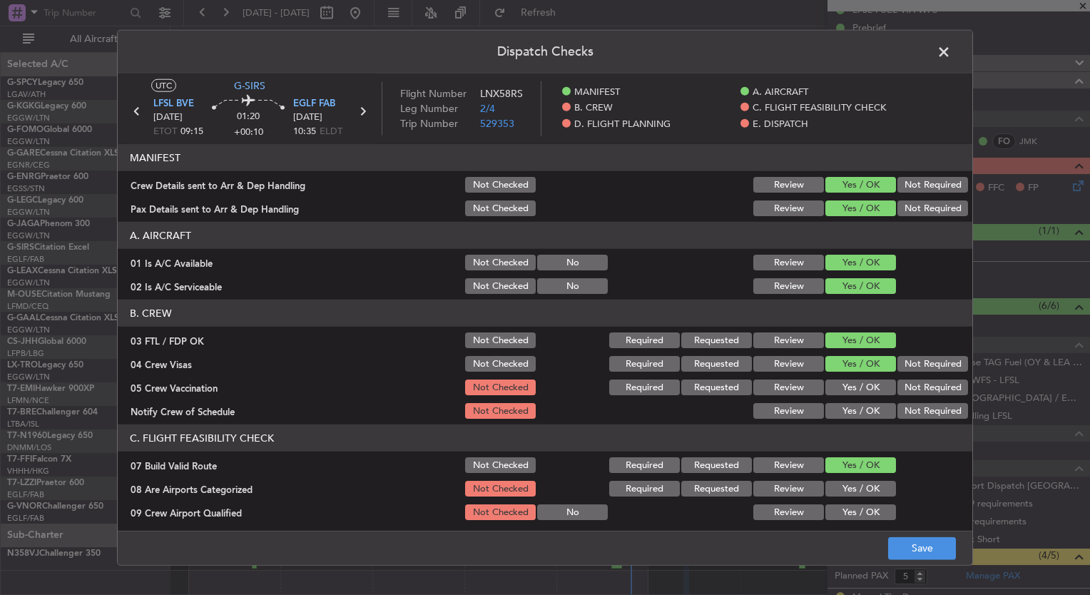
click at [864, 382] on button "Yes / OK" at bounding box center [860, 387] width 71 height 16
click at [861, 409] on button "Yes / OK" at bounding box center [860, 411] width 71 height 16
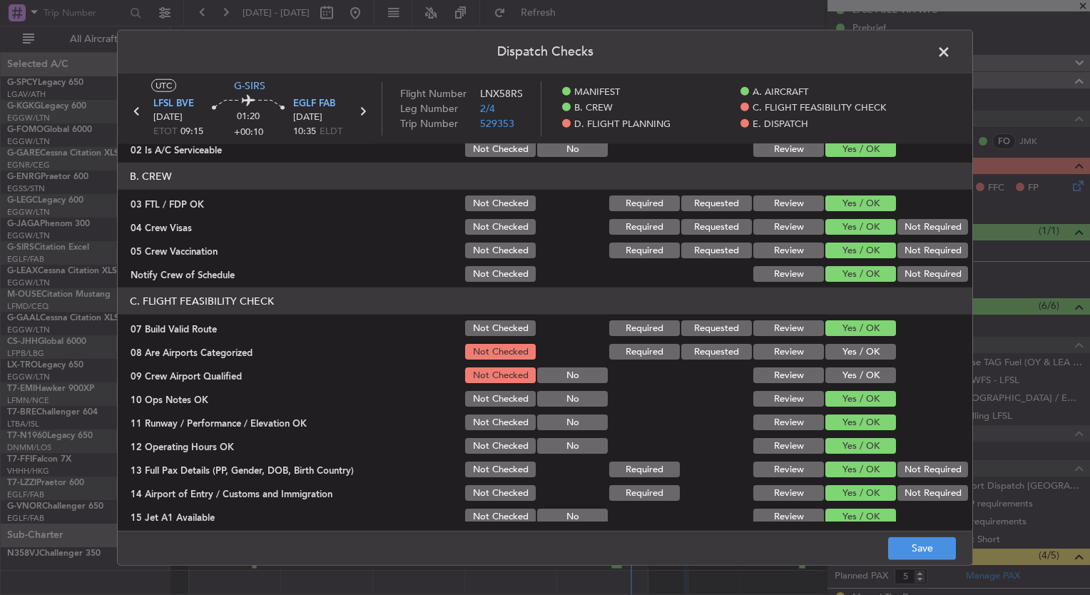
scroll to position [141, 0]
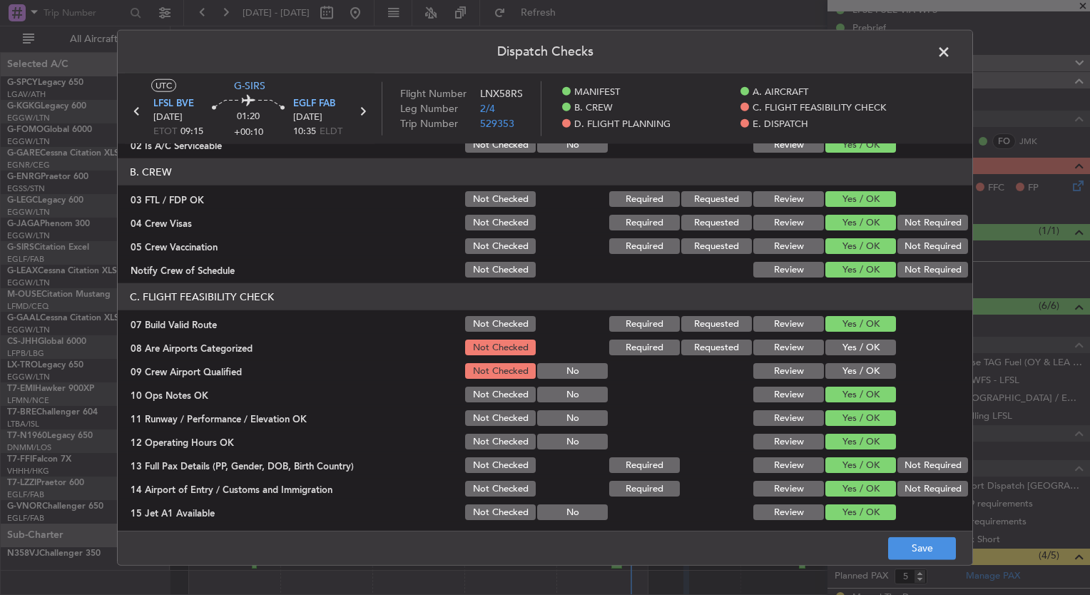
click at [844, 349] on button "Yes / OK" at bounding box center [860, 348] width 71 height 16
click at [850, 369] on button "Yes / OK" at bounding box center [860, 371] width 71 height 16
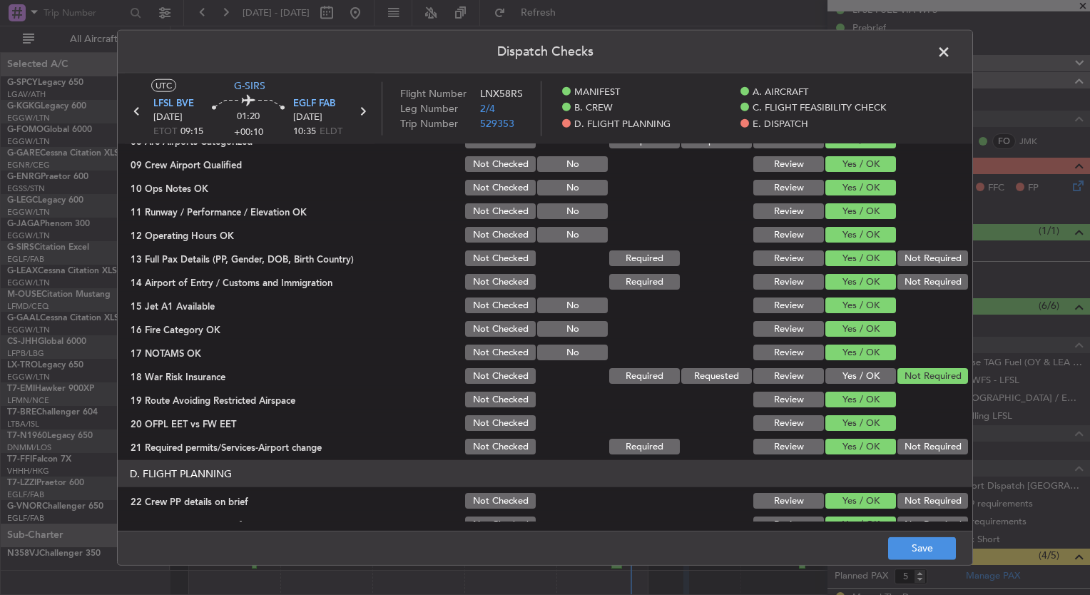
scroll to position [349, 0]
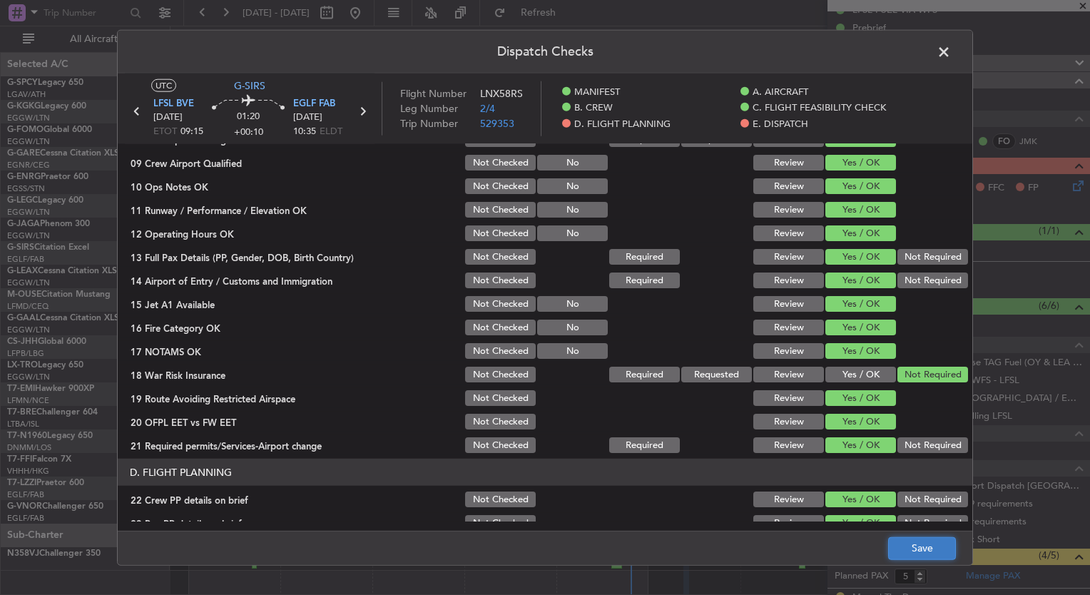
click at [937, 546] on button "Save" at bounding box center [922, 547] width 68 height 23
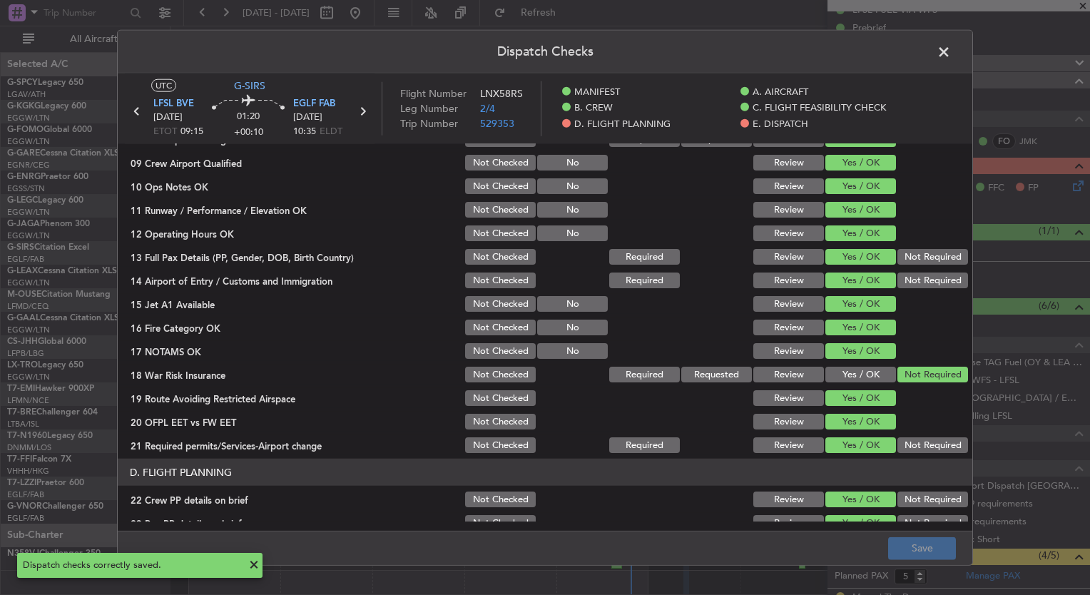
click at [951, 52] on span at bounding box center [951, 55] width 0 height 29
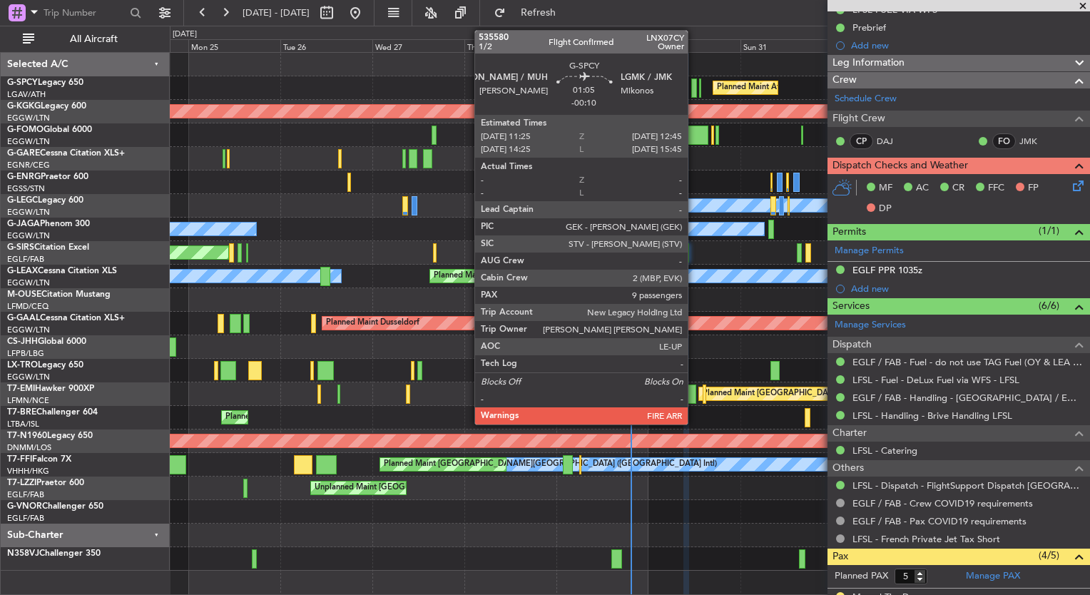
click at [694, 88] on div at bounding box center [694, 87] width 6 height 19
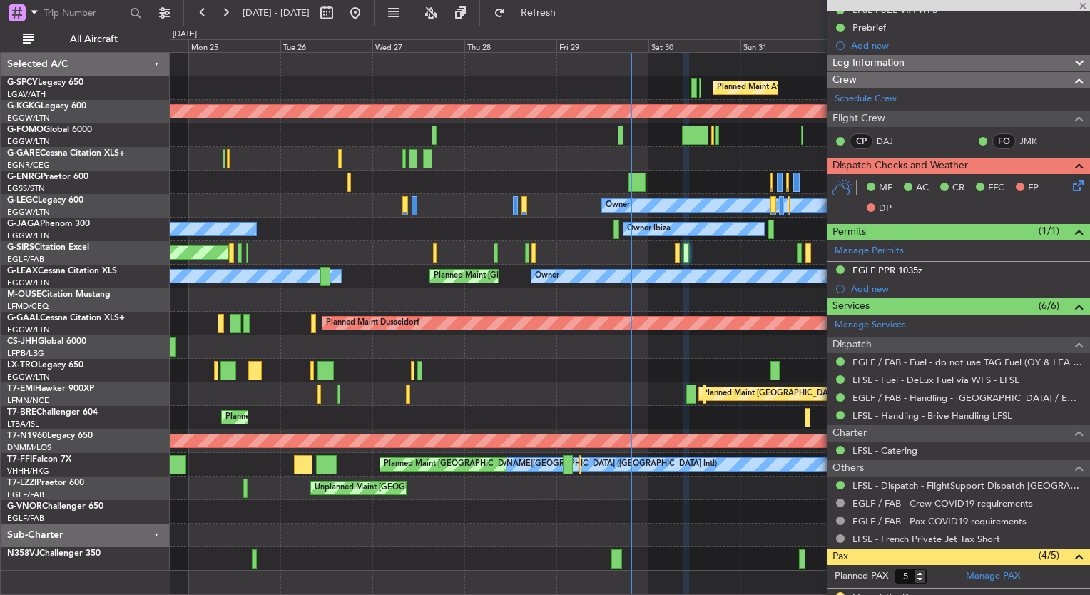
type input "-00:10"
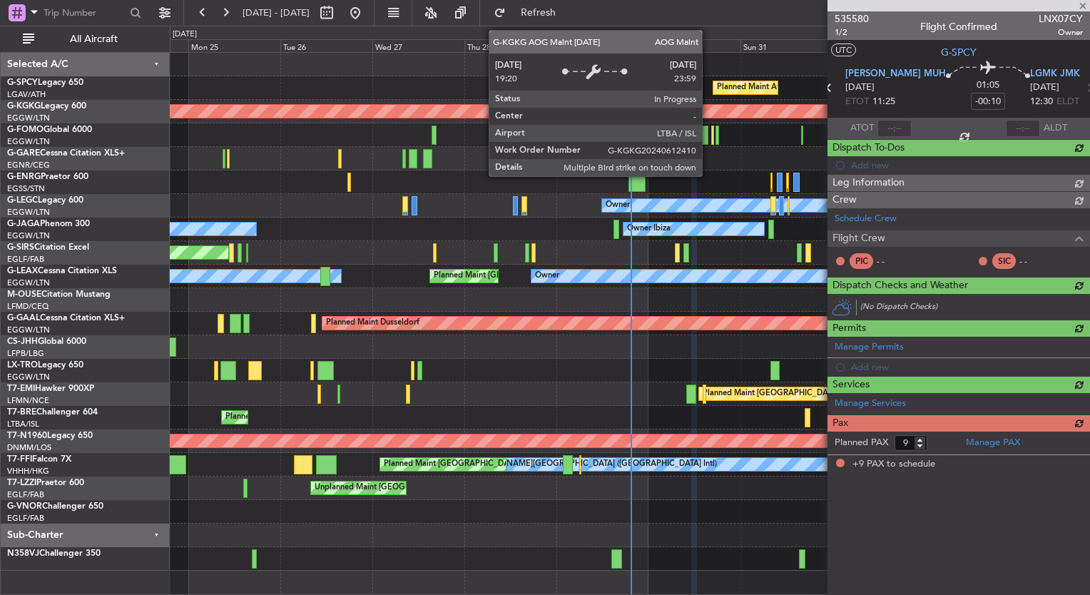
scroll to position [0, 0]
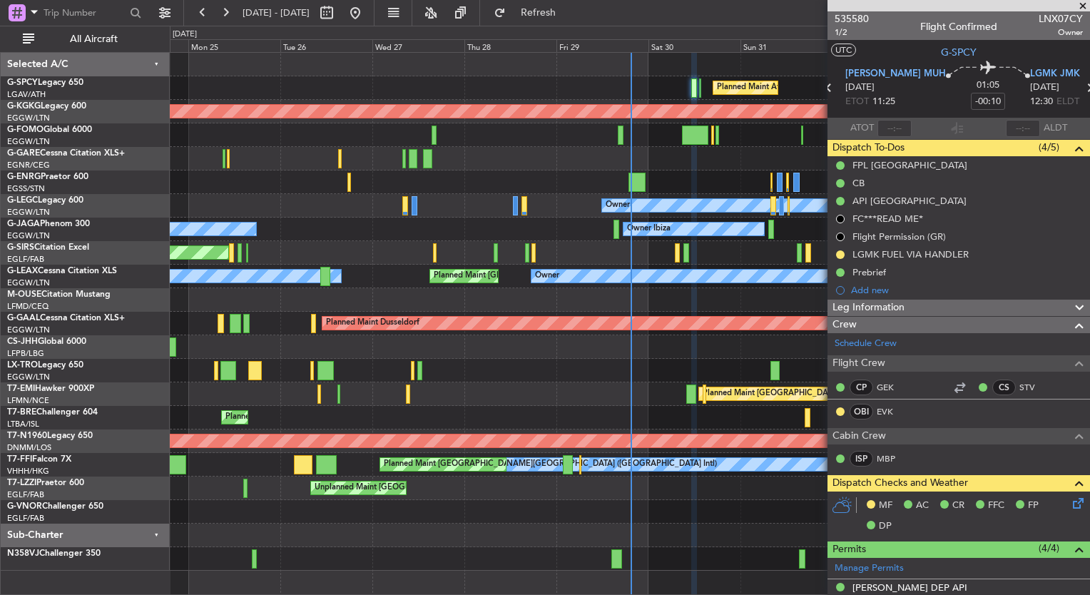
click at [701, 96] on div "Planned Maint Athens ([PERSON_NAME] Intl)" at bounding box center [629, 88] width 919 height 24
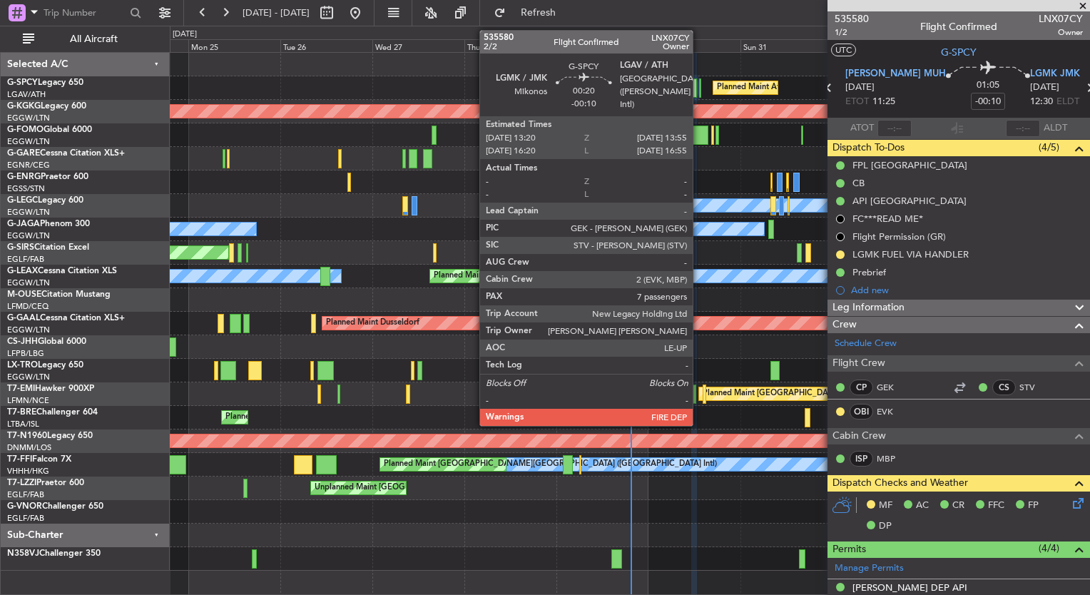
click at [699, 88] on div at bounding box center [700, 87] width 3 height 19
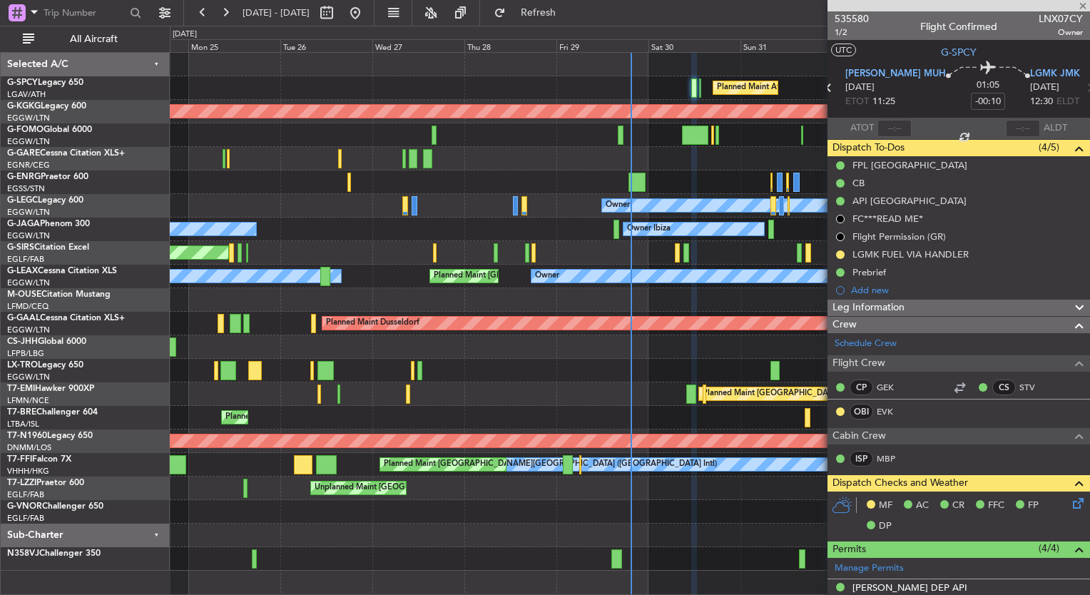
type input "7"
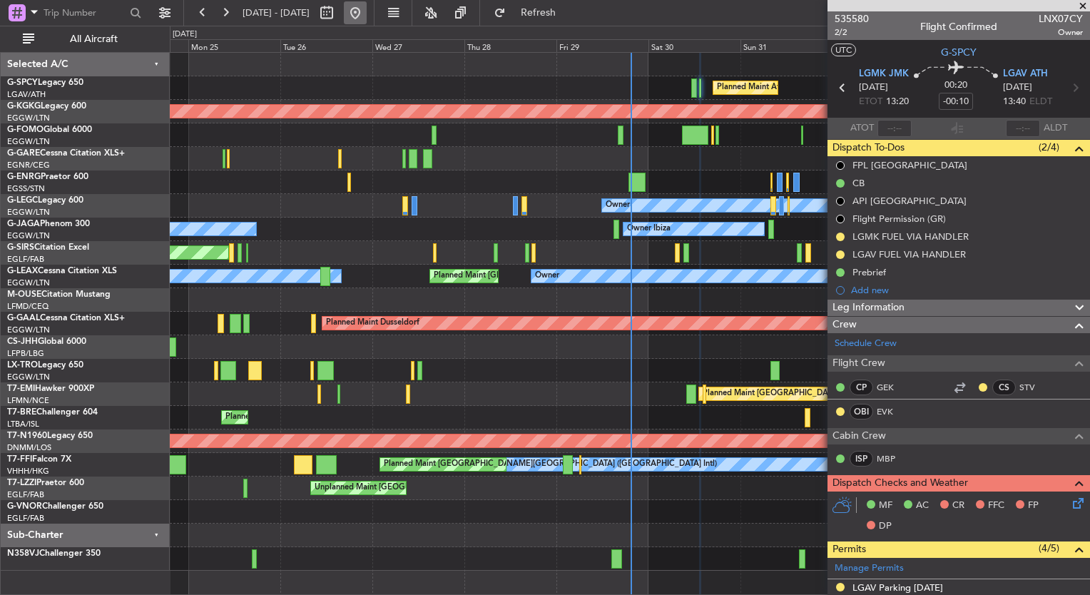
click at [367, 16] on button at bounding box center [355, 12] width 23 height 23
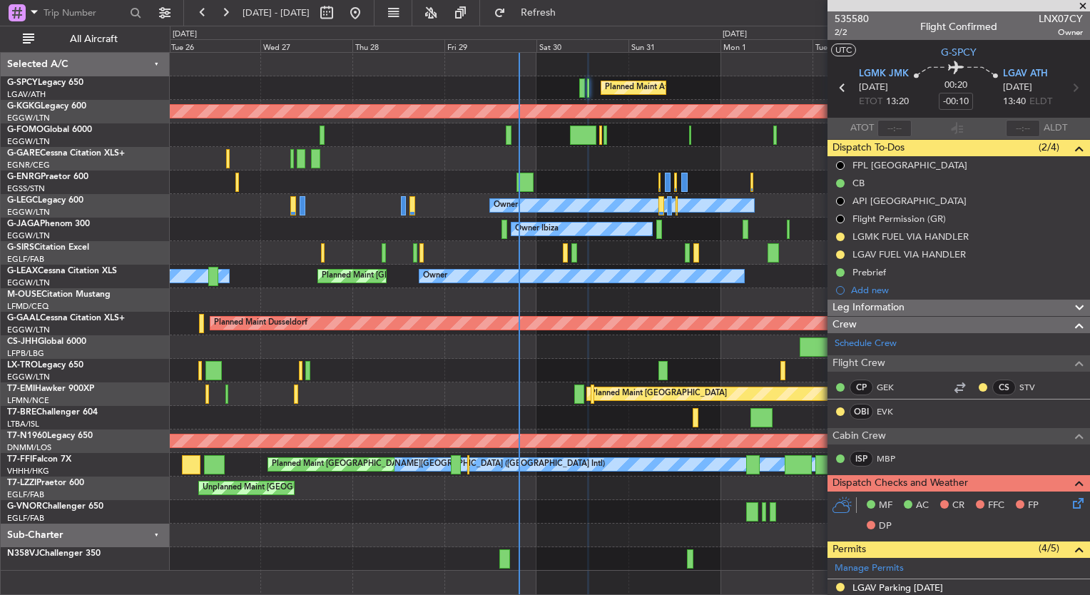
click at [476, 514] on div "Planned Maint Athens (Eleftherios Venizelos Intl) AOG Maint Istanbul (Ataturk) …" at bounding box center [629, 312] width 919 height 518
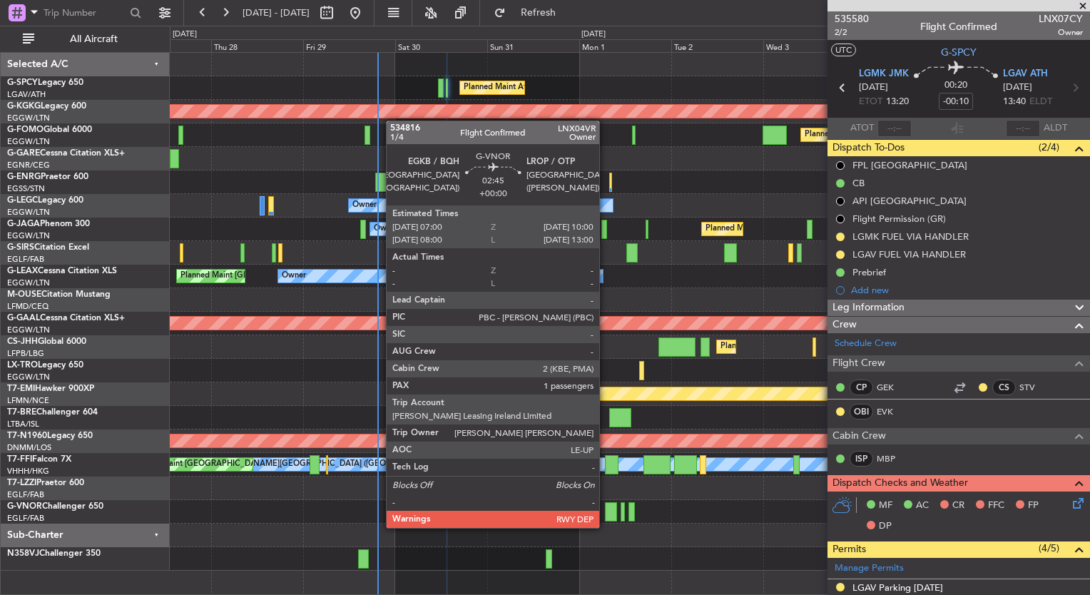
click at [606, 514] on div at bounding box center [611, 511] width 12 height 19
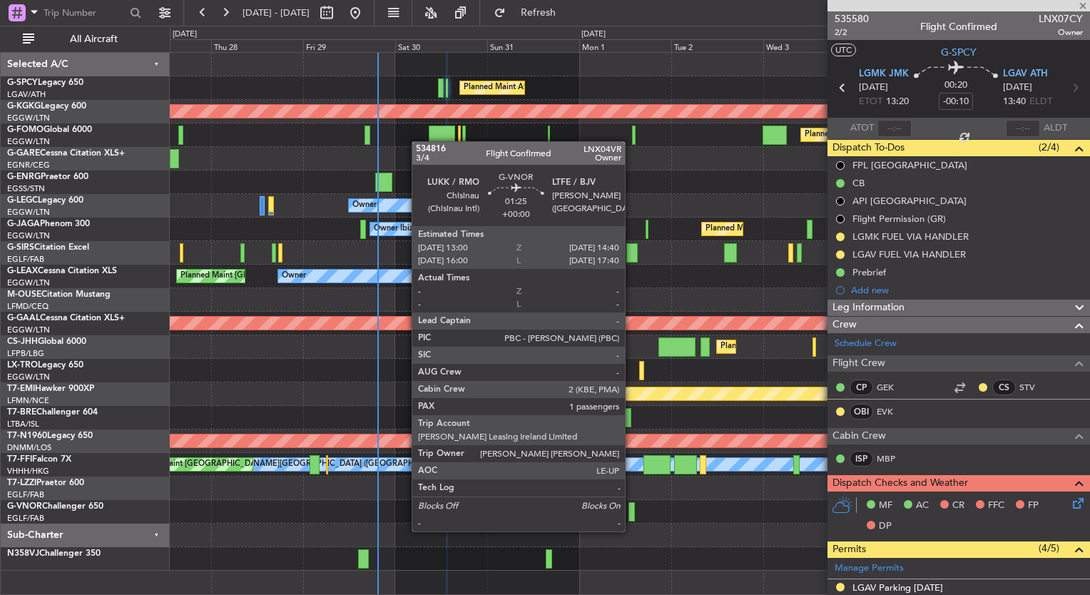
click at [631, 514] on div at bounding box center [631, 511] width 6 height 19
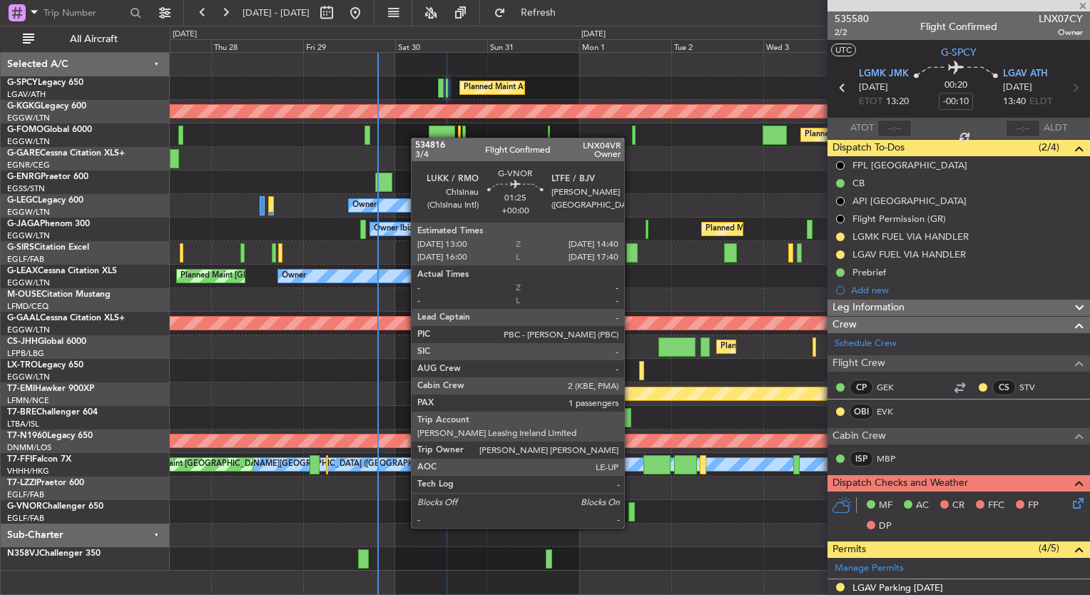
type input "1"
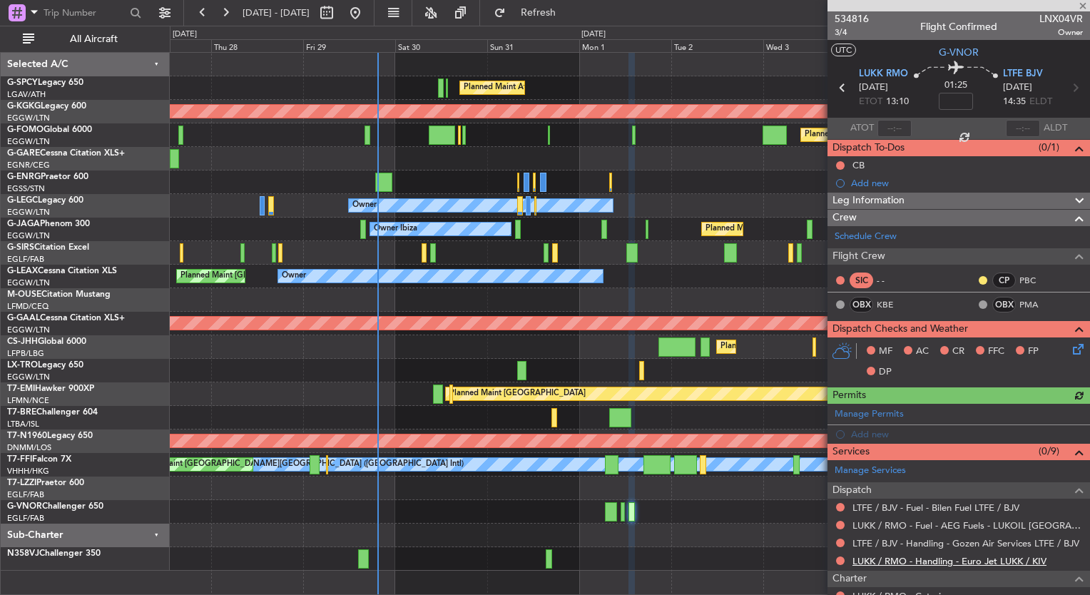
scroll to position [168, 0]
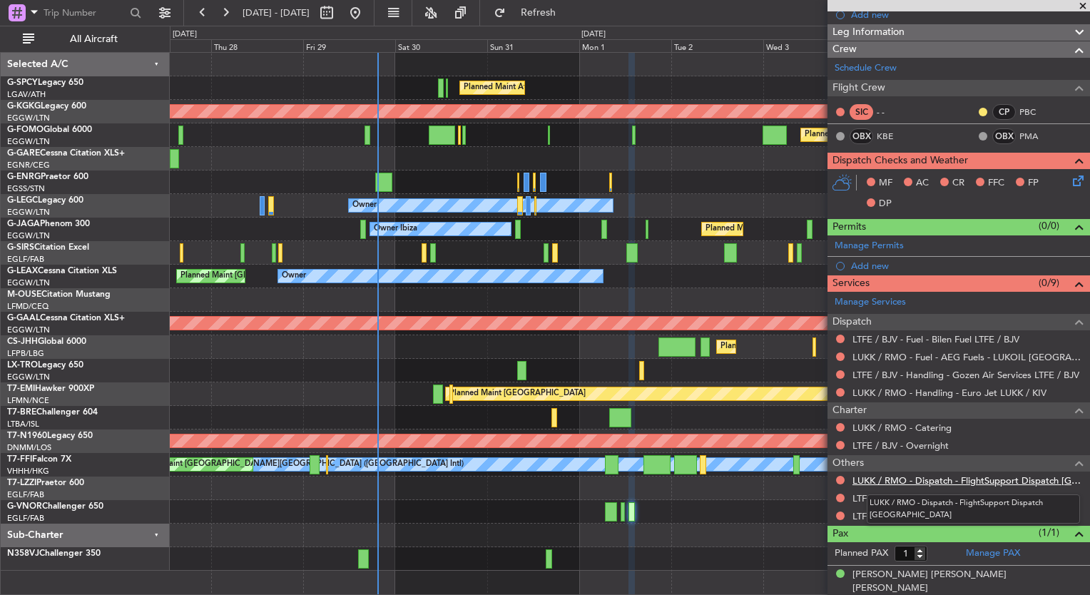
click at [971, 479] on link "LUKK / RMO - Dispatch - FlightSupport Dispatch UK" at bounding box center [967, 480] width 230 height 12
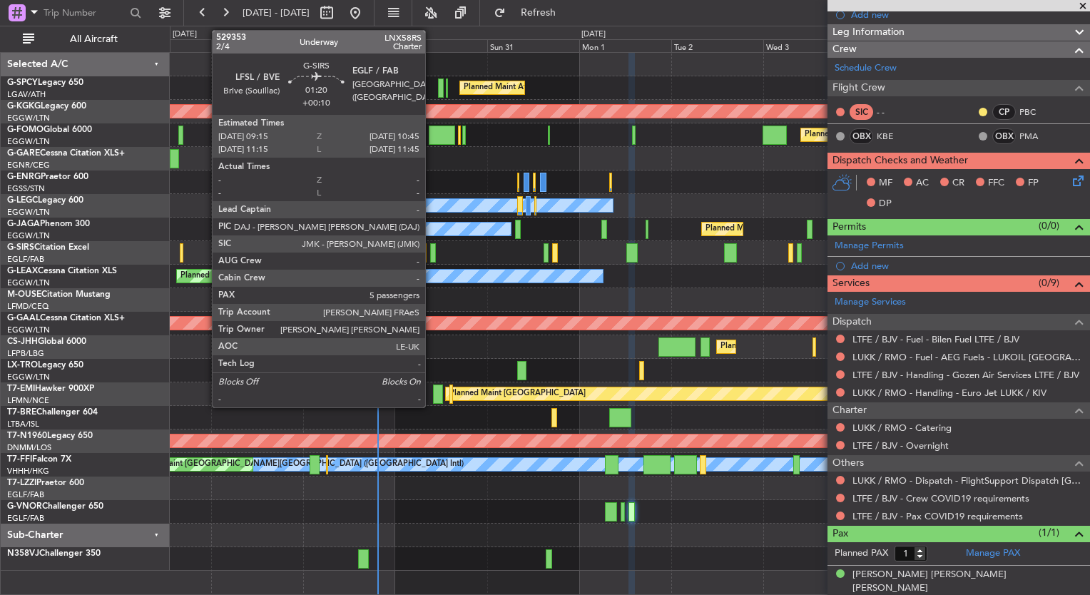
click at [431, 258] on div at bounding box center [433, 252] width 6 height 19
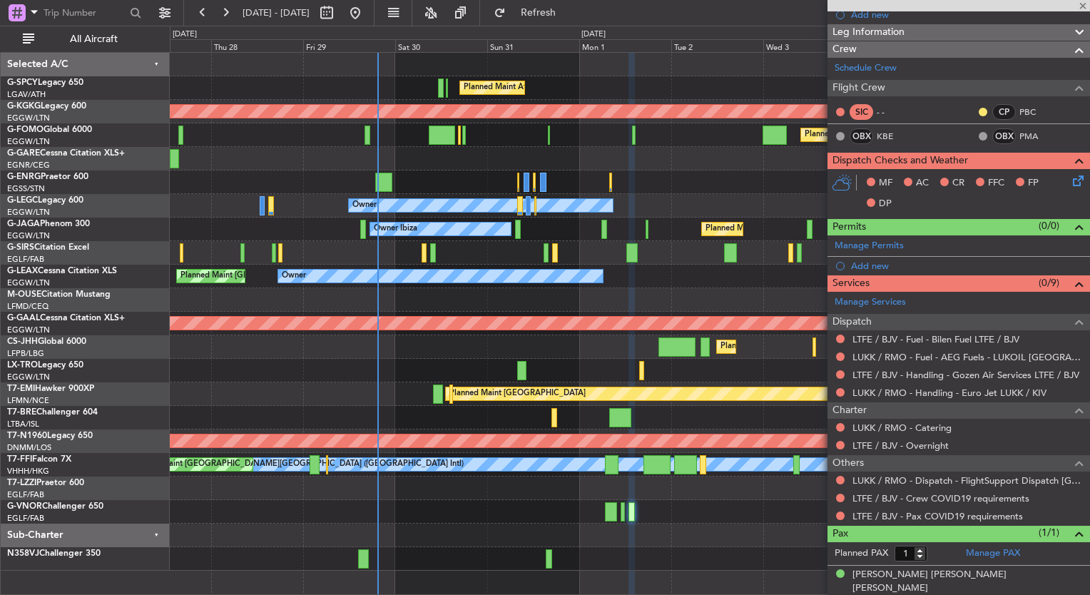
type input "+00:10"
type input "5"
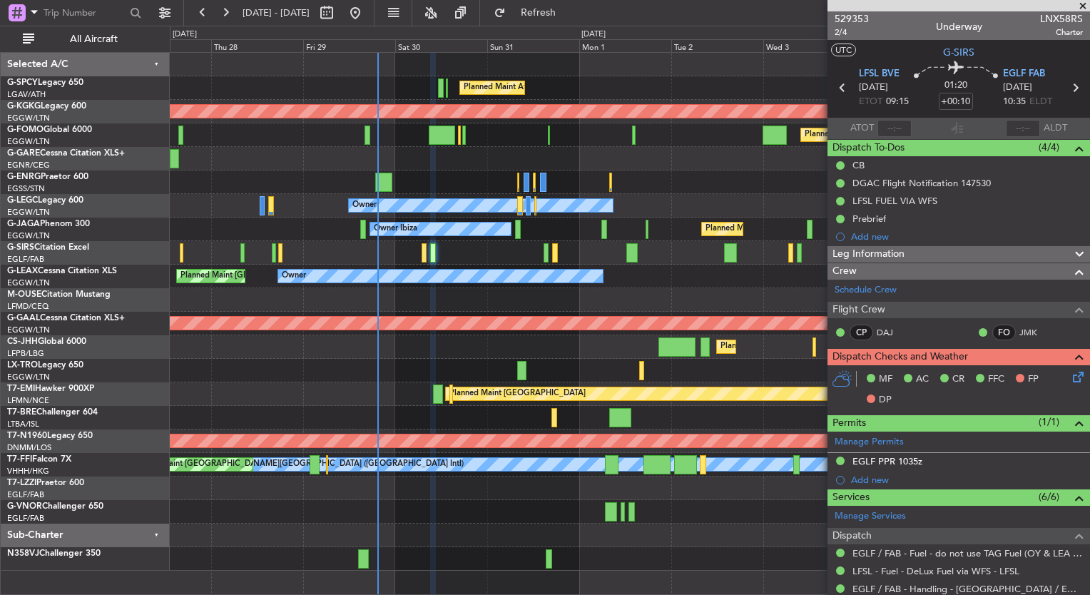
click at [419, 255] on div "Planned Maint London (Farnborough) Unplanned Maint Oxford (Kidlington)" at bounding box center [629, 253] width 919 height 24
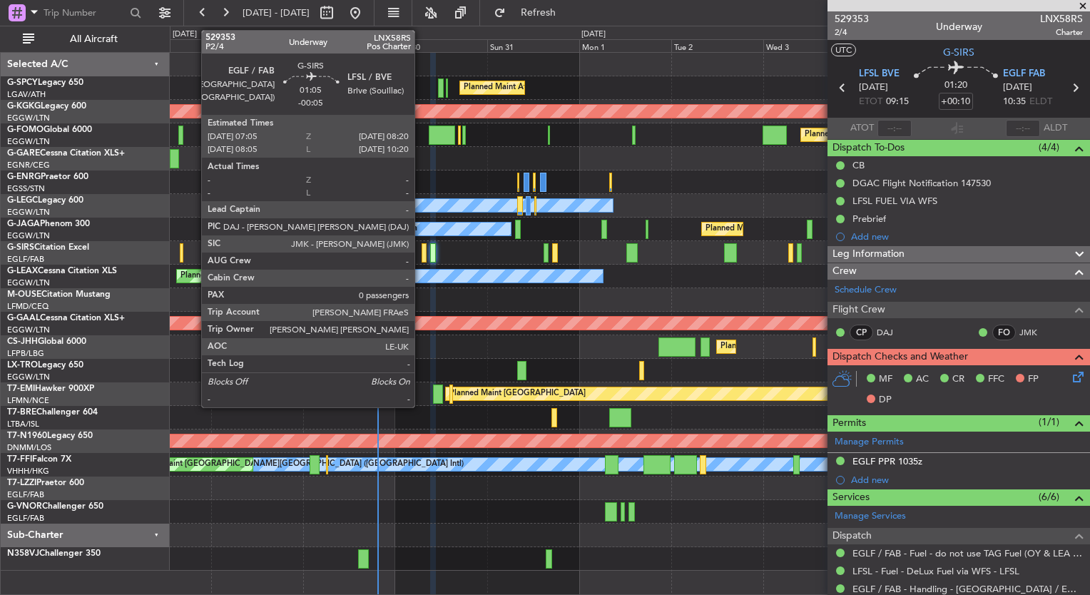
click at [422, 255] on div at bounding box center [424, 252] width 5 height 19
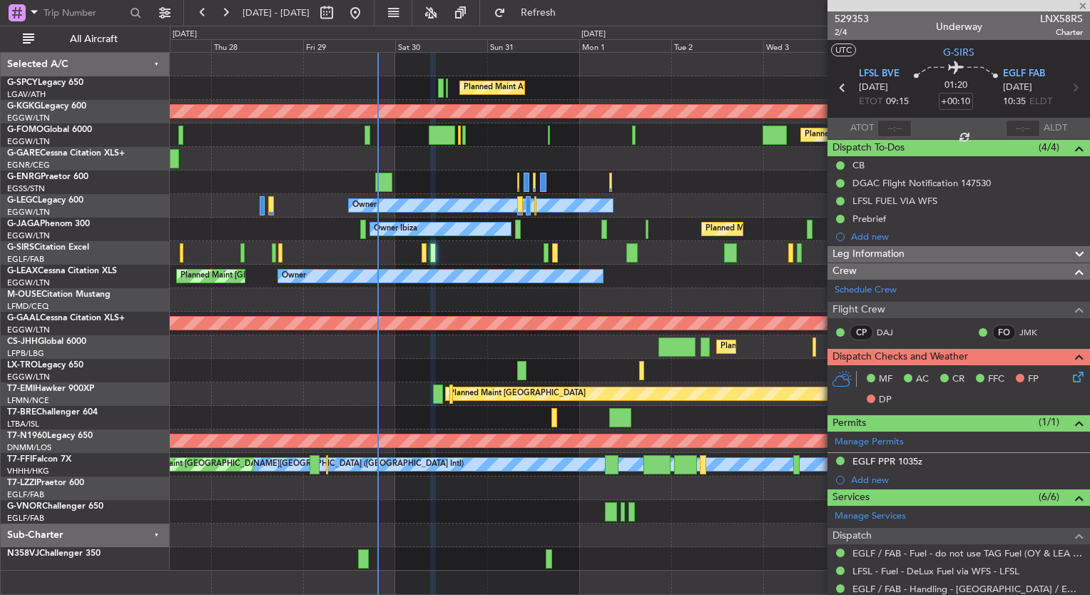
type input "-00:05"
type input "0"
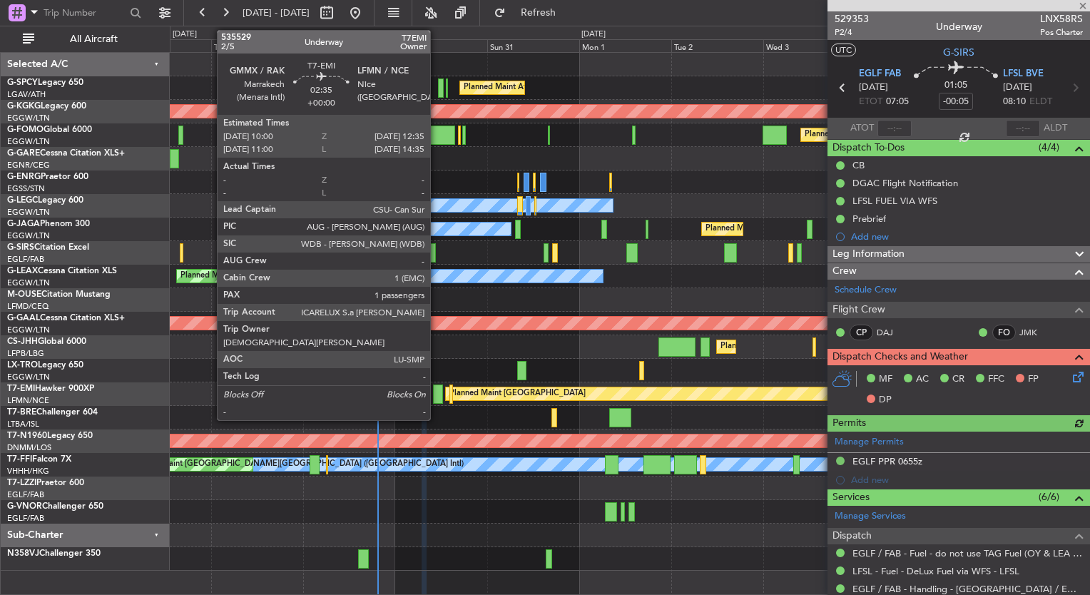
click at [436, 392] on div at bounding box center [438, 393] width 10 height 19
type input "1"
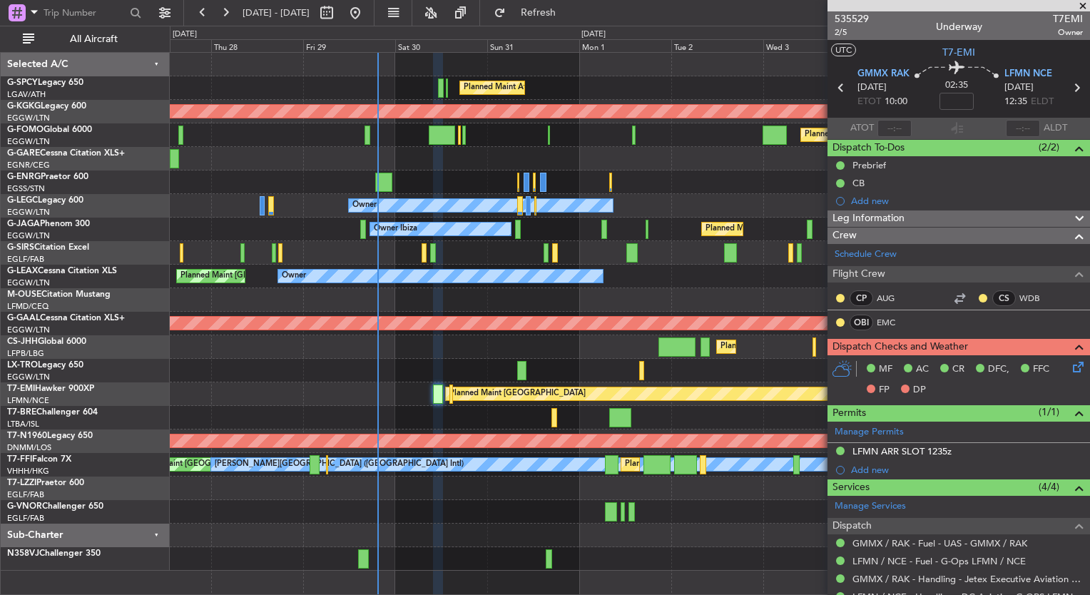
click at [1070, 367] on icon at bounding box center [1075, 364] width 11 height 11
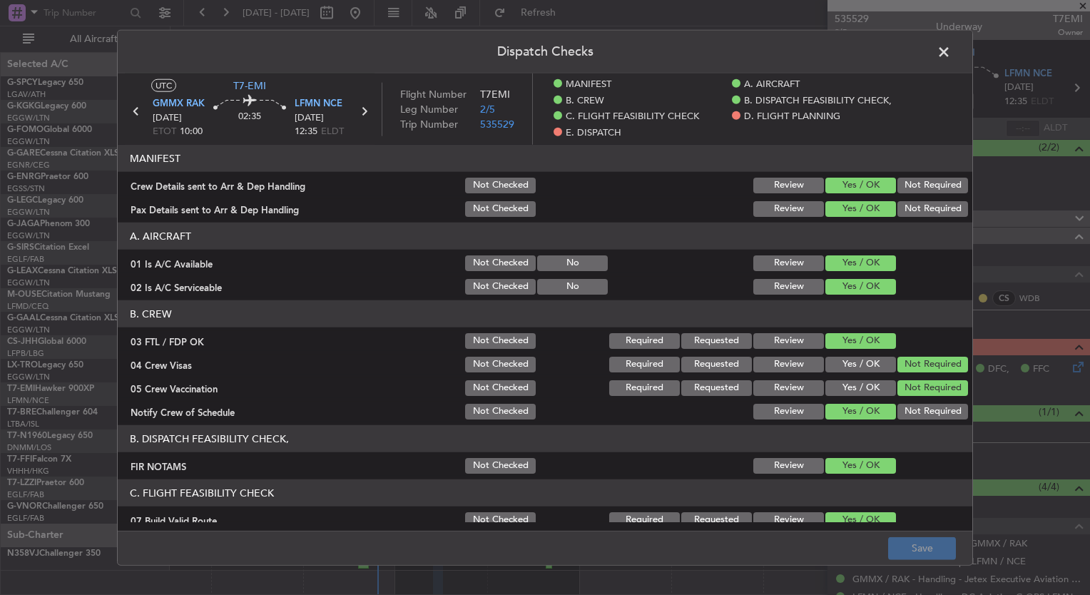
click at [951, 53] on span at bounding box center [951, 55] width 0 height 29
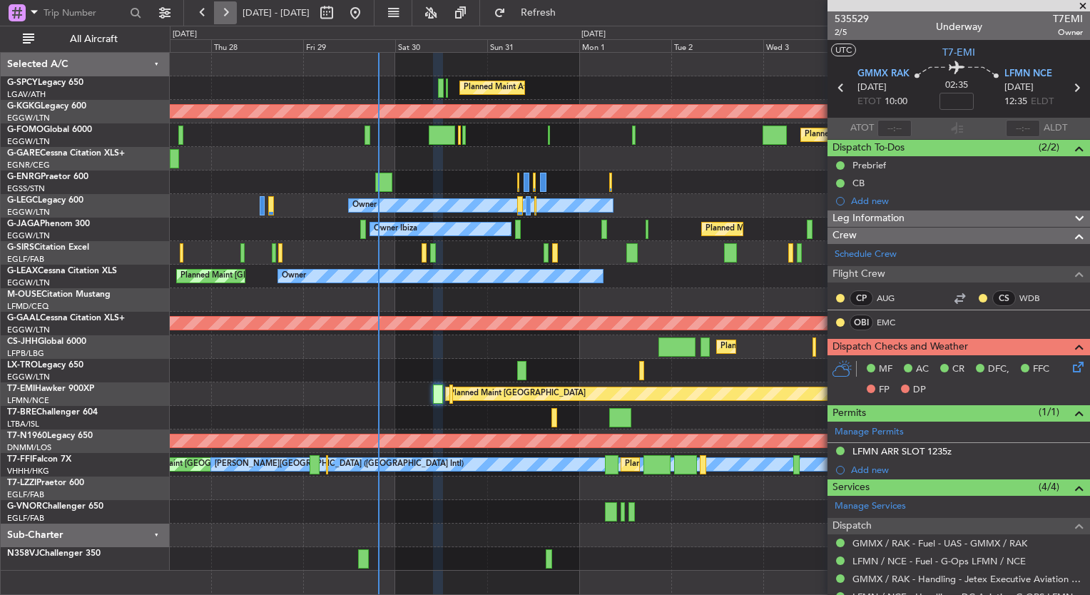
click at [218, 21] on button at bounding box center [225, 12] width 23 height 23
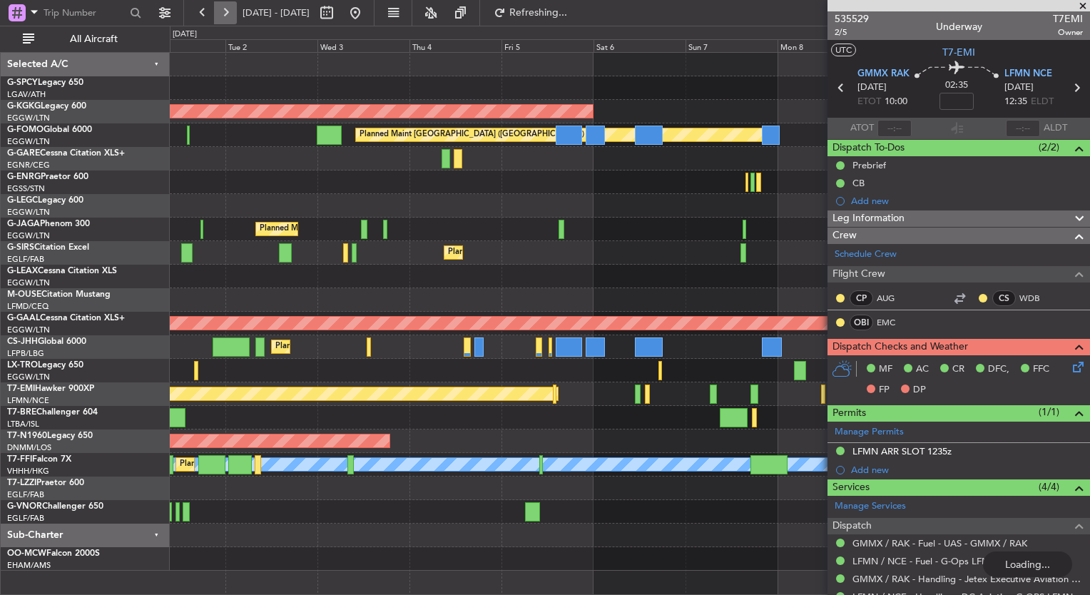
click at [218, 21] on button at bounding box center [225, 12] width 23 height 23
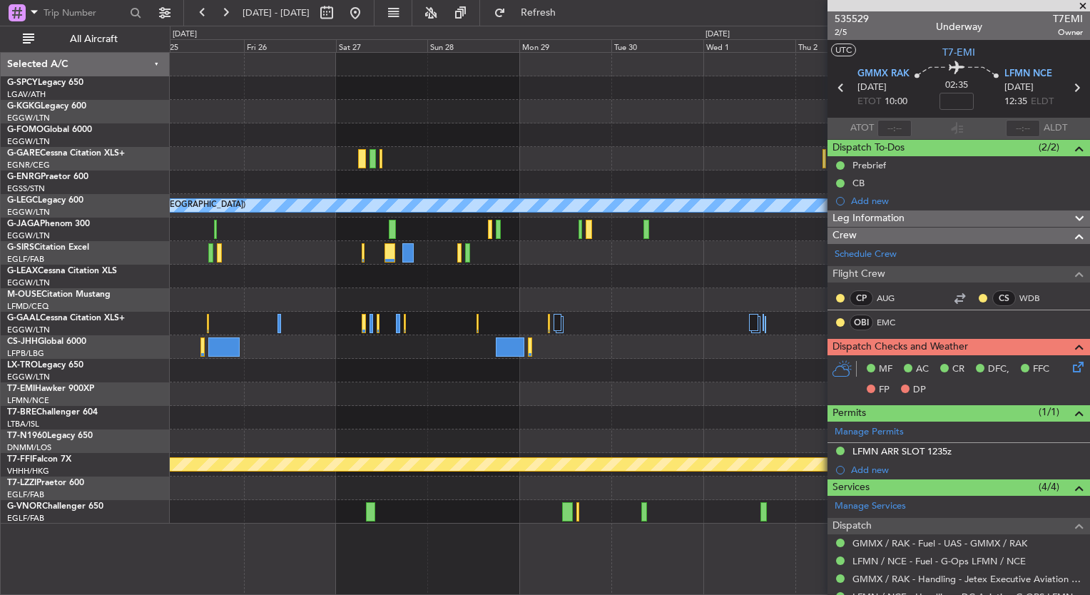
click at [148, 237] on div "A/C Unavailable London (Luton) Planned Maint Geneva (Cointrin) Selected A/C G-S…" at bounding box center [545, 310] width 1090 height 569
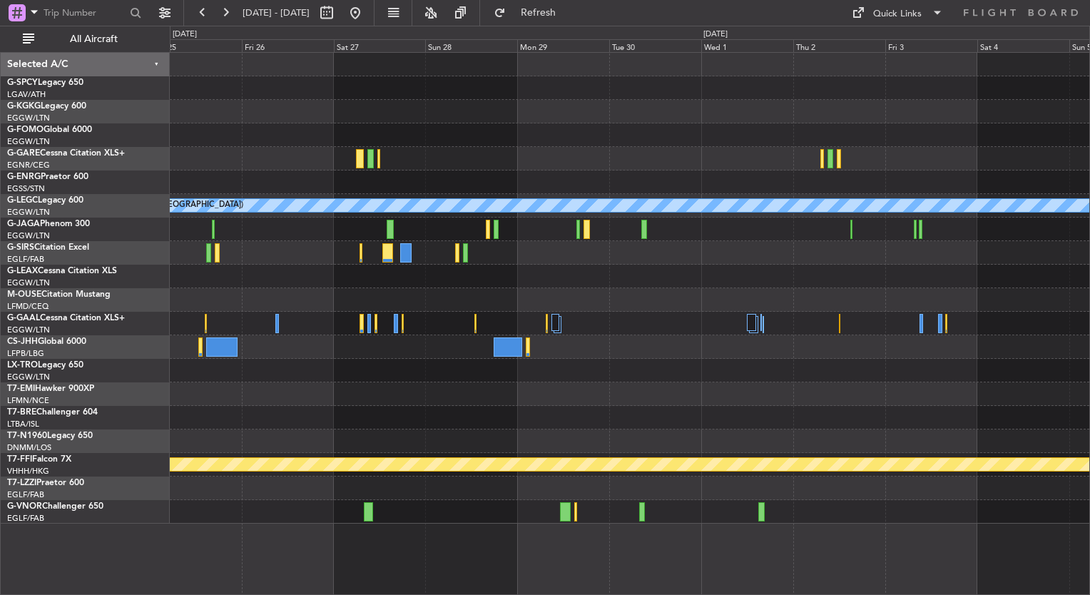
click at [190, 15] on fb-range-datepicker "25 Sep 2025 - 05 Oct 2025" at bounding box center [278, 13] width 191 height 26
click at [197, 15] on button at bounding box center [202, 12] width 23 height 23
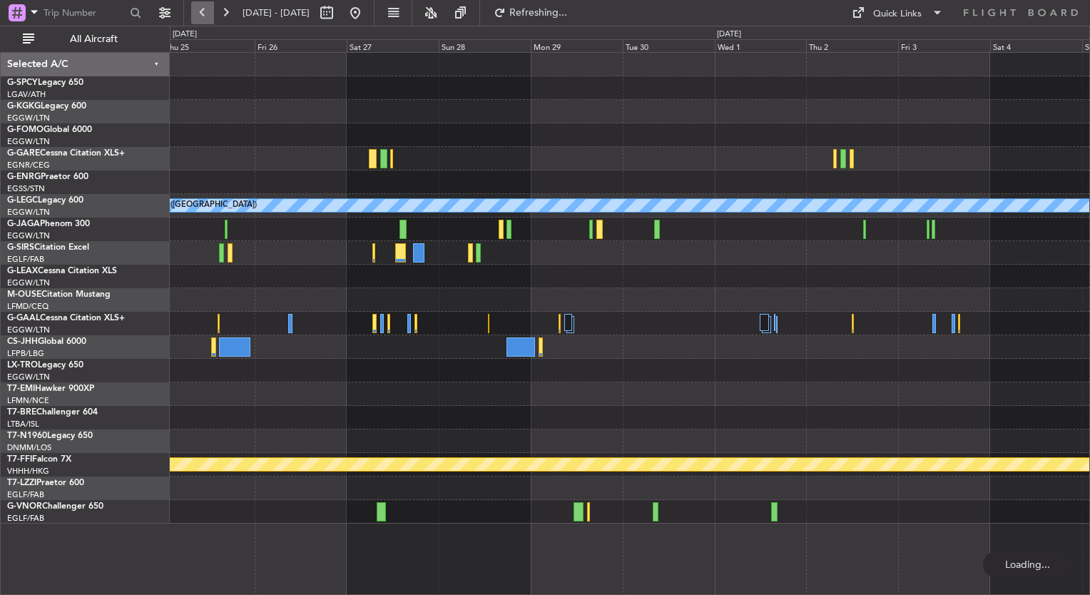
click at [197, 15] on button at bounding box center [202, 12] width 23 height 23
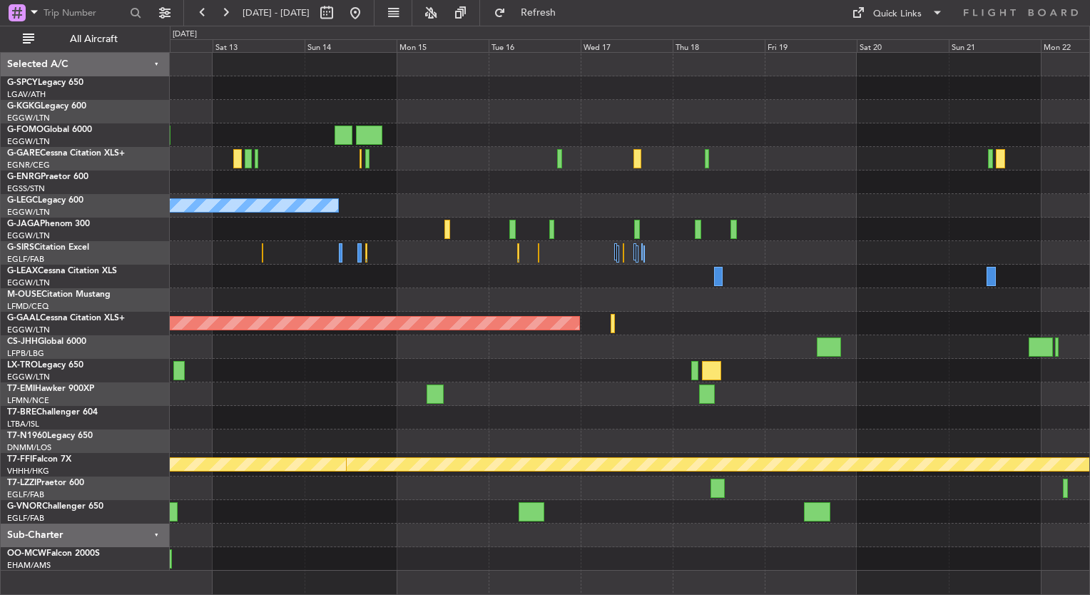
click at [461, 213] on div "Owner A/C Unavailable London (Luton)" at bounding box center [629, 206] width 919 height 24
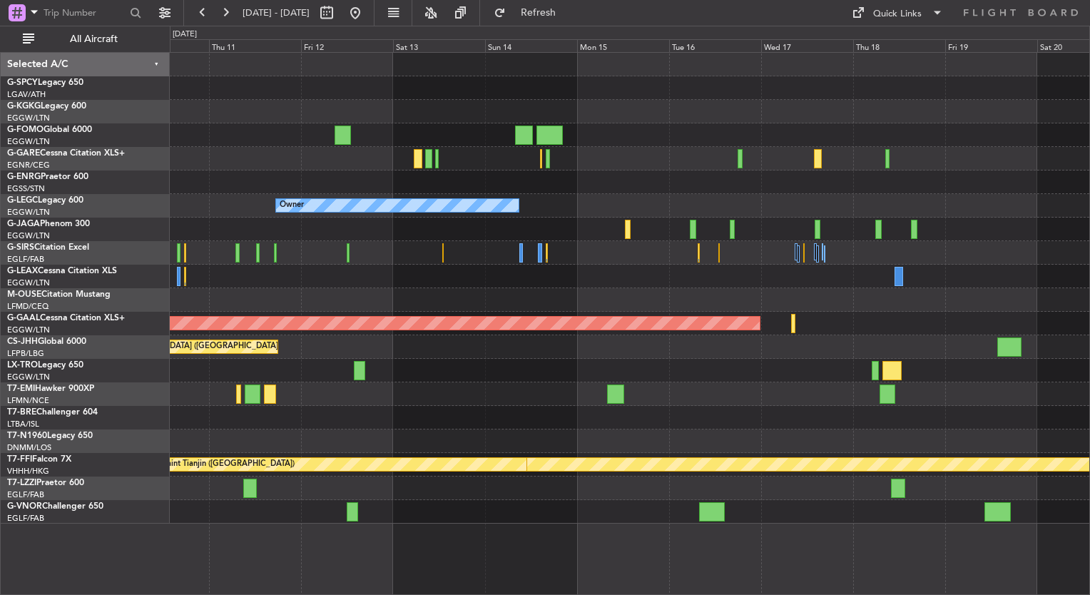
click at [626, 255] on div "Owner Planned Maint Dusseldorf Planned Maint Paris (Le Bourget) Planned Maint D…" at bounding box center [629, 288] width 919 height 471
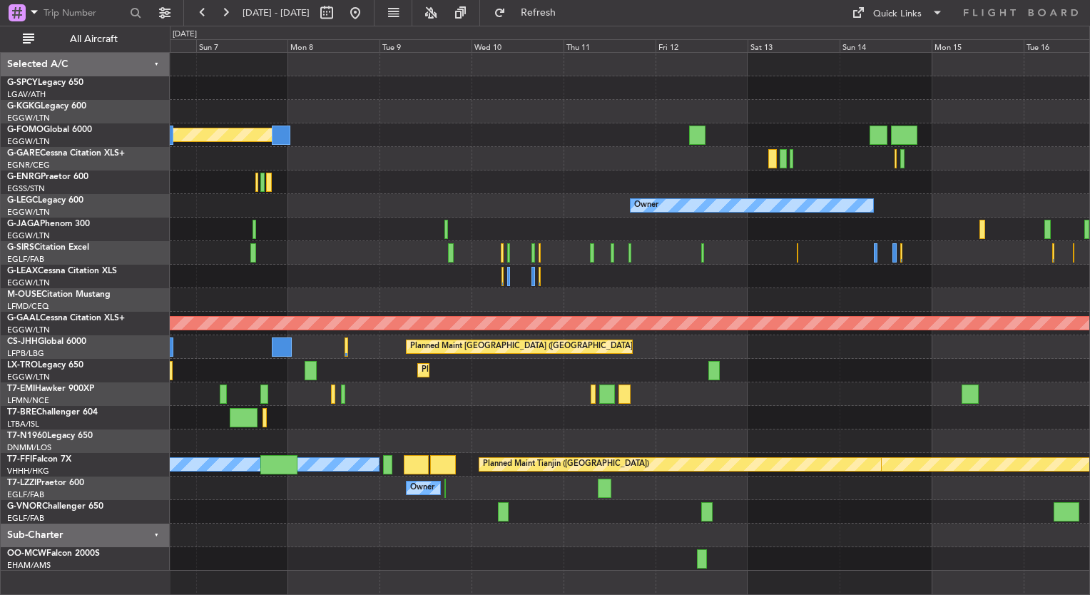
click at [710, 410] on div at bounding box center [629, 418] width 919 height 24
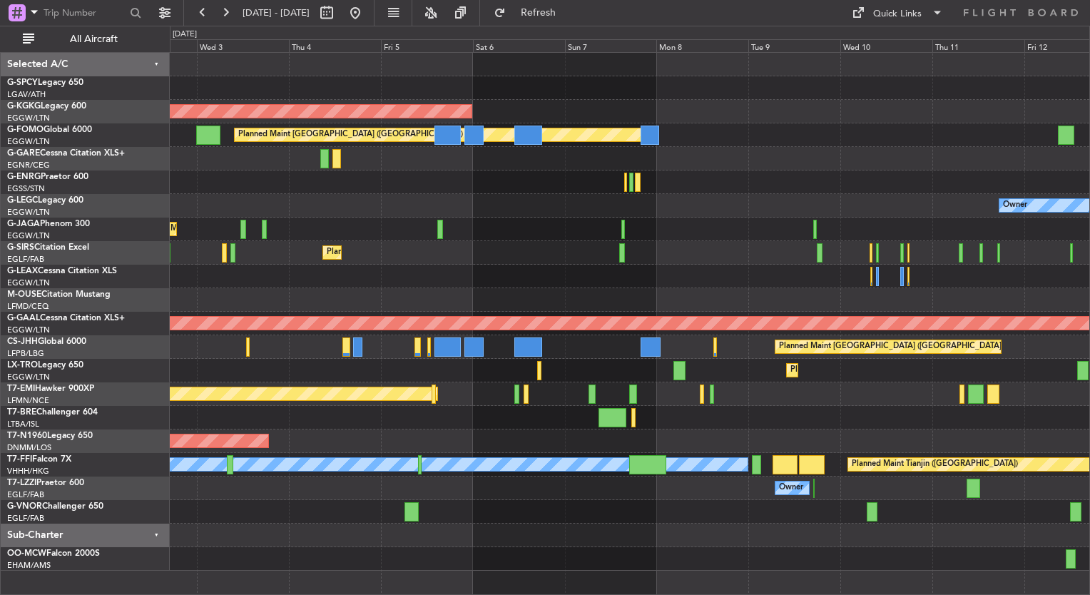
click at [824, 361] on div "Planned Maint Athens (Eleftherios Venizelos Intl) AOG Maint Istanbul (Ataturk) …" at bounding box center [629, 312] width 919 height 518
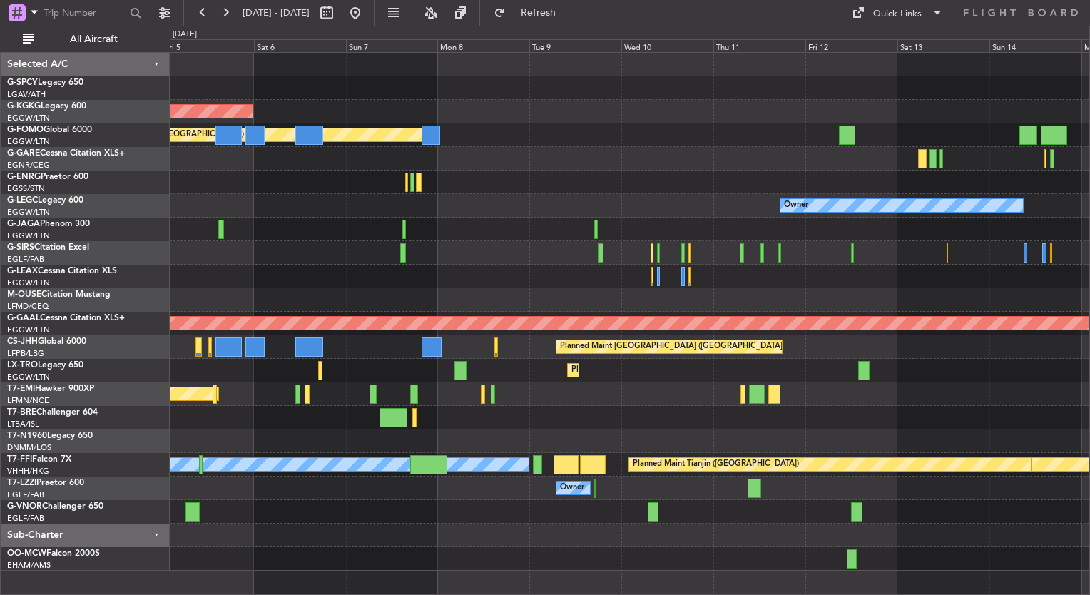
click at [233, 375] on div "Planned Maint Dusseldorf" at bounding box center [629, 371] width 919 height 24
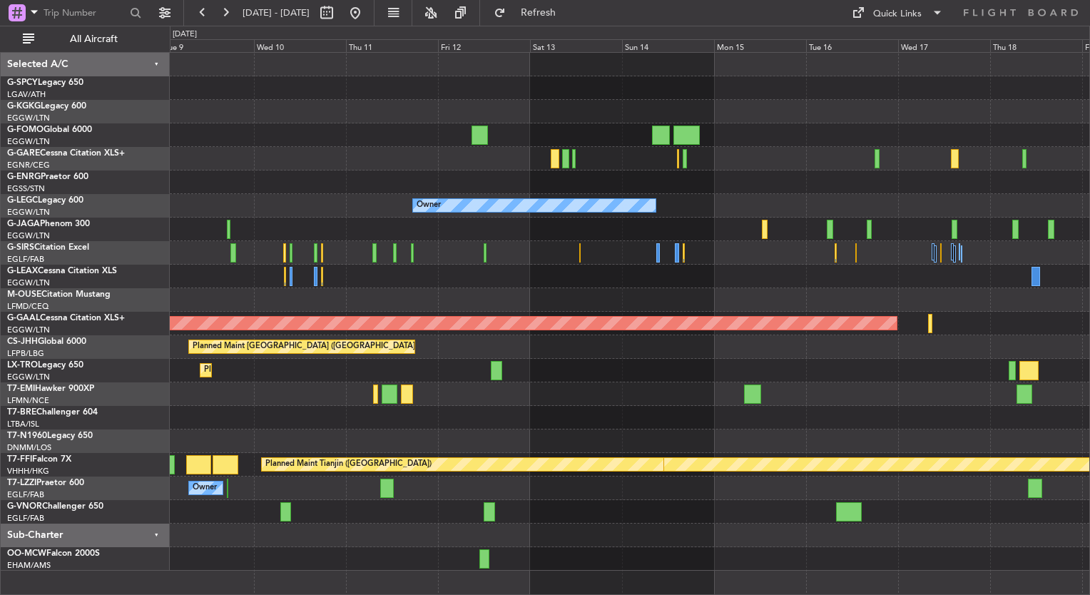
click at [568, 285] on div at bounding box center [629, 277] width 919 height 24
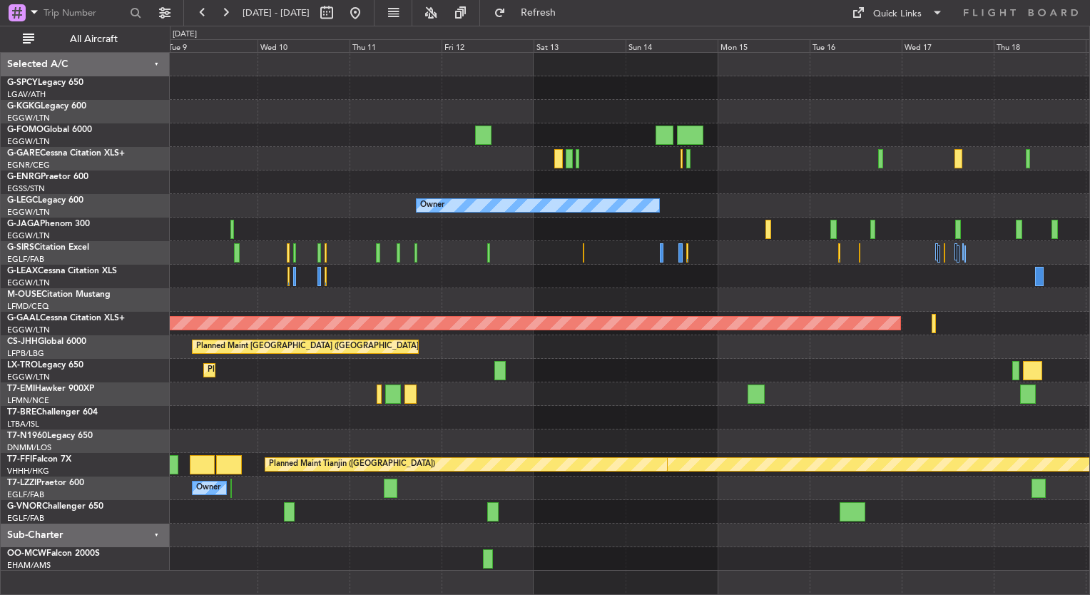
click at [374, 13] on fb-range-datepicker "09 Sep 2025 - 19 Sep 2025" at bounding box center [278, 13] width 191 height 26
click at [374, 11] on fb-range-datepicker "09 Sep 2025 - 19 Sep 2025" at bounding box center [278, 13] width 191 height 26
click at [367, 9] on button at bounding box center [355, 12] width 23 height 23
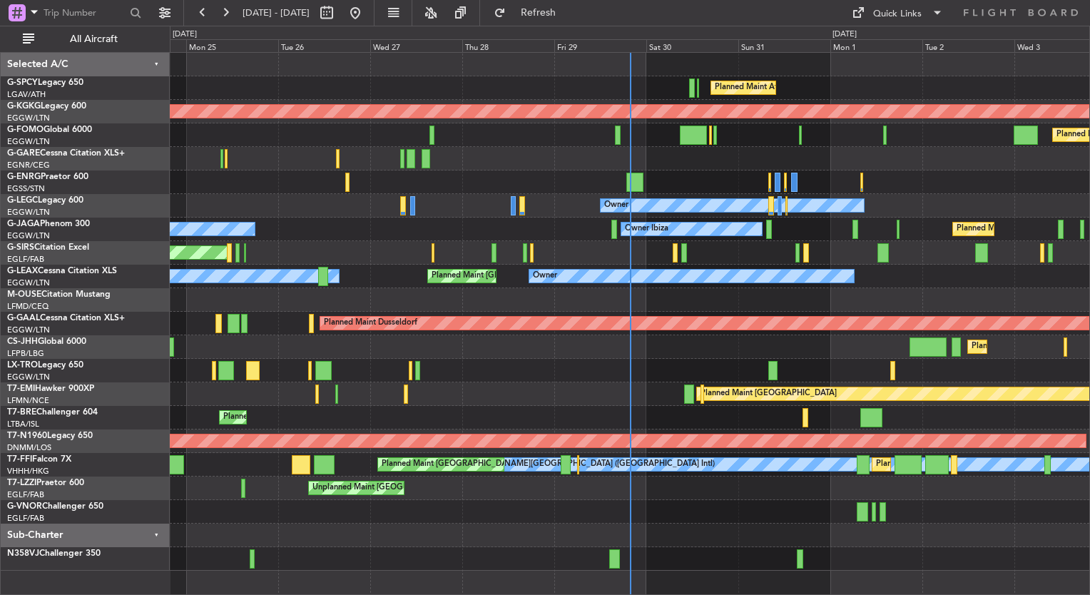
click at [927, 525] on div at bounding box center [629, 536] width 919 height 24
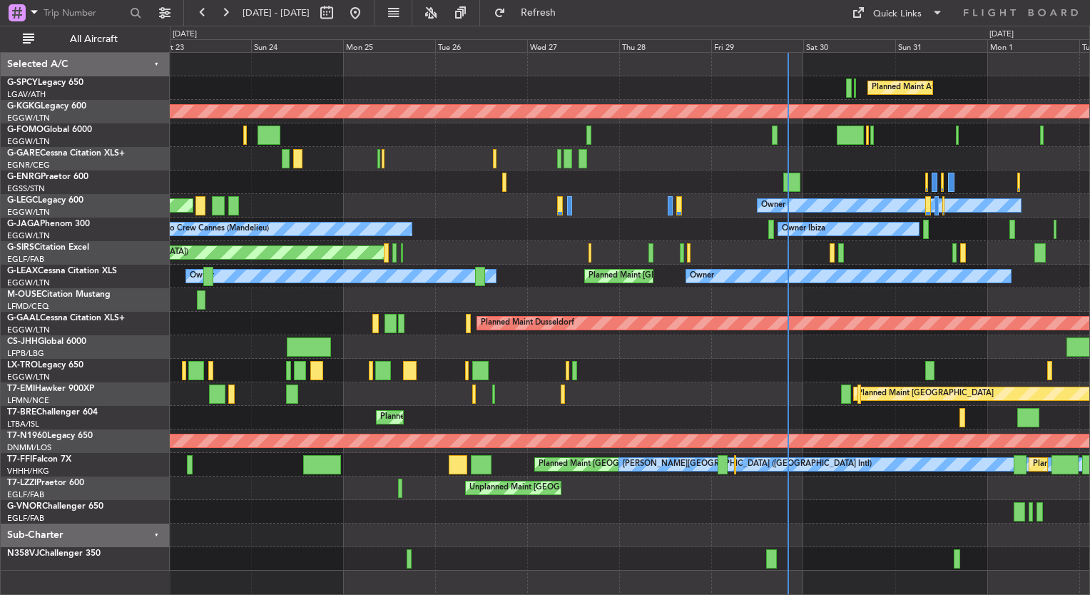
click at [611, 220] on div "Planned Maint Athens (Eleftherios Venizelos Intl) AOG Maint Istanbul (Ataturk) …" at bounding box center [629, 312] width 919 height 518
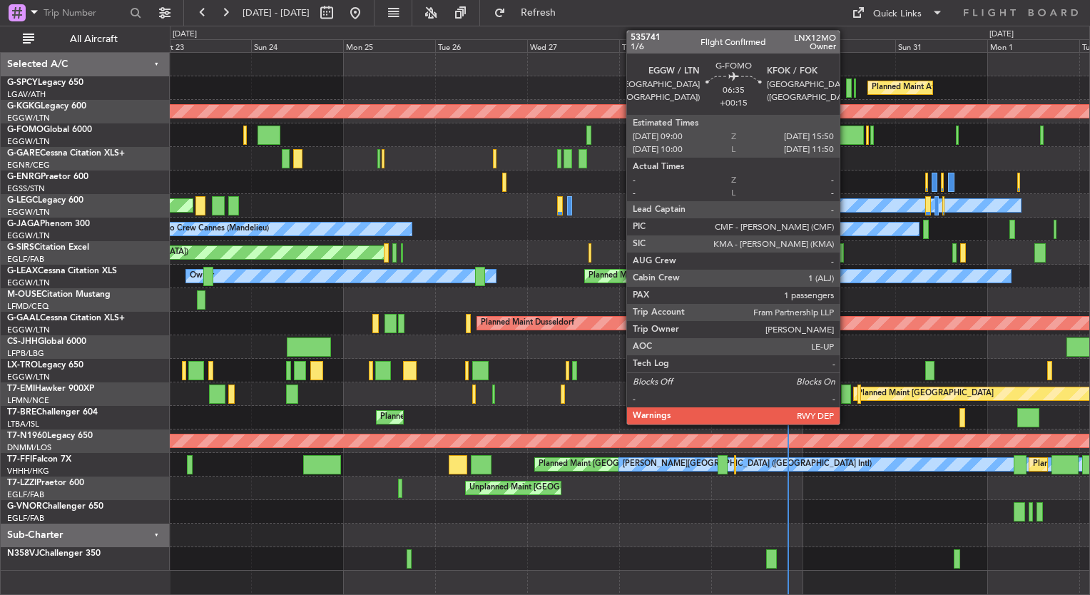
click at [846, 130] on div at bounding box center [850, 135] width 26 height 19
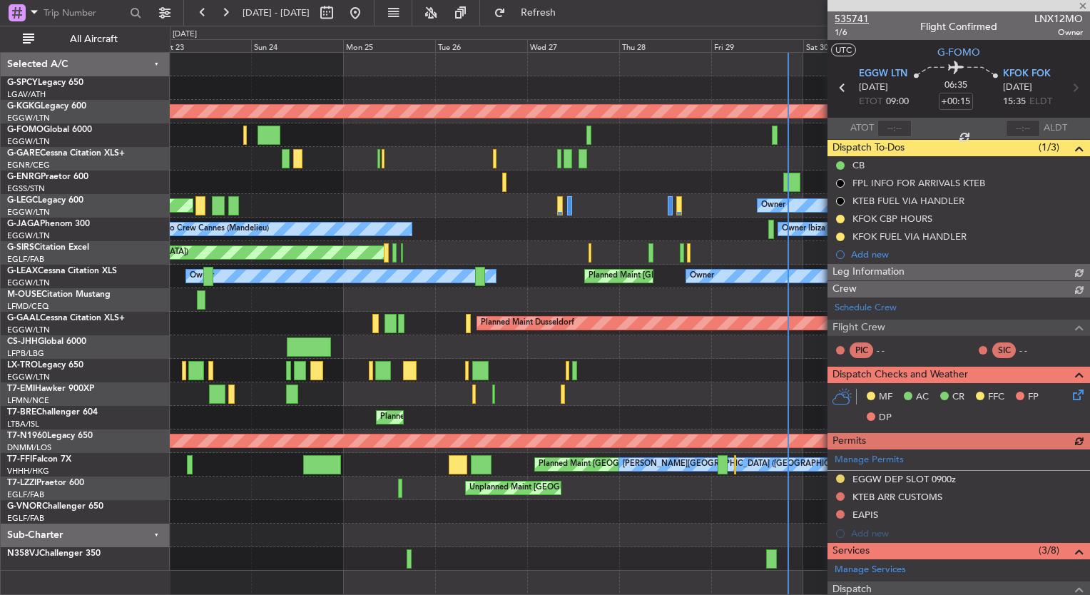
click at [855, 17] on span "535741" at bounding box center [852, 18] width 34 height 15
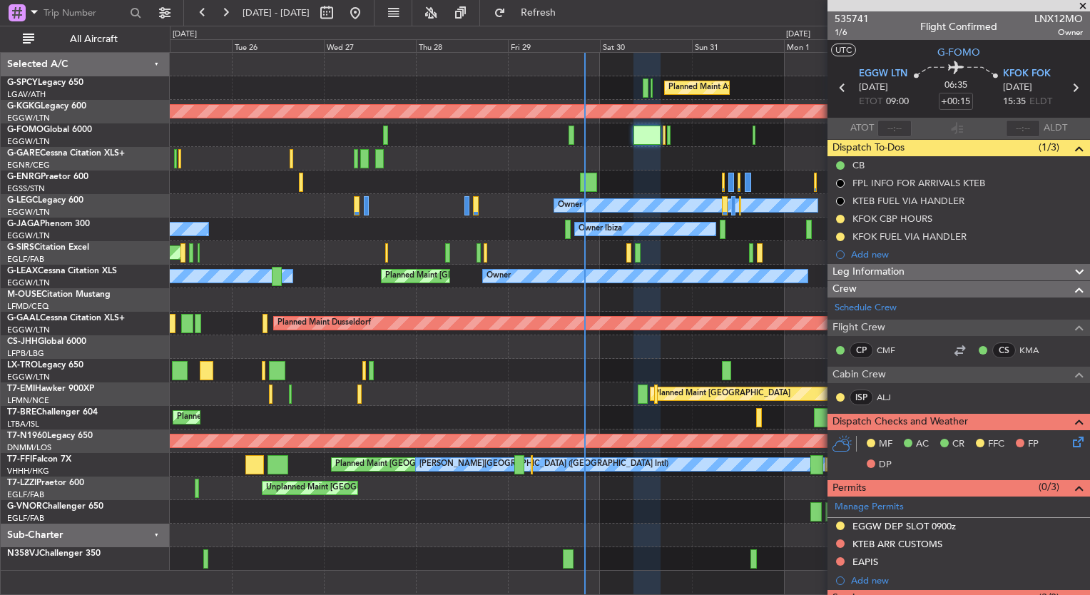
click at [496, 143] on div "Planned Maint Athens (Eleftherios Venizelos Intl) AOG Maint Istanbul (Ataturk) …" at bounding box center [629, 312] width 919 height 518
click at [223, 13] on button at bounding box center [225, 12] width 23 height 23
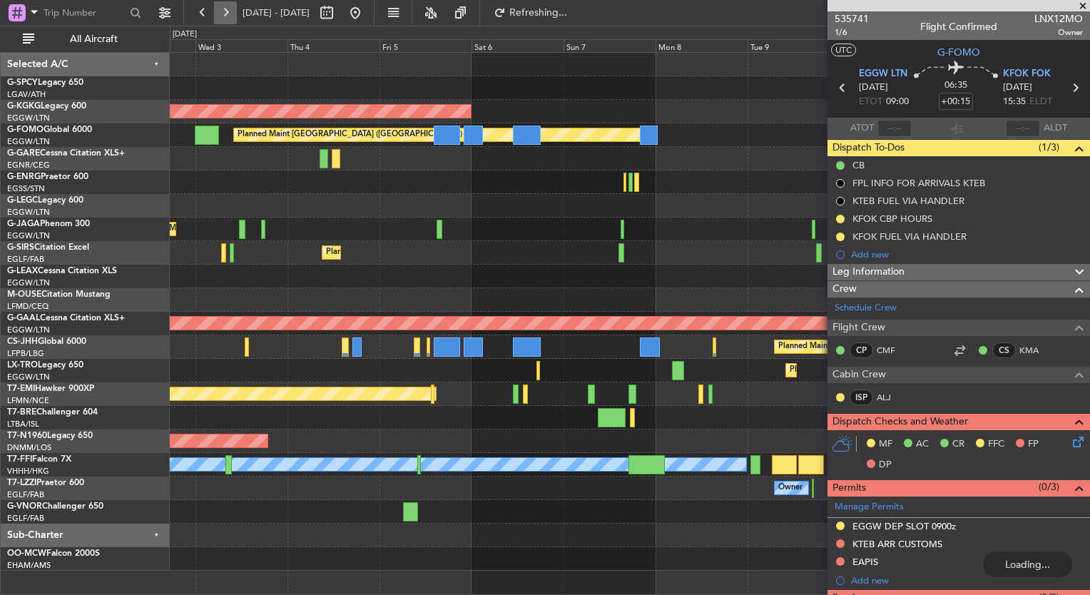
click at [223, 13] on button at bounding box center [225, 12] width 23 height 23
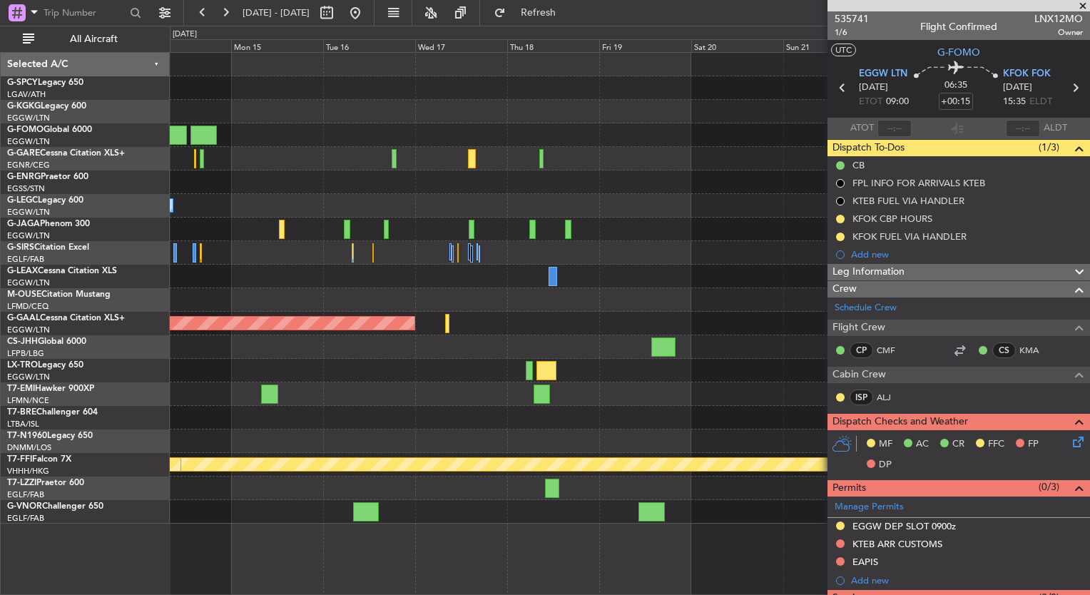
click at [191, 160] on div "Owner A/C Unavailable London (Luton) Planned Maint Dusseldorf Planned Maint Gen…" at bounding box center [629, 288] width 919 height 471
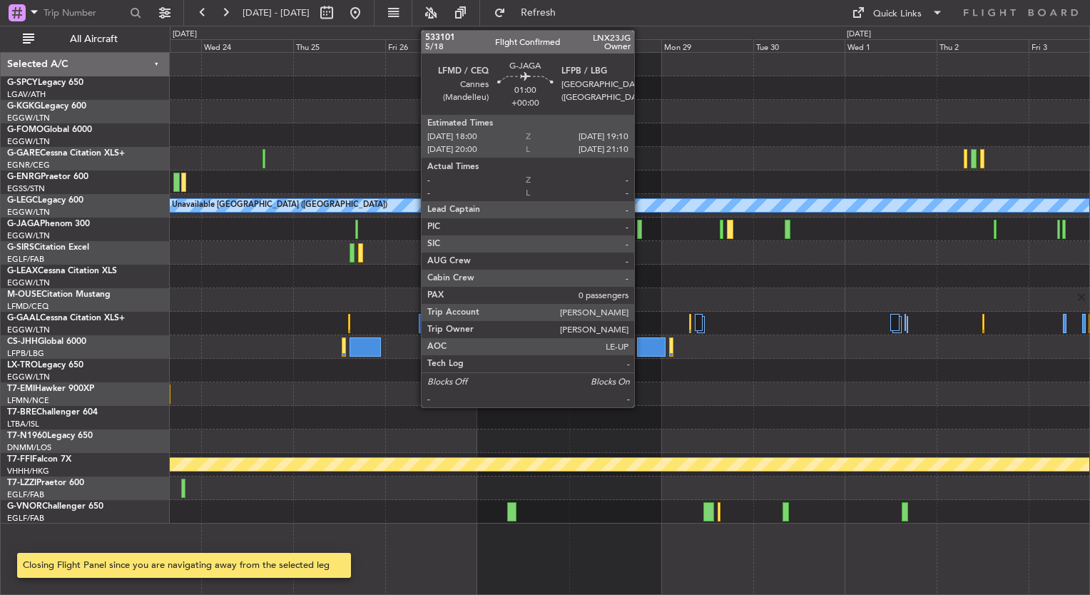
click at [641, 227] on div at bounding box center [639, 229] width 5 height 19
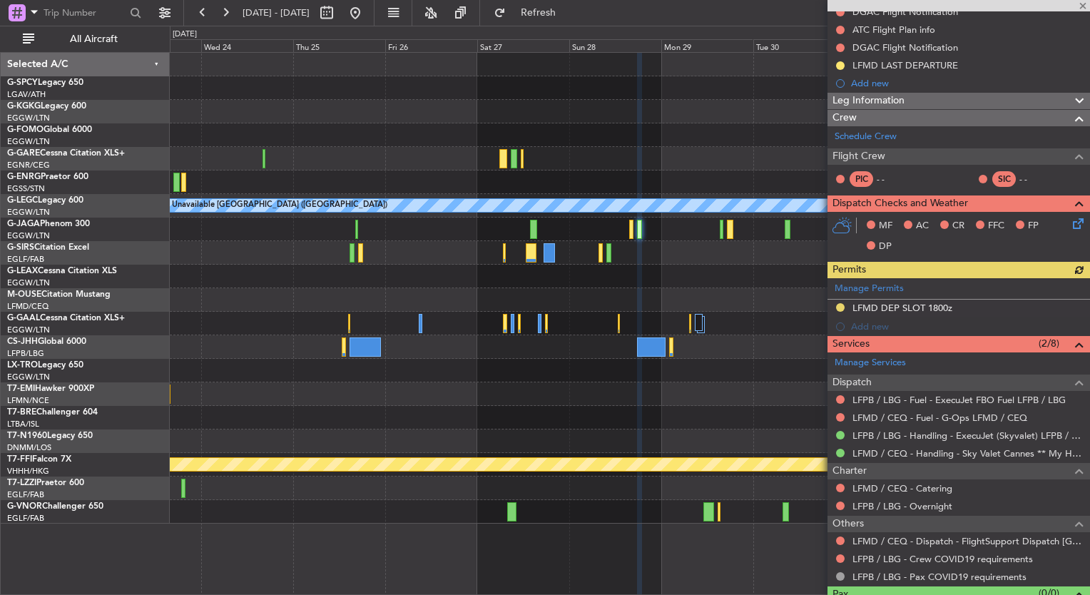
scroll to position [200, 0]
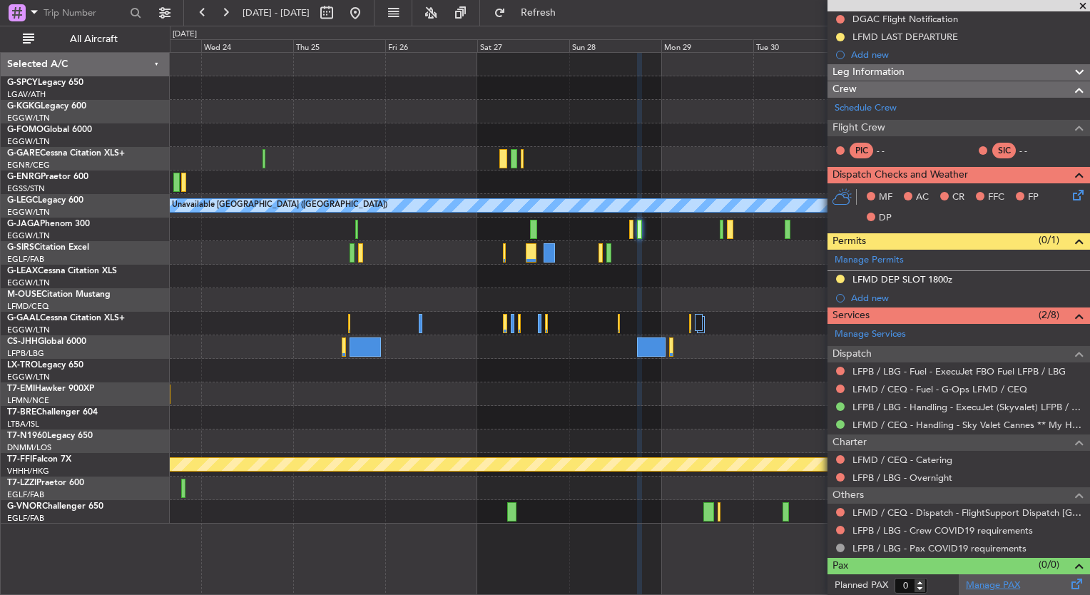
click at [978, 579] on link "Manage PAX" at bounding box center [993, 585] width 54 height 14
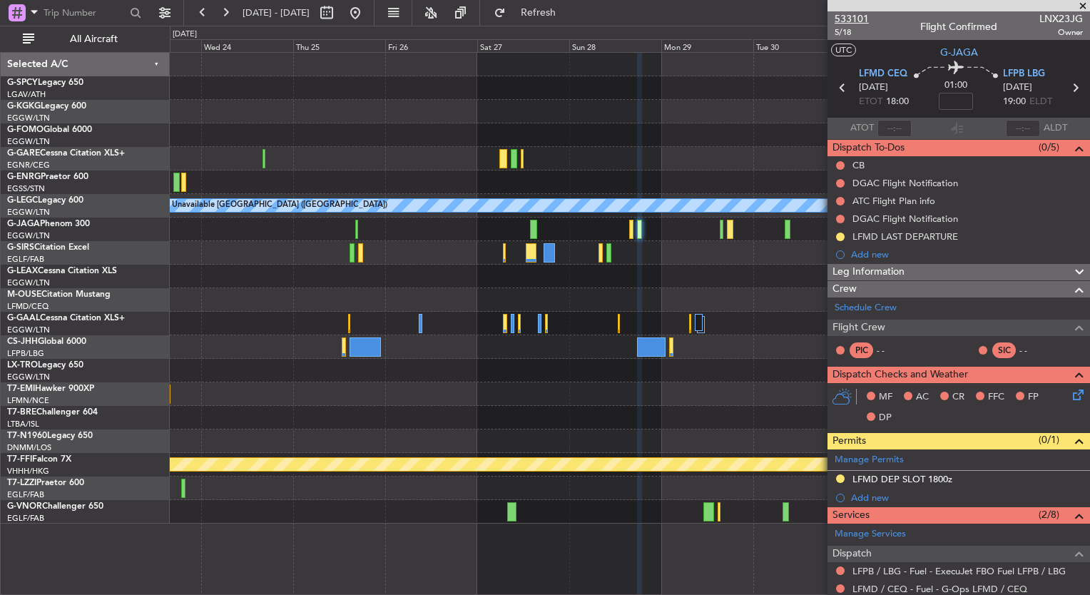
click at [844, 16] on span "533101" at bounding box center [852, 18] width 34 height 15
type input "1"
click at [568, 18] on span "Refresh" at bounding box center [539, 13] width 60 height 10
click at [568, 14] on span "Refreshing..." at bounding box center [539, 13] width 60 height 10
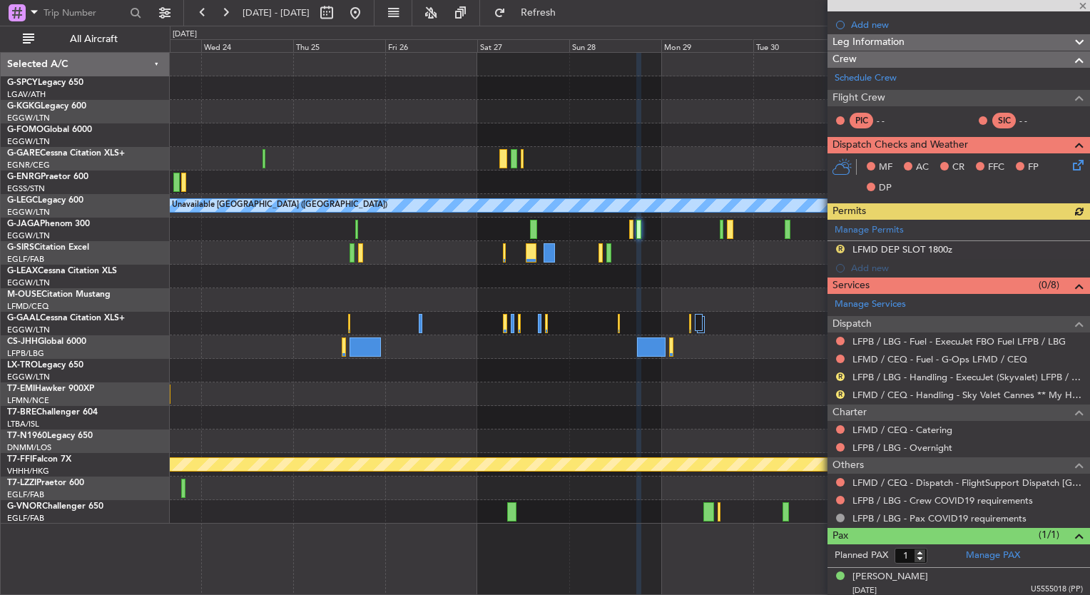
scroll to position [231, 0]
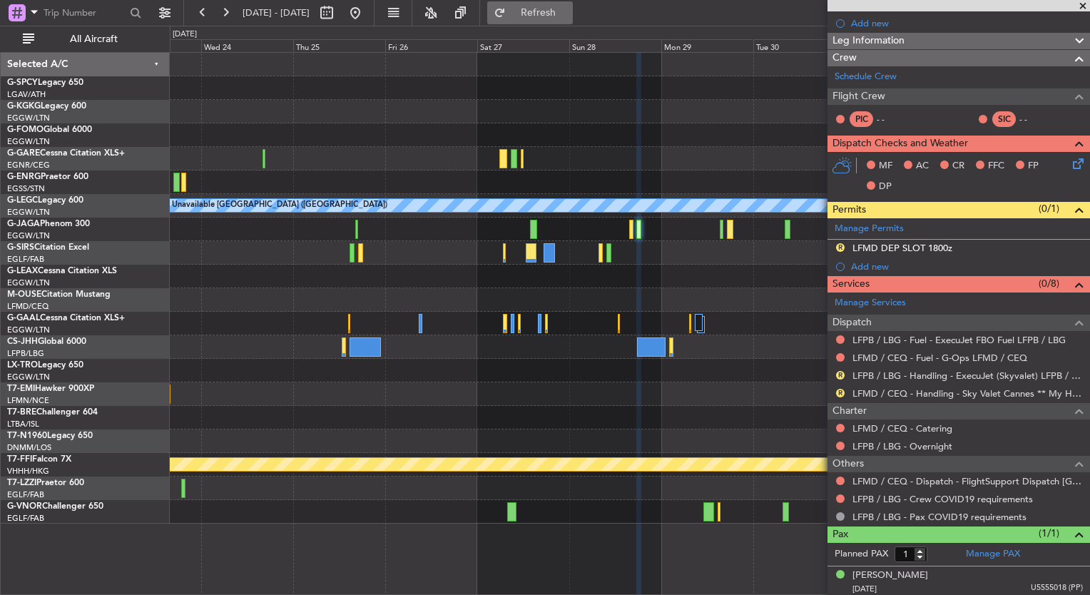
click at [568, 9] on span "Refresh" at bounding box center [539, 13] width 60 height 10
click at [951, 480] on link "LFMD / CEQ - Dispatch - FlightSupport Dispatch UK" at bounding box center [967, 481] width 230 height 12
click at [367, 16] on button at bounding box center [355, 12] width 23 height 23
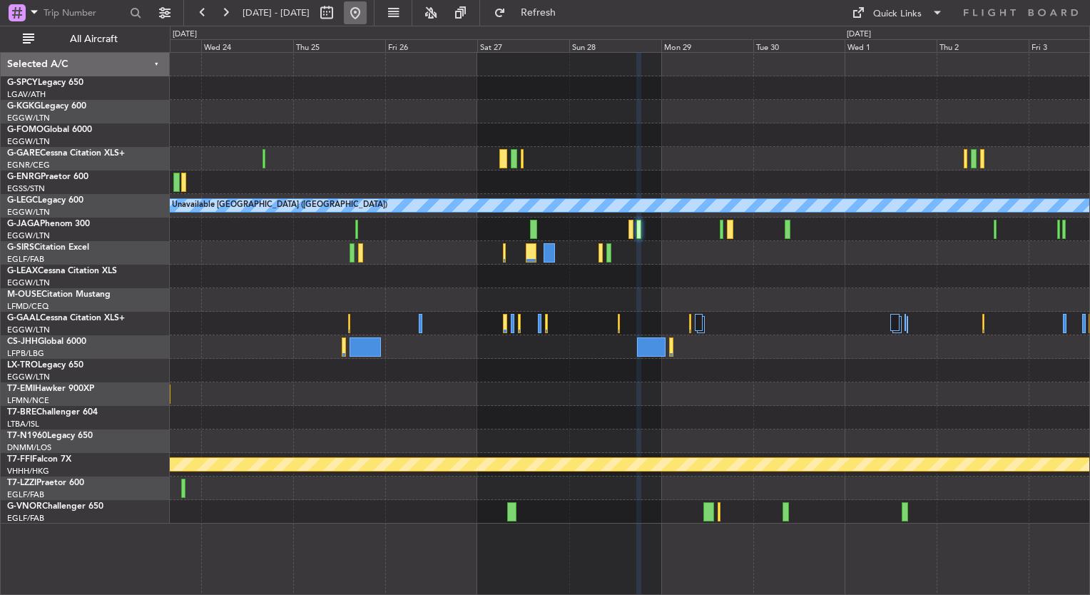
scroll to position [0, 0]
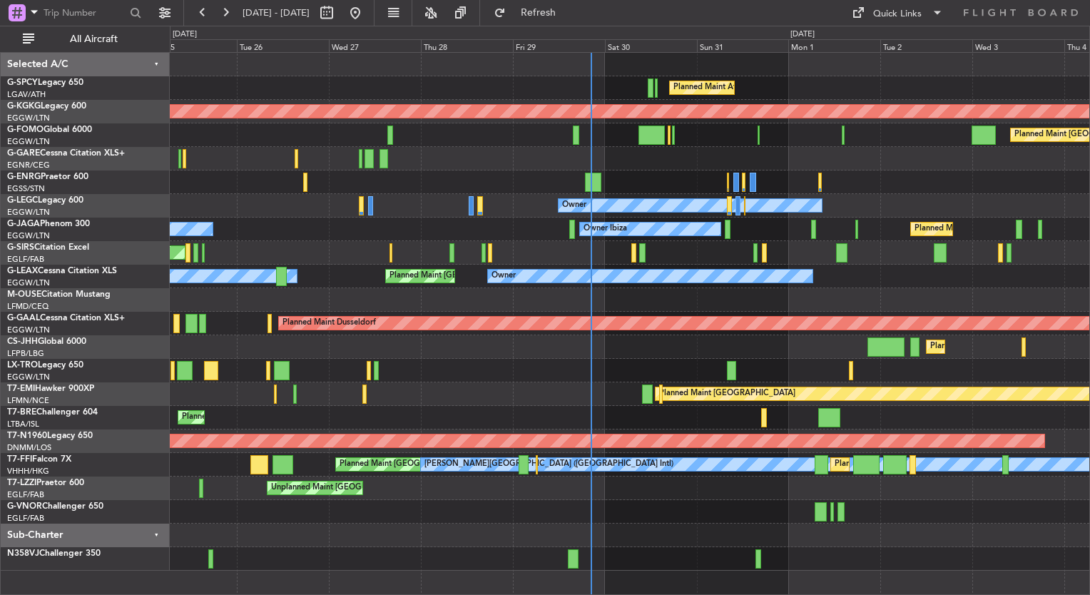
click at [608, 180] on div at bounding box center [629, 182] width 919 height 24
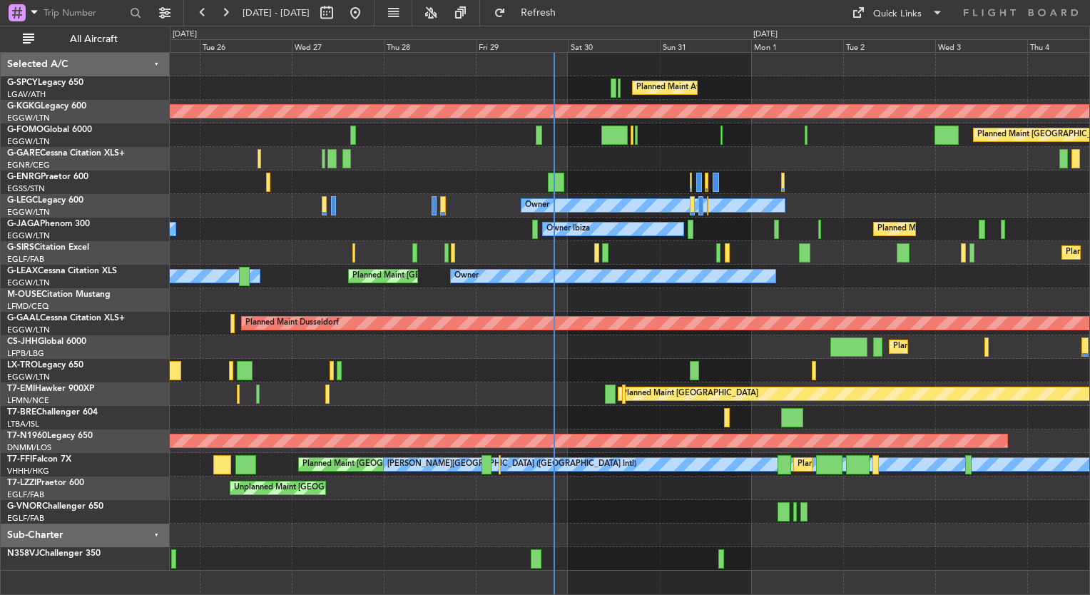
click at [257, 241] on div "Planned Maint London (Farnborough) Unplanned Maint Oxford (Kidlington)" at bounding box center [629, 253] width 919 height 24
click at [941, 529] on div at bounding box center [629, 536] width 919 height 24
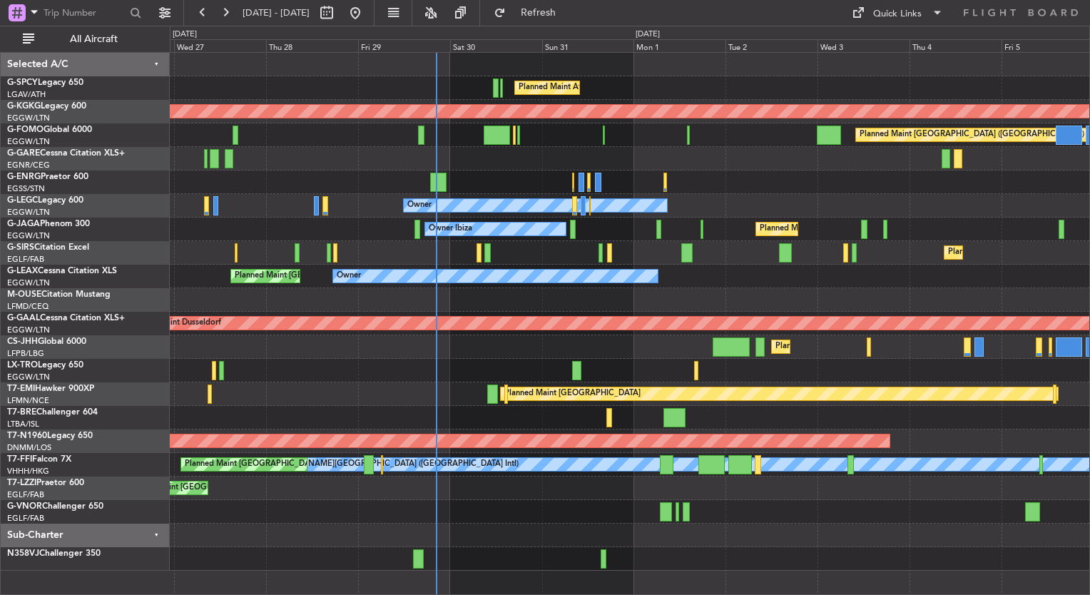
click at [51, 200] on div "Planned Maint Athens (Eleftherios Venizelos Intl) AOG Maint Istanbul (Ataturk) …" at bounding box center [545, 310] width 1090 height 569
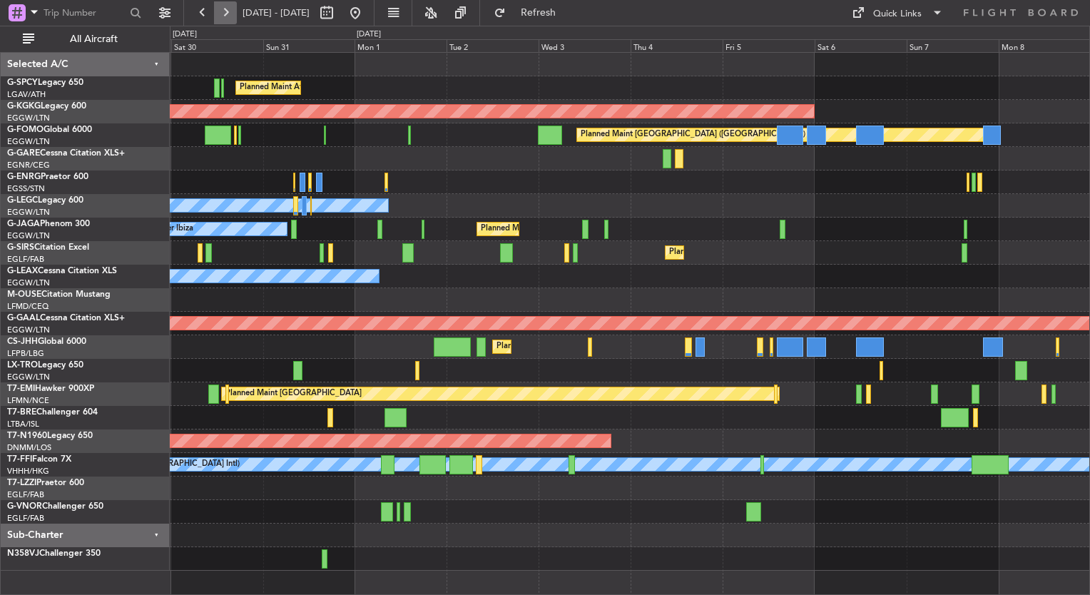
click at [229, 14] on button at bounding box center [225, 12] width 23 height 23
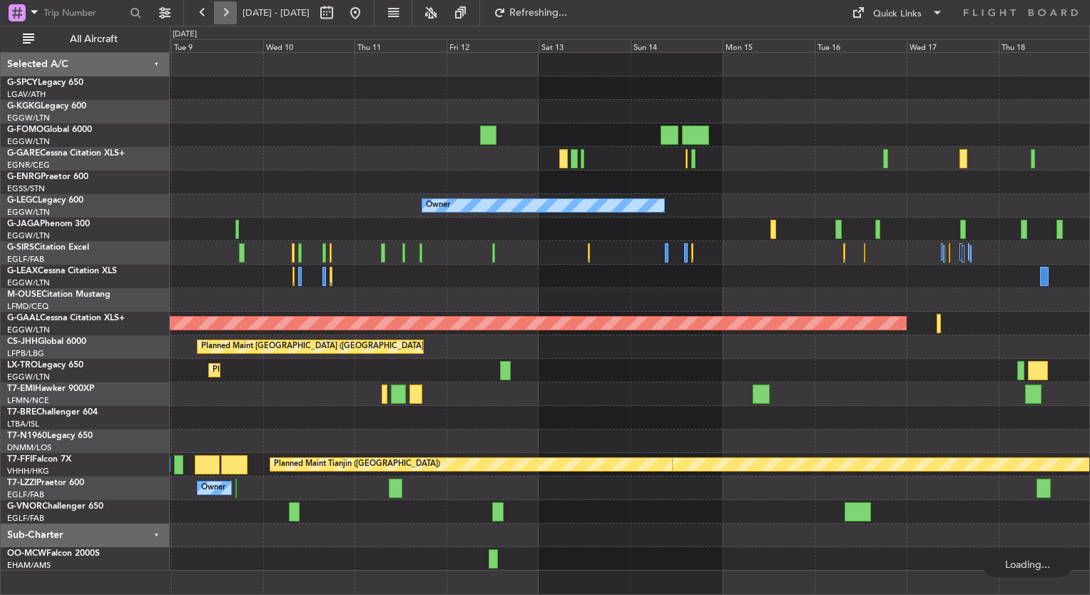
click at [229, 14] on button at bounding box center [225, 12] width 23 height 23
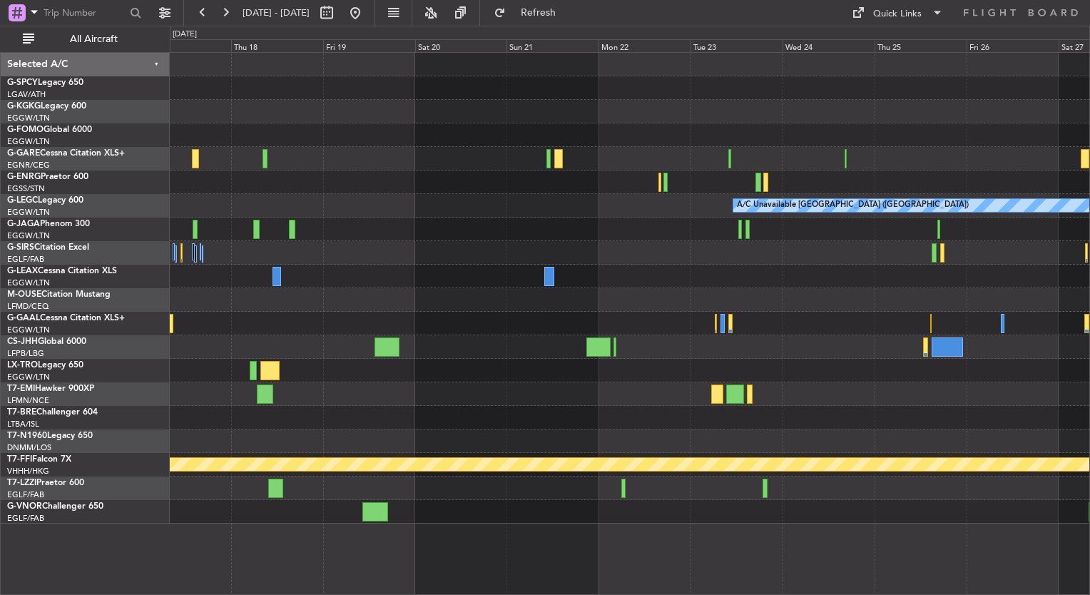
click at [787, 275] on div "A/C Unavailable London (Luton) Planned Maint Dusseldorf Planned Maint Geneva (C…" at bounding box center [629, 288] width 919 height 471
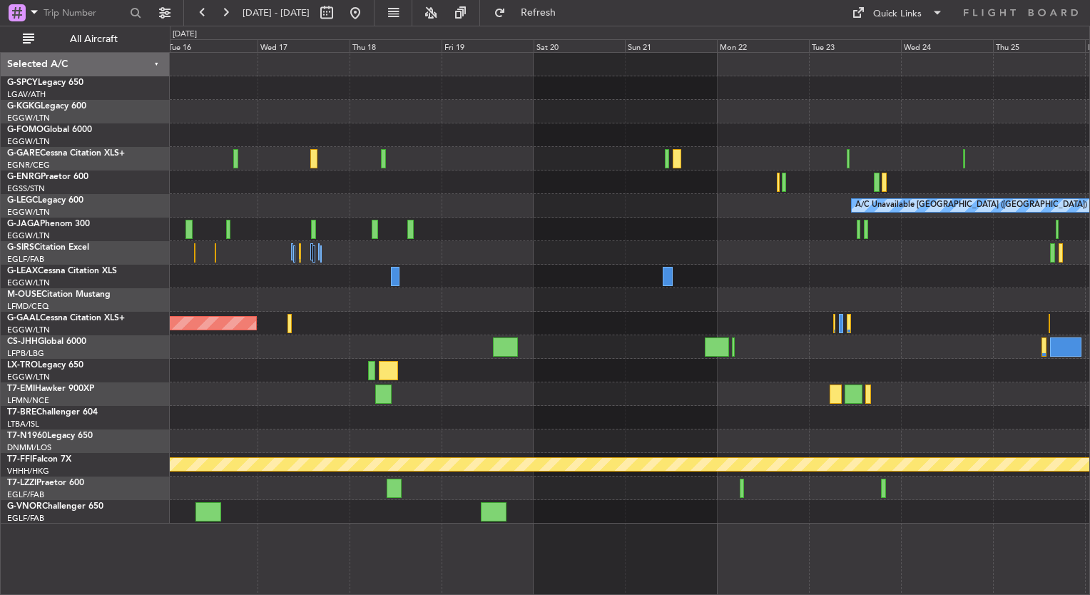
click at [802, 288] on div "A/C Unavailable London (Luton) Owner Planned Maint Dusseldorf Planned Maint Gen…" at bounding box center [629, 288] width 919 height 471
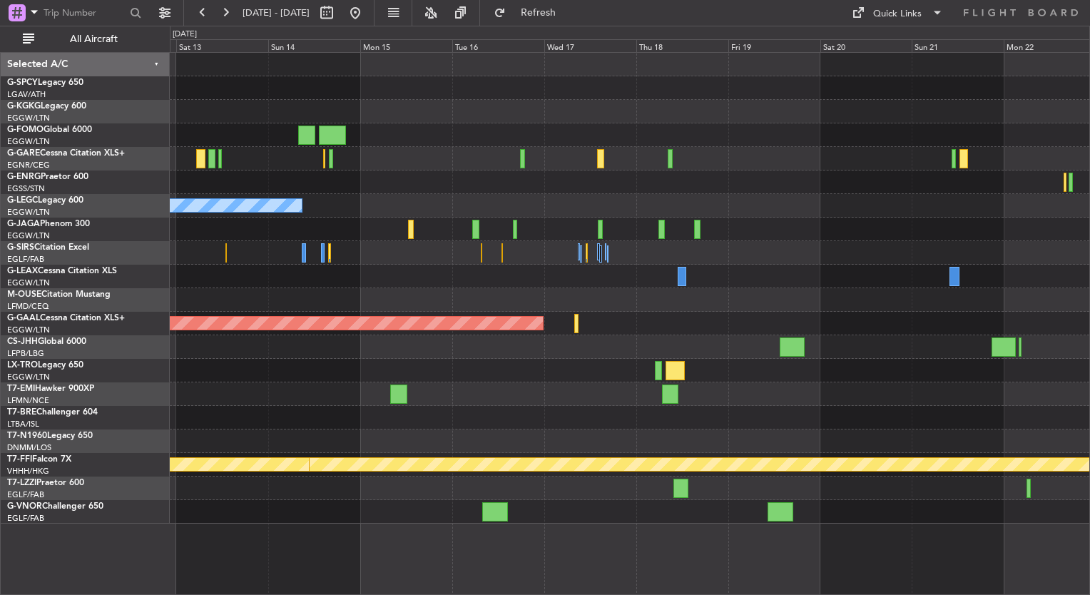
click at [808, 392] on div "Owner A/C Unavailable London (Luton) Planned Maint Dusseldorf Planned Maint Par…" at bounding box center [629, 288] width 919 height 471
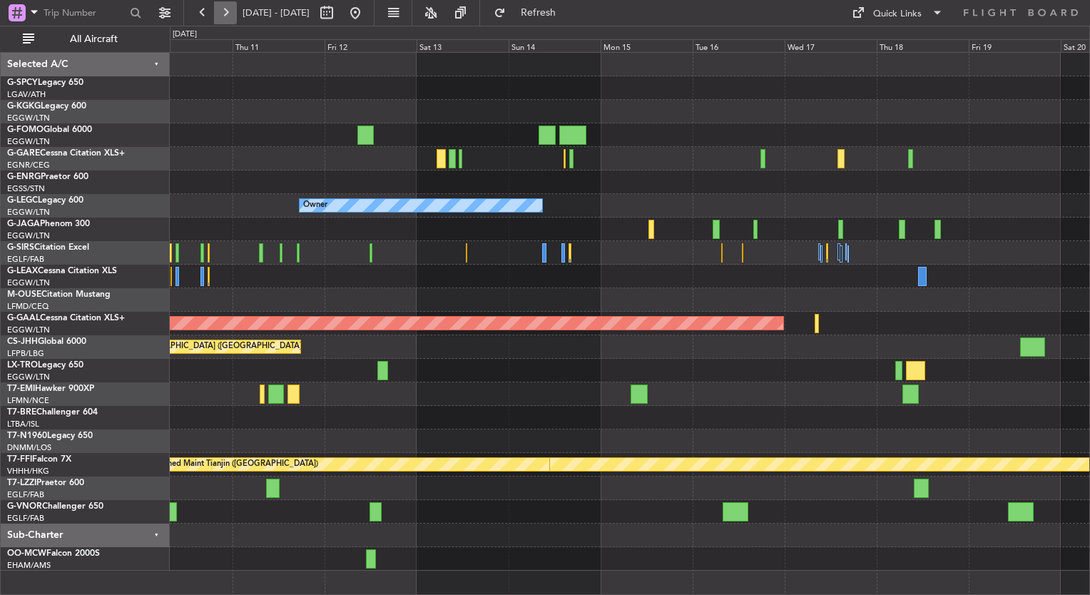
click at [222, 20] on button at bounding box center [225, 12] width 23 height 23
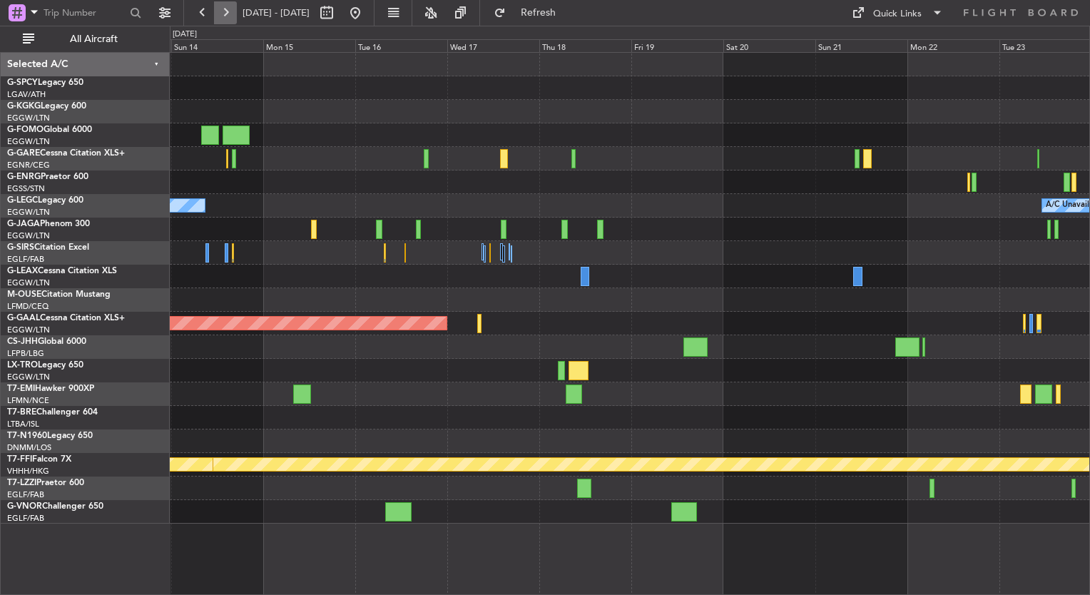
click at [222, 20] on button at bounding box center [225, 12] width 23 height 23
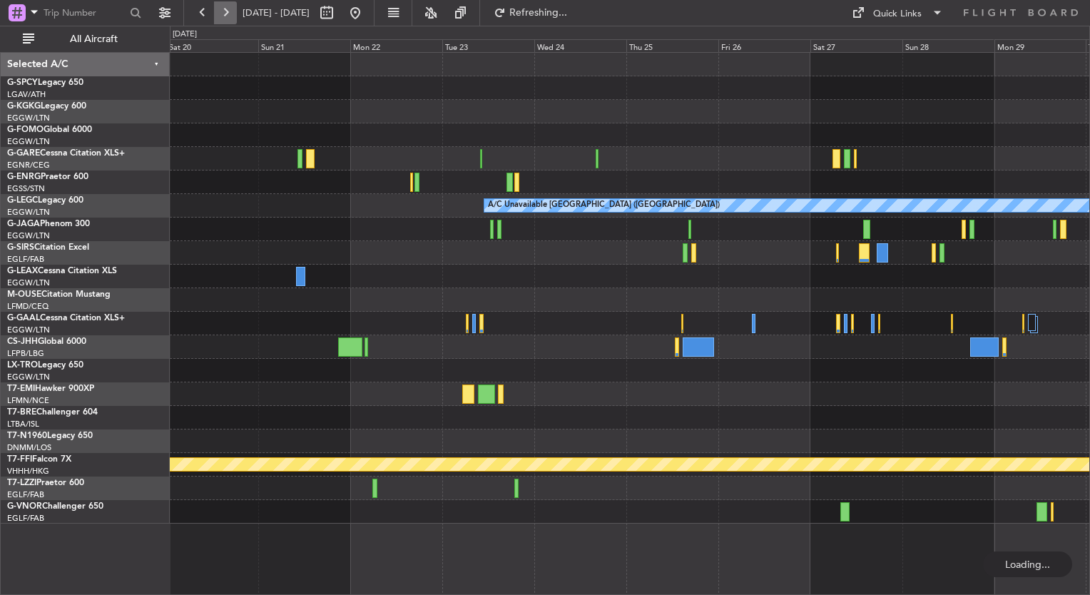
click at [222, 20] on button at bounding box center [225, 12] width 23 height 23
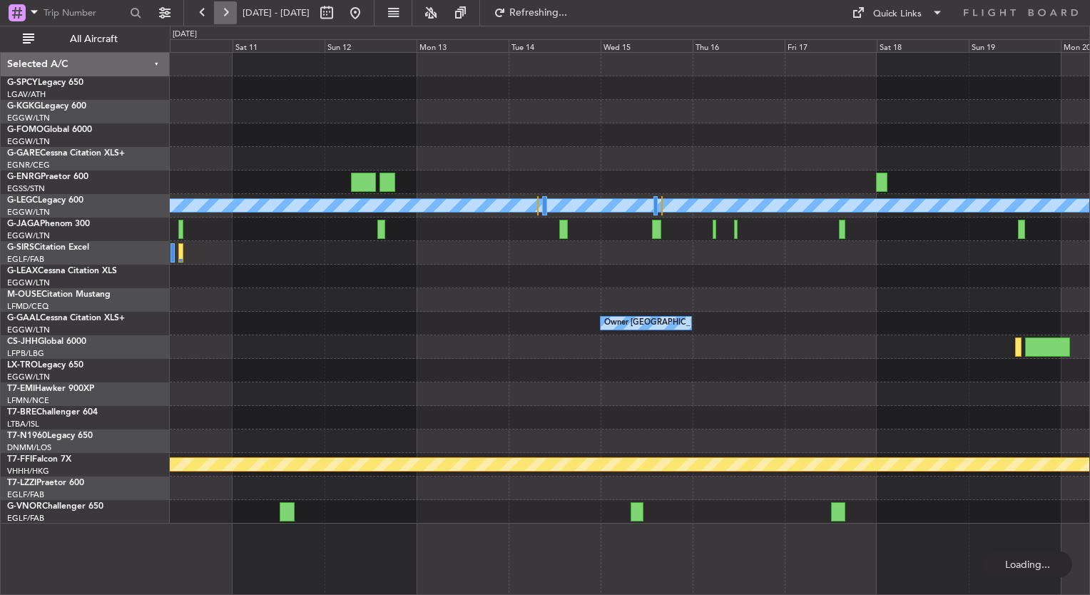
click at [222, 20] on button at bounding box center [225, 12] width 23 height 23
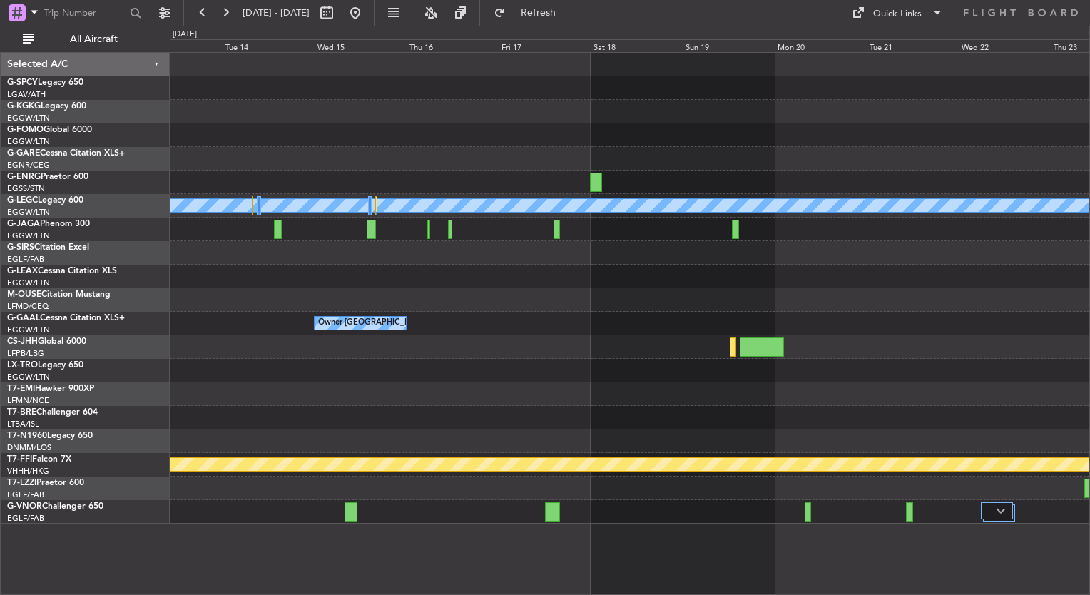
click at [901, 158] on div "A/C Unavailable London (Luton) Owner London (Luton) Planned Maint Geneva (Coint…" at bounding box center [629, 288] width 919 height 471
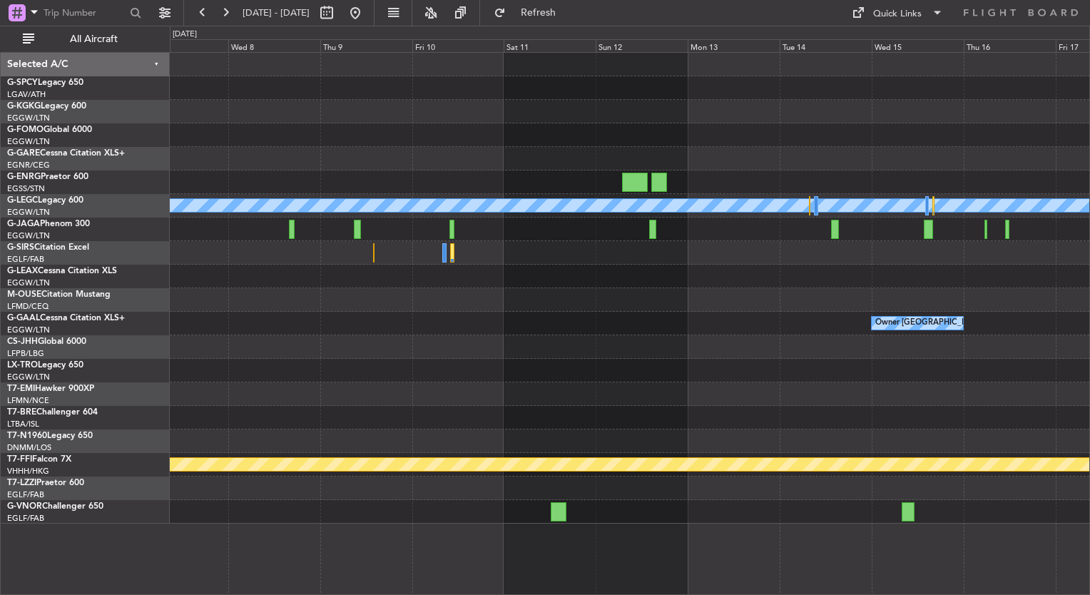
click at [757, 307] on div at bounding box center [629, 300] width 919 height 24
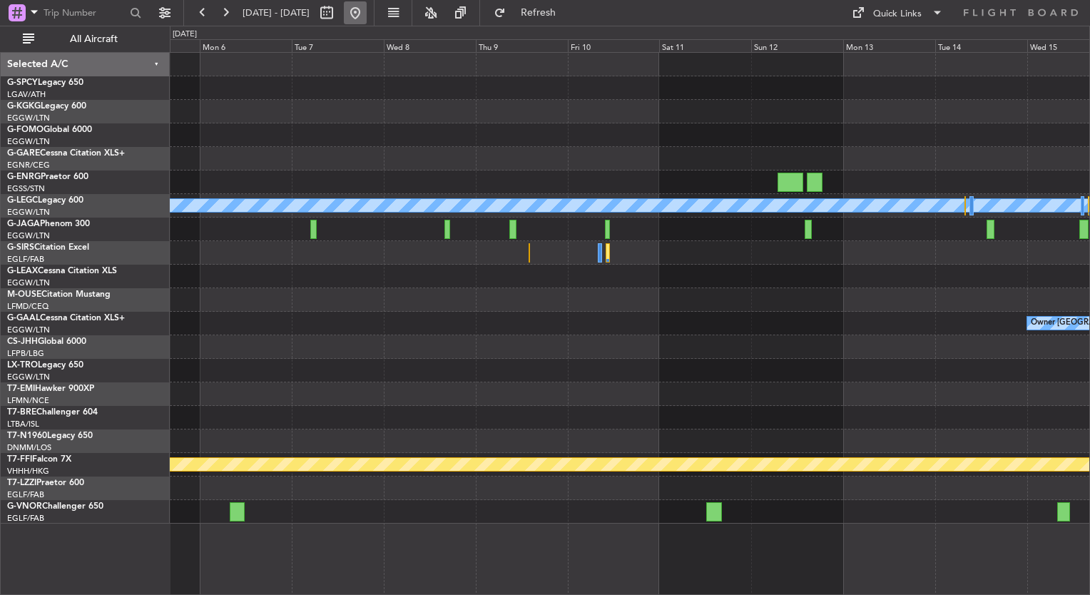
click at [367, 16] on button at bounding box center [355, 12] width 23 height 23
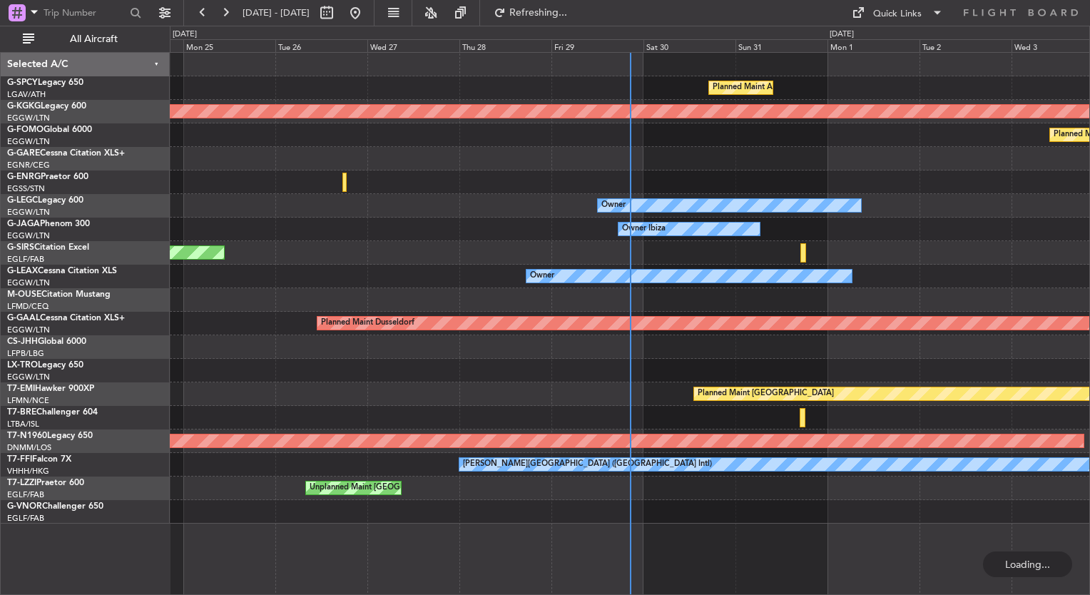
click at [243, 263] on div "Planned Maint Athens (Eleftherios Venizelos Intl) AOG Maint Istanbul (Ataturk) …" at bounding box center [629, 288] width 919 height 471
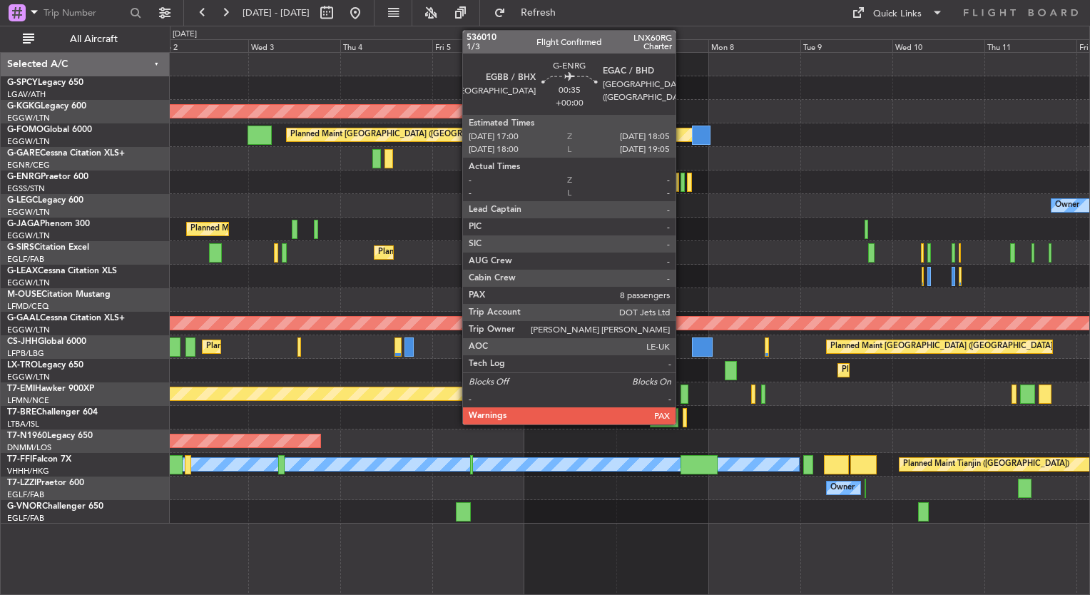
click at [682, 187] on div at bounding box center [682, 182] width 4 height 19
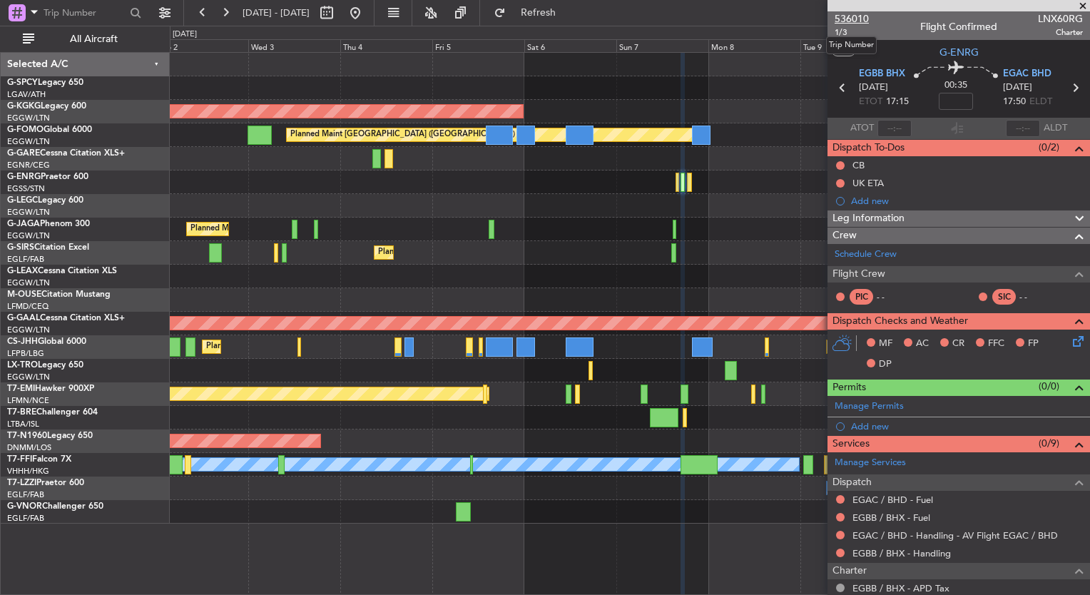
click at [853, 21] on span "536010" at bounding box center [852, 18] width 34 height 15
click at [862, 19] on span "536010" at bounding box center [852, 18] width 34 height 15
click at [854, 252] on link "Schedule Crew" at bounding box center [866, 254] width 62 height 14
click at [568, 12] on span "Refresh" at bounding box center [539, 13] width 60 height 10
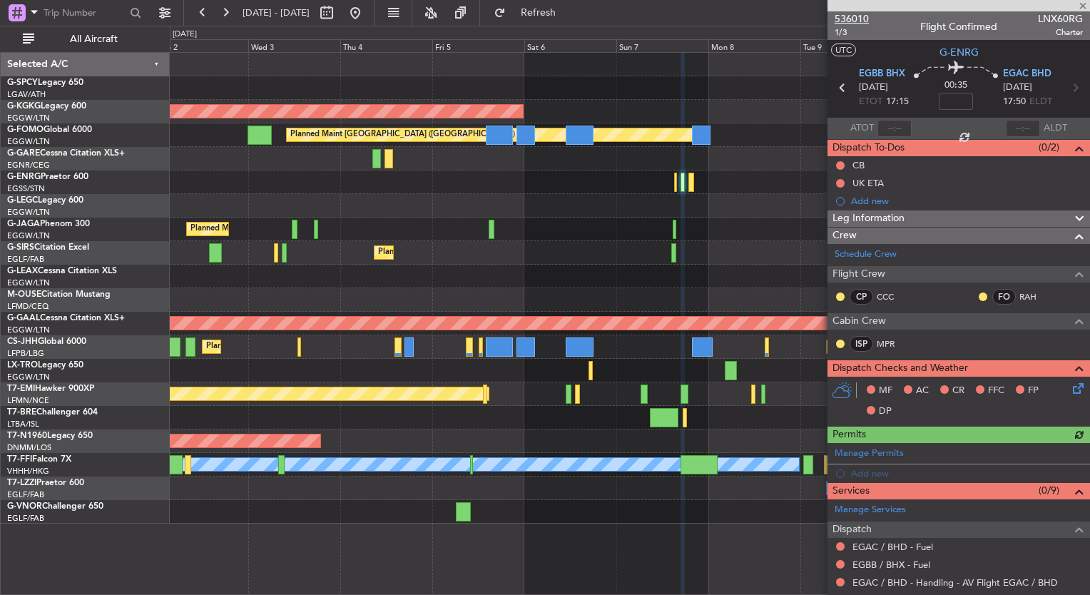
click at [858, 21] on span "536010" at bounding box center [852, 18] width 34 height 15
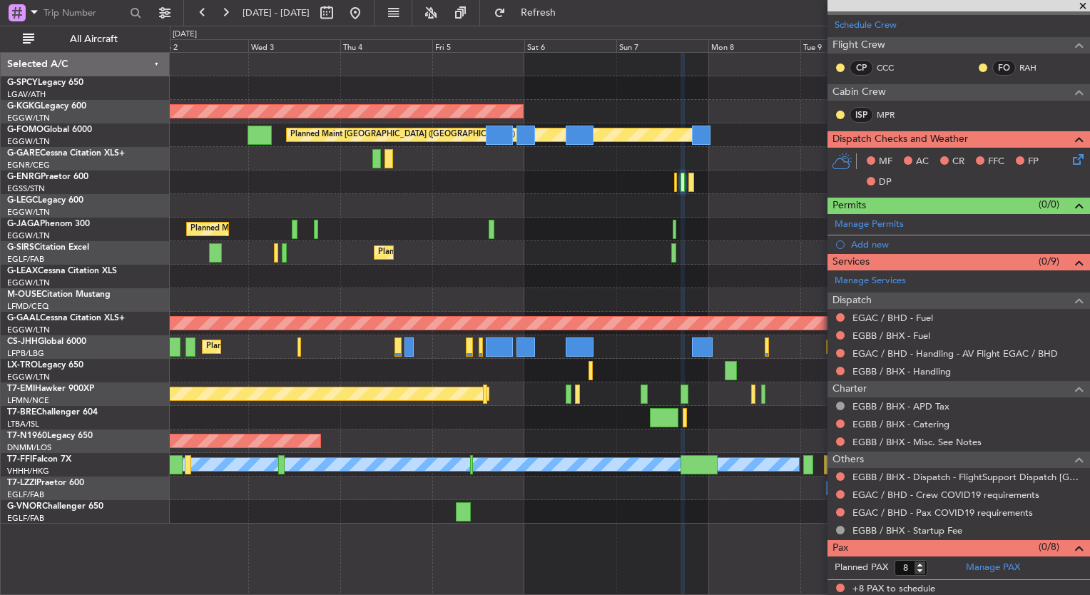
scroll to position [228, 0]
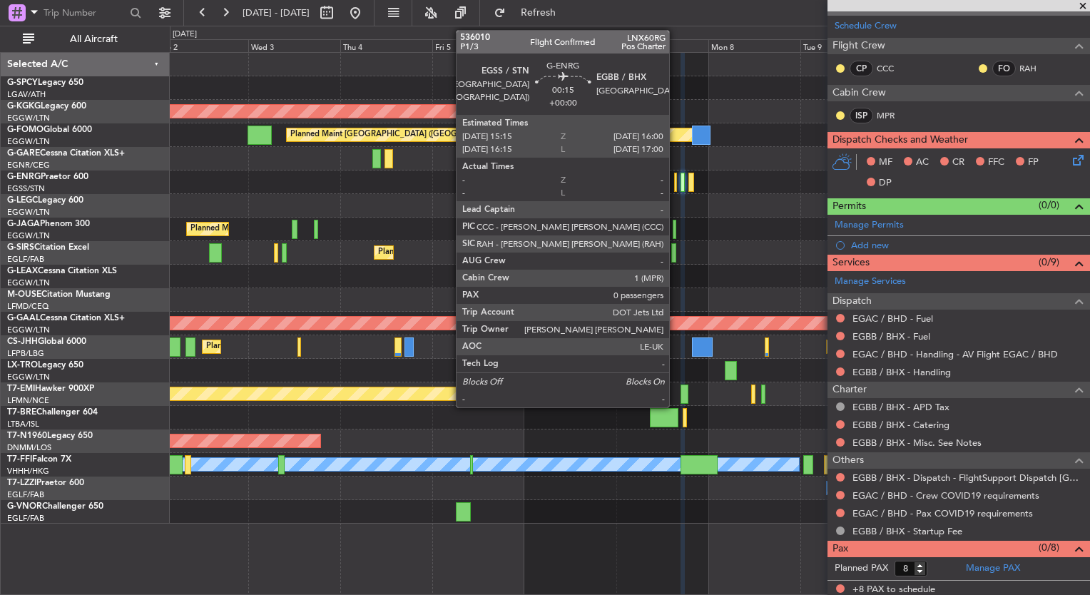
click at [675, 183] on div at bounding box center [676, 182] width 4 height 19
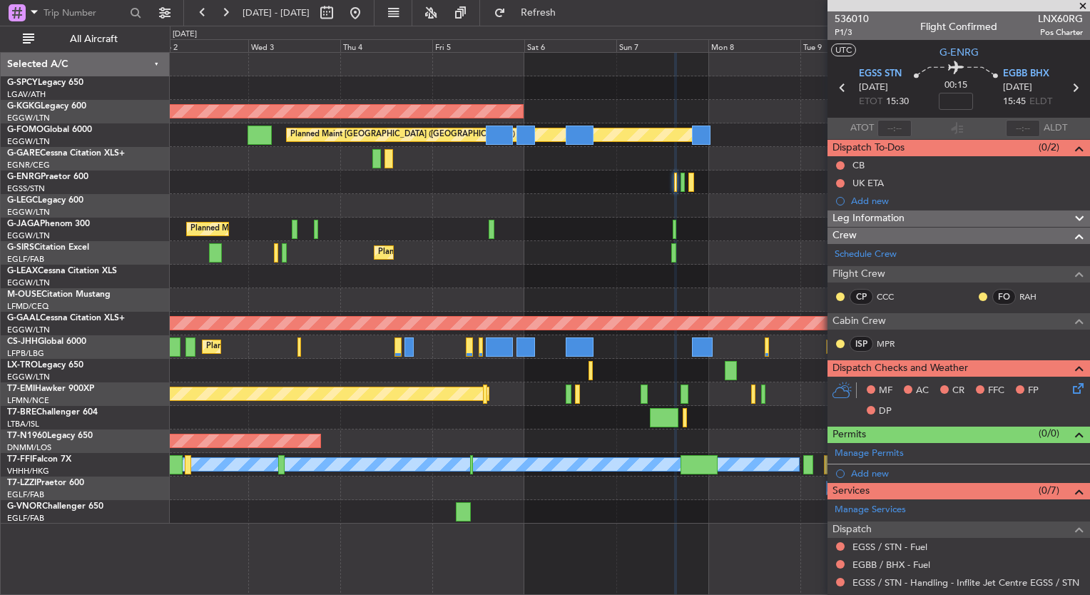
scroll to position [175, 0]
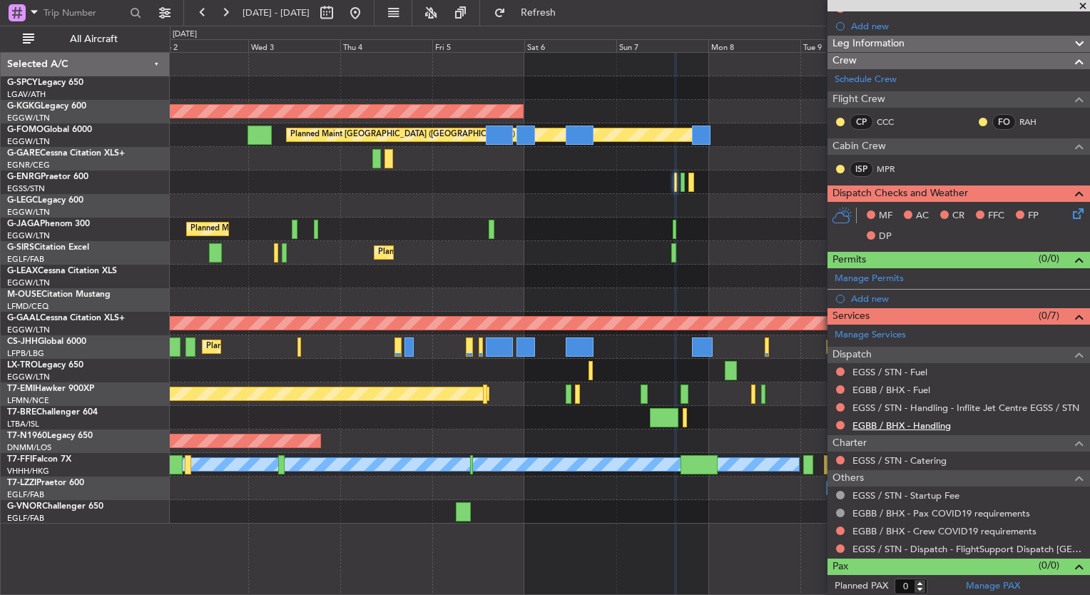
click at [924, 425] on link "EGBB / BHX - Handling" at bounding box center [901, 425] width 98 height 12
click at [573, 19] on button "Refresh" at bounding box center [530, 12] width 86 height 23
click at [922, 388] on link "EGBB / BHX - Fuel" at bounding box center [891, 390] width 78 height 12
click at [542, 11] on button "Refresh" at bounding box center [530, 12] width 86 height 23
click at [916, 372] on link "EGSS / STN - Fuel" at bounding box center [889, 372] width 75 height 12
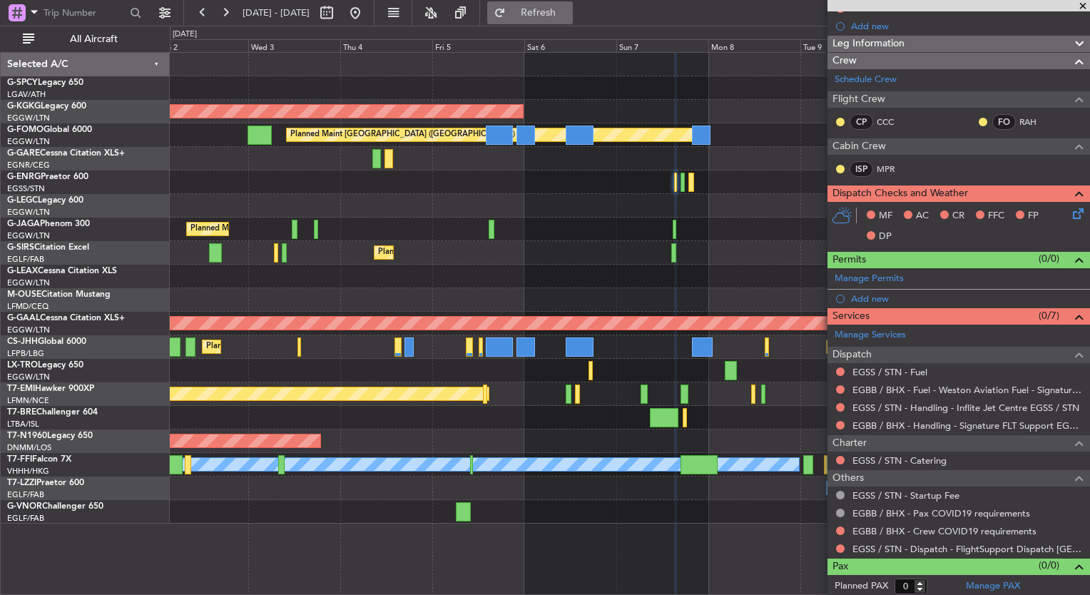
click at [553, 15] on button "Refresh" at bounding box center [530, 12] width 86 height 23
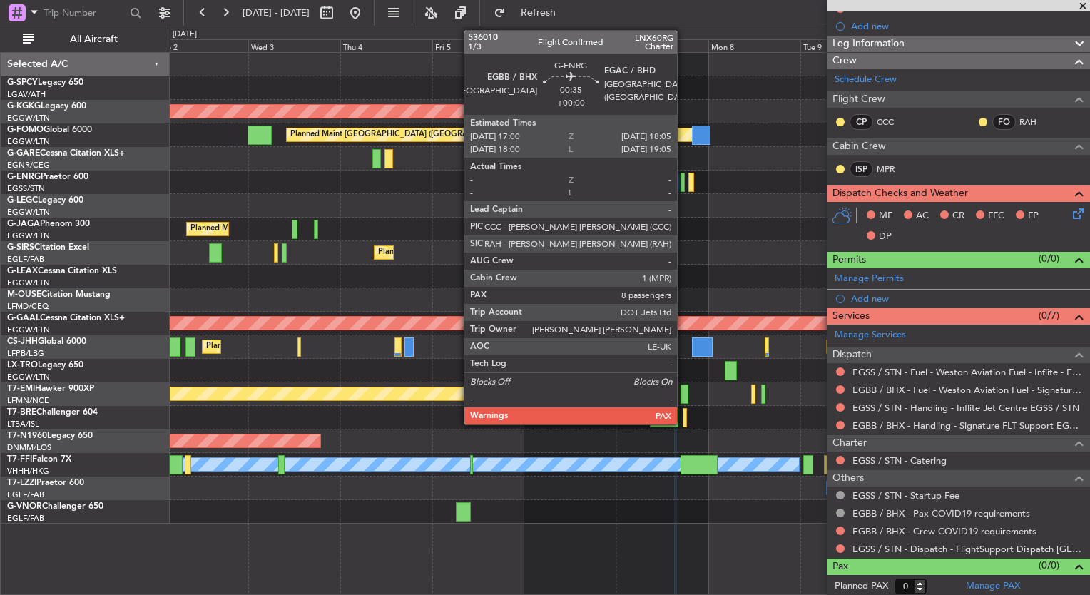
click at [683, 188] on div at bounding box center [682, 182] width 4 height 19
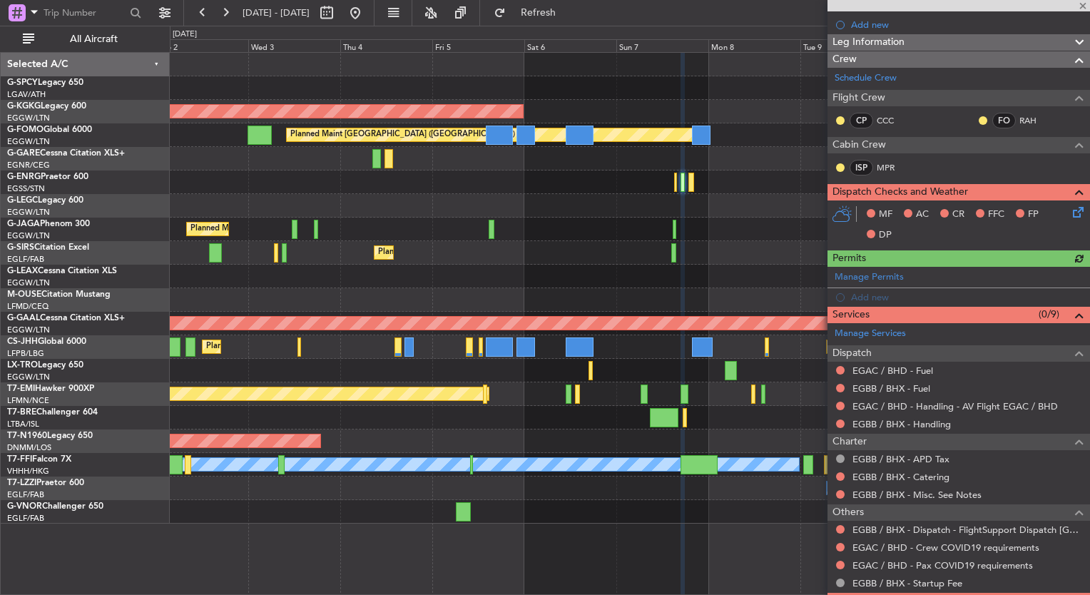
scroll to position [177, 0]
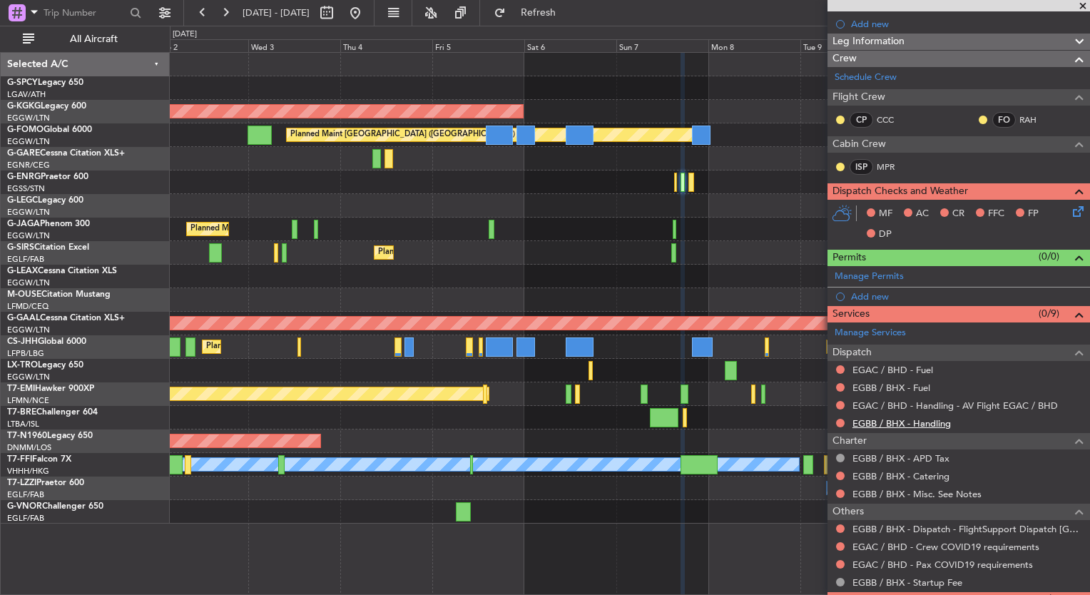
click at [918, 419] on link "EGBB / BHX - Handling" at bounding box center [901, 423] width 98 height 12
click at [556, 14] on span "Refresh" at bounding box center [539, 13] width 60 height 10
click at [912, 387] on link "EGBB / BHX - Fuel" at bounding box center [891, 388] width 78 height 12
click at [573, 16] on button "Refresh" at bounding box center [530, 12] width 86 height 23
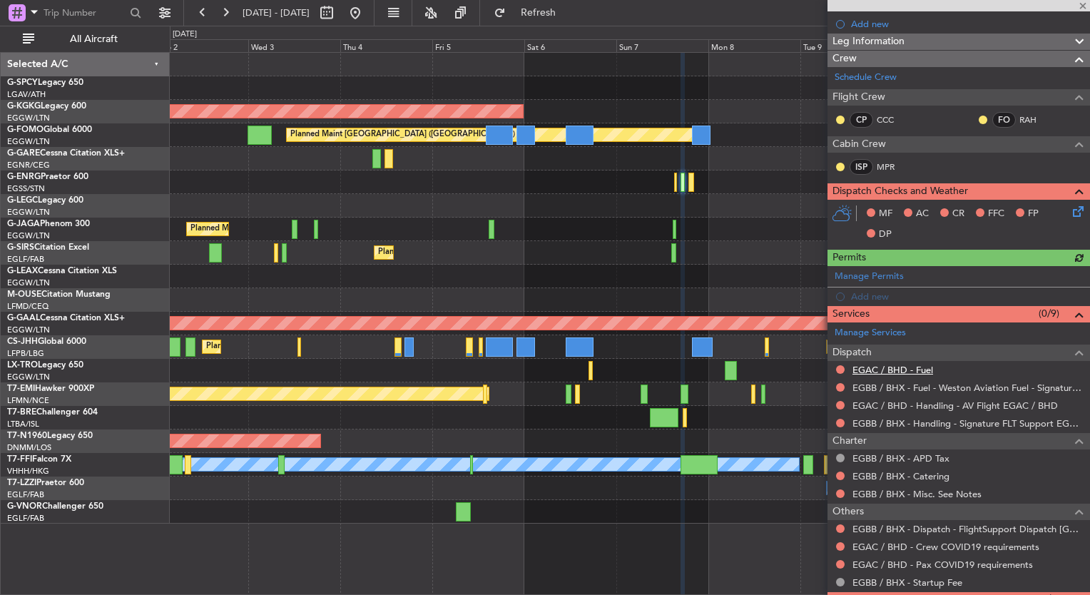
click at [896, 368] on link "EGAC / BHD - Fuel" at bounding box center [892, 370] width 81 height 12
click at [542, 12] on button "Refresh" at bounding box center [530, 12] width 86 height 23
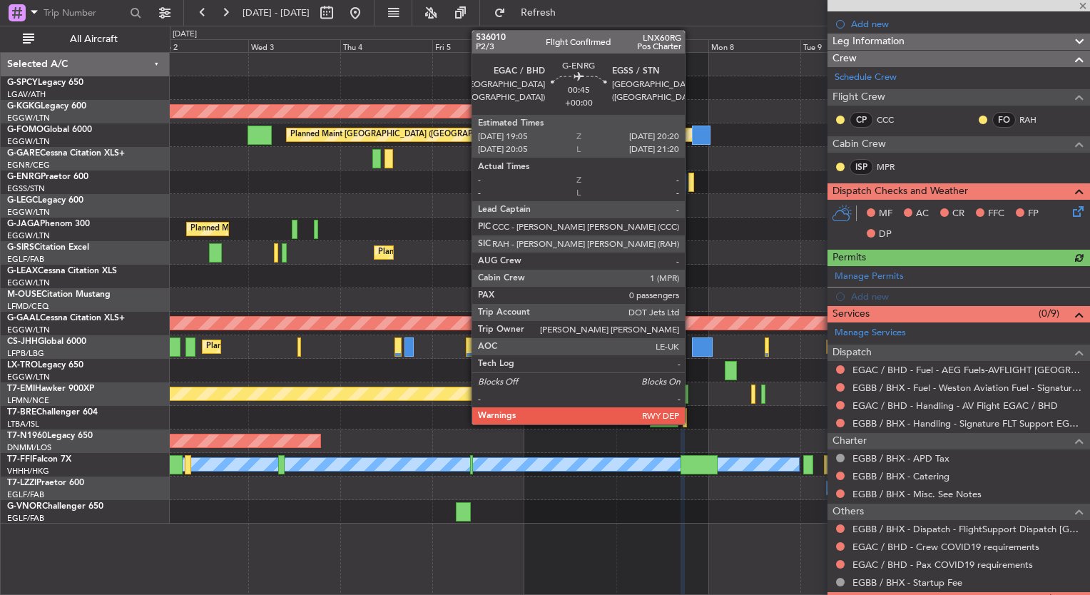
click at [691, 183] on div at bounding box center [690, 182] width 5 height 19
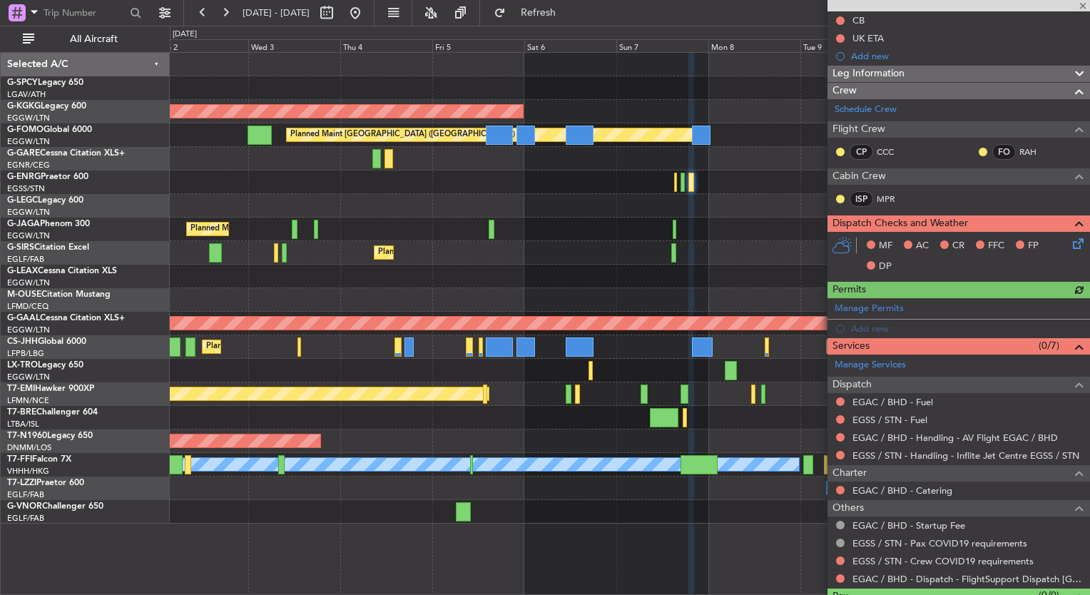
scroll to position [146, 0]
click at [916, 419] on link "EGSS / STN - Fuel" at bounding box center [889, 419] width 75 height 12
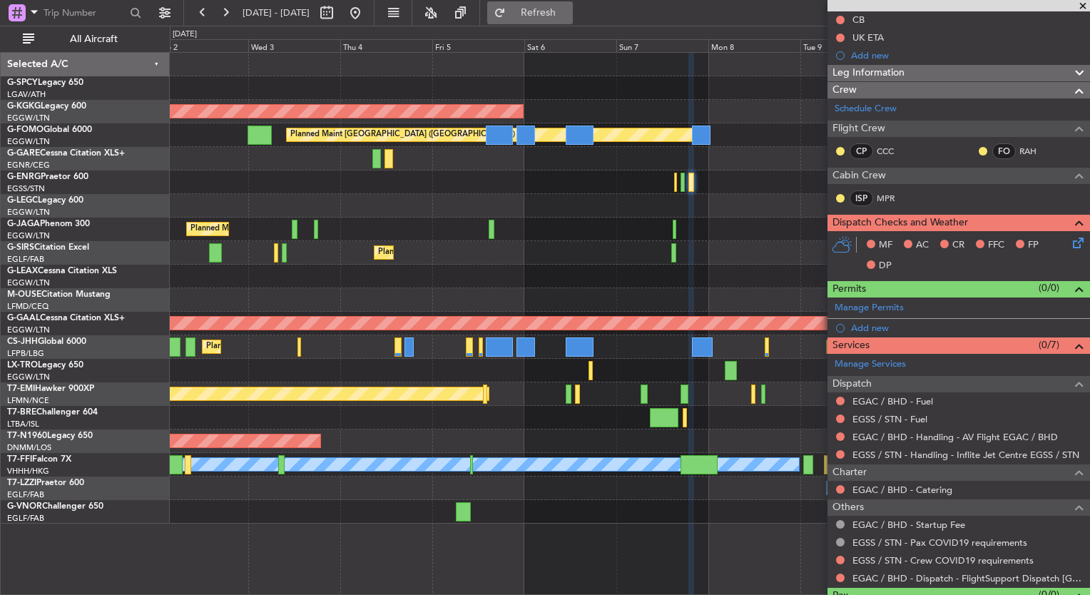
click at [533, 2] on button "Refresh" at bounding box center [530, 12] width 86 height 23
click at [914, 402] on link "EGAC / BHD - Fuel" at bounding box center [892, 401] width 81 height 12
click at [559, 19] on button "Refresh" at bounding box center [530, 12] width 86 height 23
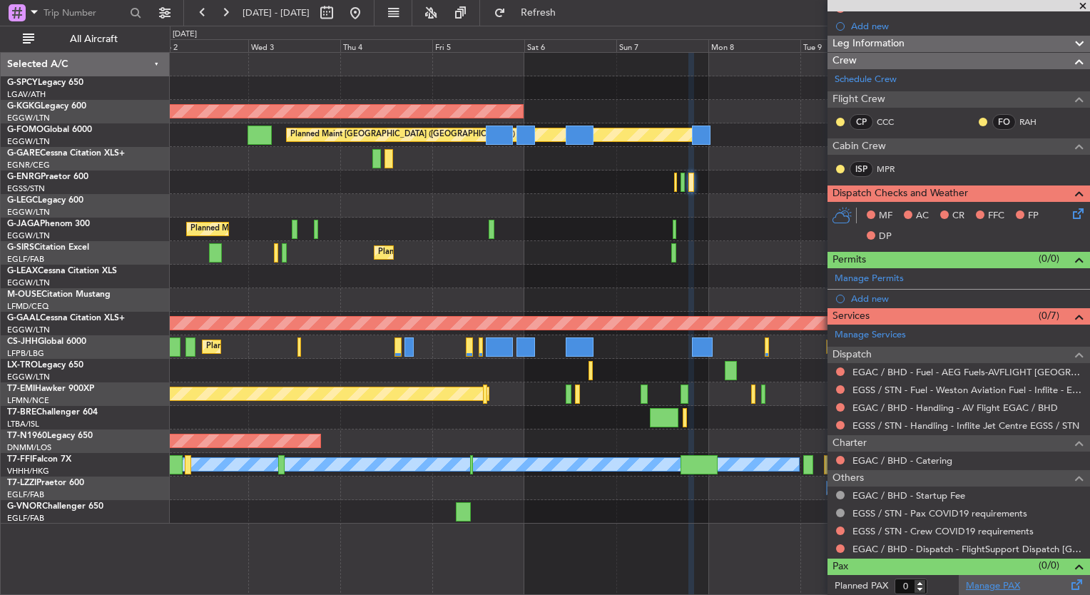
click at [992, 583] on link "Manage PAX" at bounding box center [993, 586] width 54 height 14
click at [568, 8] on span "Refresh" at bounding box center [539, 13] width 60 height 10
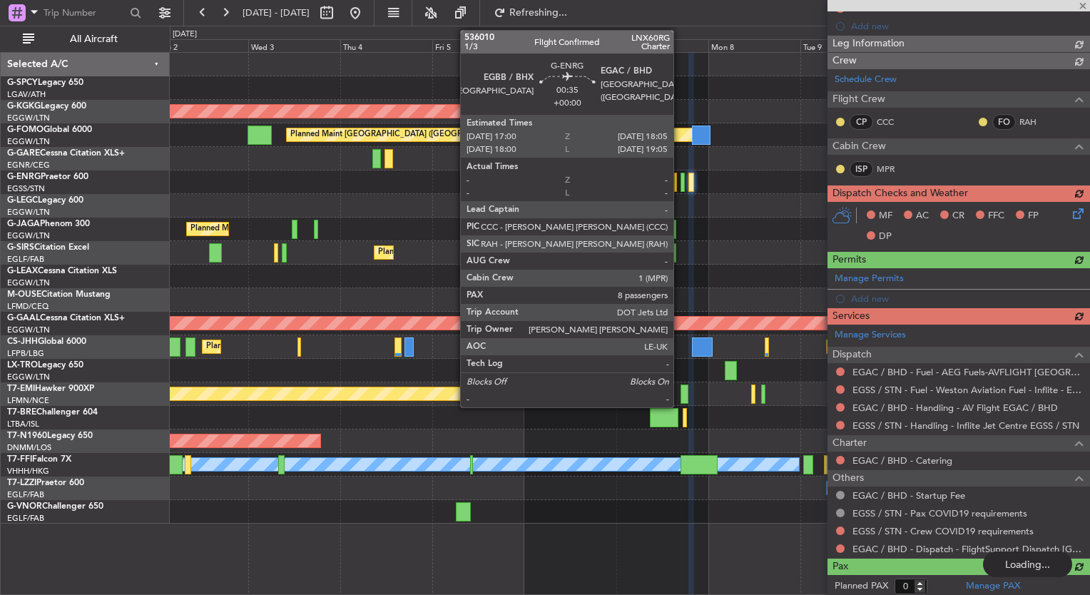
click at [680, 184] on div at bounding box center [682, 182] width 4 height 19
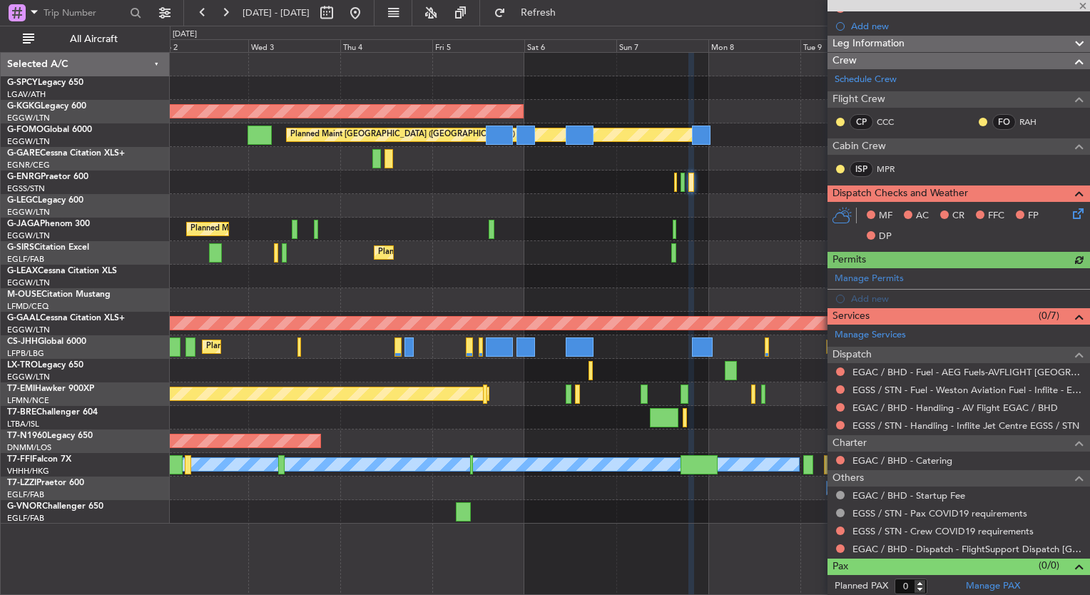
type input "8"
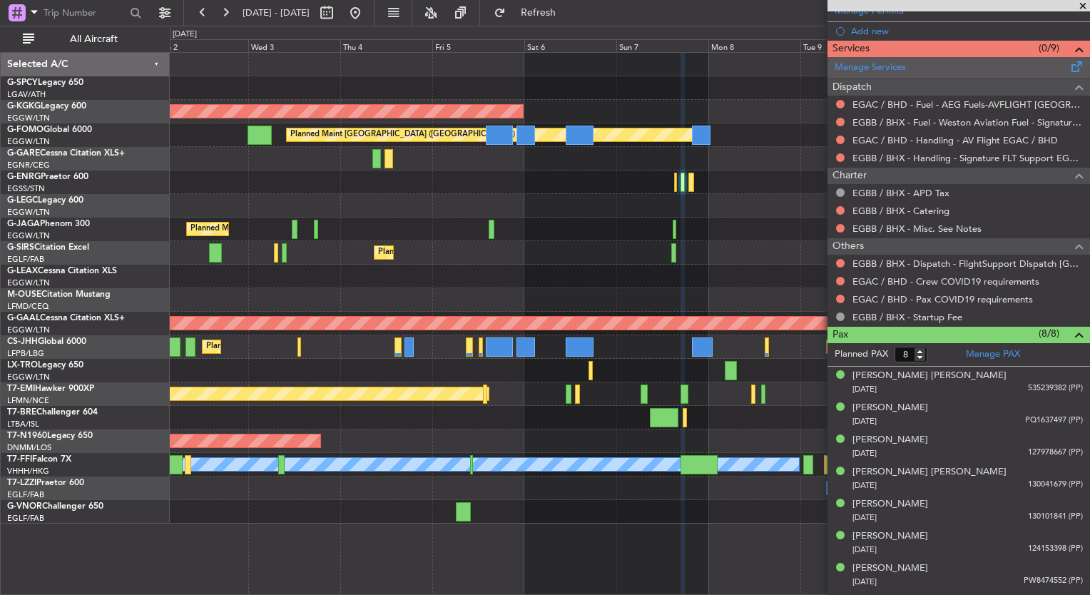
scroll to position [468, 0]
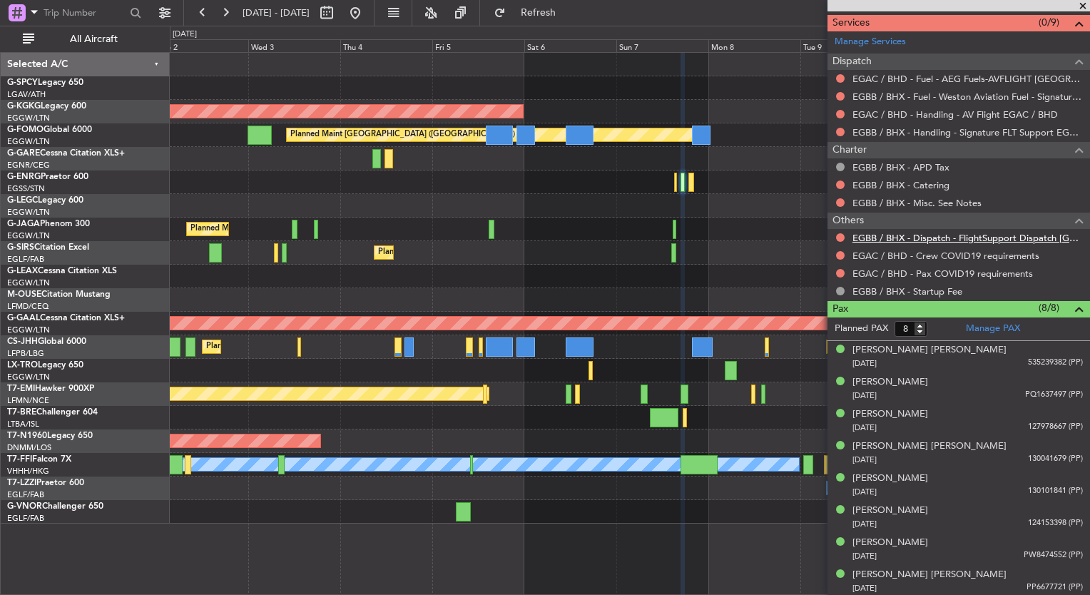
click at [941, 236] on link "EGBB / BHX - Dispatch - FlightSupport Dispatch UK" at bounding box center [967, 238] width 230 height 12
click at [573, 19] on button "Refresh" at bounding box center [530, 12] width 86 height 23
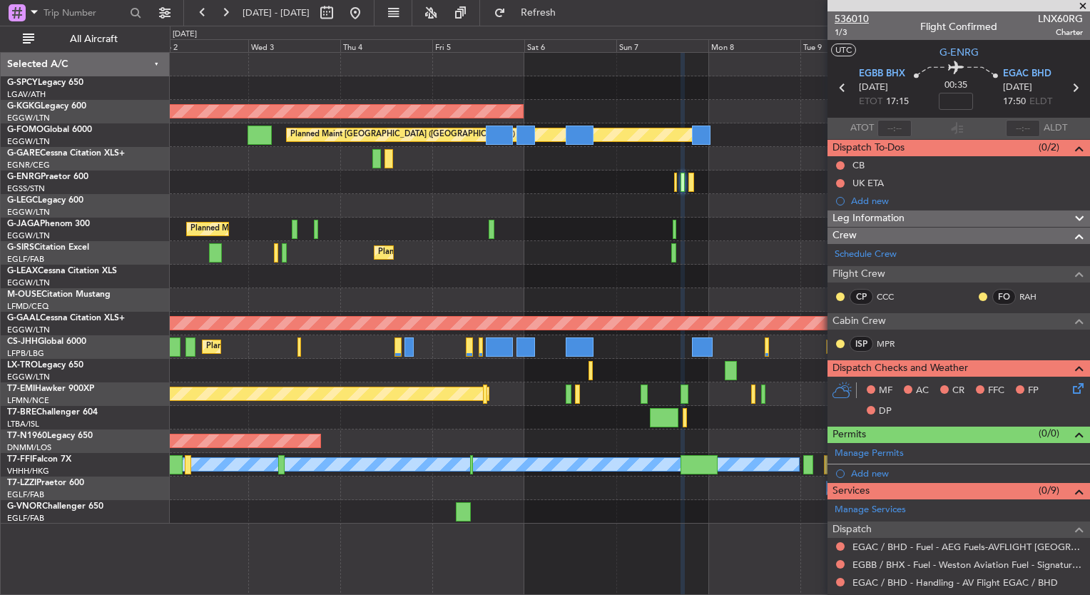
click at [854, 13] on span "536010" at bounding box center [852, 18] width 34 height 15
click at [230, 16] on button at bounding box center [225, 12] width 23 height 23
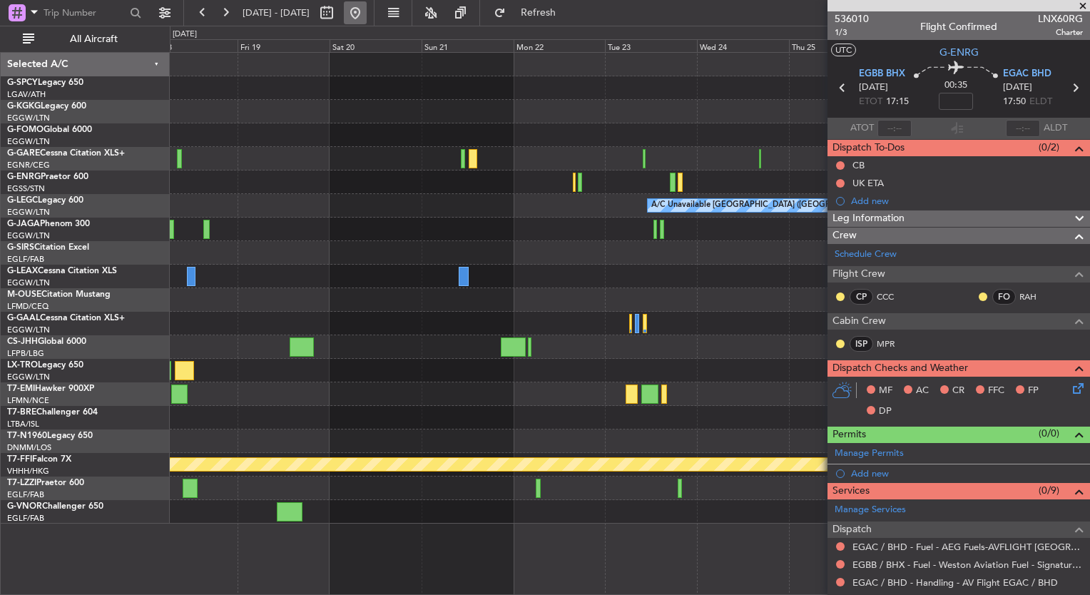
click at [367, 10] on button at bounding box center [355, 12] width 23 height 23
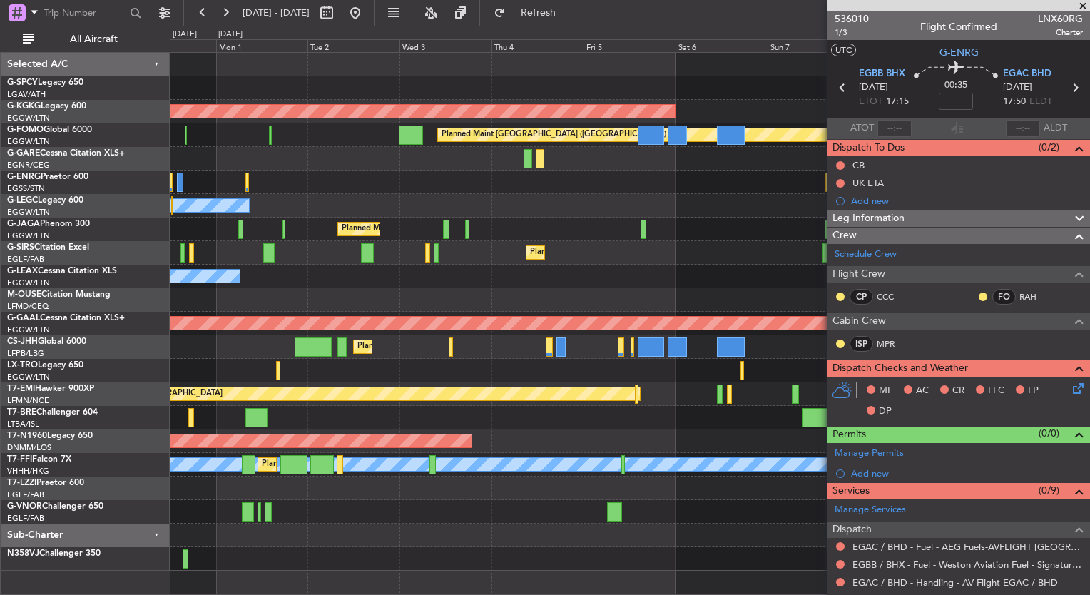
click at [19, 336] on div "Planned Maint Athens ([PERSON_NAME] Intl) AOG Maint [GEOGRAPHIC_DATA] ([GEOGRAP…" at bounding box center [545, 310] width 1090 height 569
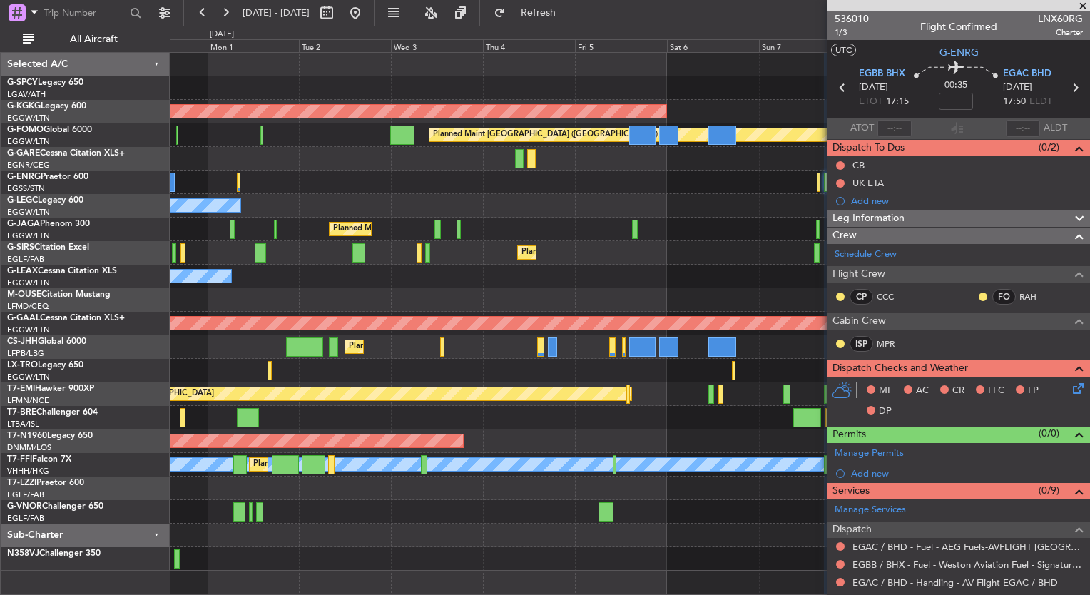
click at [111, 273] on div "Planned Maint Athens ([PERSON_NAME] Intl) AOG Maint [GEOGRAPHIC_DATA] ([GEOGRAP…" at bounding box center [545, 310] width 1090 height 569
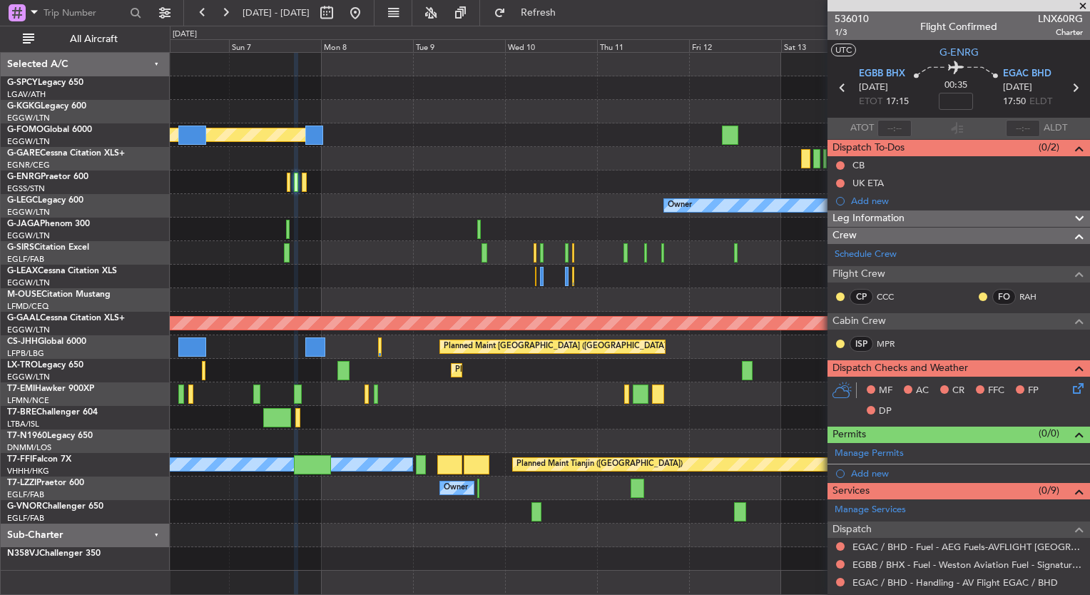
click at [136, 242] on div "AOG Maint [GEOGRAPHIC_DATA] (Ataturk) Planned Maint [GEOGRAPHIC_DATA] ([GEOGRAP…" at bounding box center [545, 310] width 1090 height 569
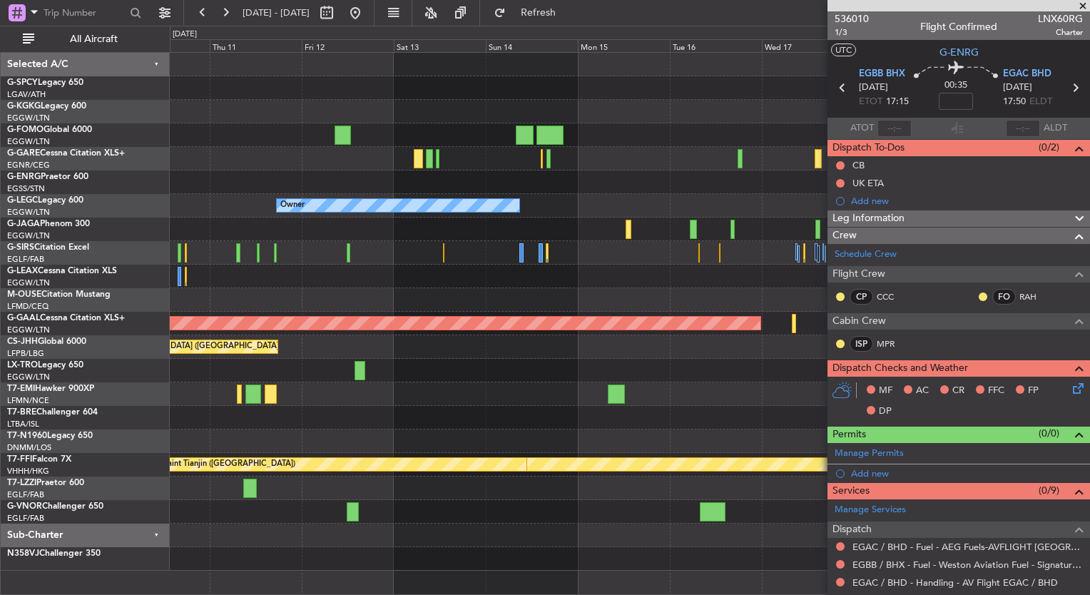
click at [184, 237] on div "Owner Planned [GEOGRAPHIC_DATA] Planned Maint [GEOGRAPHIC_DATA] ([GEOGRAPHIC_DA…" at bounding box center [629, 312] width 919 height 518
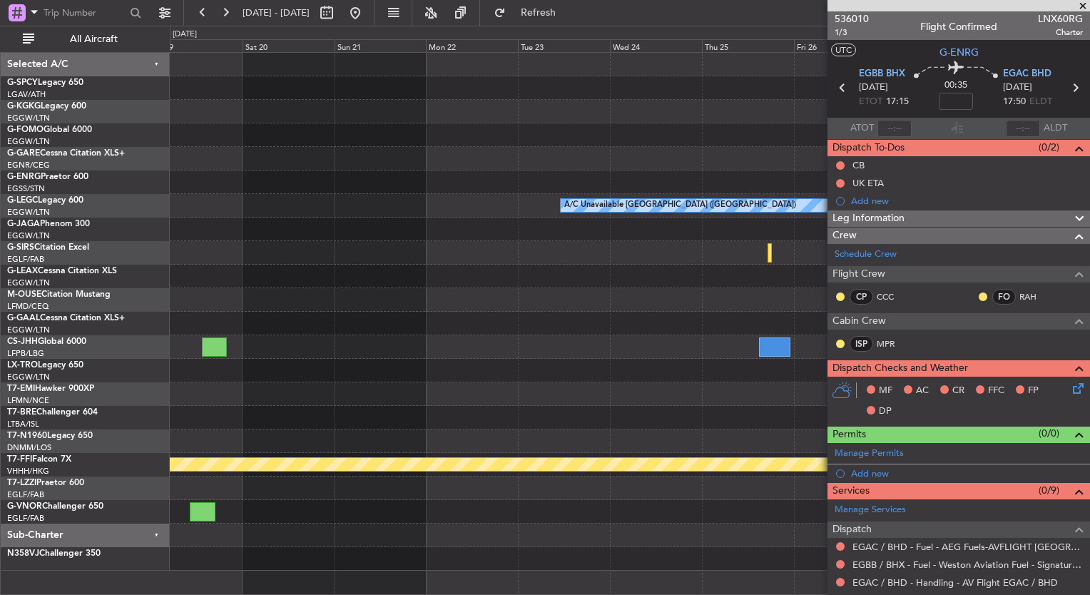
click at [211, 210] on div "A/C Unavailable [GEOGRAPHIC_DATA] ([GEOGRAPHIC_DATA]) Planned [GEOGRAPHIC_DATA]…" at bounding box center [629, 312] width 919 height 518
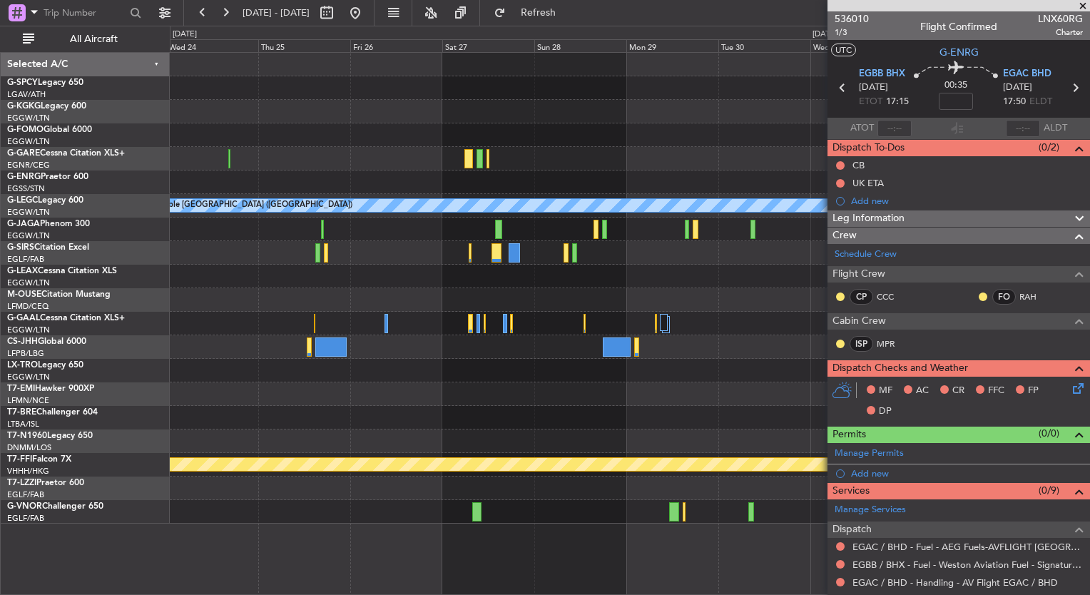
click at [44, 184] on div "A/C Unavailable [GEOGRAPHIC_DATA] ([GEOGRAPHIC_DATA]) Planned Maint Geneva ([GE…" at bounding box center [545, 310] width 1090 height 569
click at [374, 24] on fb-range-datepicker "[DATE] - [DATE]" at bounding box center [278, 13] width 191 height 26
click at [367, 22] on button at bounding box center [355, 12] width 23 height 23
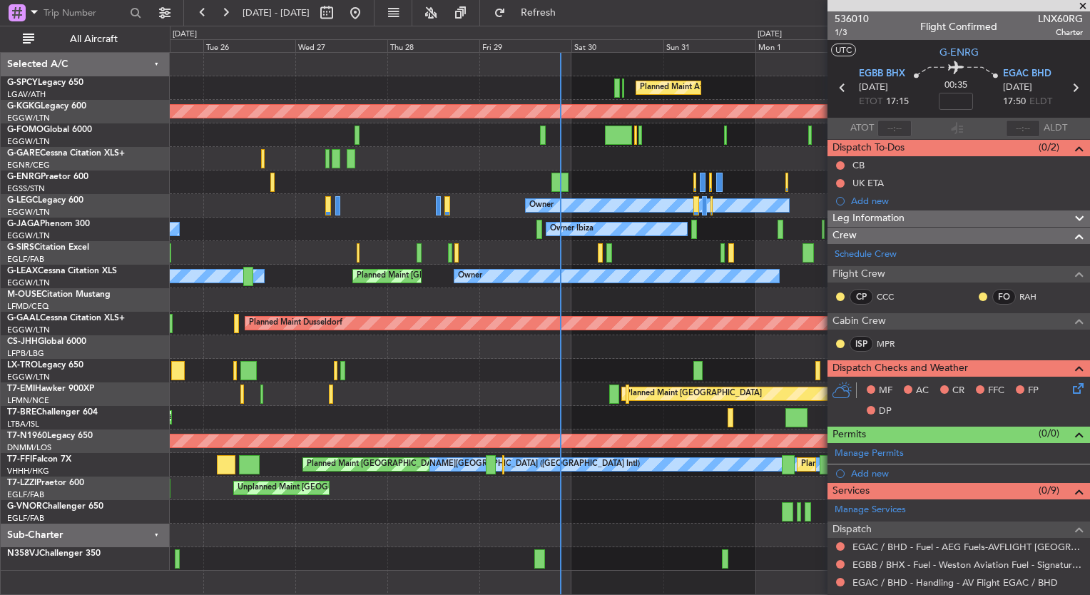
click at [595, 177] on div at bounding box center [629, 182] width 919 height 24
click at [353, 376] on div "Planned Maint Athens ([PERSON_NAME] Intl) AOG Maint [GEOGRAPHIC_DATA] ([GEOGRAP…" at bounding box center [629, 312] width 919 height 518
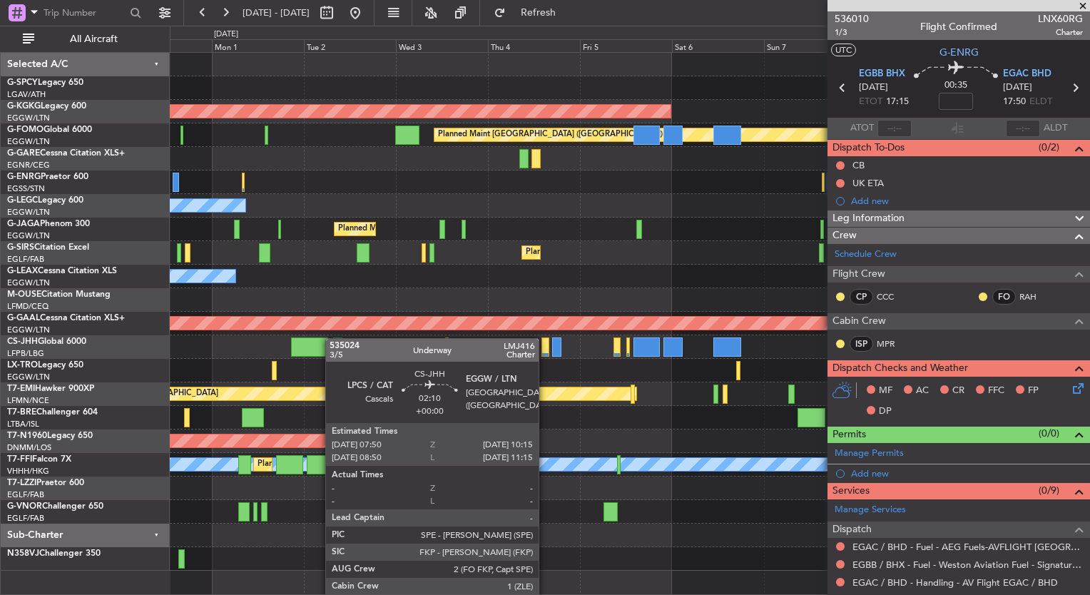
click at [334, 338] on div "Planned Maint Athens ([PERSON_NAME] Intl) AOG Maint [GEOGRAPHIC_DATA] ([GEOGRAP…" at bounding box center [629, 312] width 919 height 518
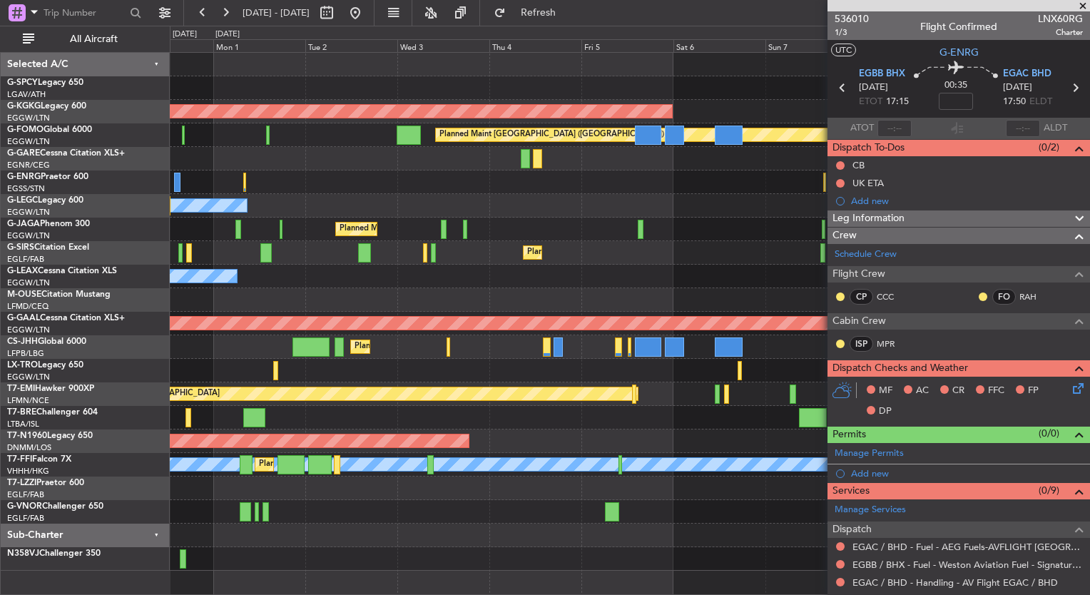
click at [1083, 2] on span at bounding box center [1083, 6] width 14 height 13
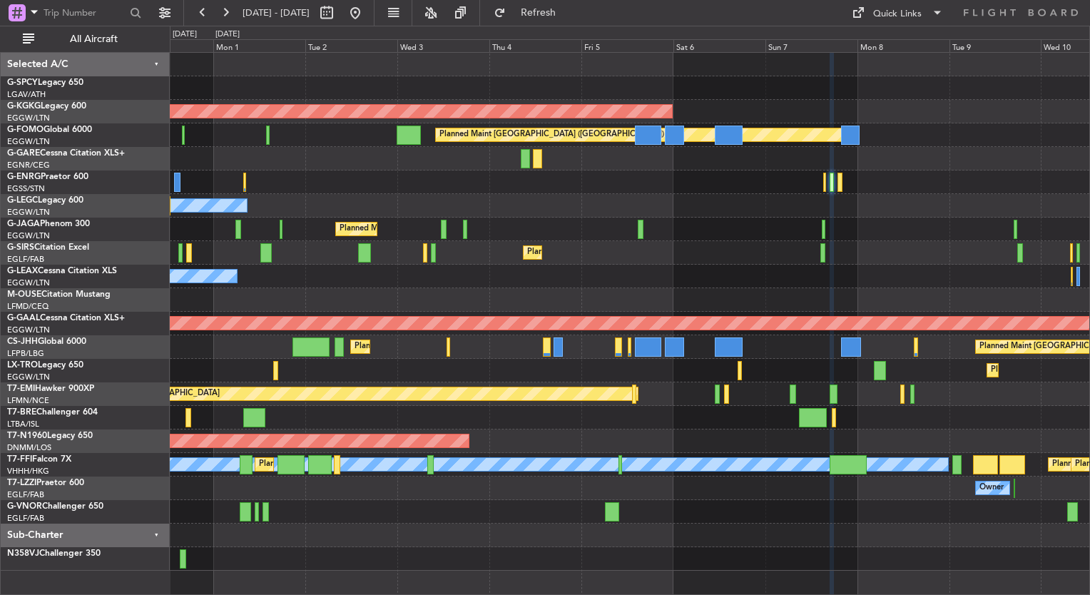
type input "0"
click at [901, 17] on div "Quick Links" at bounding box center [897, 14] width 49 height 14
click at [899, 41] on button "Trip Builder" at bounding box center [897, 47] width 107 height 34
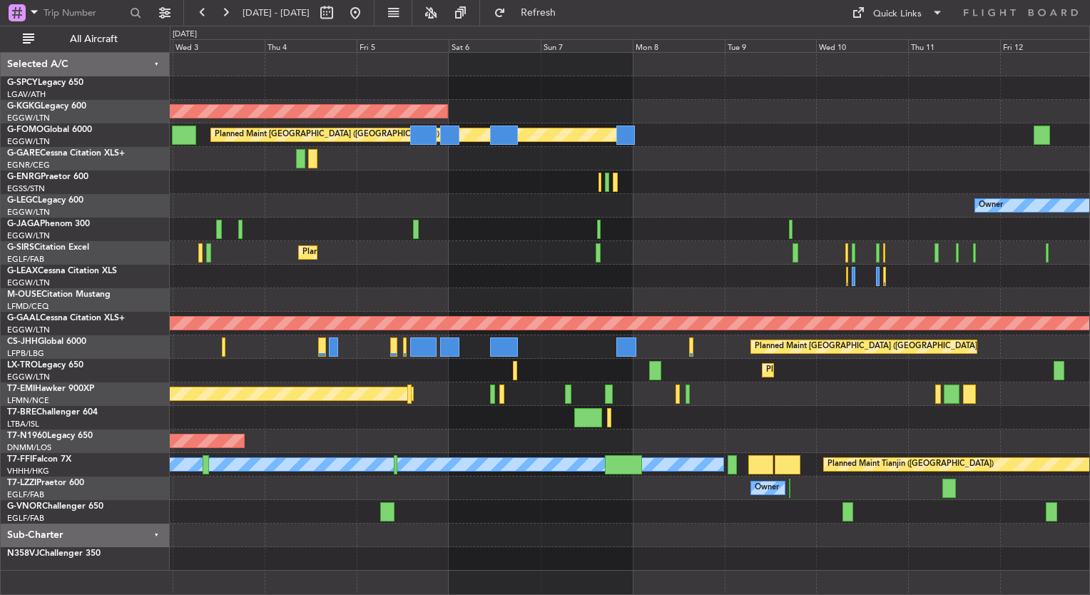
click at [221, 236] on div "AOG Maint [GEOGRAPHIC_DATA] (Ataturk) Planned Maint [GEOGRAPHIC_DATA] ([GEOGRAP…" at bounding box center [629, 312] width 919 height 518
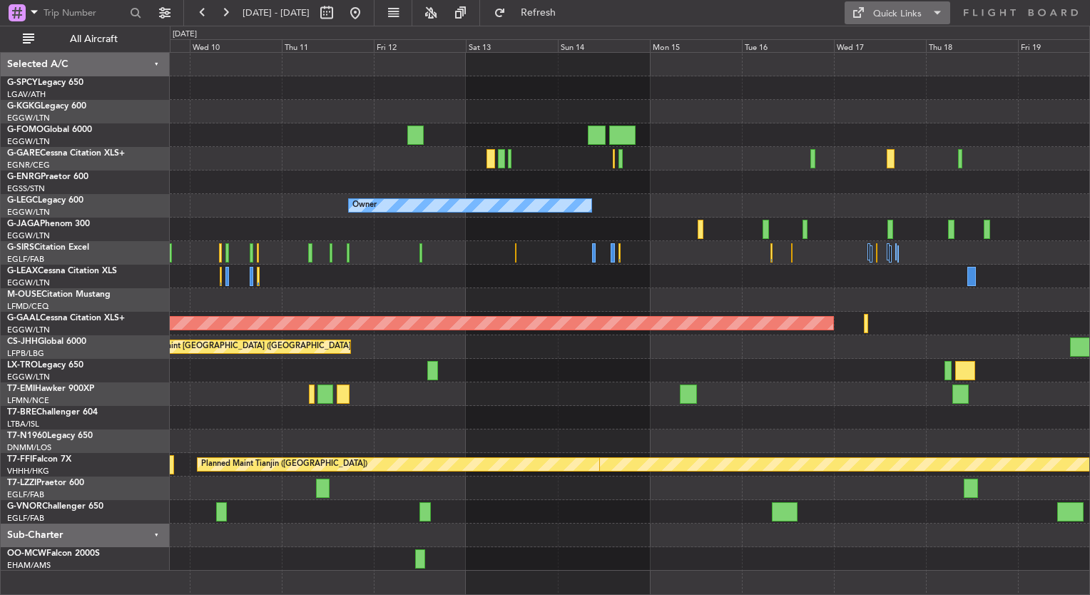
click at [932, 12] on span at bounding box center [937, 12] width 17 height 17
click at [897, 48] on button "Trip Builder" at bounding box center [897, 47] width 107 height 34
click at [367, 11] on button at bounding box center [355, 12] width 23 height 23
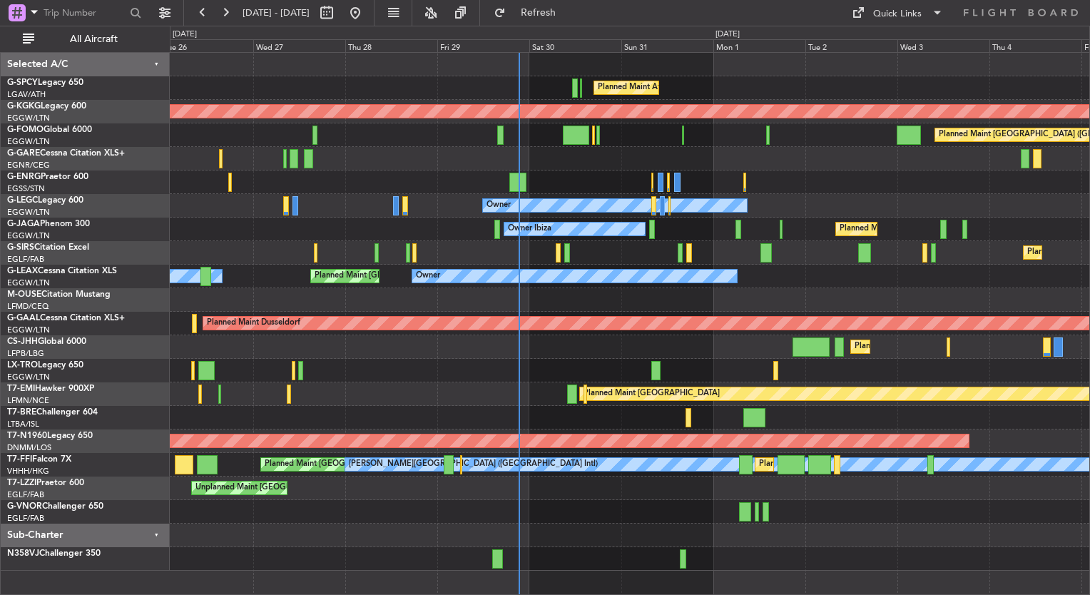
click at [533, 167] on div "Planned Maint Athens ([PERSON_NAME] Intl) AOG Maint [GEOGRAPHIC_DATA] ([GEOGRAP…" at bounding box center [629, 312] width 919 height 518
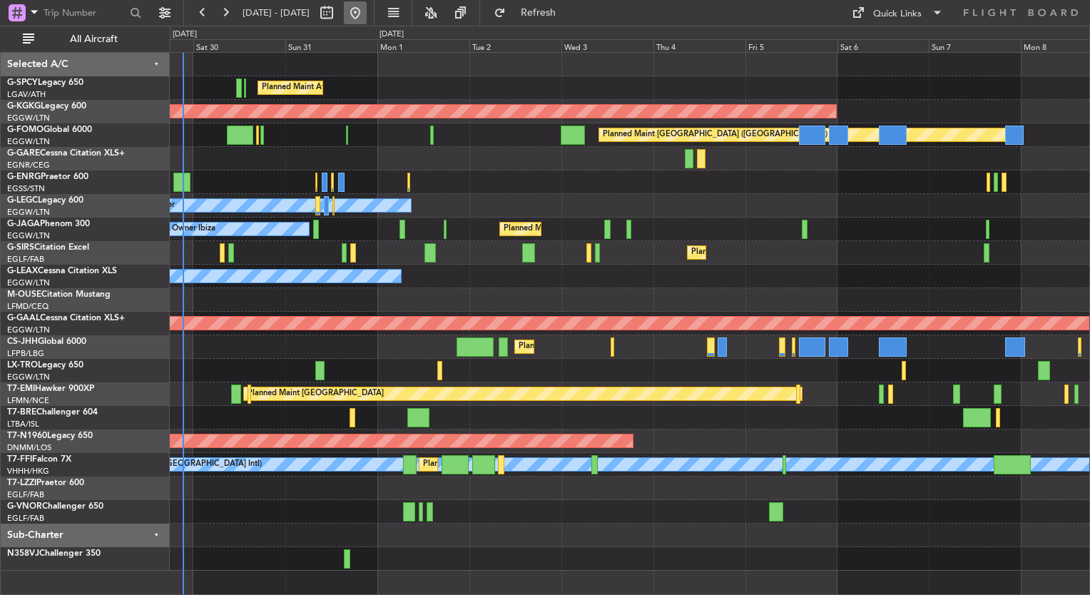
click at [367, 19] on button at bounding box center [355, 12] width 23 height 23
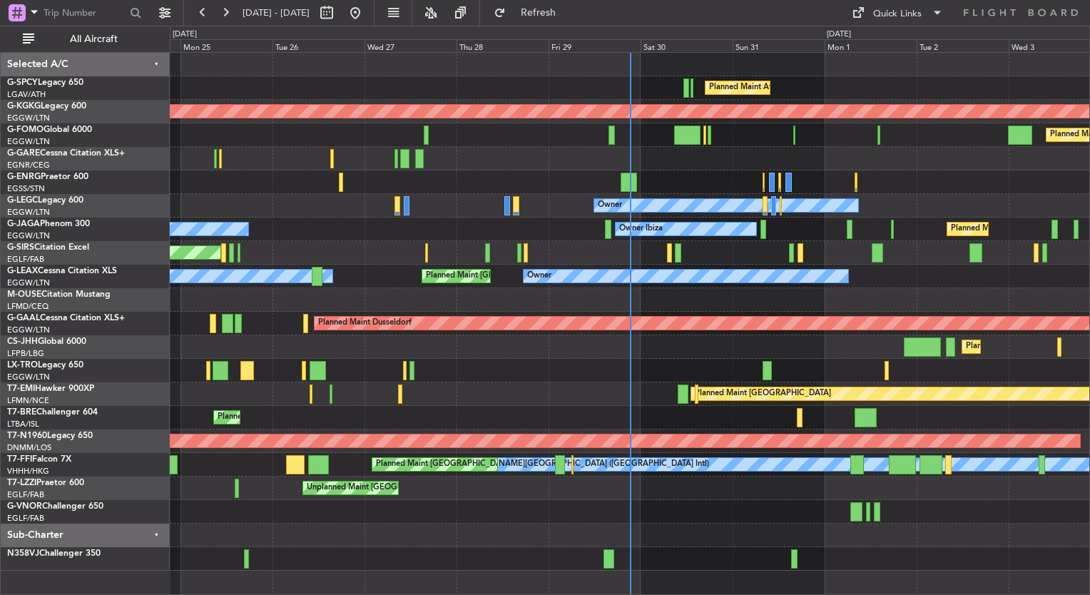
click at [927, 207] on div "Owner Planned Maint [GEOGRAPHIC_DATA] ([GEOGRAPHIC_DATA])" at bounding box center [629, 206] width 919 height 24
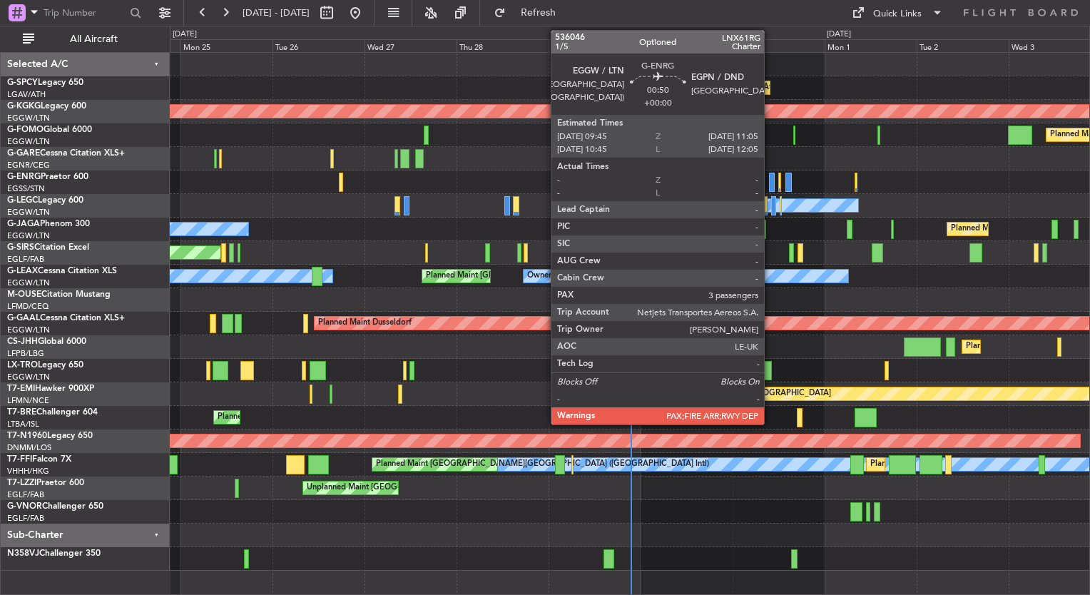
click at [770, 184] on div at bounding box center [772, 182] width 6 height 19
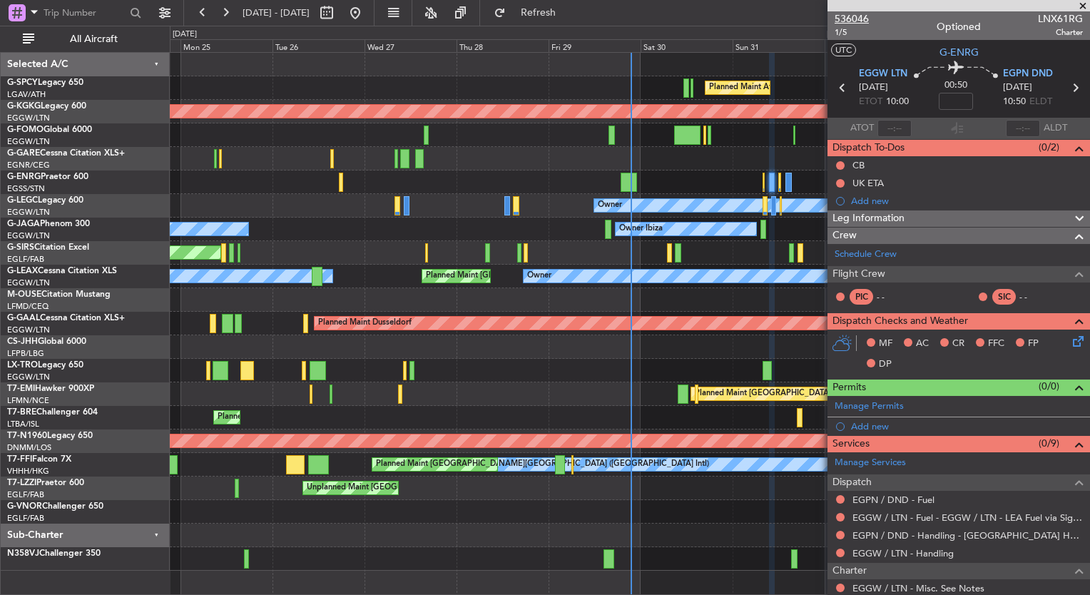
click at [862, 23] on span "536046" at bounding box center [852, 18] width 34 height 15
click at [577, 28] on div "0 0 Sun 24 Mon 25 Tue 26 Wed 27 Thu 28 Fri 29 [DATE] Sun 31 Mon 1 Tue 2 [DATE]" at bounding box center [629, 39] width 919 height 26
click at [573, 23] on button "Refresh" at bounding box center [530, 12] width 86 height 23
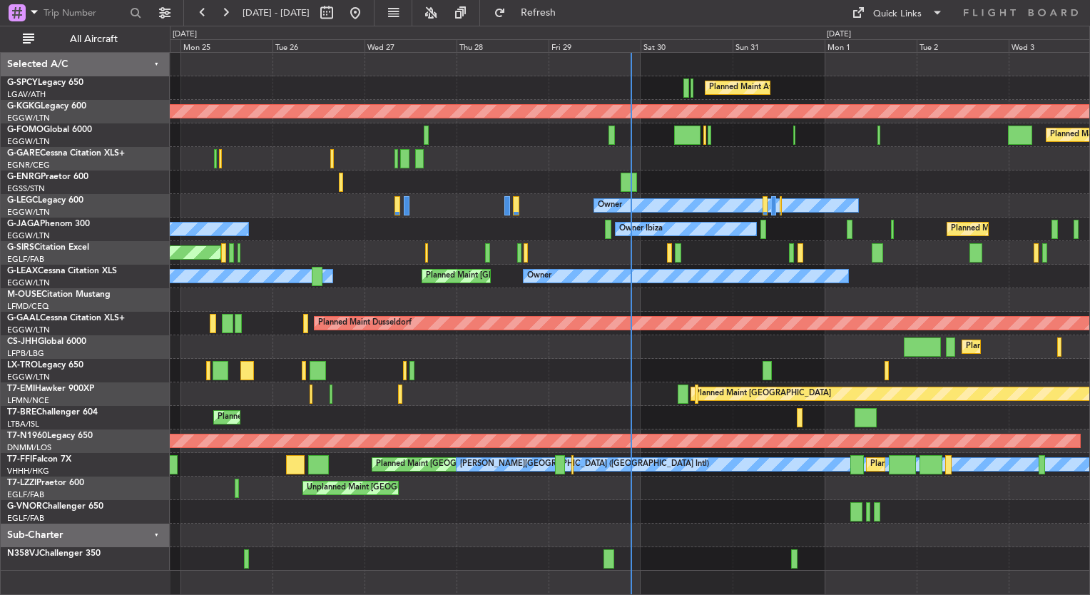
click at [941, 515] on div at bounding box center [629, 512] width 919 height 24
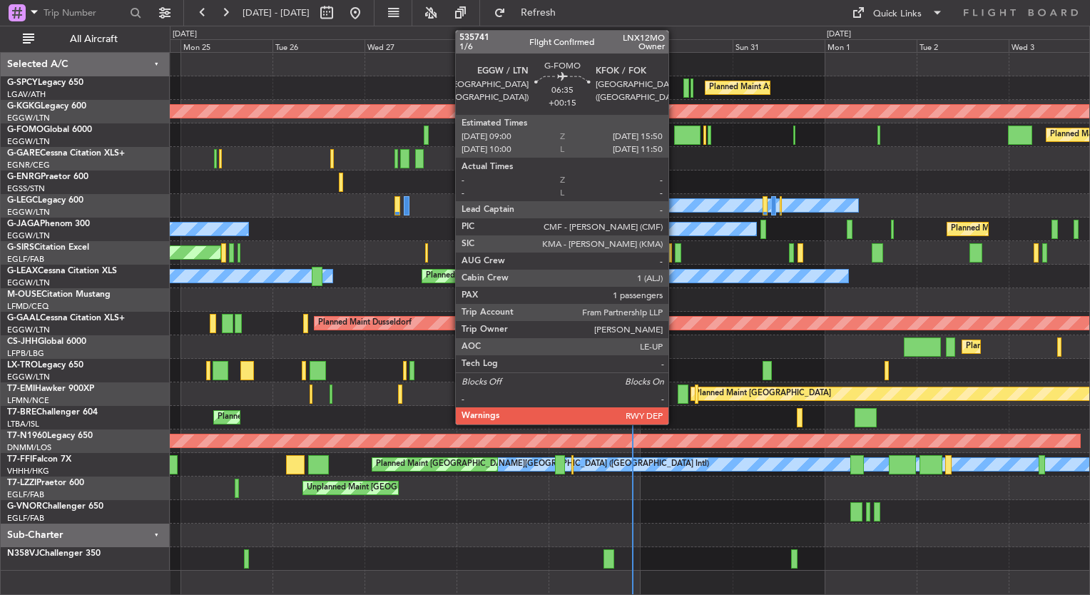
click at [675, 141] on div at bounding box center [687, 135] width 26 height 19
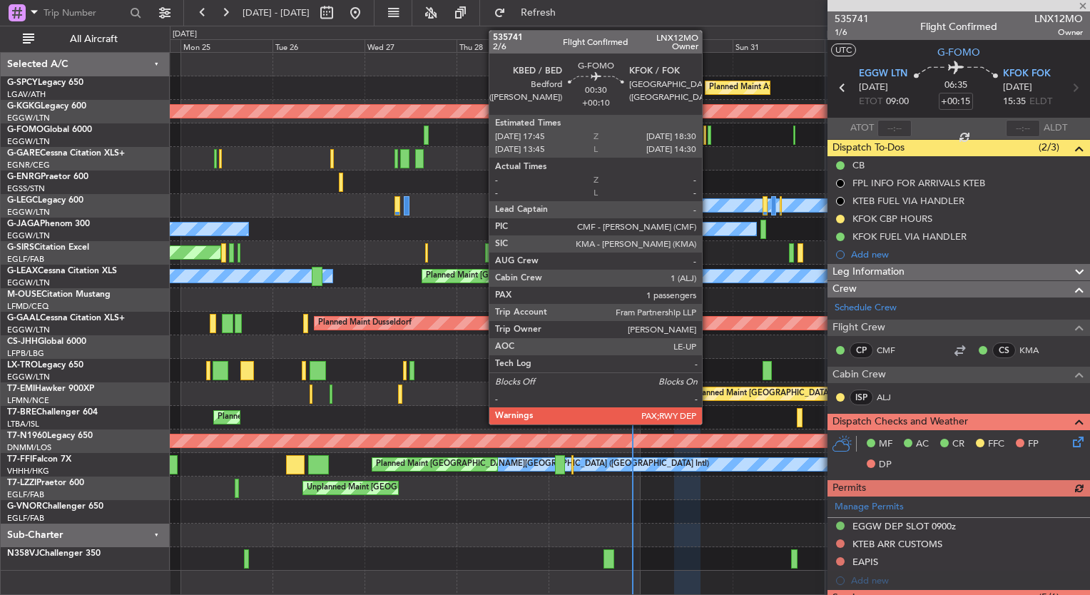
click at [708, 143] on div at bounding box center [710, 135] width 4 height 19
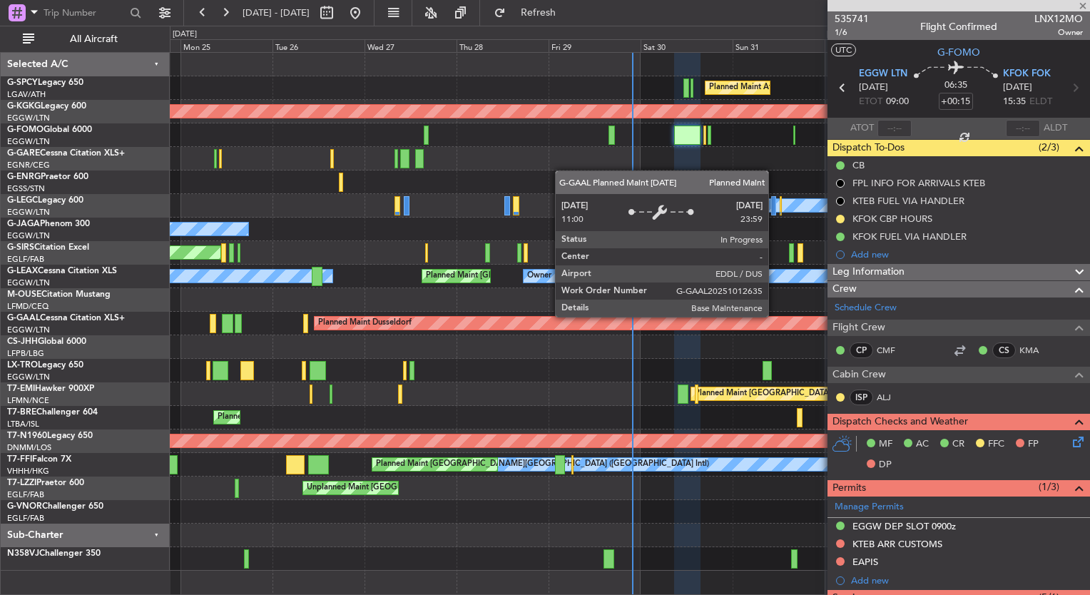
type input "+00:10"
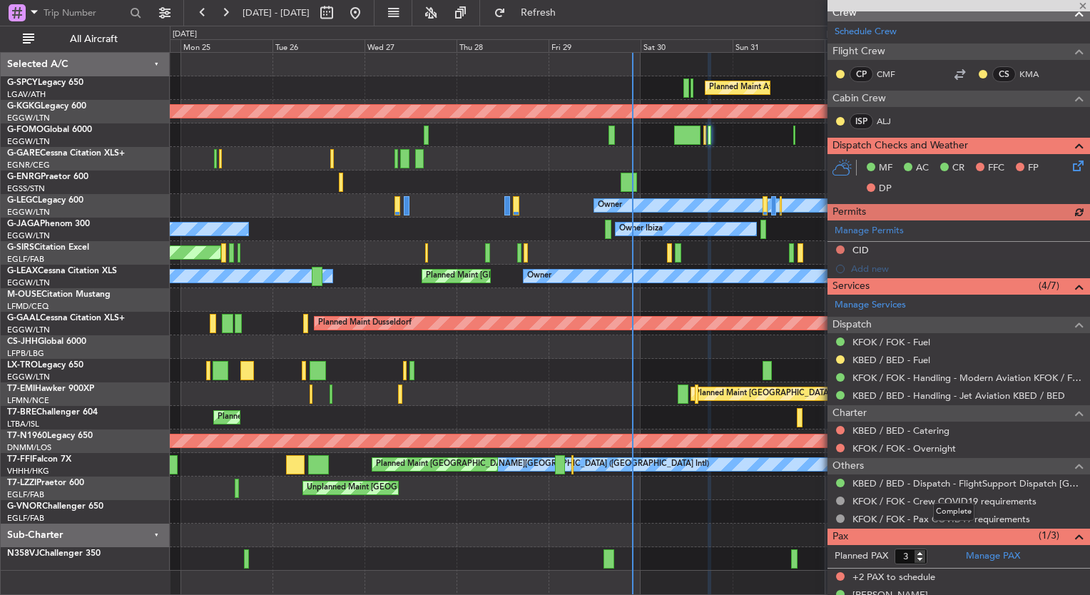
scroll to position [257, 0]
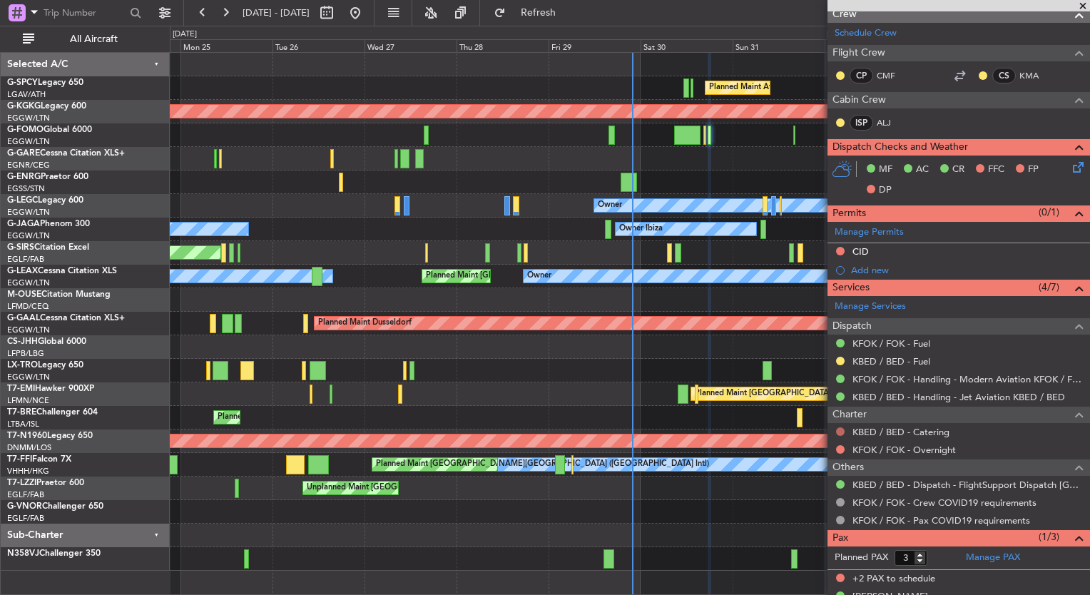
click at [839, 428] on button at bounding box center [840, 431] width 9 height 9
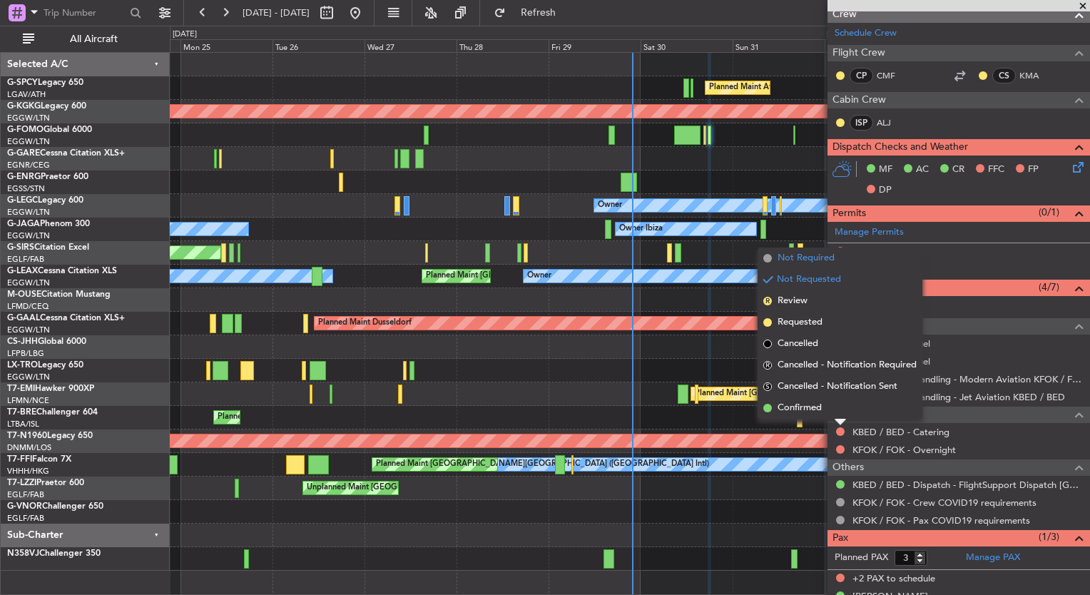
click at [810, 263] on span "Not Required" at bounding box center [805, 258] width 57 height 14
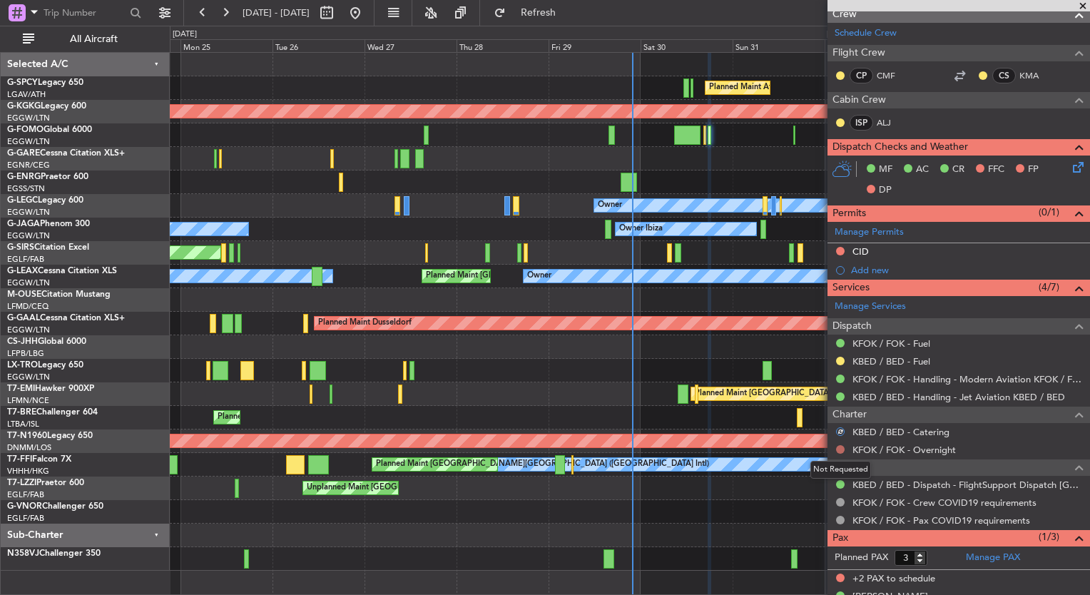
click at [838, 446] on button at bounding box center [840, 449] width 9 height 9
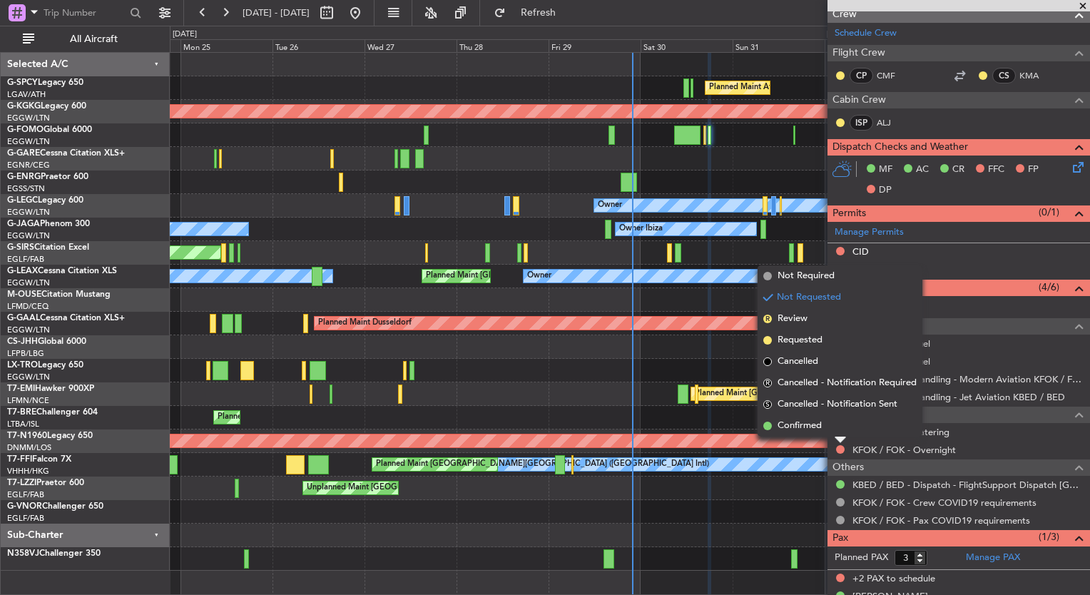
click at [810, 471] on mat-tooltip-component "Not Requested" at bounding box center [840, 470] width 81 height 38
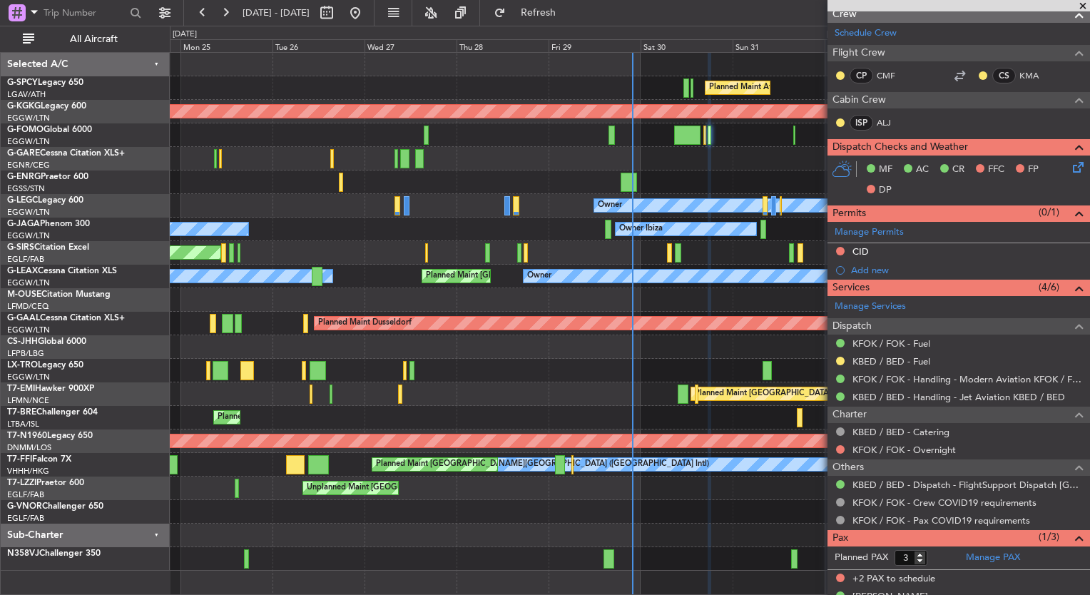
click at [668, 164] on div at bounding box center [629, 159] width 919 height 24
click at [1081, 5] on span at bounding box center [1083, 6] width 14 height 13
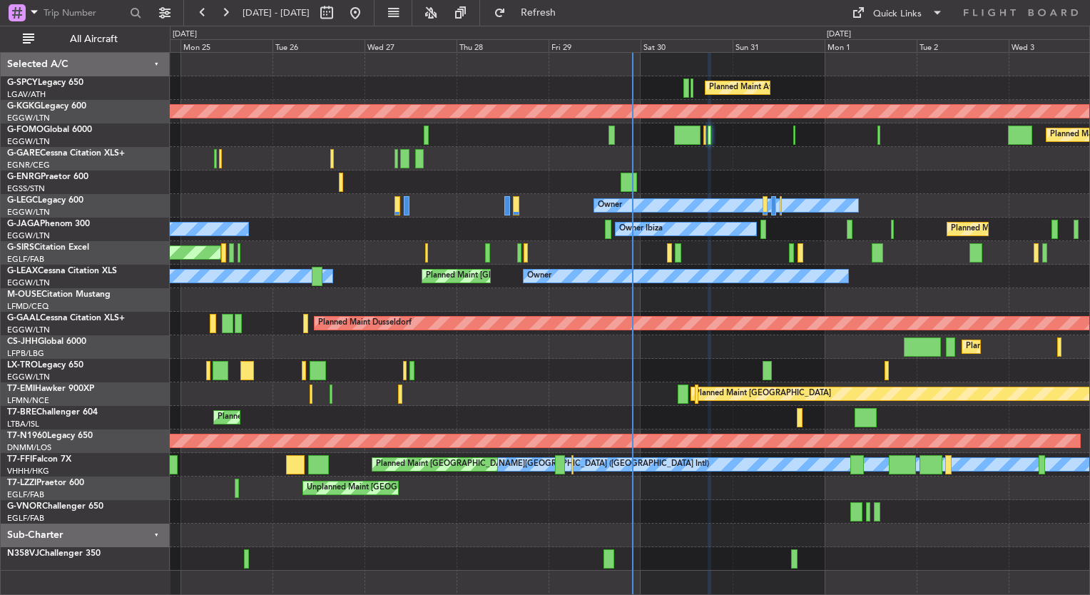
type input "0"
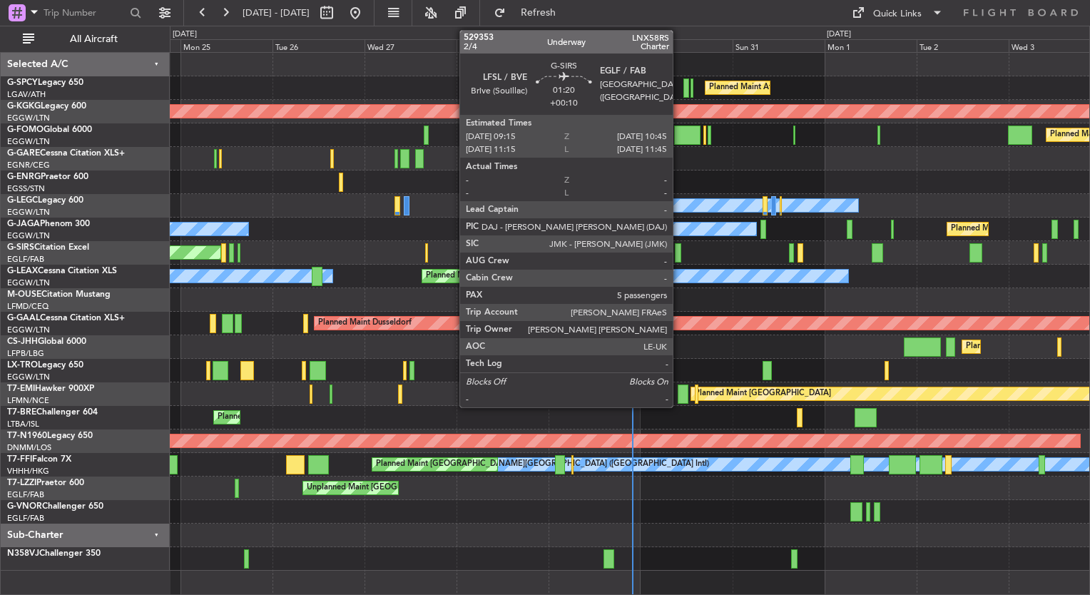
click at [679, 259] on div at bounding box center [678, 252] width 6 height 19
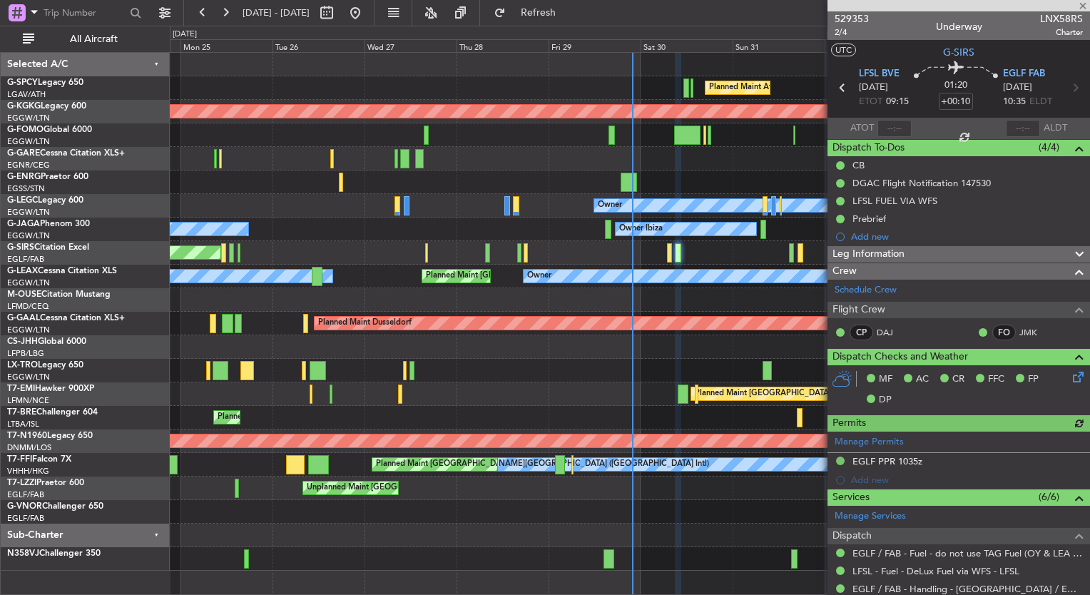
click at [1084, 6] on div at bounding box center [958, 5] width 262 height 11
click at [1084, 7] on span at bounding box center [1083, 6] width 14 height 13
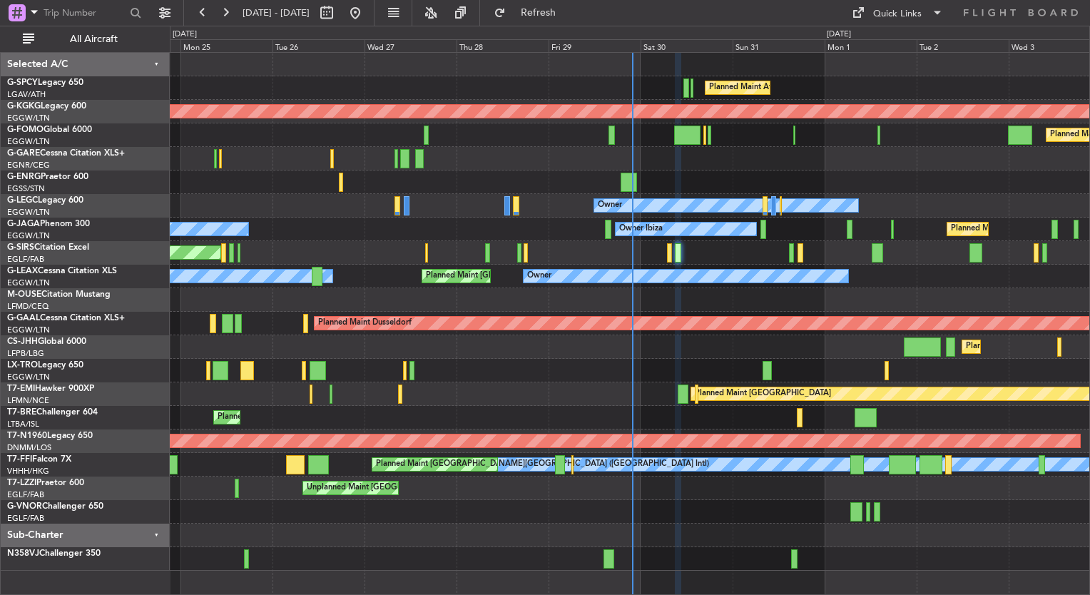
type input "0"
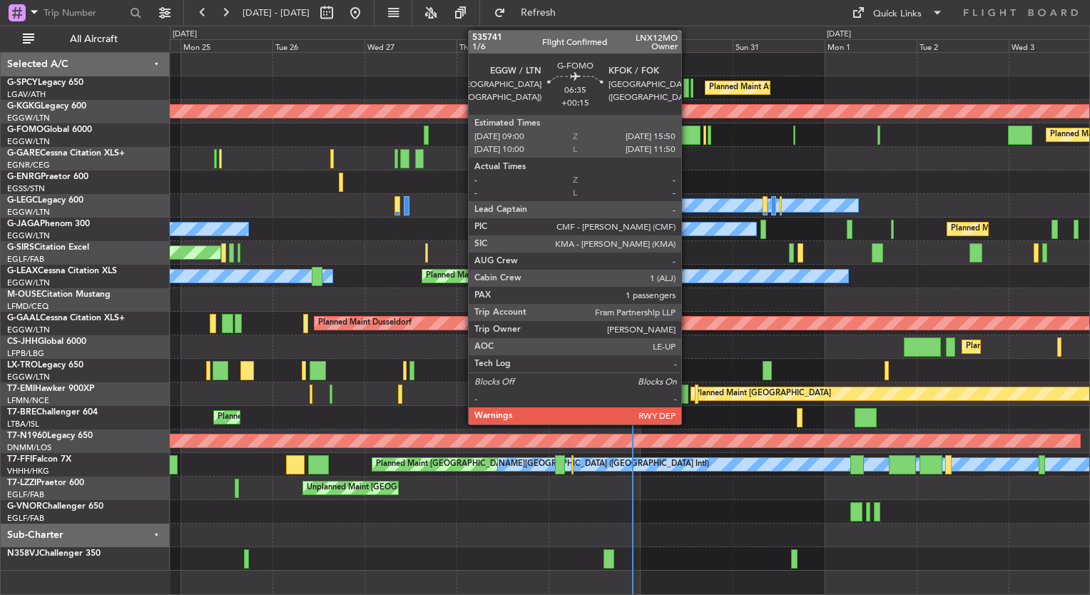
click at [688, 138] on div at bounding box center [687, 135] width 26 height 19
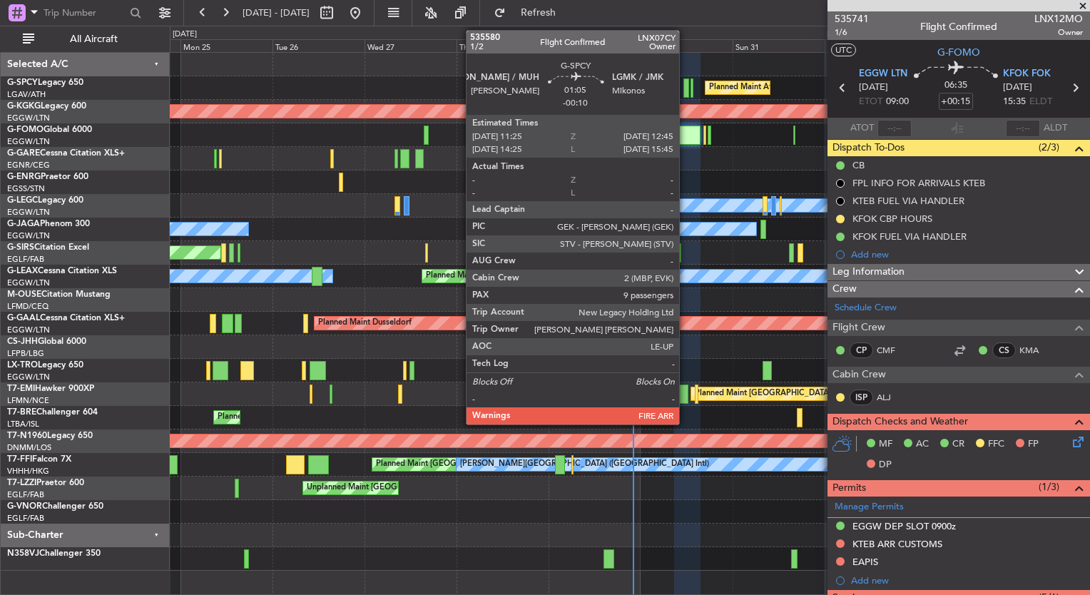
click at [685, 86] on div at bounding box center [686, 87] width 6 height 19
click at [685, 91] on div at bounding box center [686, 87] width 6 height 19
click at [685, 81] on div at bounding box center [686, 87] width 6 height 19
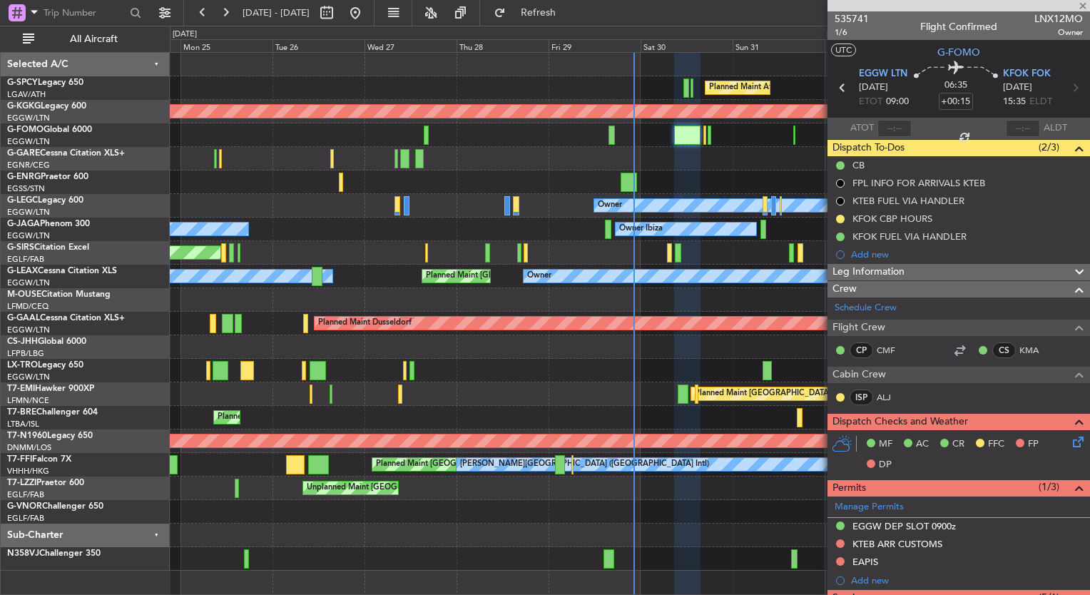
click at [660, 161] on div at bounding box center [629, 159] width 919 height 24
click at [554, 19] on button "Refresh" at bounding box center [530, 12] width 86 height 23
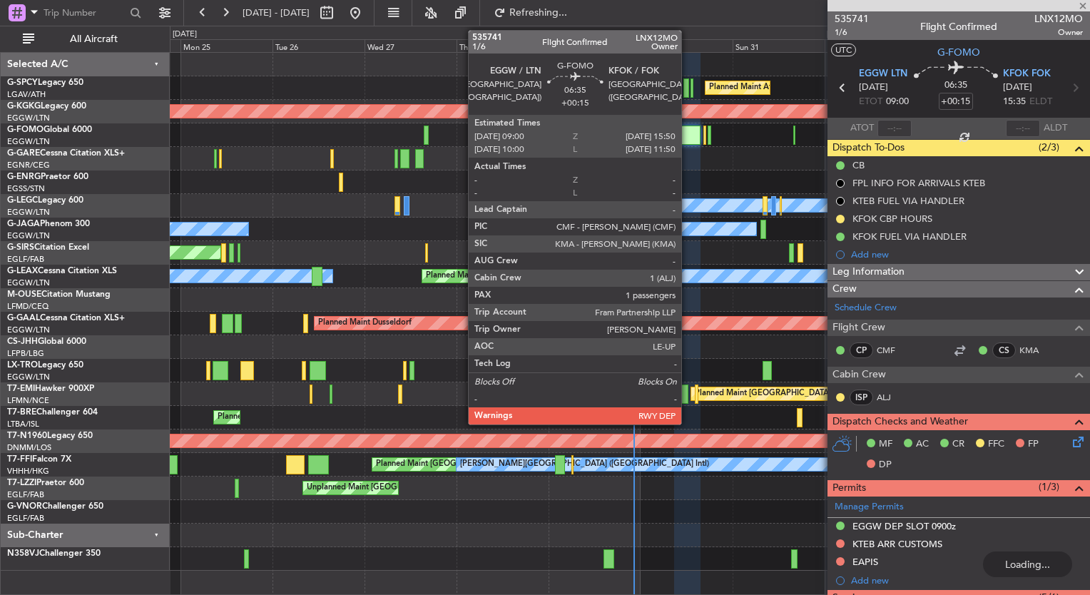
click at [688, 141] on div at bounding box center [687, 135] width 26 height 19
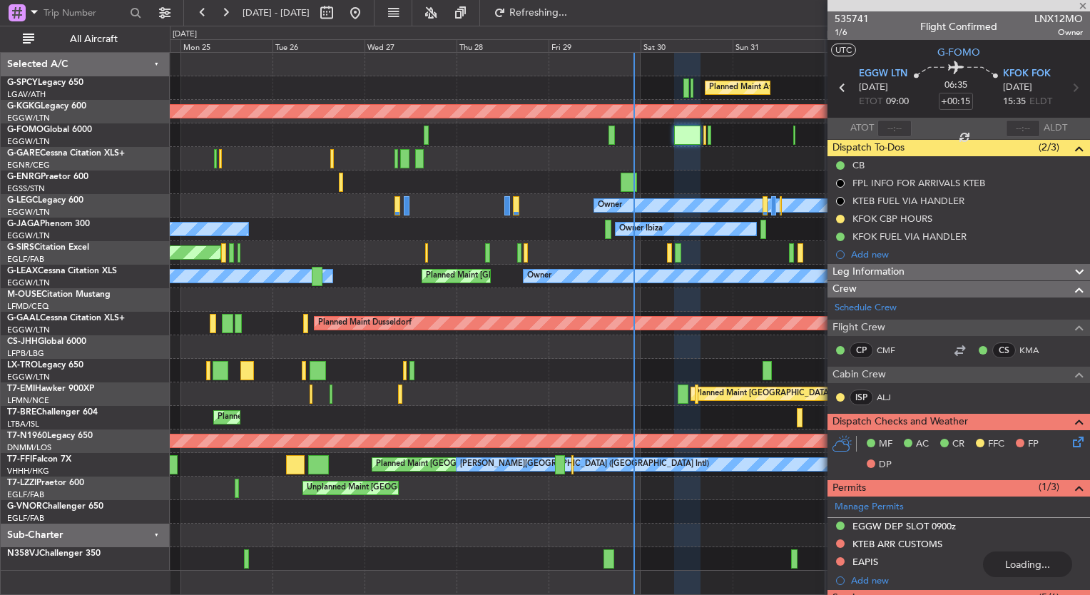
click at [1081, 6] on div at bounding box center [958, 5] width 262 height 11
click at [730, 367] on div "Planned Maint [GEOGRAPHIC_DATA] ([GEOGRAPHIC_DATA])" at bounding box center [629, 371] width 919 height 24
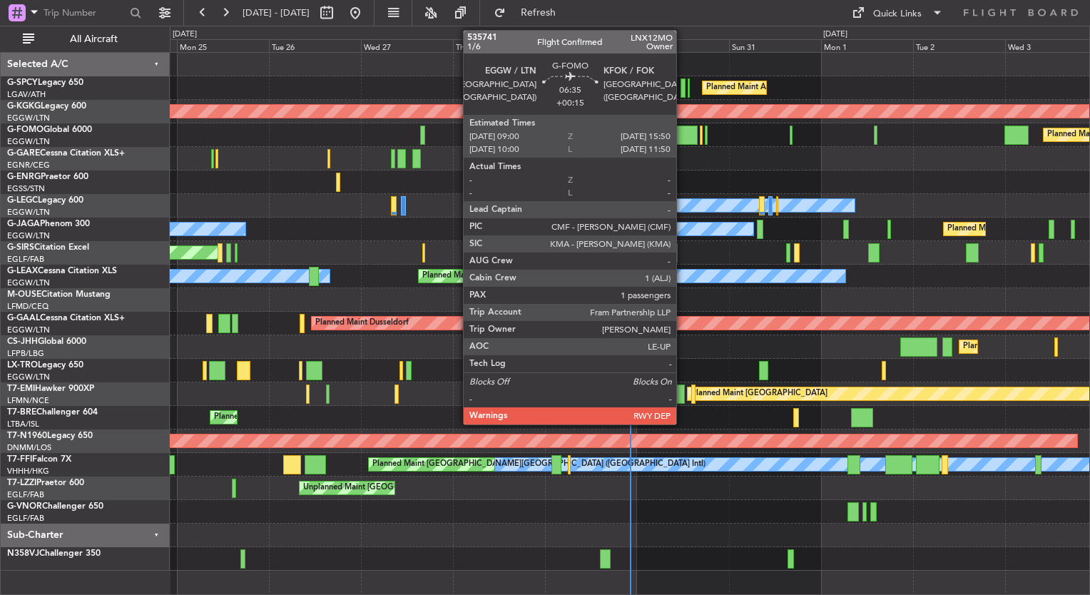
click at [683, 136] on div at bounding box center [684, 135] width 26 height 19
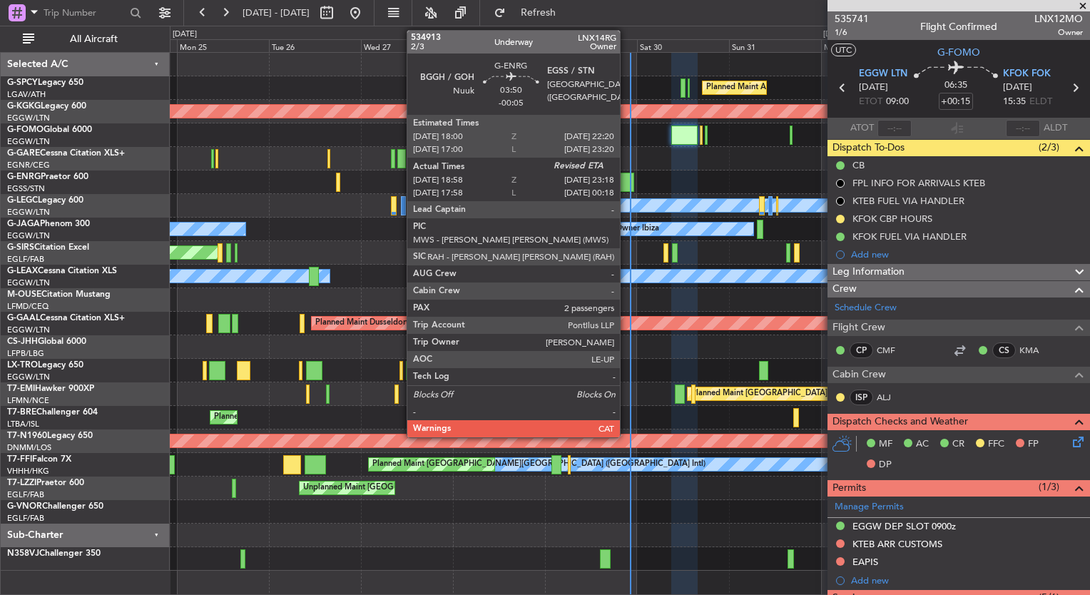
click at [626, 184] on div at bounding box center [625, 182] width 17 height 19
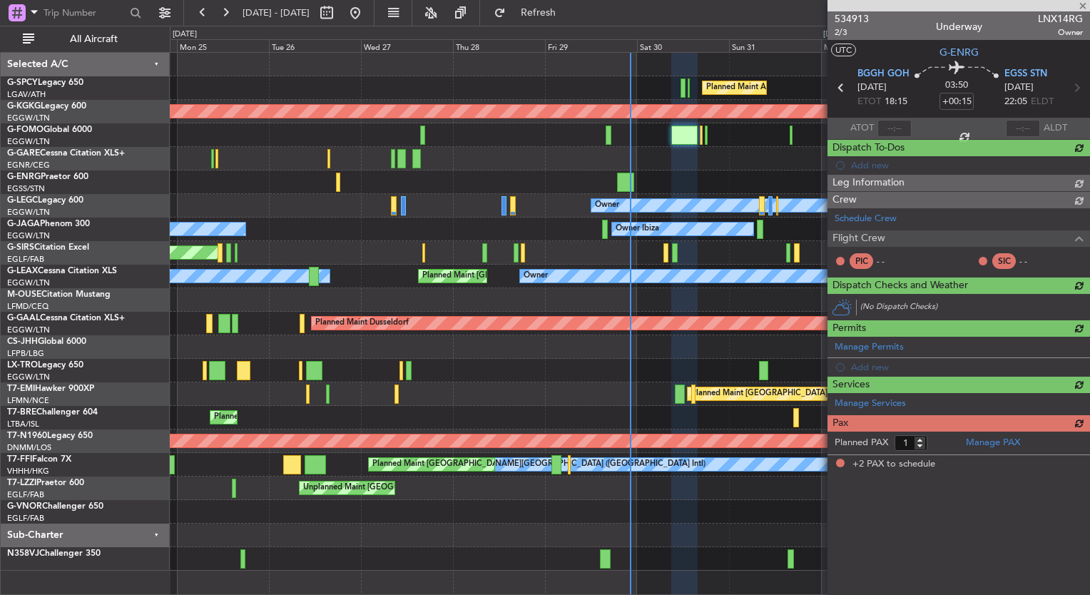
type input "-00:05"
type input "19:13"
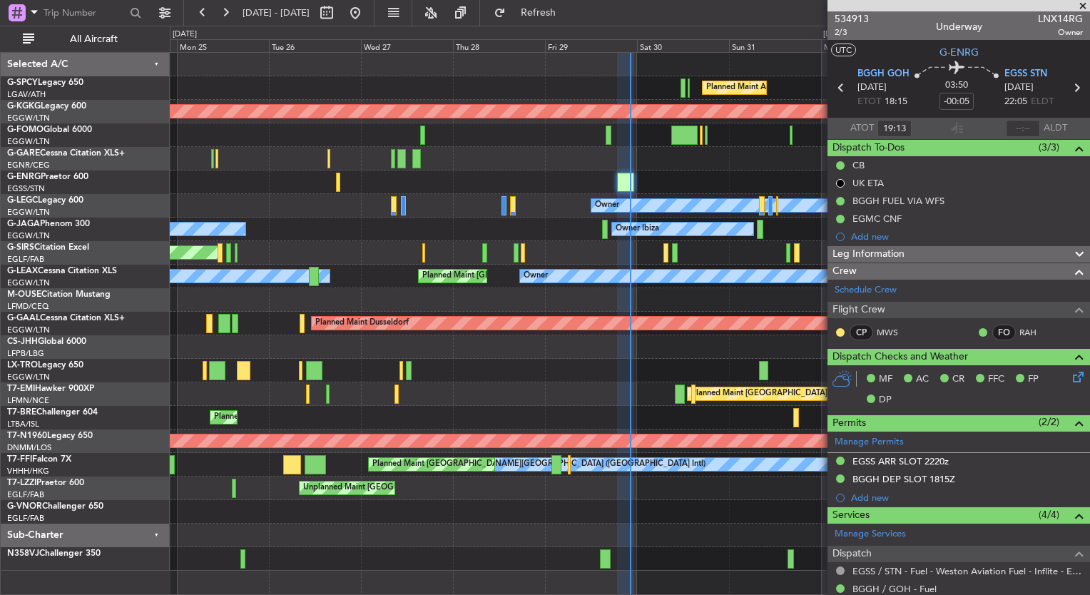
click at [1086, 4] on span at bounding box center [1083, 6] width 14 height 13
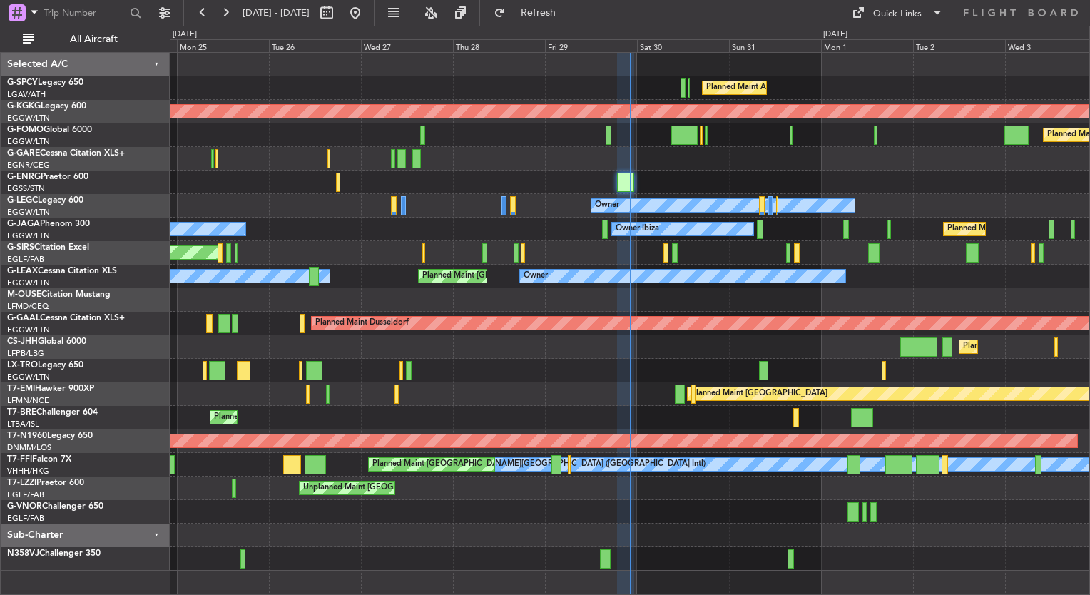
type input "0"
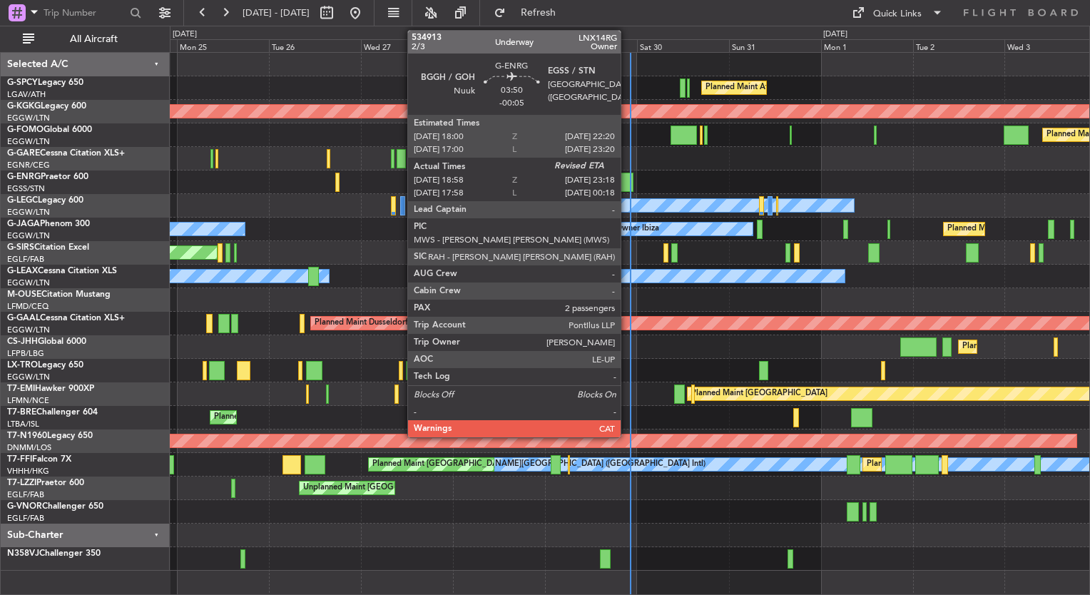
click at [627, 184] on div at bounding box center [625, 182] width 17 height 19
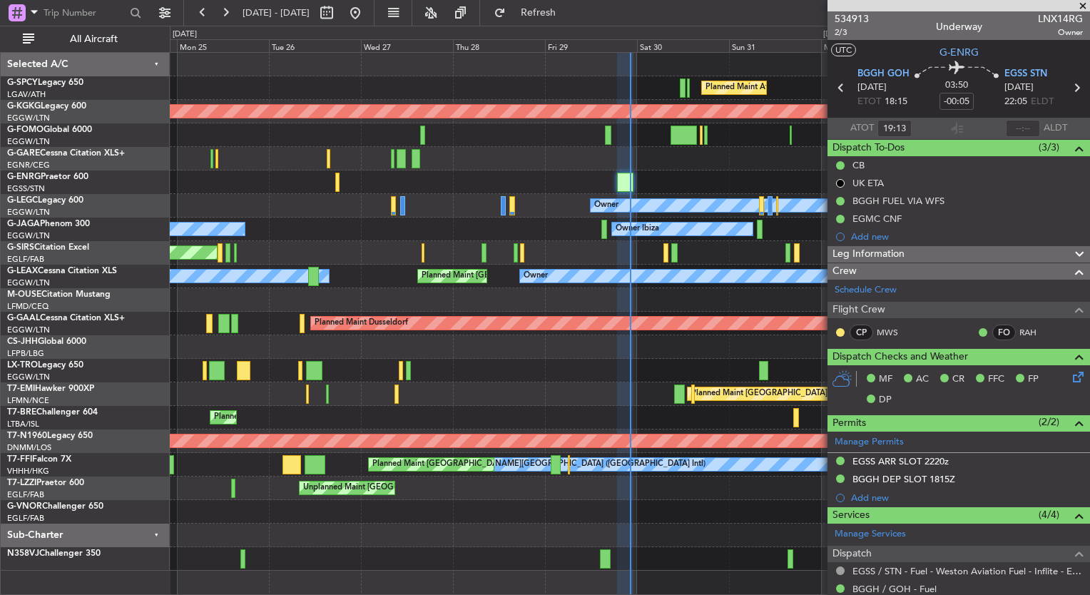
click at [1082, 7] on span at bounding box center [1083, 6] width 14 height 13
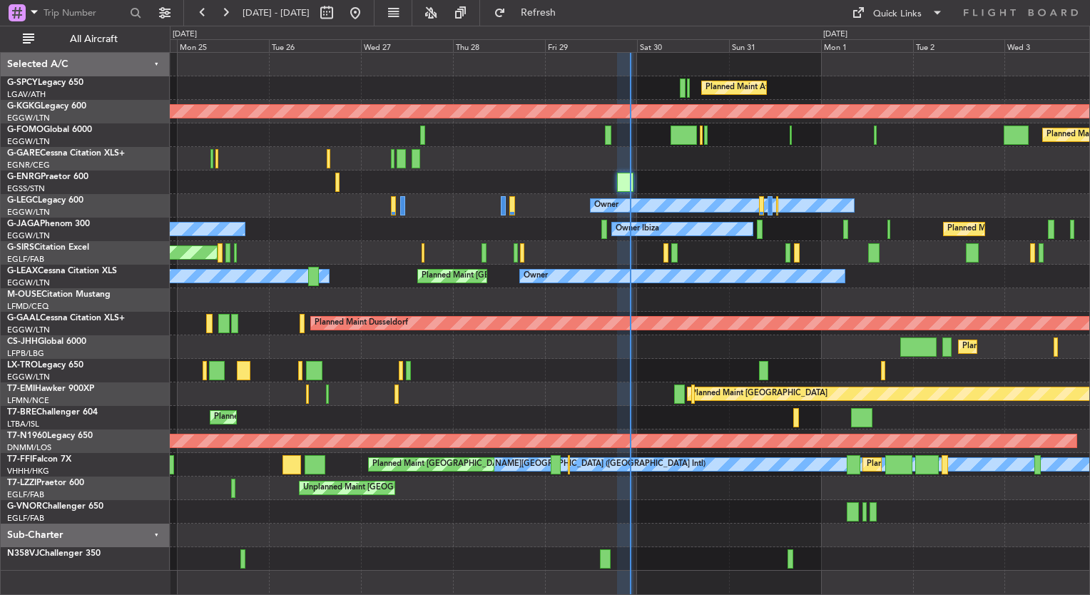
type input "0"
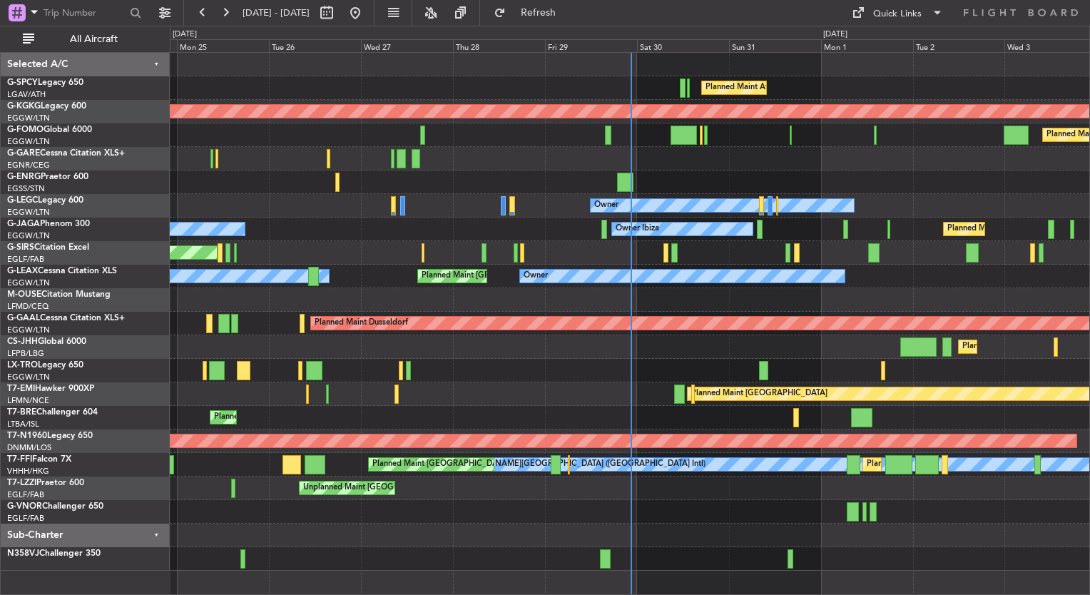
click at [138, 327] on div "Planned Maint Athens ([PERSON_NAME] Intl) AOG Maint [GEOGRAPHIC_DATA] ([GEOGRAP…" at bounding box center [545, 310] width 1090 height 569
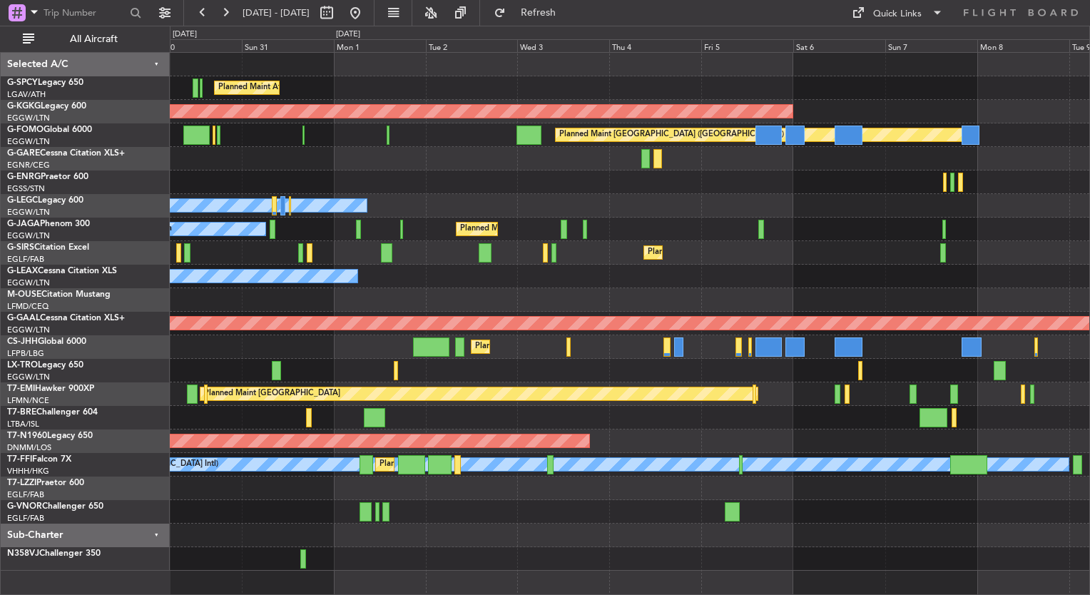
click at [321, 180] on div "Planned Maint Athens ([PERSON_NAME] Intl) AOG Maint [GEOGRAPHIC_DATA] ([GEOGRAP…" at bounding box center [629, 312] width 919 height 518
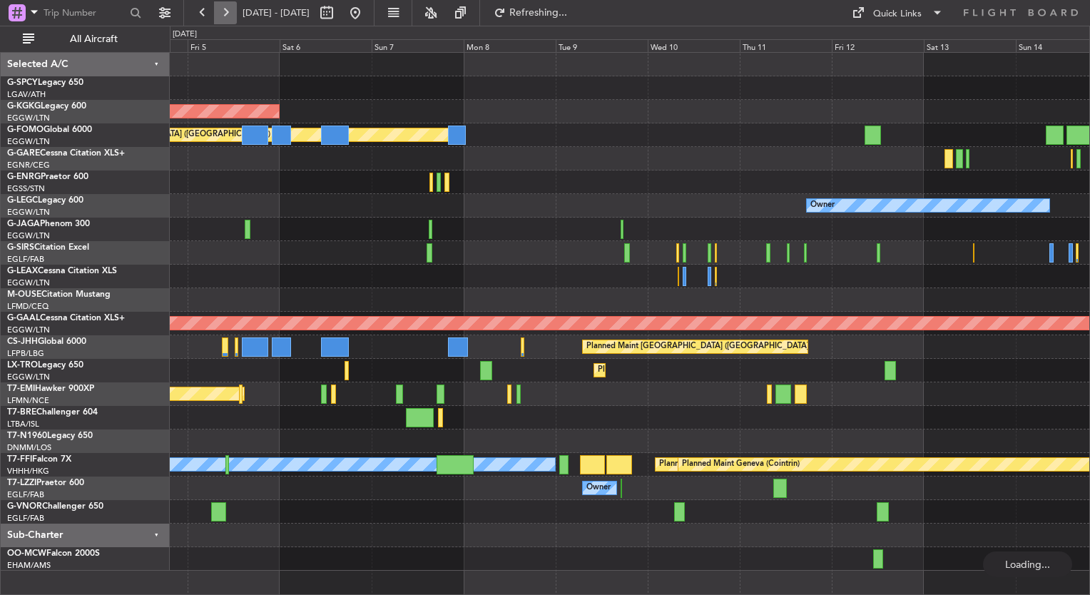
click at [224, 16] on button at bounding box center [225, 12] width 23 height 23
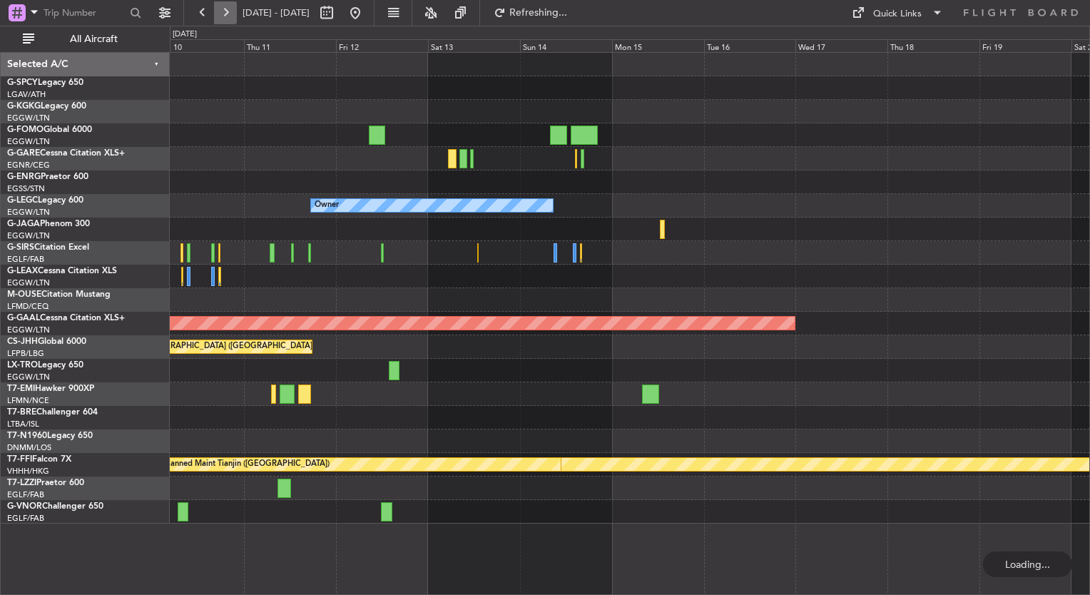
click at [224, 16] on button at bounding box center [225, 12] width 23 height 23
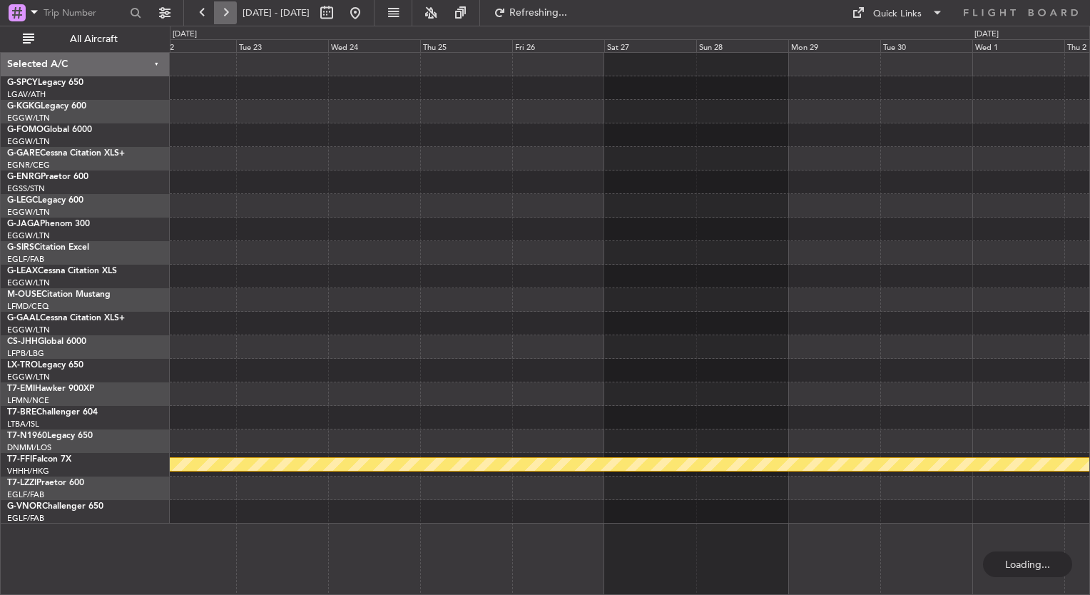
click at [224, 16] on button at bounding box center [225, 12] width 23 height 23
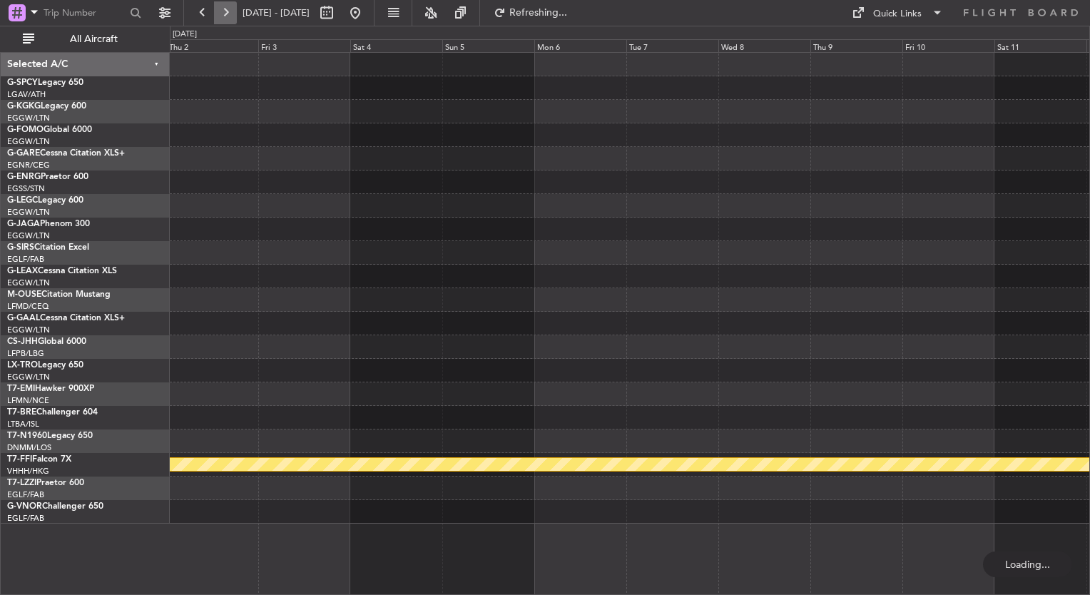
click at [224, 16] on button at bounding box center [225, 12] width 23 height 23
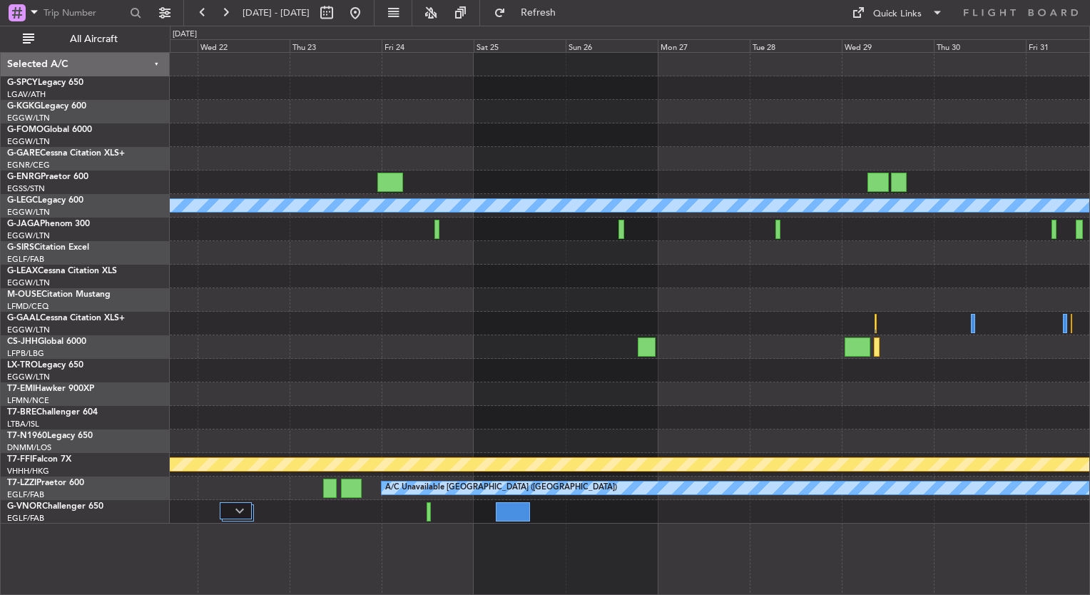
click at [374, 13] on fb-range-datepicker "[DATE] - [DATE]" at bounding box center [278, 13] width 191 height 26
click at [367, 8] on button at bounding box center [355, 12] width 23 height 23
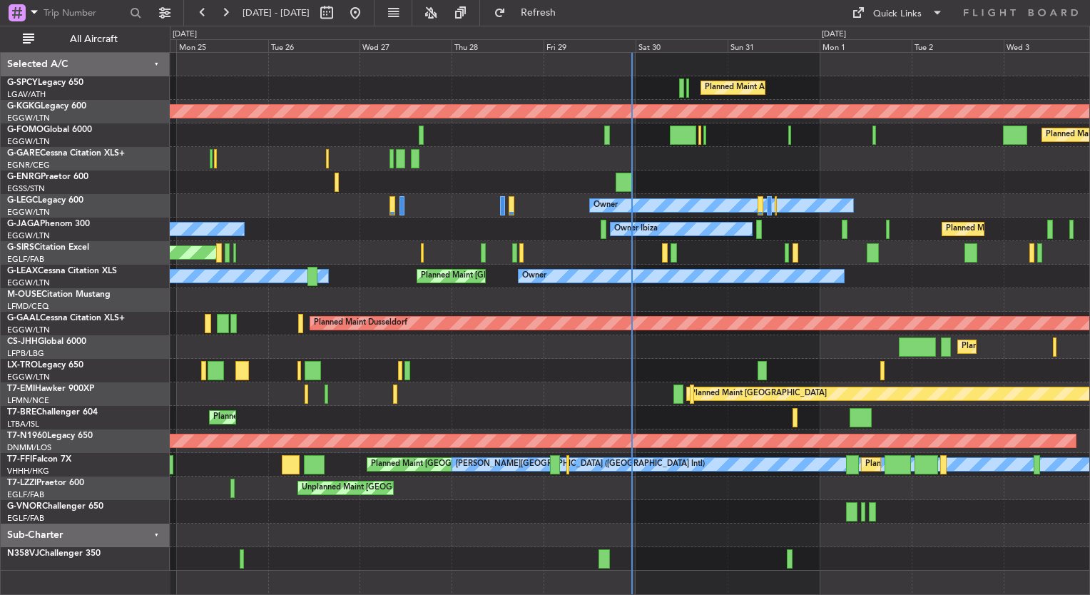
click at [662, 154] on div at bounding box center [629, 159] width 919 height 24
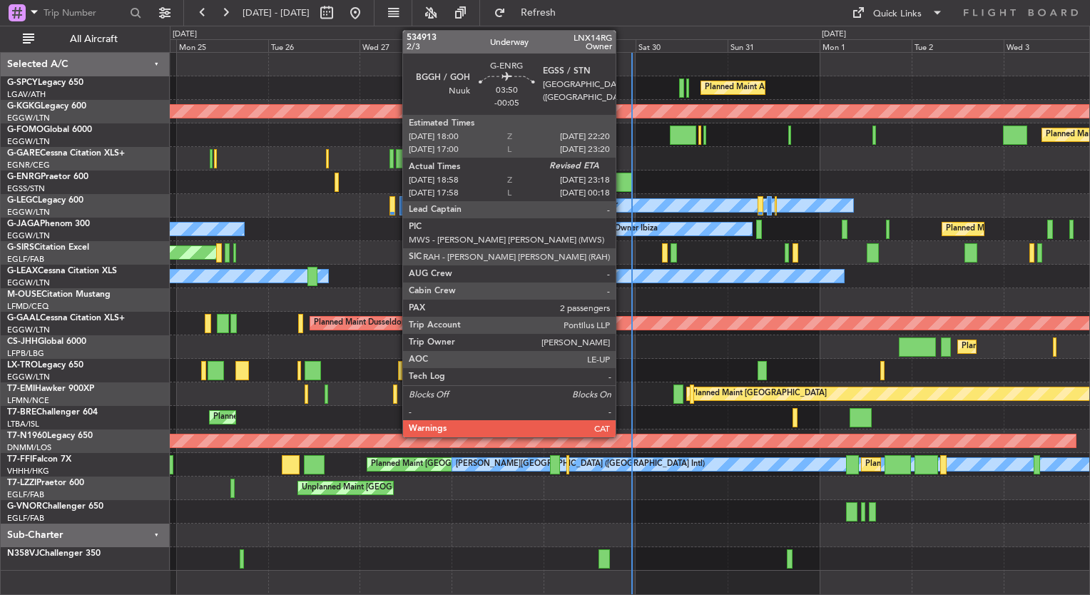
click at [622, 180] on div at bounding box center [624, 182] width 17 height 19
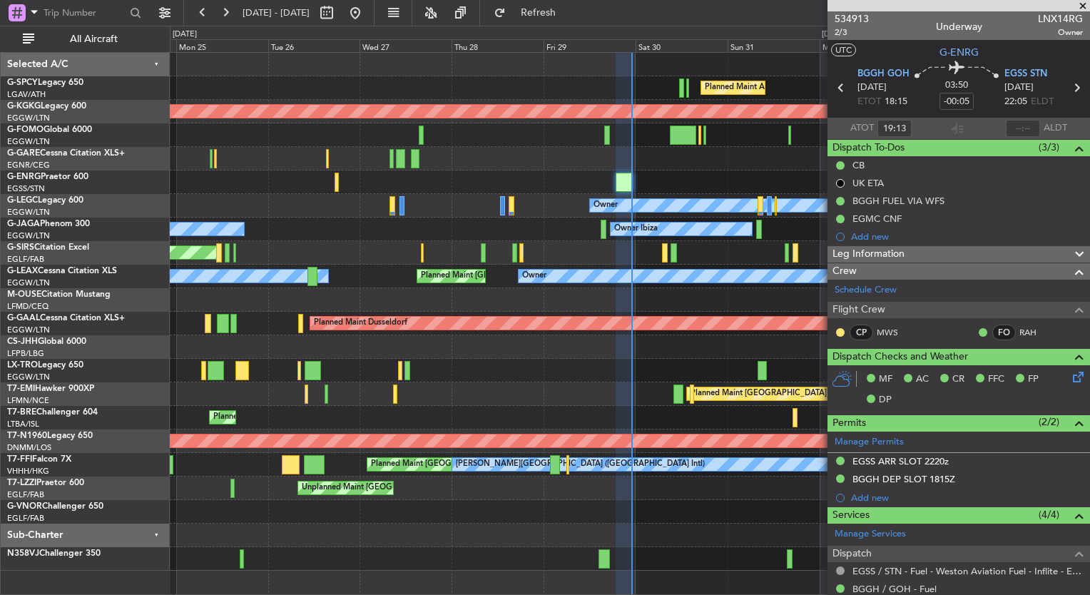
click at [1076, 6] on span at bounding box center [1083, 6] width 14 height 13
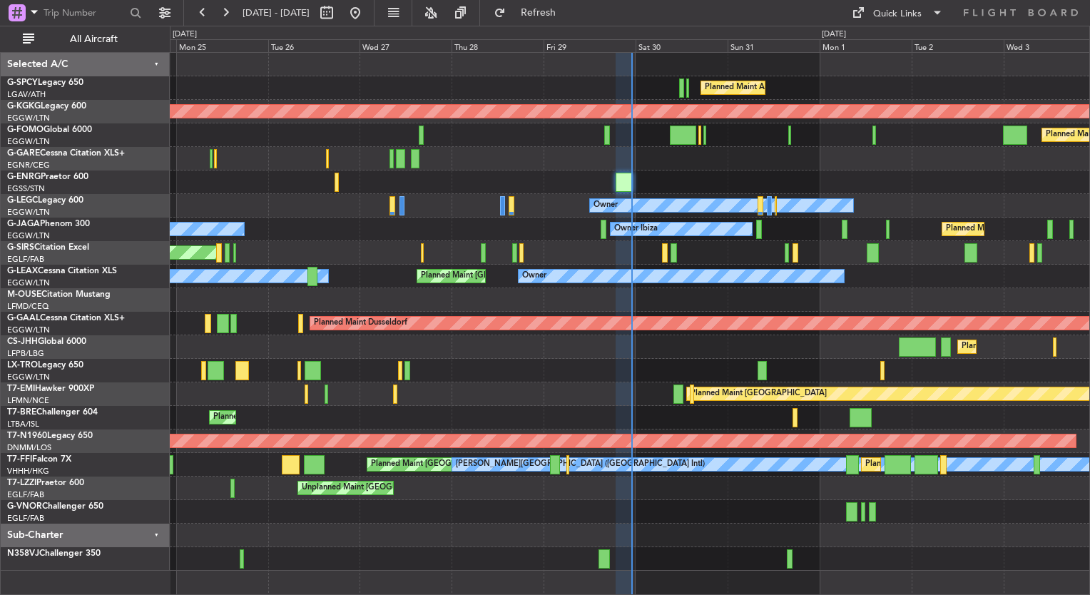
type input "0"
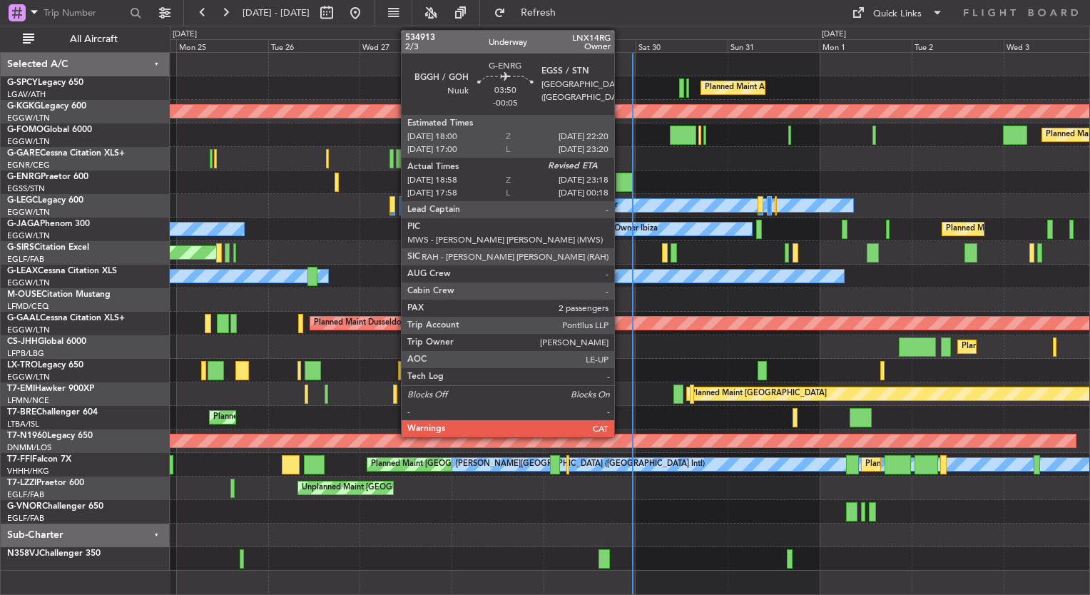
click at [621, 184] on div at bounding box center [624, 182] width 17 height 19
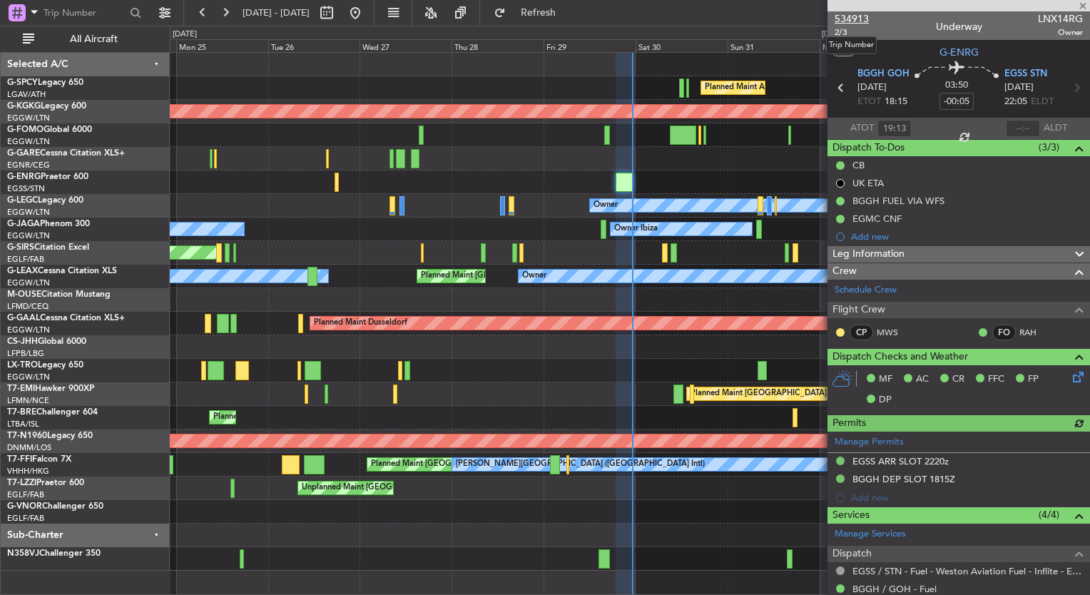
click at [858, 20] on span "534913" at bounding box center [852, 18] width 34 height 15
click at [224, 11] on button at bounding box center [225, 12] width 23 height 23
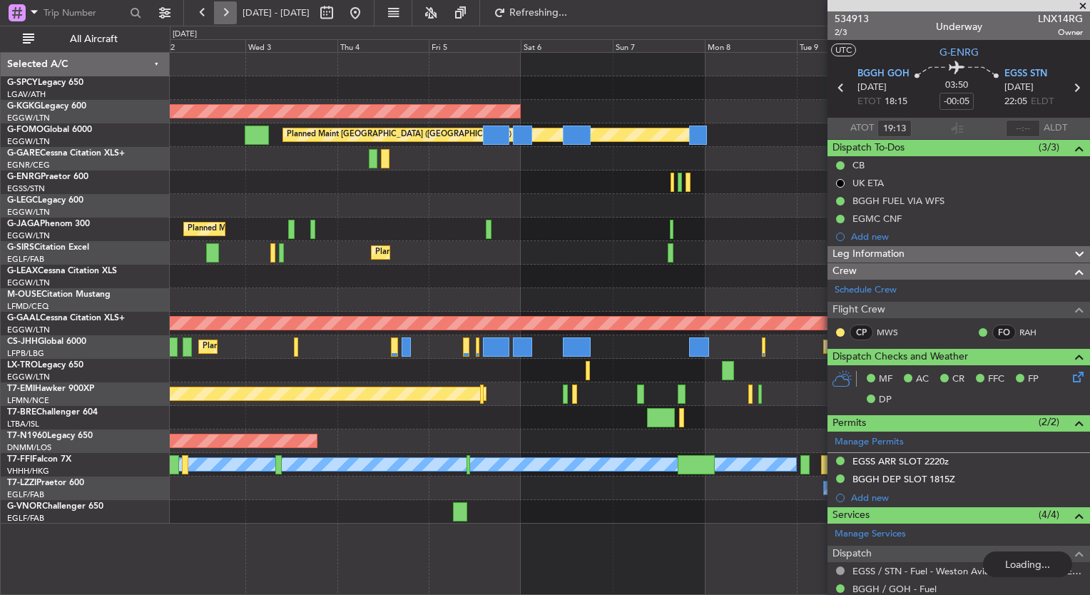
click at [224, 11] on button at bounding box center [225, 12] width 23 height 23
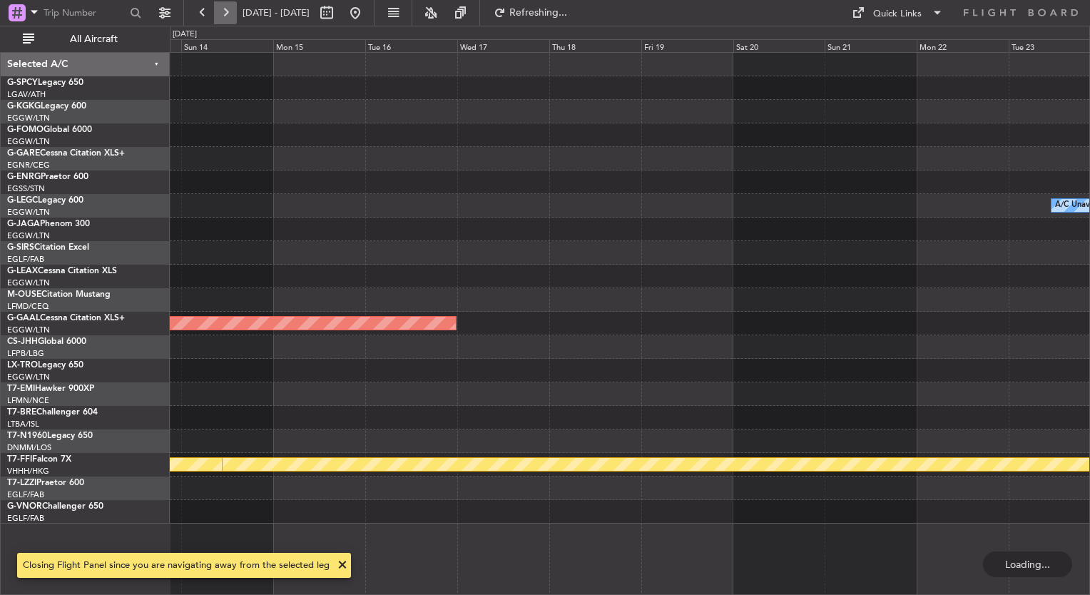
click at [224, 11] on button at bounding box center [225, 12] width 23 height 23
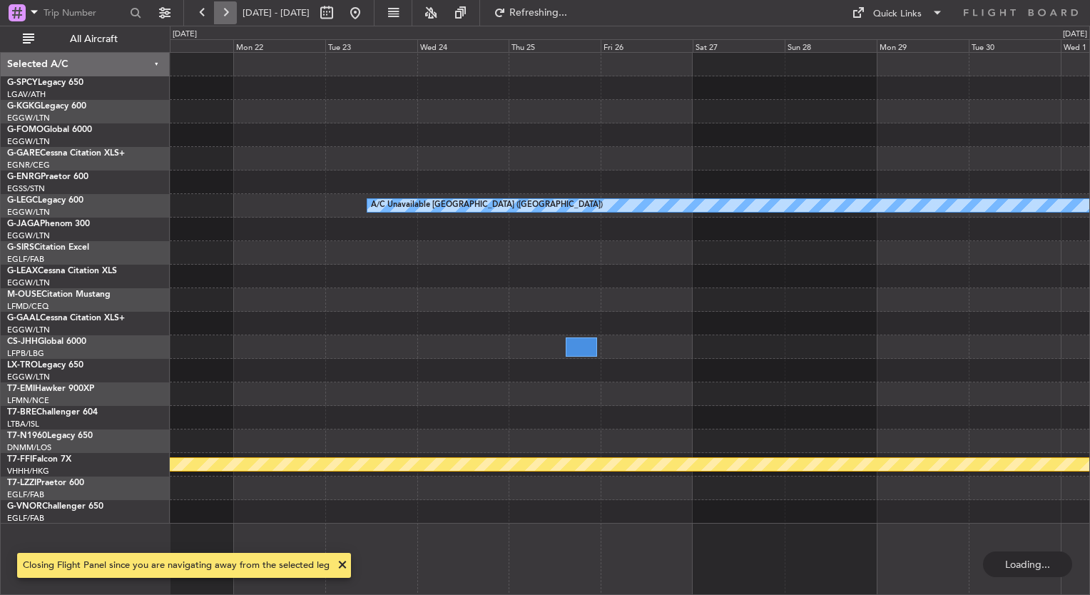
click at [224, 11] on button at bounding box center [225, 12] width 23 height 23
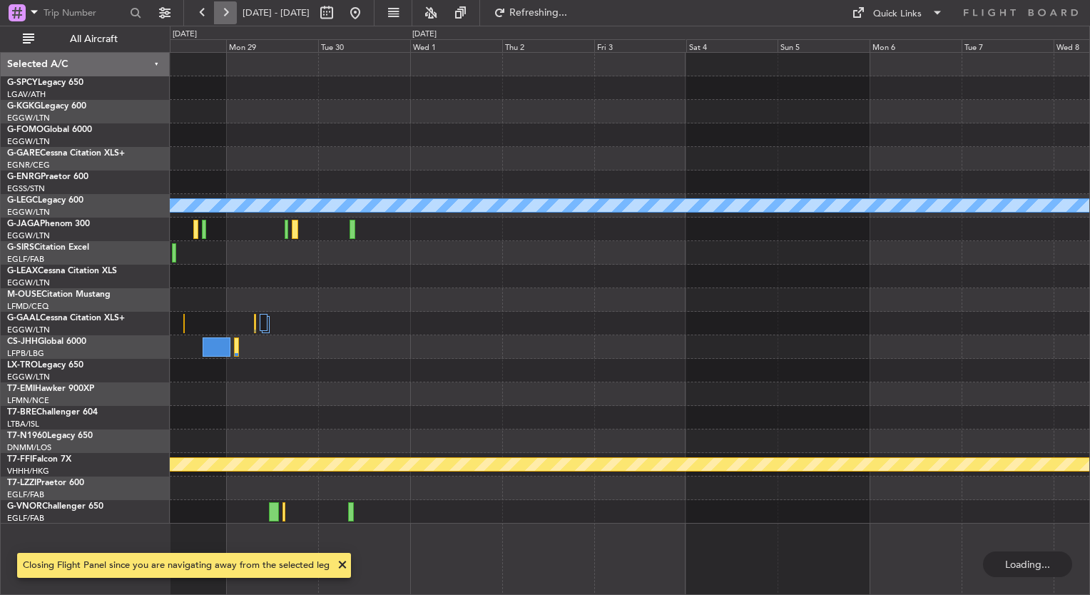
click at [224, 11] on button at bounding box center [225, 12] width 23 height 23
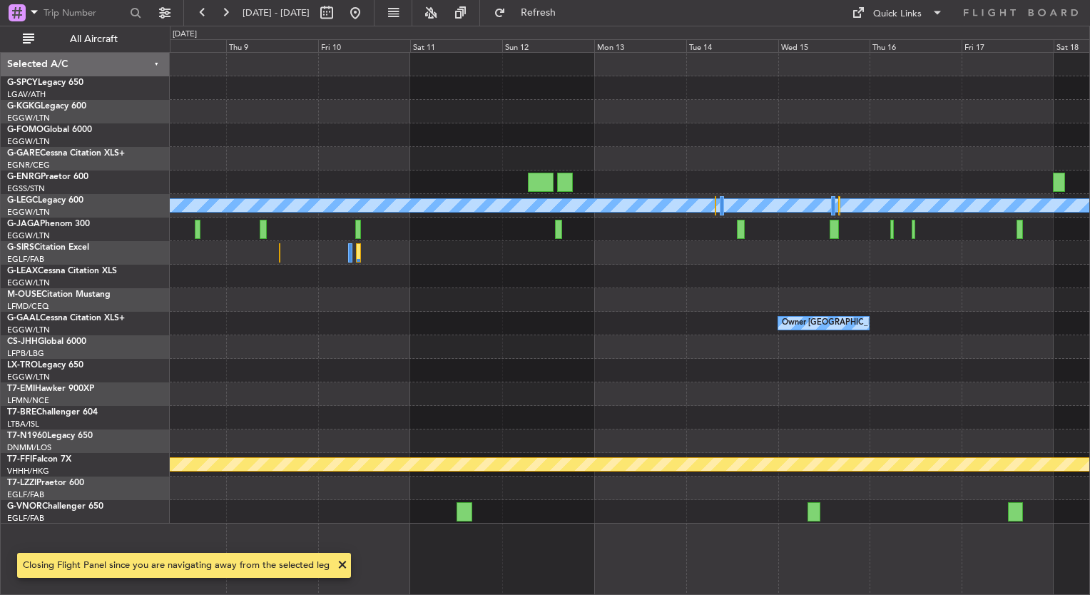
click at [771, 190] on div "A/C Unavailable [GEOGRAPHIC_DATA] ([GEOGRAPHIC_DATA]) Owner [GEOGRAPHIC_DATA] (…" at bounding box center [629, 288] width 919 height 471
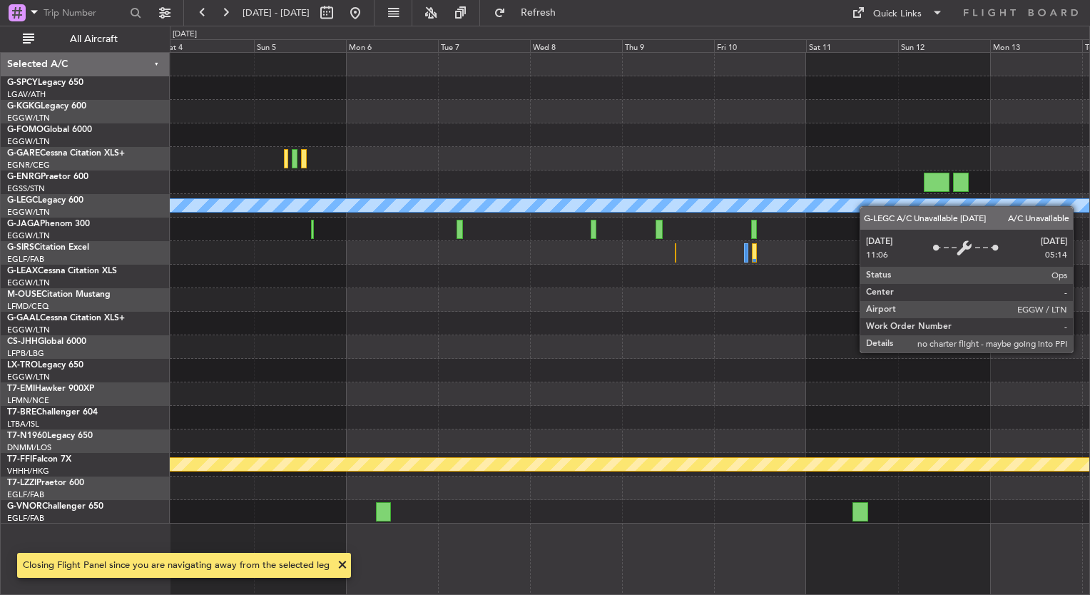
click at [1058, 207] on div "A/C Unavailable [GEOGRAPHIC_DATA] ([GEOGRAPHIC_DATA]) Owner [GEOGRAPHIC_DATA] (…" at bounding box center [629, 288] width 919 height 471
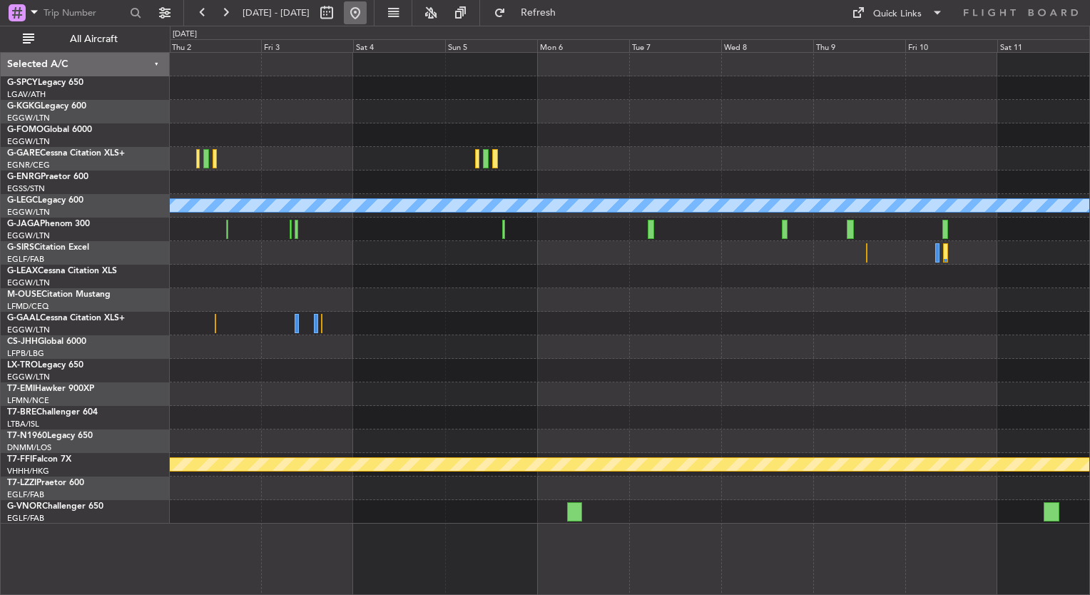
click at [367, 8] on button at bounding box center [355, 12] width 23 height 23
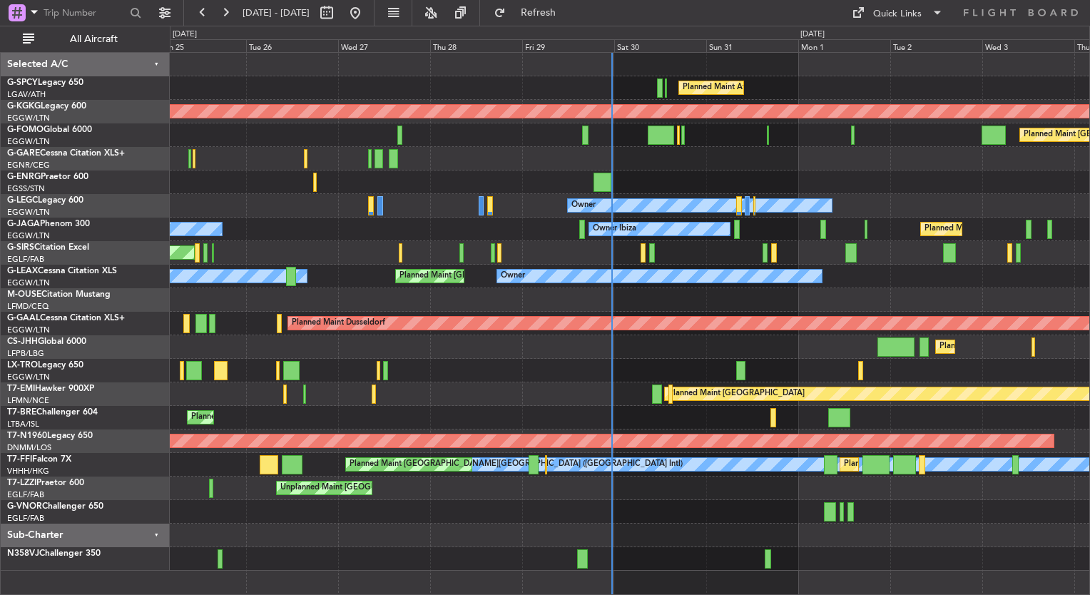
click at [753, 134] on div "Planned Maint [GEOGRAPHIC_DATA] ([GEOGRAPHIC_DATA])" at bounding box center [629, 135] width 919 height 24
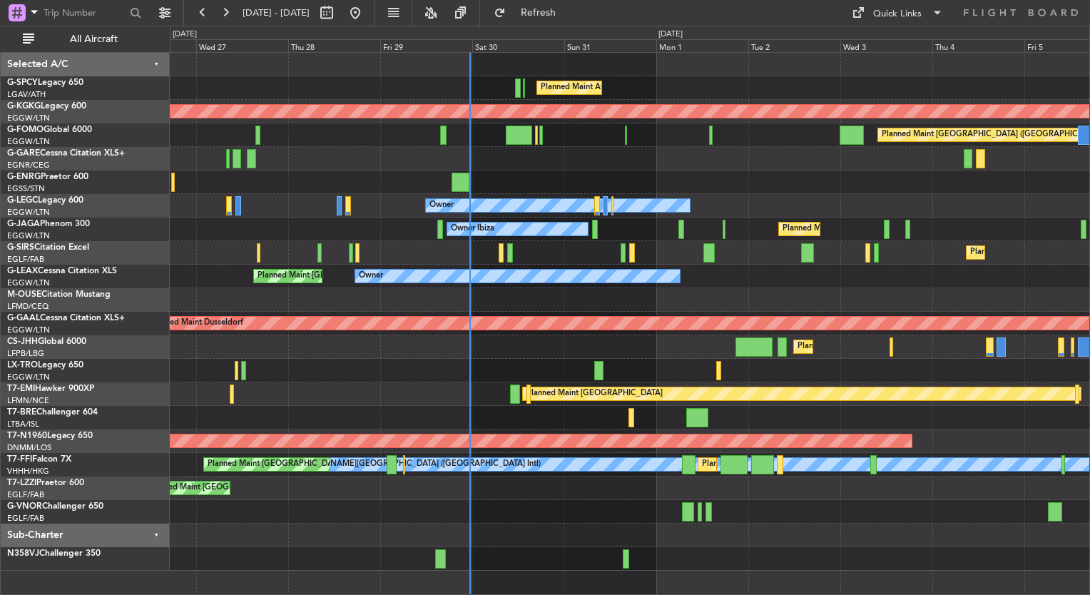
click at [663, 81] on div "Planned Maint Athens ([PERSON_NAME] Intl)" at bounding box center [629, 88] width 919 height 24
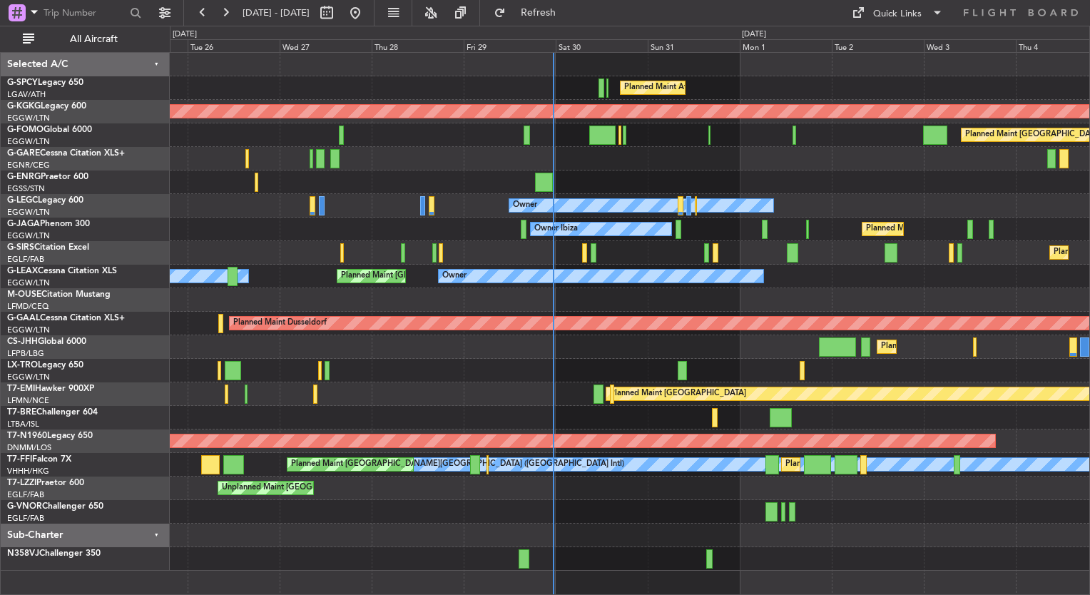
click at [648, 351] on div "Planned Maint [GEOGRAPHIC_DATA] ([GEOGRAPHIC_DATA])" at bounding box center [629, 347] width 919 height 24
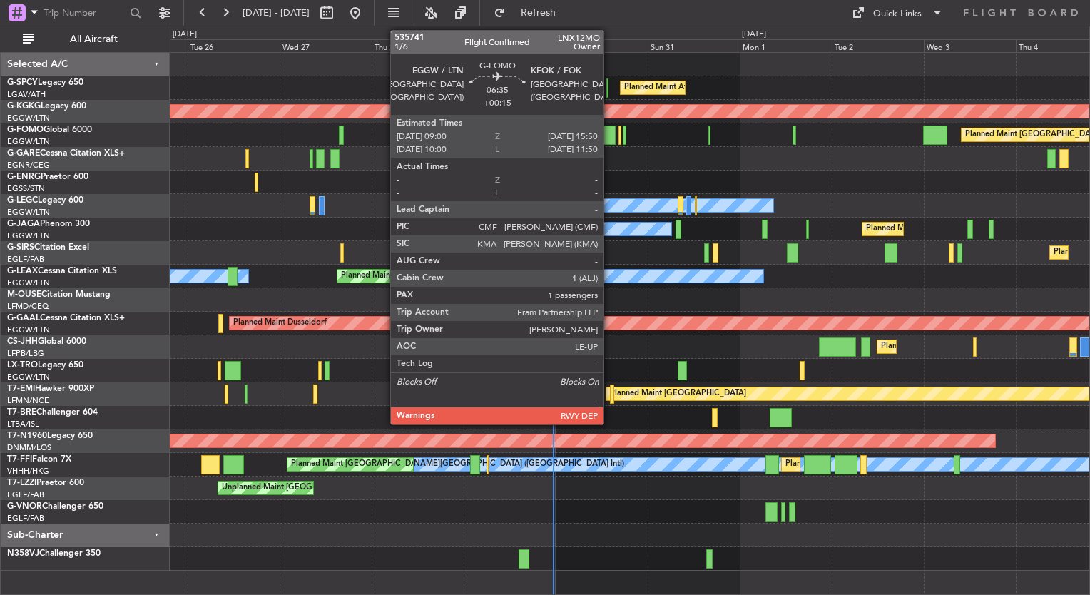
click at [610, 128] on div at bounding box center [602, 135] width 26 height 19
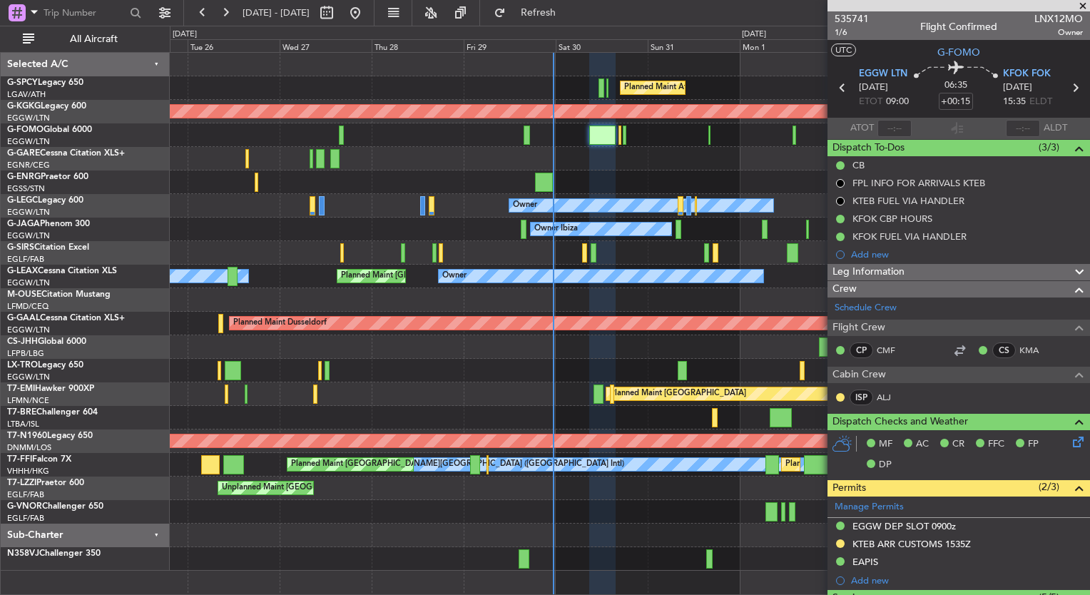
click at [1081, 6] on span at bounding box center [1083, 6] width 14 height 13
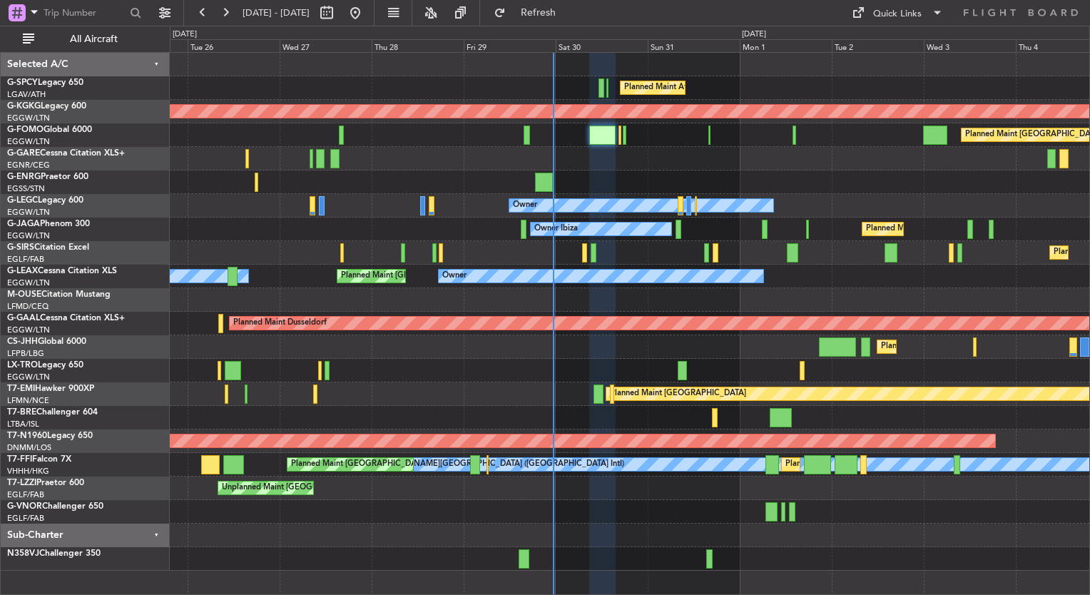
type input "0"
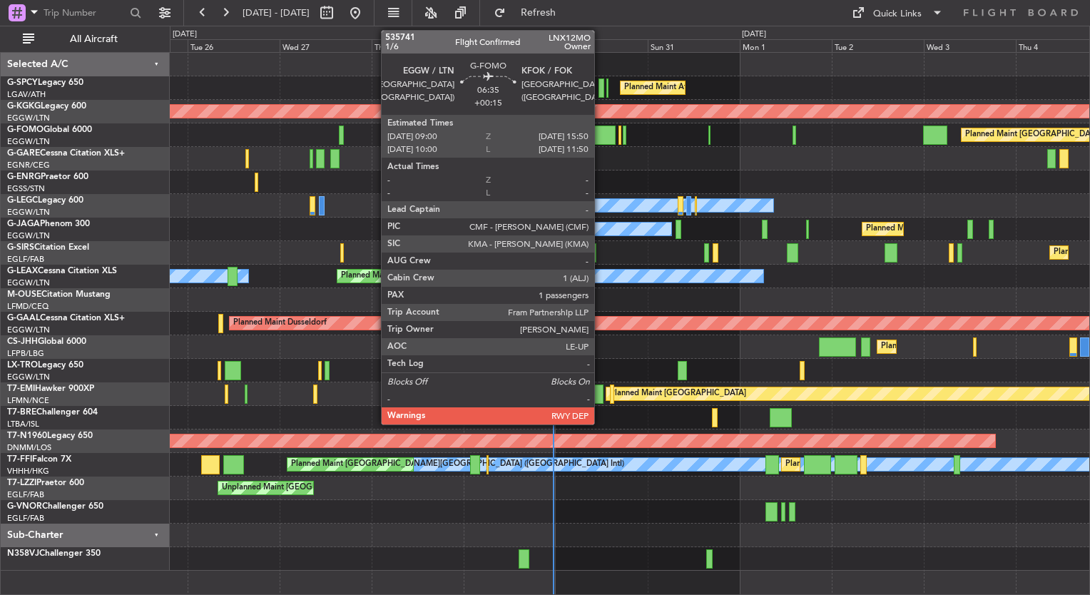
click at [601, 134] on div at bounding box center [602, 135] width 26 height 19
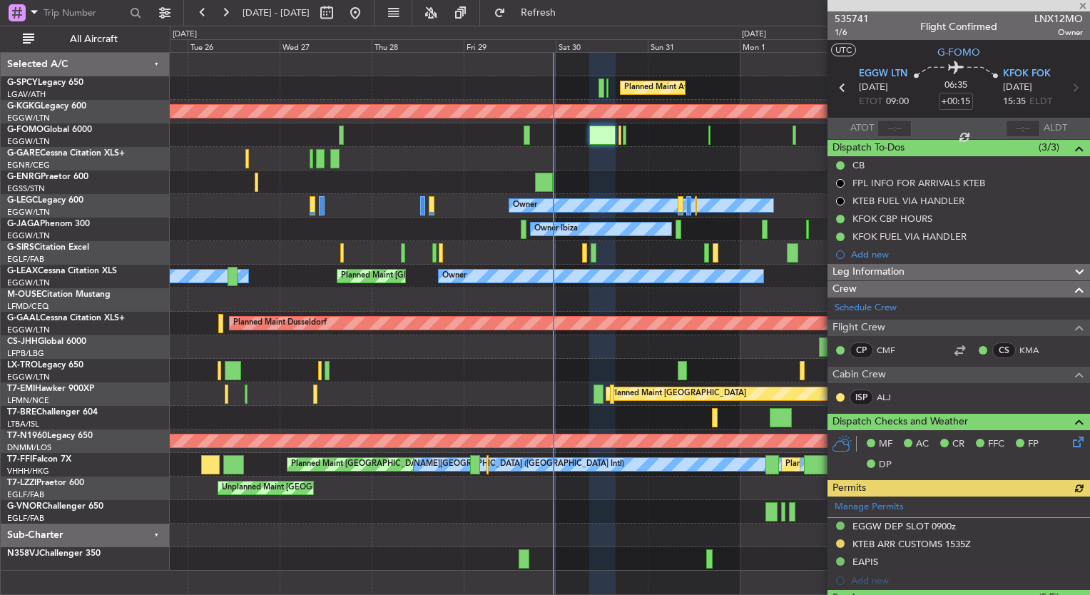
click at [1081, 1] on div at bounding box center [958, 5] width 262 height 11
click at [1081, 6] on div at bounding box center [958, 5] width 262 height 11
click at [1079, 6] on span at bounding box center [1083, 6] width 14 height 13
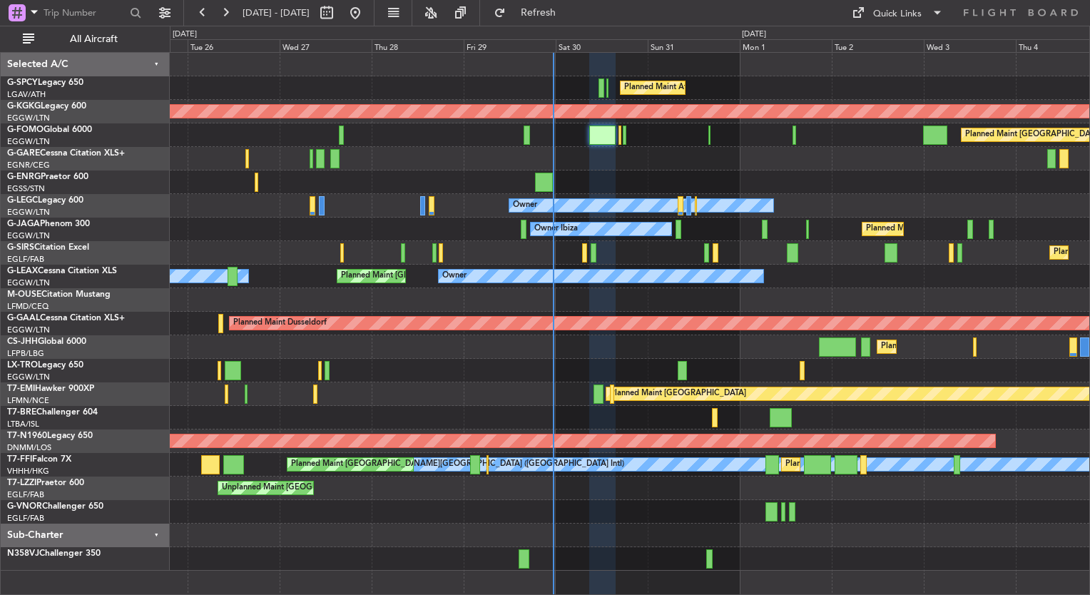
type input "0"
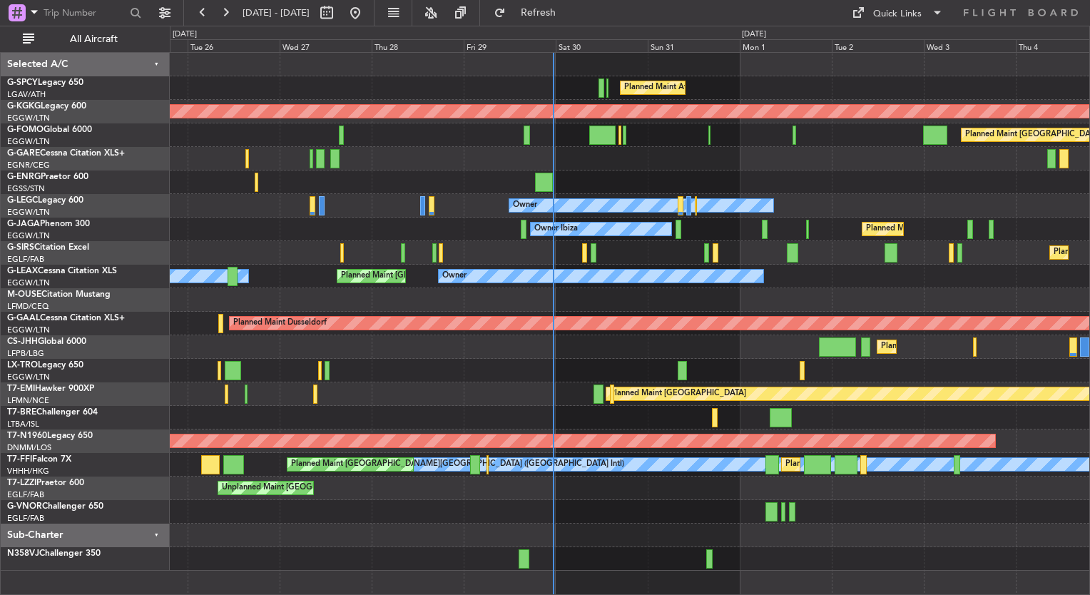
click at [1000, 292] on div at bounding box center [629, 300] width 919 height 24
click at [770, 414] on div at bounding box center [781, 417] width 22 height 19
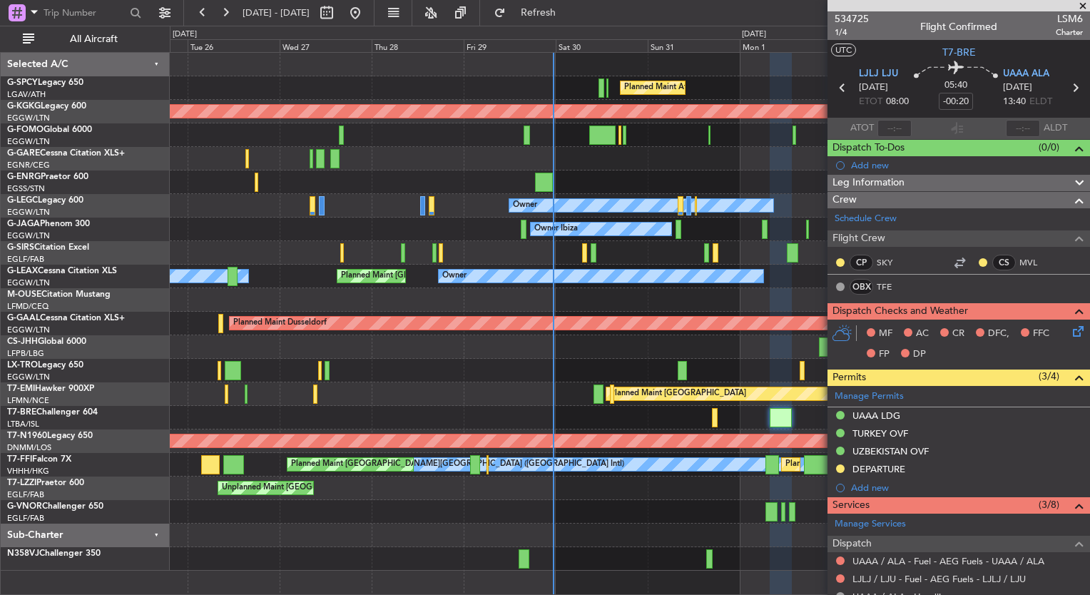
click at [1082, 7] on span at bounding box center [1083, 6] width 14 height 13
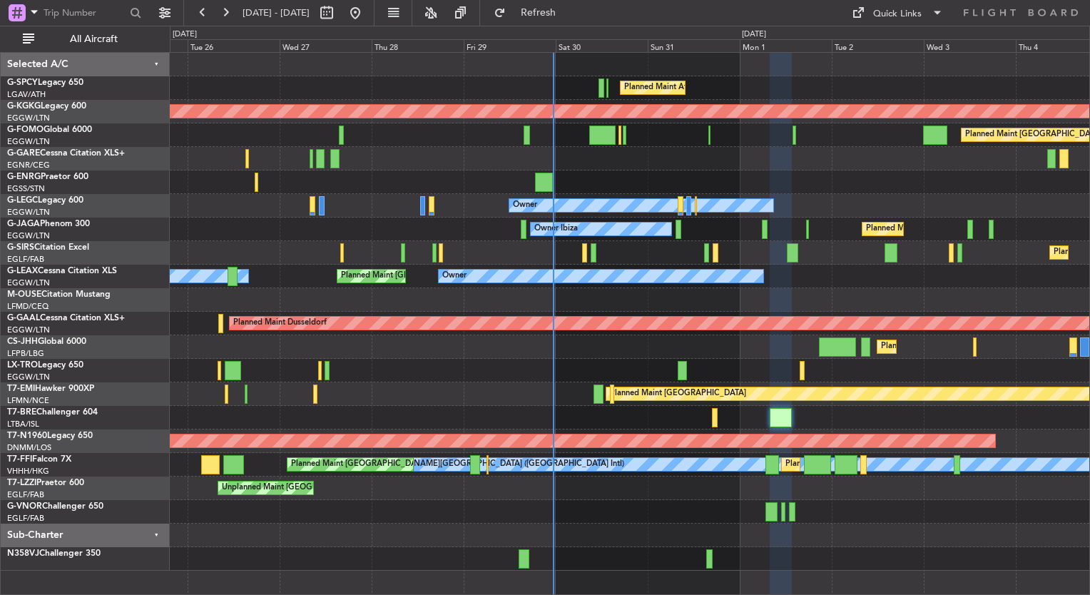
type input "0"
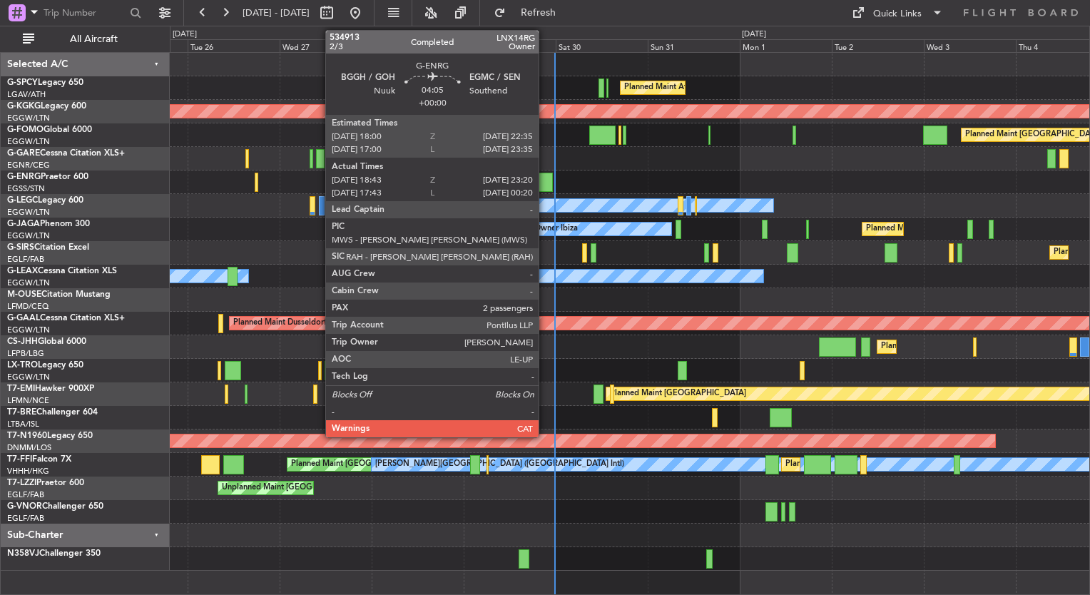
click at [545, 175] on div at bounding box center [544, 182] width 18 height 19
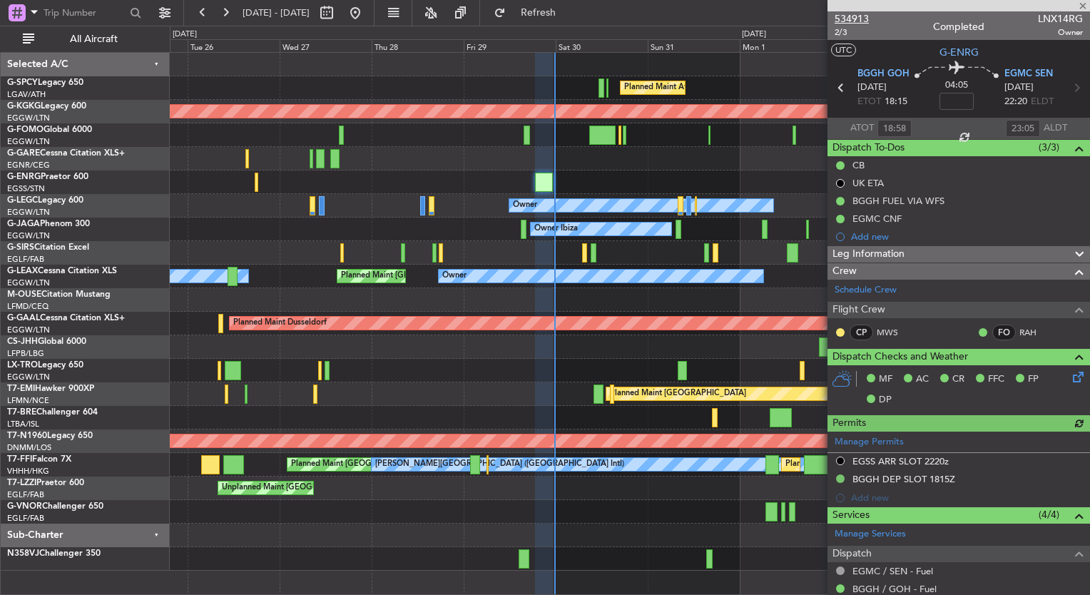
click at [862, 16] on span "534913" at bounding box center [852, 18] width 34 height 15
click at [568, 18] on span "Refresh" at bounding box center [539, 13] width 60 height 10
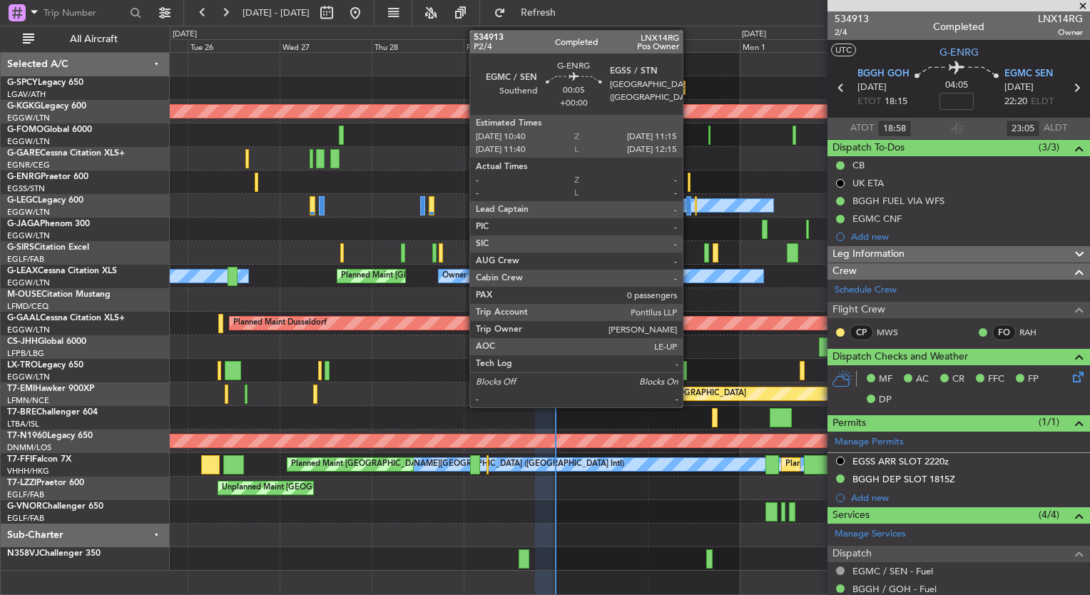
click at [688, 183] on div at bounding box center [689, 182] width 3 height 19
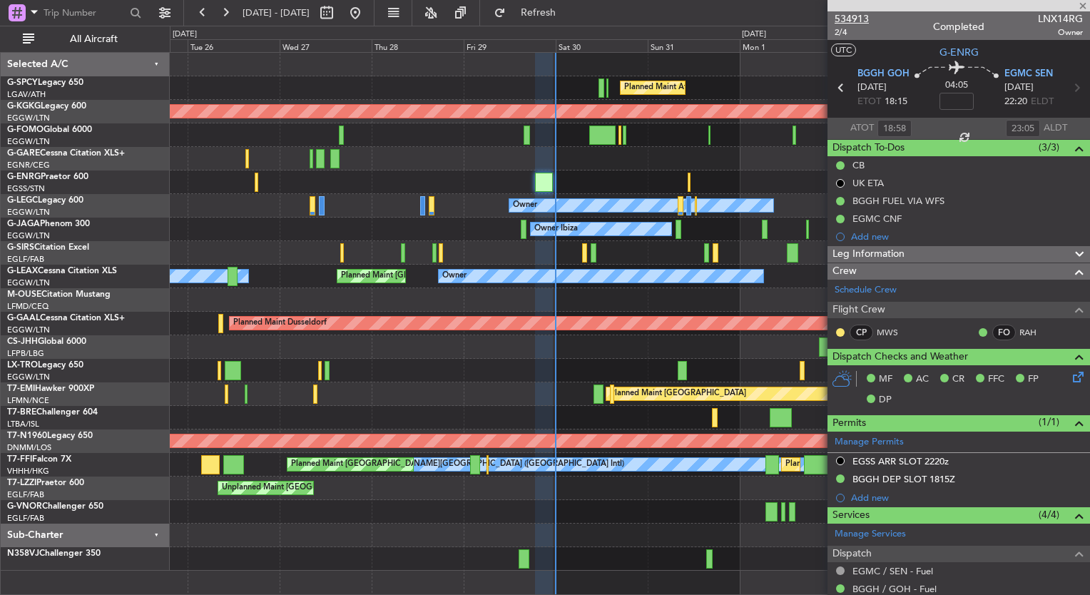
type input "0"
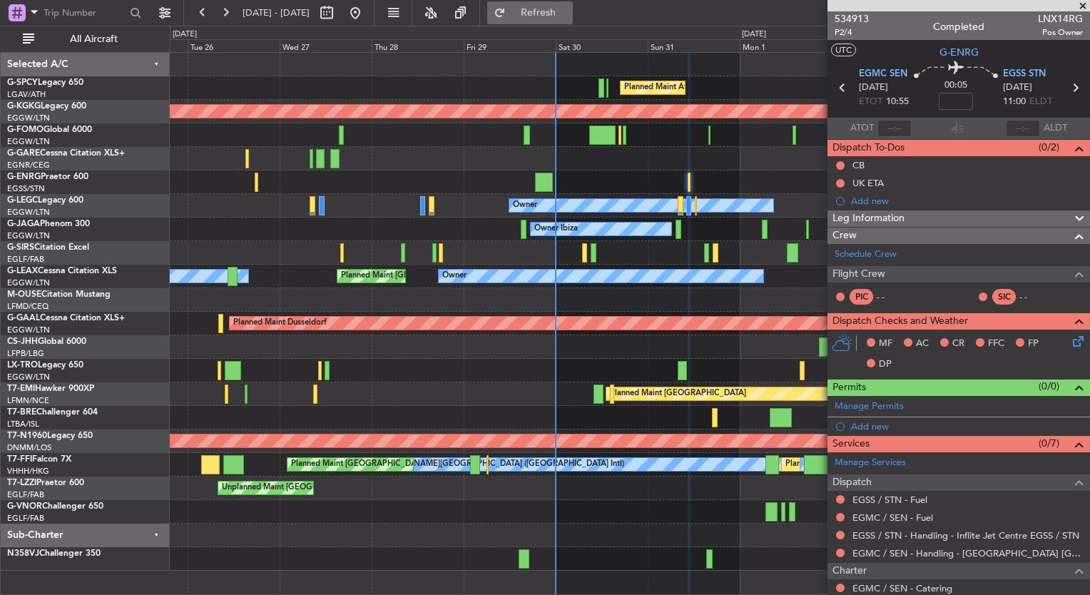
click at [568, 11] on span "Refresh" at bounding box center [539, 13] width 60 height 10
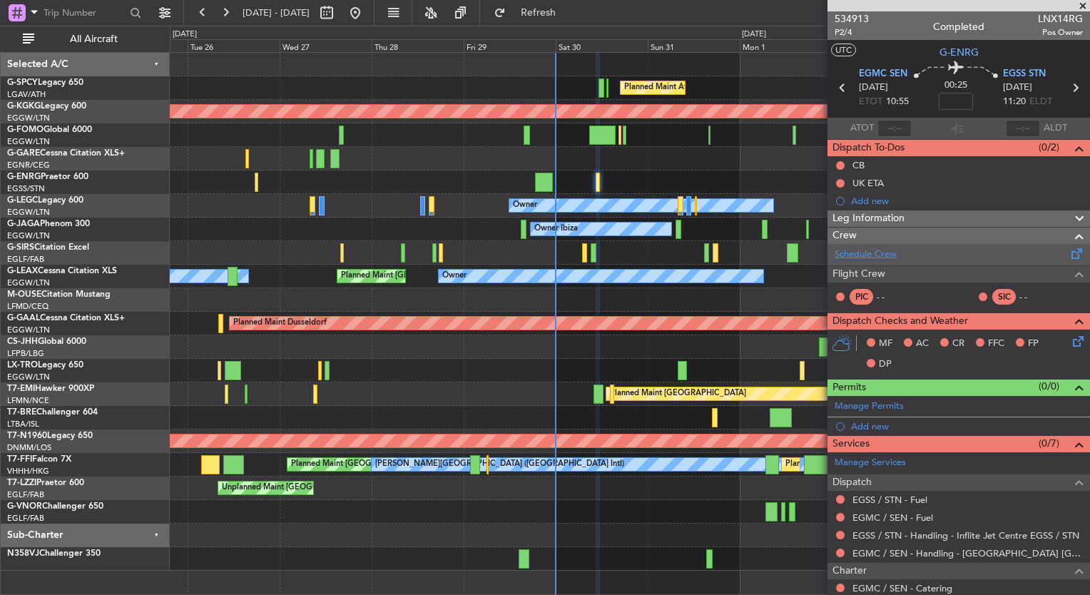
click at [852, 253] on link "Schedule Crew" at bounding box center [866, 254] width 62 height 14
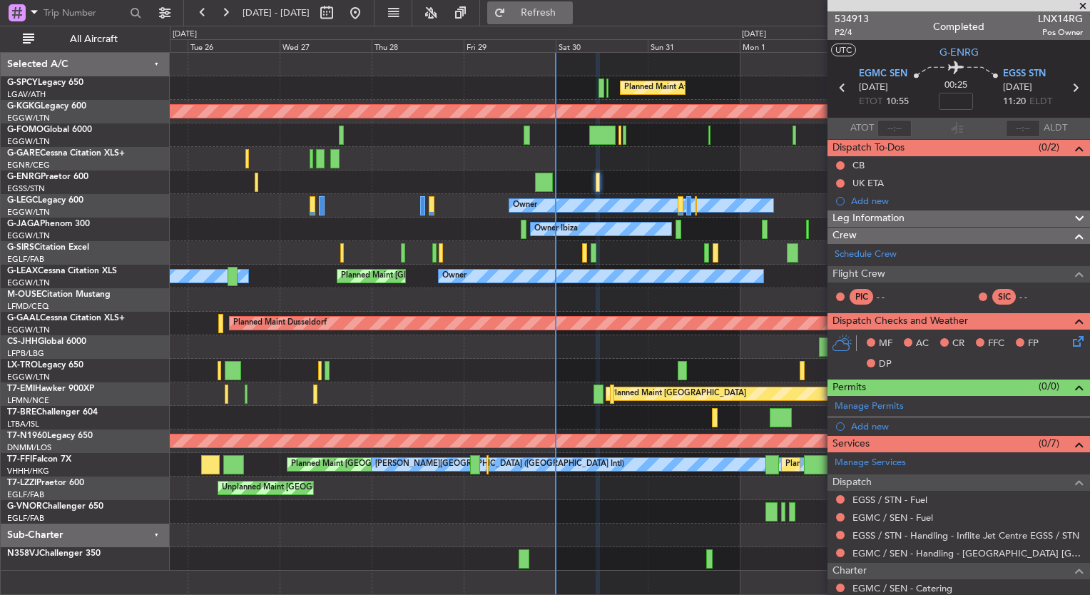
click at [573, 23] on button "Refresh" at bounding box center [530, 12] width 86 height 23
click at [929, 514] on link "EGMC / SEN - Fuel" at bounding box center [892, 517] width 81 height 12
click at [573, 22] on button "Refresh" at bounding box center [530, 12] width 86 height 23
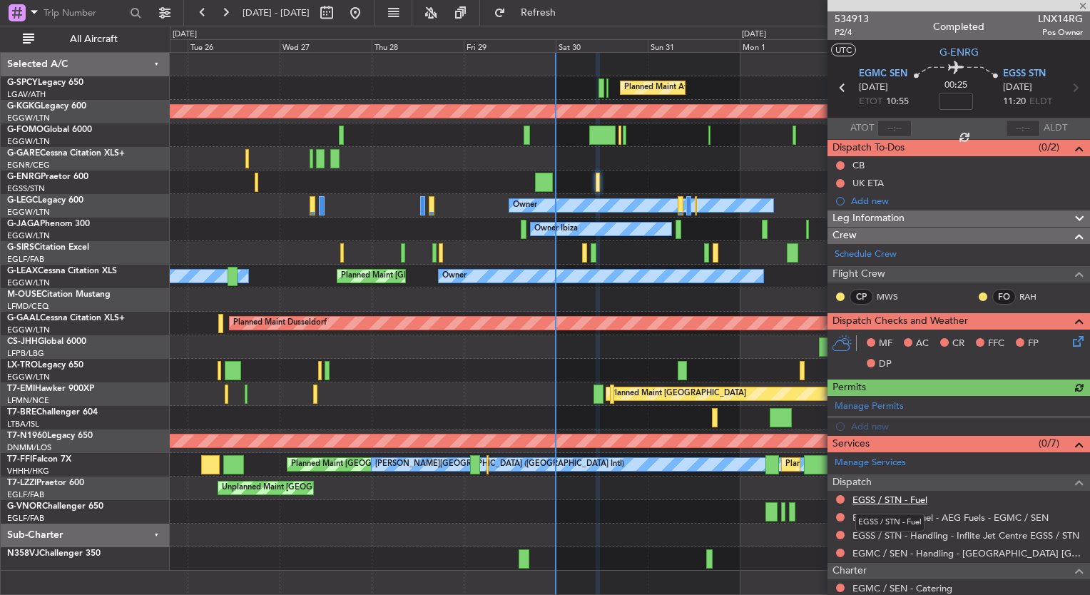
click at [910, 496] on link "EGSS / STN - Fuel" at bounding box center [889, 500] width 75 height 12
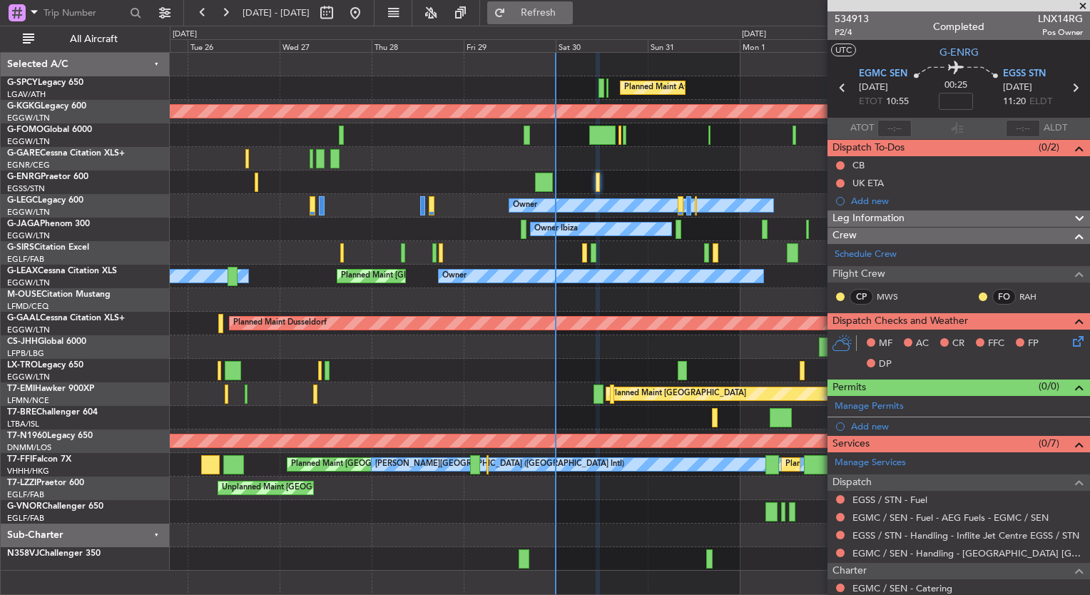
click at [573, 22] on button "Refresh" at bounding box center [530, 12] width 86 height 23
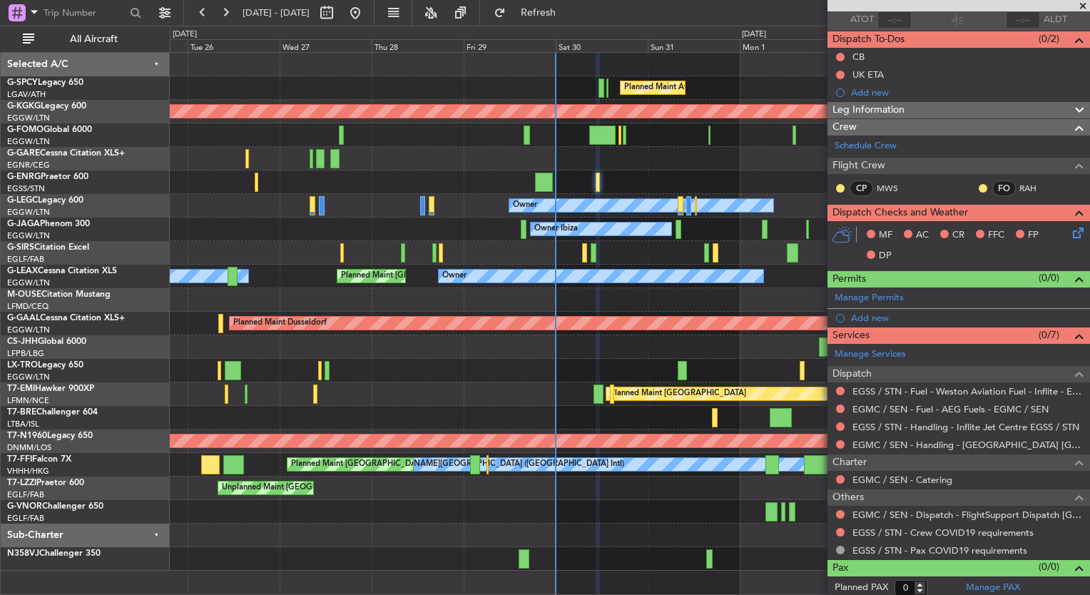
scroll to position [111, 0]
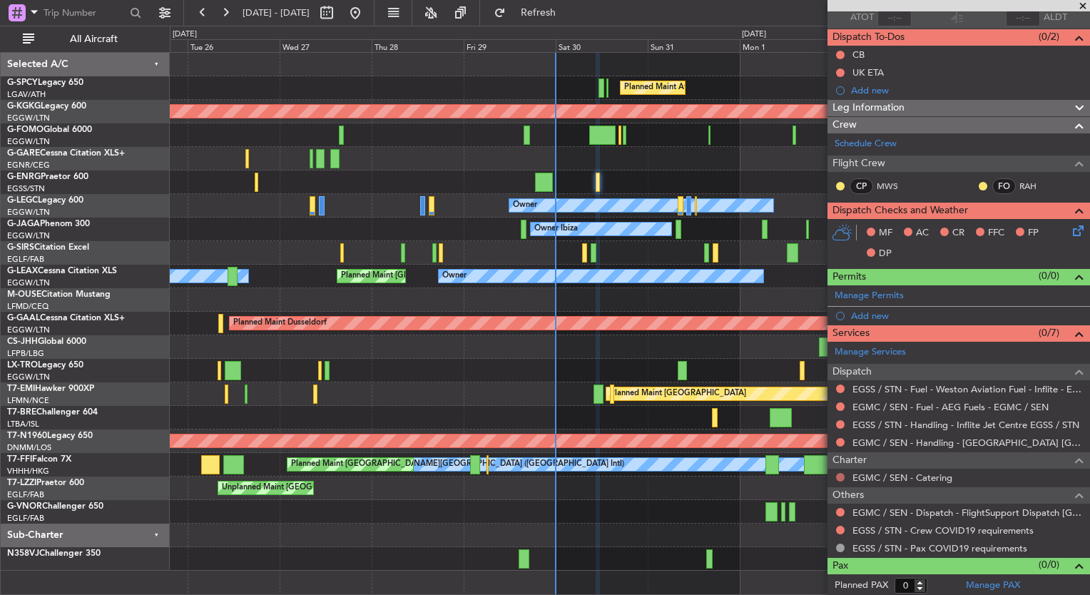
click at [841, 473] on button at bounding box center [840, 477] width 9 height 9
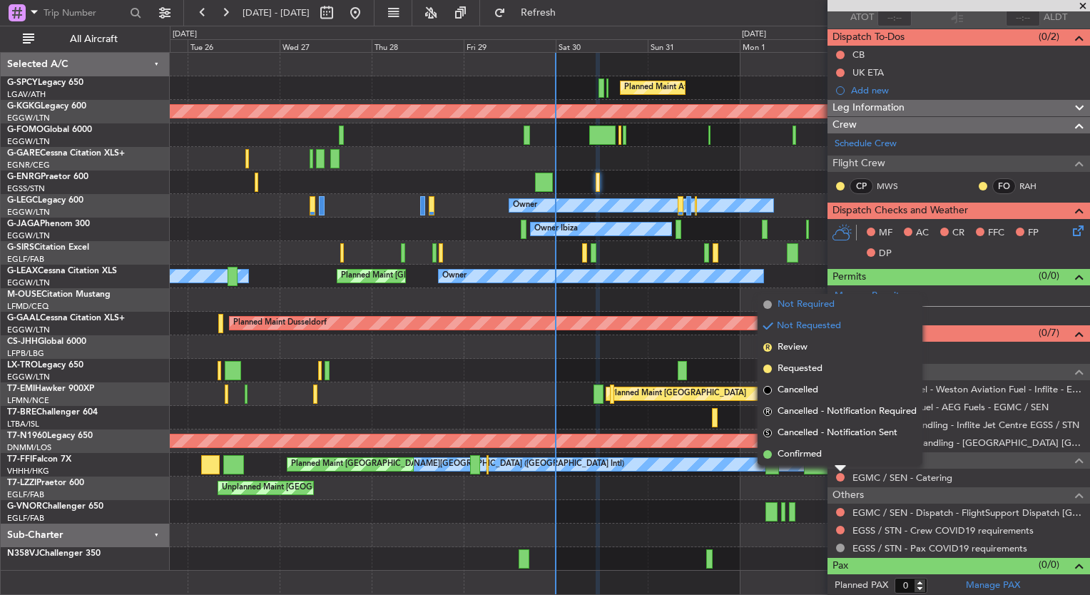
click at [802, 307] on span "Not Required" at bounding box center [805, 304] width 57 height 14
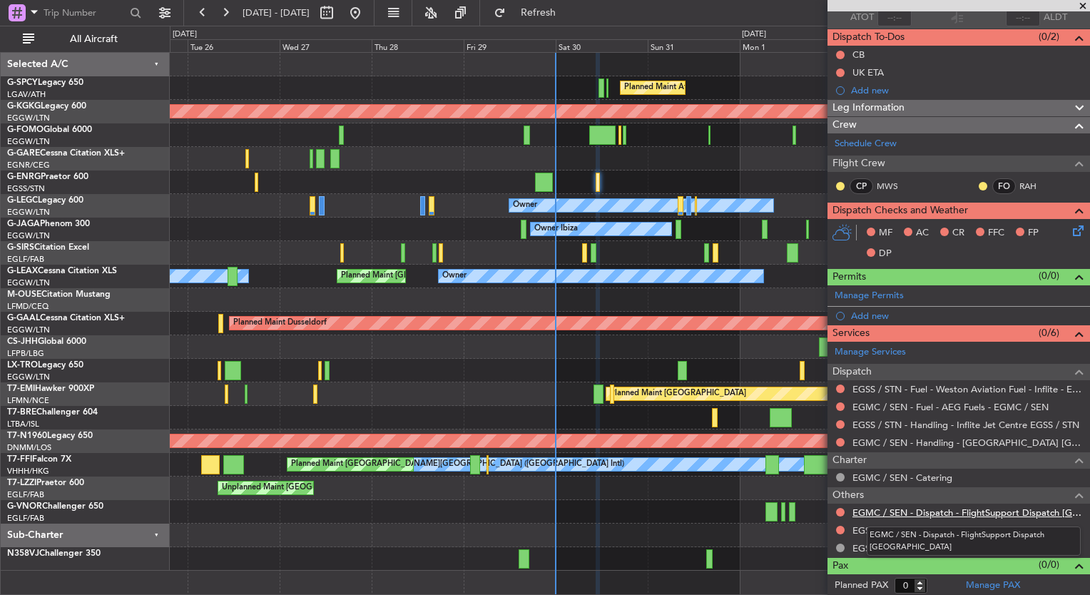
click at [996, 512] on link "EGMC / SEN - Dispatch - FlightSupport Dispatch [GEOGRAPHIC_DATA]" at bounding box center [967, 512] width 230 height 12
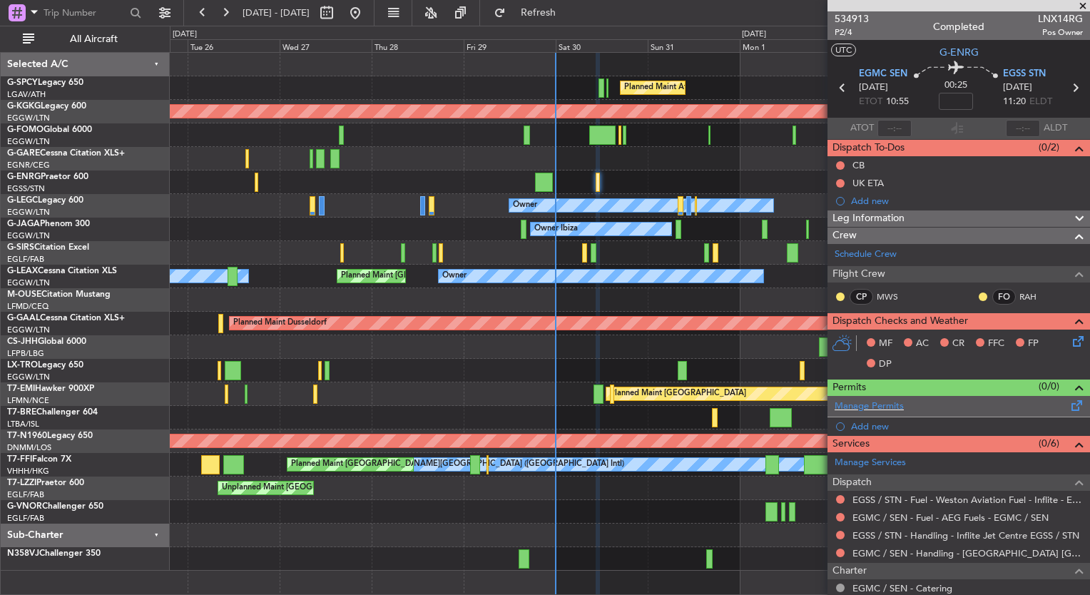
scroll to position [102, 0]
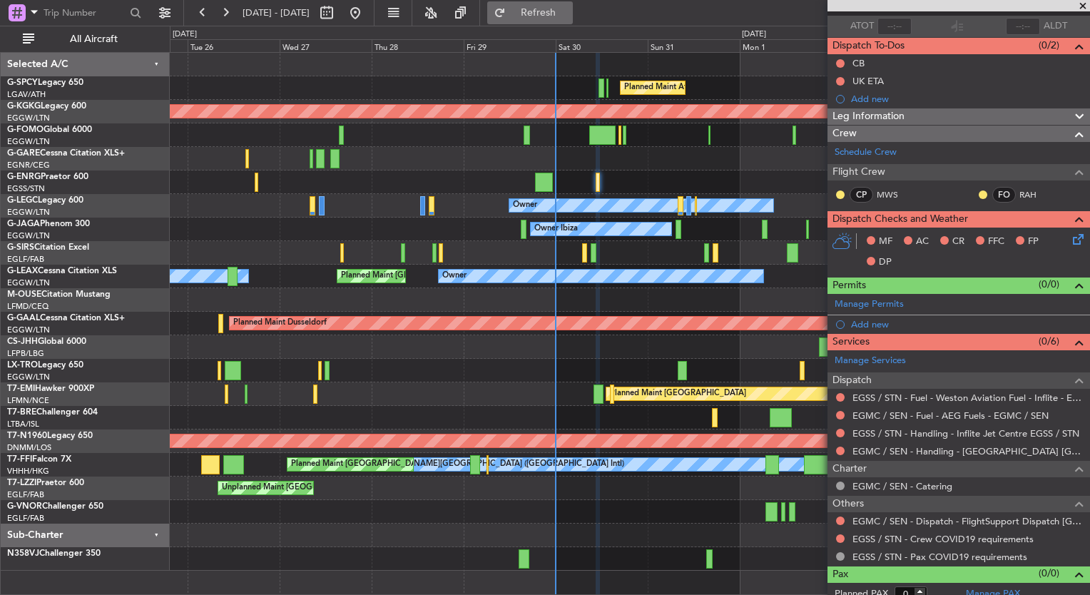
click at [568, 8] on span "Refresh" at bounding box center [539, 13] width 60 height 10
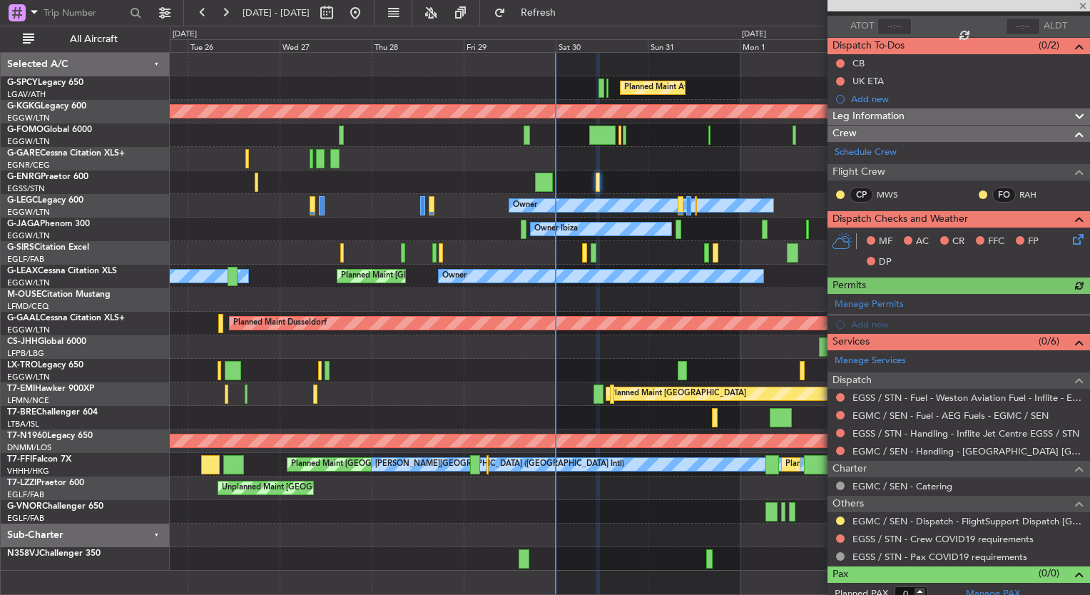
click at [1070, 240] on icon at bounding box center [1075, 236] width 11 height 11
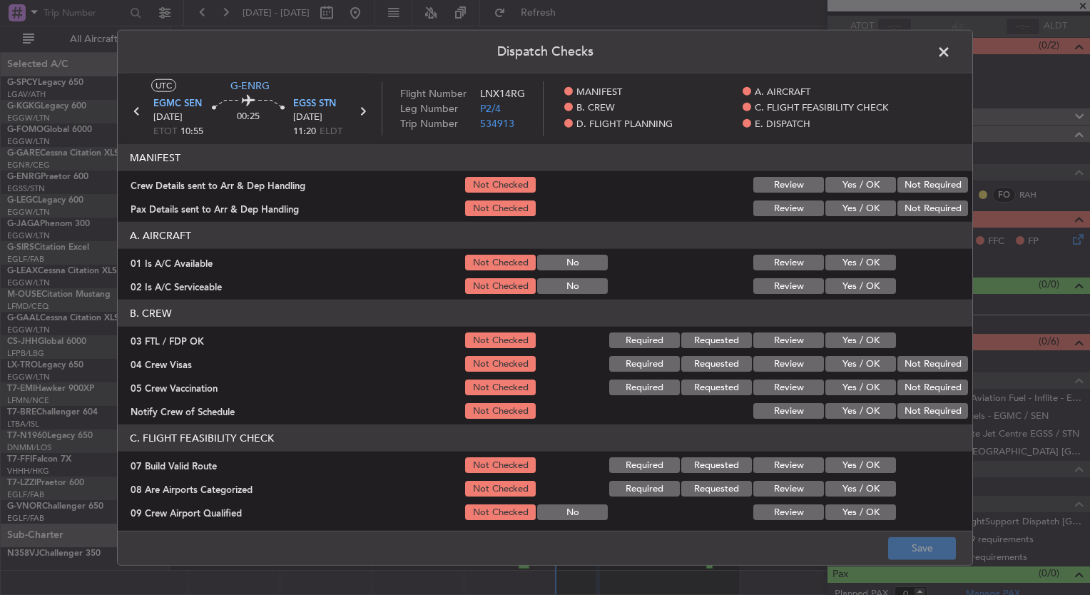
click at [861, 252] on div "Yes / OK" at bounding box center [859, 262] width 72 height 20
click at [856, 255] on button "Yes / OK" at bounding box center [860, 263] width 71 height 16
click at [839, 278] on button "Yes / OK" at bounding box center [860, 286] width 71 height 16
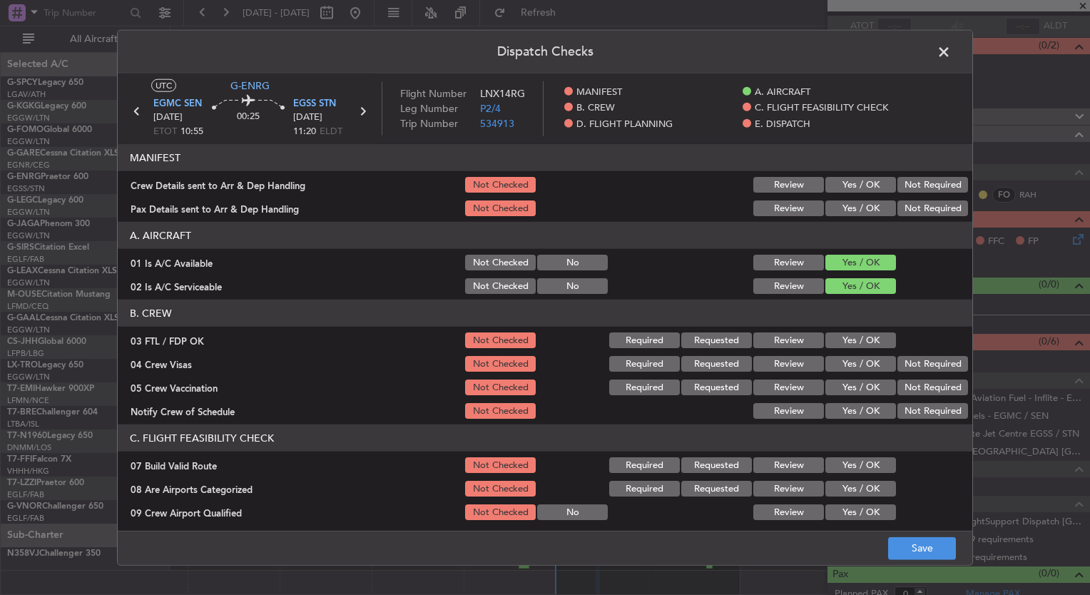
click at [846, 340] on button "Yes / OK" at bounding box center [860, 340] width 71 height 16
click at [844, 357] on button "Yes / OK" at bounding box center [860, 364] width 71 height 16
click at [838, 381] on button "Yes / OK" at bounding box center [860, 387] width 71 height 16
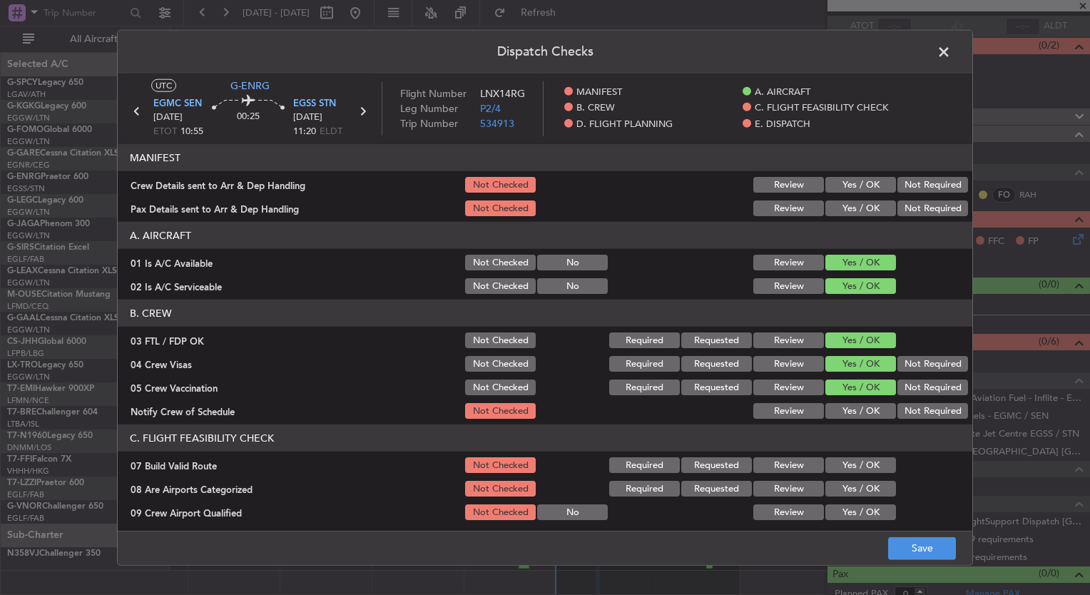
click at [840, 407] on button "Yes / OK" at bounding box center [860, 411] width 71 height 16
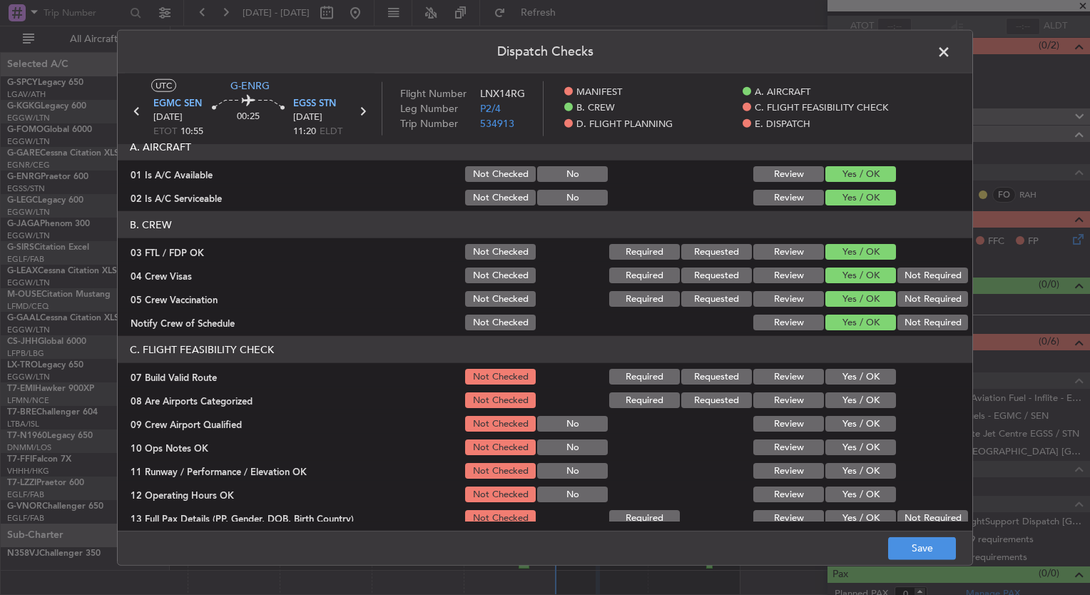
scroll to position [123, 0]
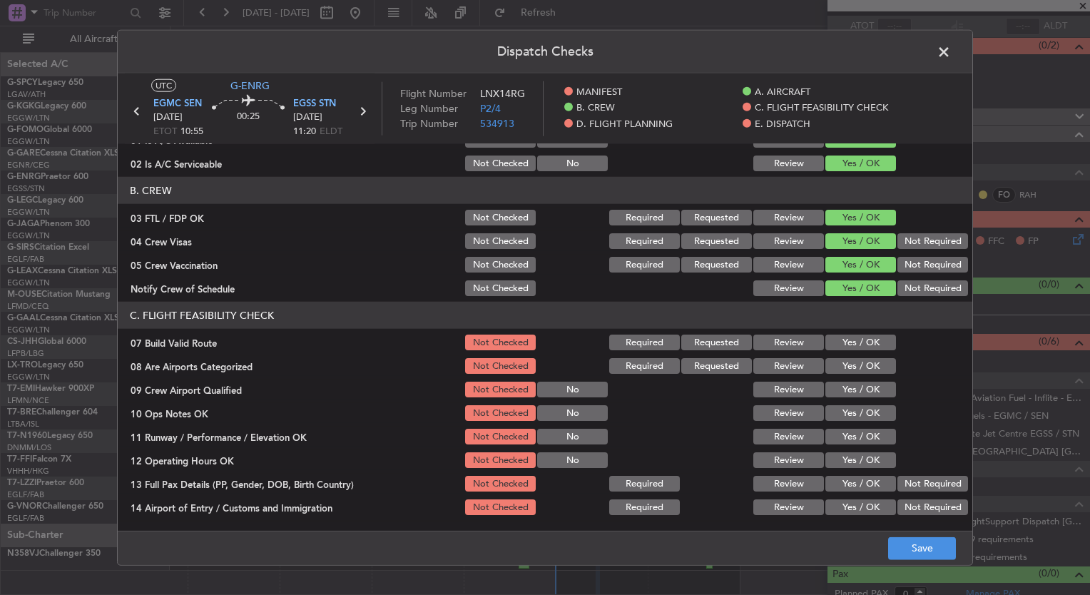
click at [837, 373] on div "Yes / OK" at bounding box center [859, 366] width 72 height 20
click at [842, 348] on button "Yes / OK" at bounding box center [860, 343] width 71 height 16
click at [844, 340] on button "Yes / OK" at bounding box center [860, 343] width 71 height 16
click at [511, 349] on div "Not Checked" at bounding box center [499, 342] width 72 height 20
click at [500, 344] on button "Not Checked" at bounding box center [500, 343] width 71 height 16
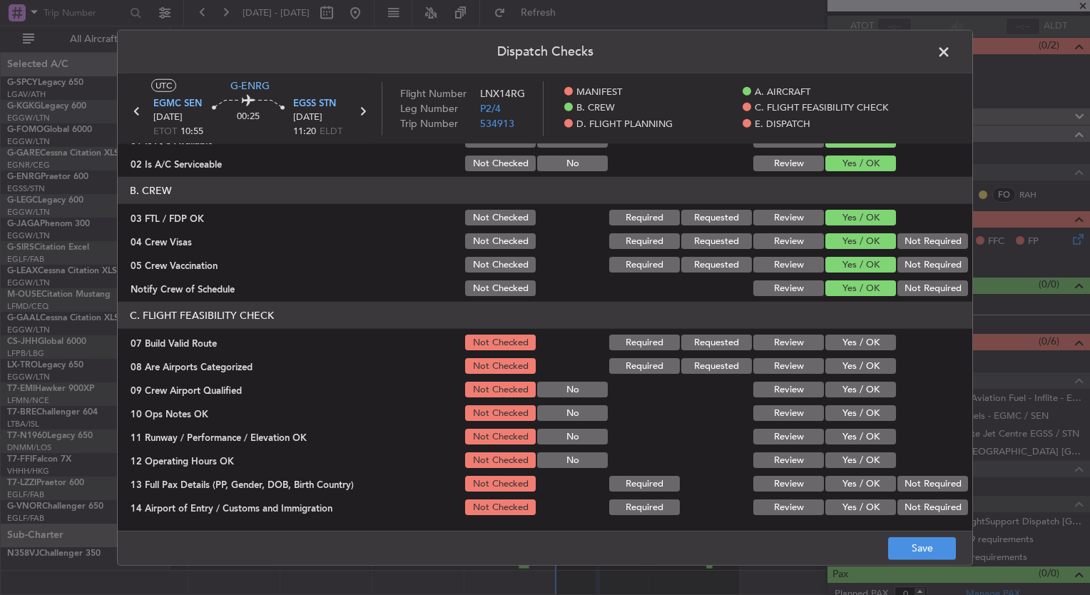
click at [836, 364] on button "Yes / OK" at bounding box center [860, 366] width 71 height 16
click at [834, 384] on button "Yes / OK" at bounding box center [860, 390] width 71 height 16
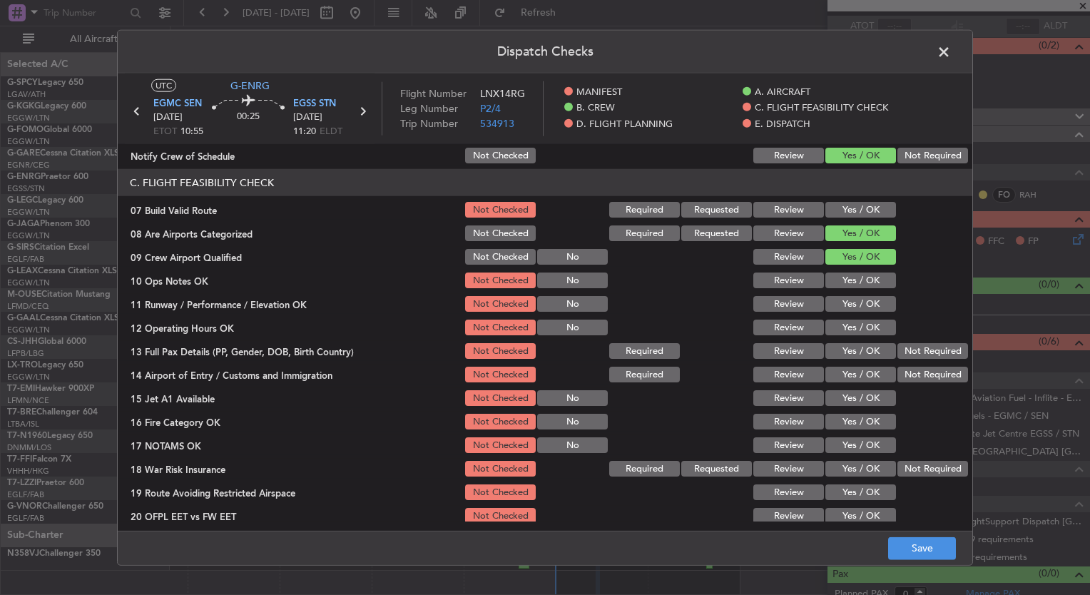
scroll to position [264, 0]
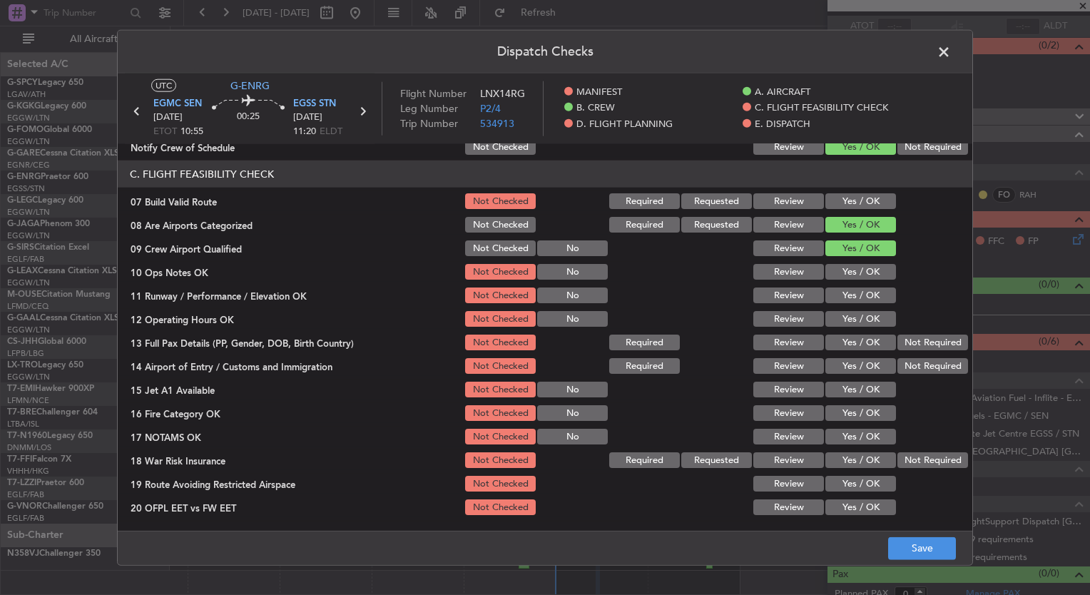
click at [912, 456] on button "Not Required" at bounding box center [932, 460] width 71 height 16
click at [908, 553] on button "Save" at bounding box center [922, 547] width 68 height 23
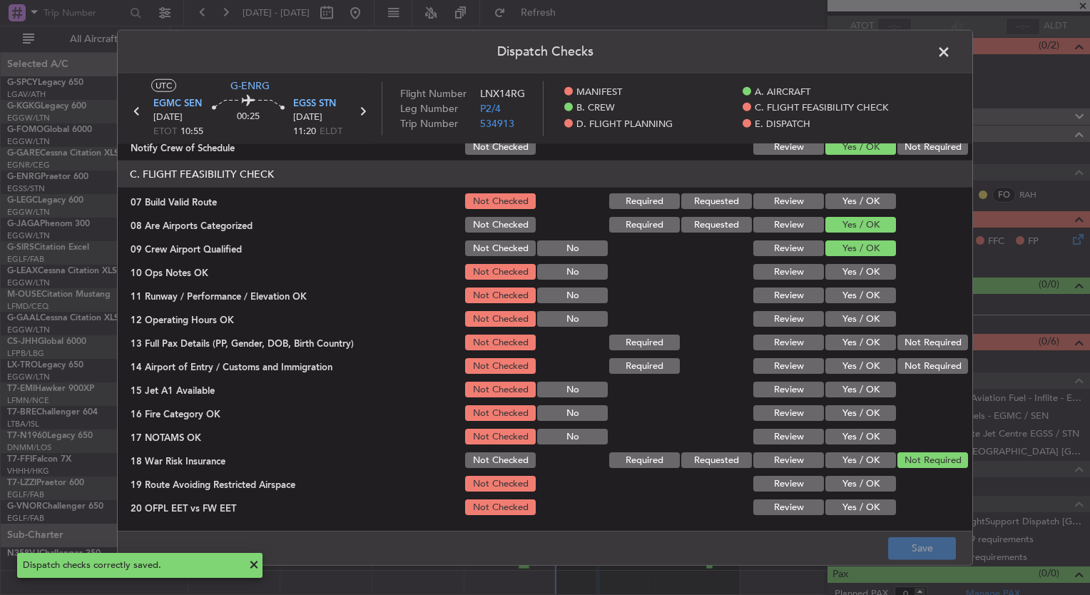
click at [951, 53] on span at bounding box center [951, 55] width 0 height 29
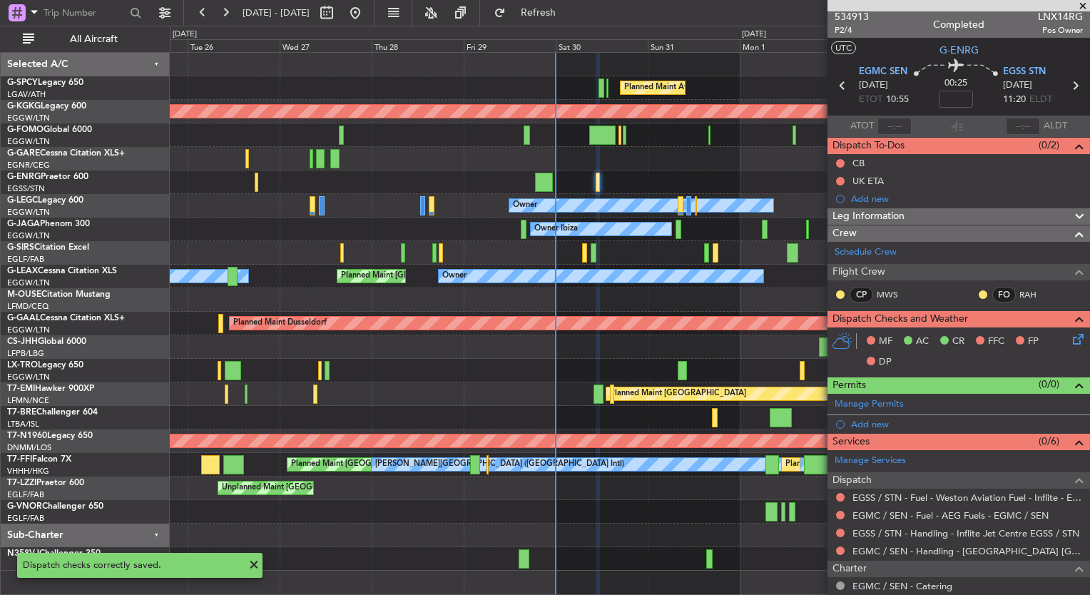
scroll to position [0, 0]
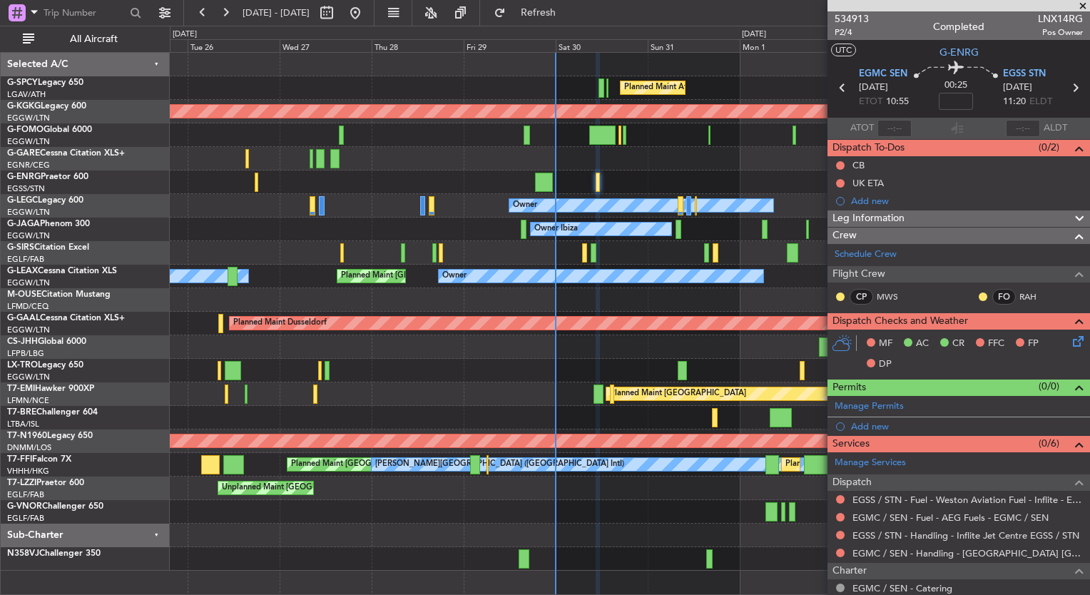
click at [1081, 4] on span at bounding box center [1083, 6] width 14 height 13
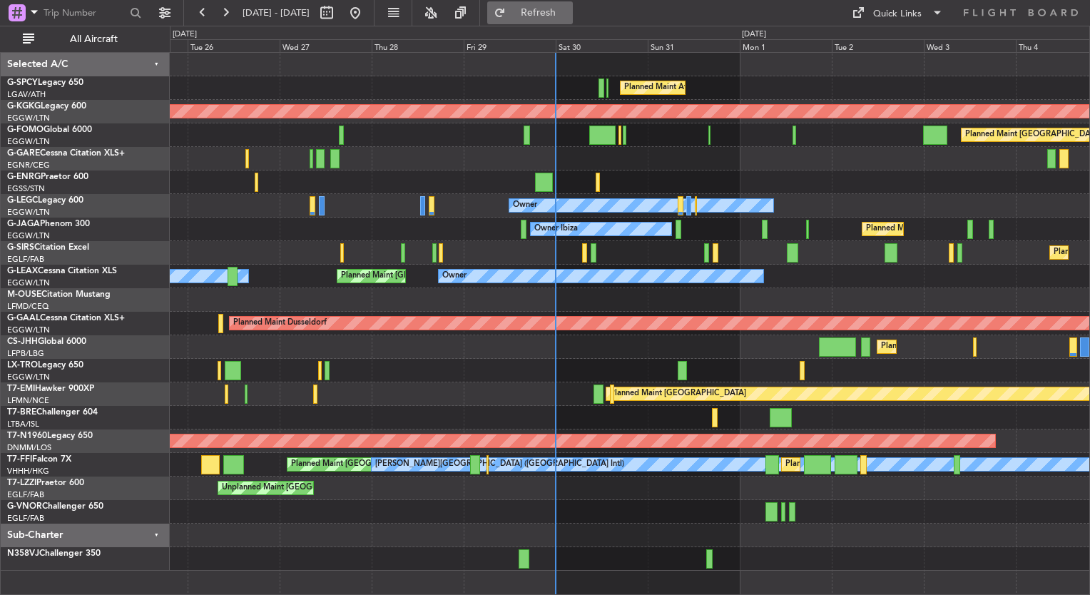
click at [546, 10] on button "Refresh" at bounding box center [530, 12] width 86 height 23
click at [954, 511] on div at bounding box center [629, 512] width 919 height 24
